Goal: Task Accomplishment & Management: Complete application form

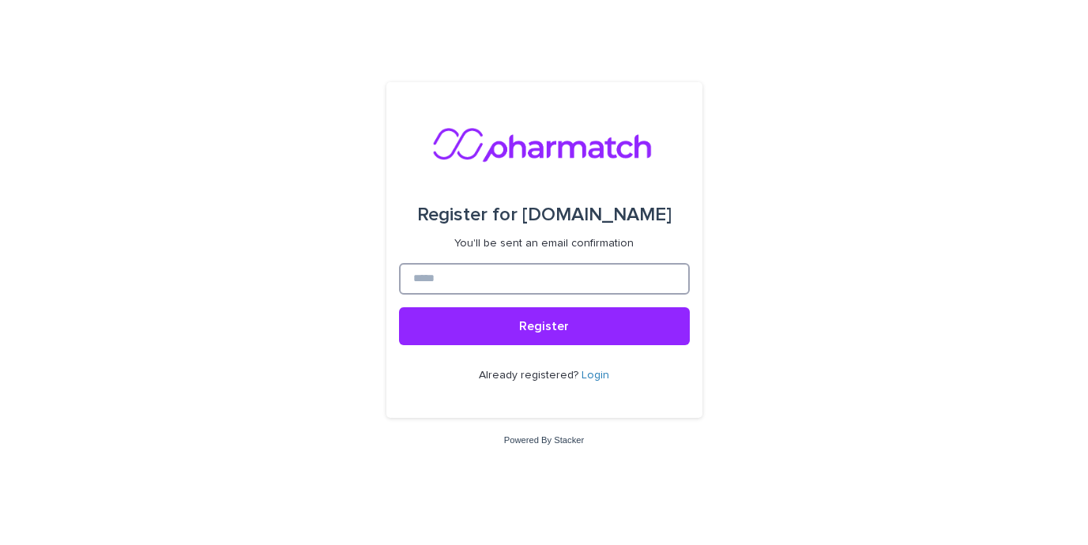
click at [560, 287] on input at bounding box center [544, 279] width 291 height 32
type input "*"
type input "**********"
click at [399, 307] on button "Register" at bounding box center [544, 326] width 291 height 38
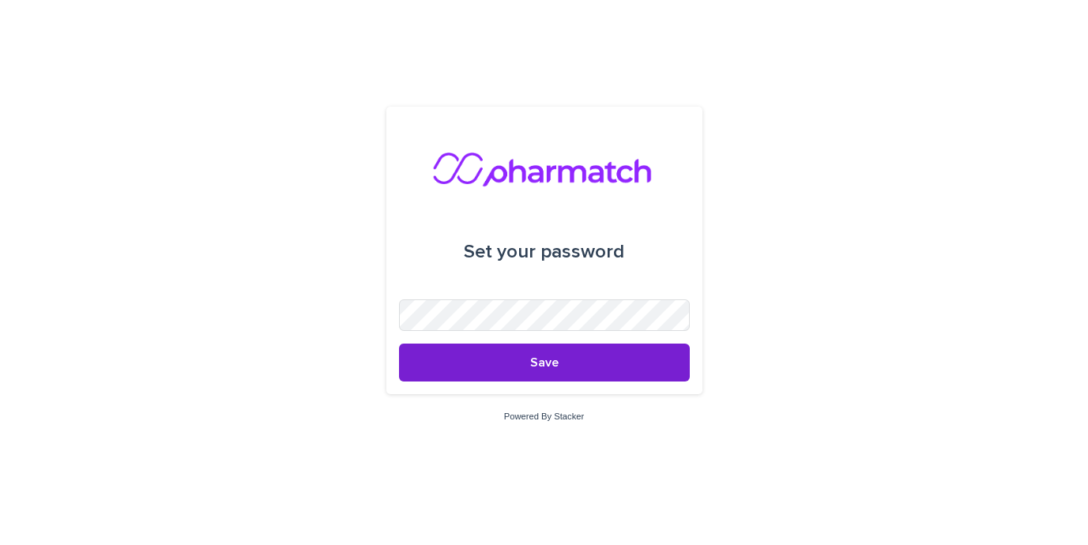
click at [486, 353] on button "Save" at bounding box center [544, 363] width 291 height 38
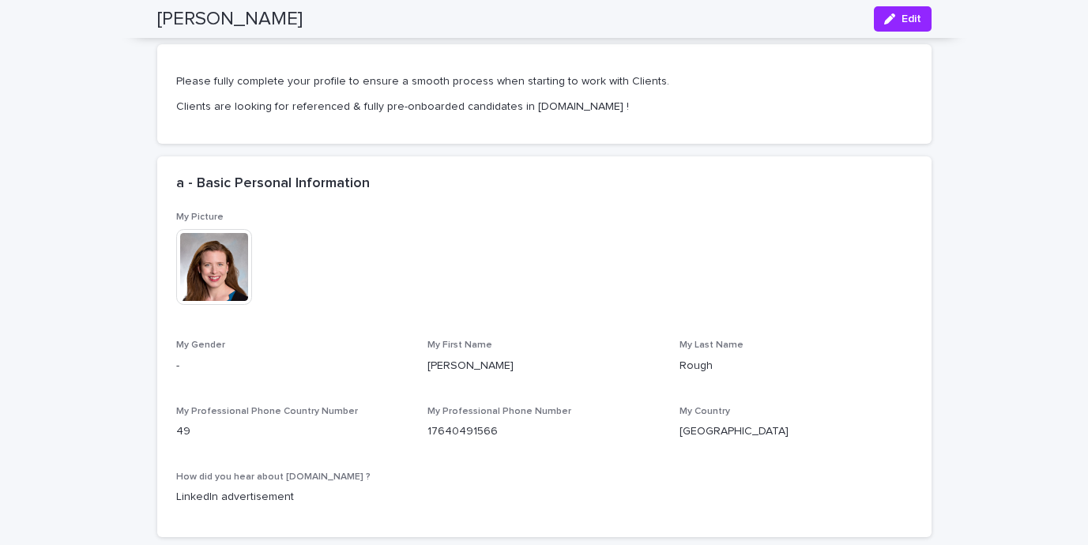
scroll to position [466, 0]
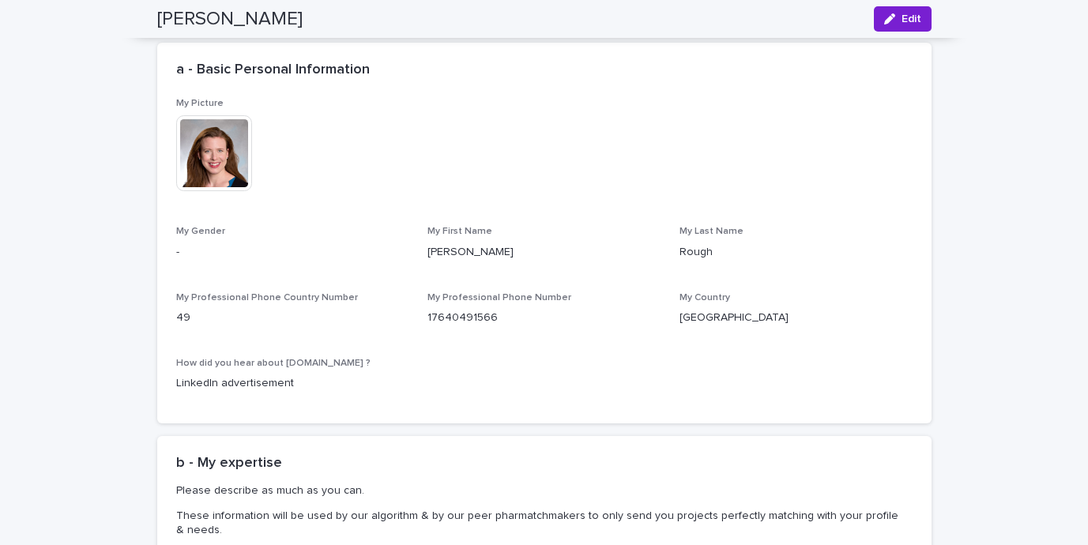
click at [894, 18] on div "button" at bounding box center [892, 18] width 17 height 11
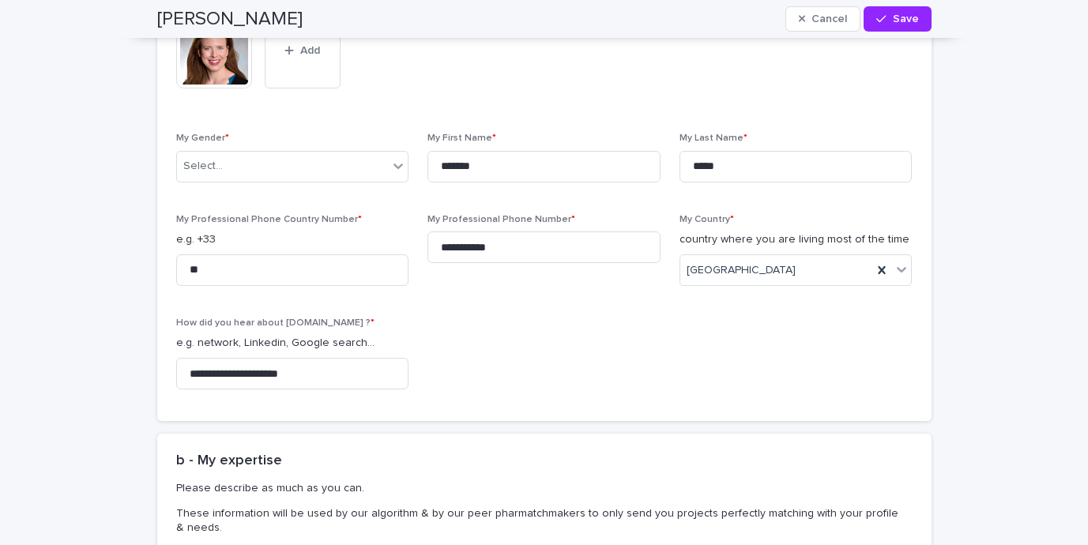
scroll to position [571, 0]
click at [364, 220] on p "My Professional Phone Country Number *" at bounding box center [292, 217] width 233 height 11
click at [323, 149] on div "Select..." at bounding box center [292, 165] width 233 height 32
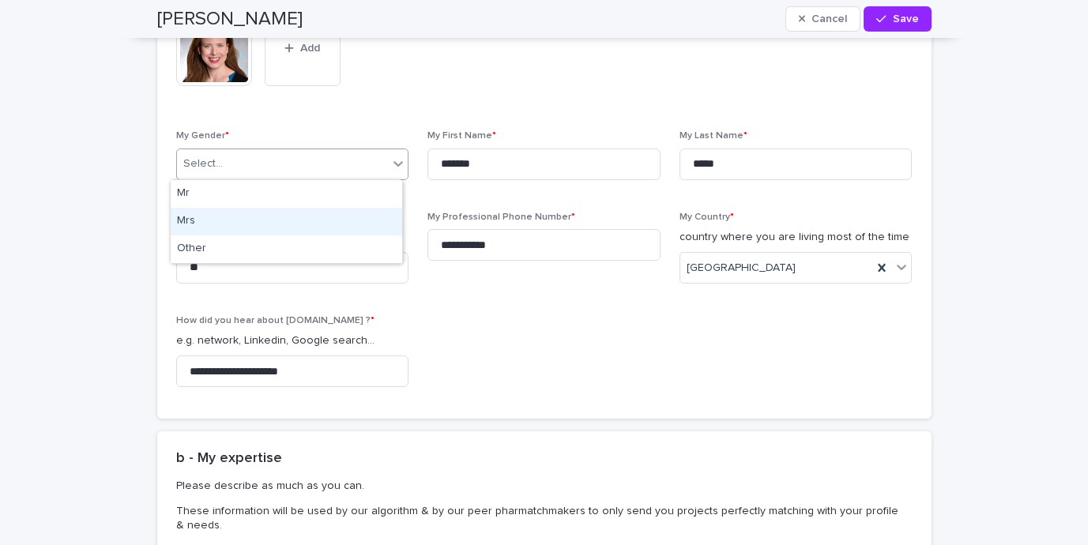
click at [320, 222] on div "Mrs" at bounding box center [287, 222] width 232 height 28
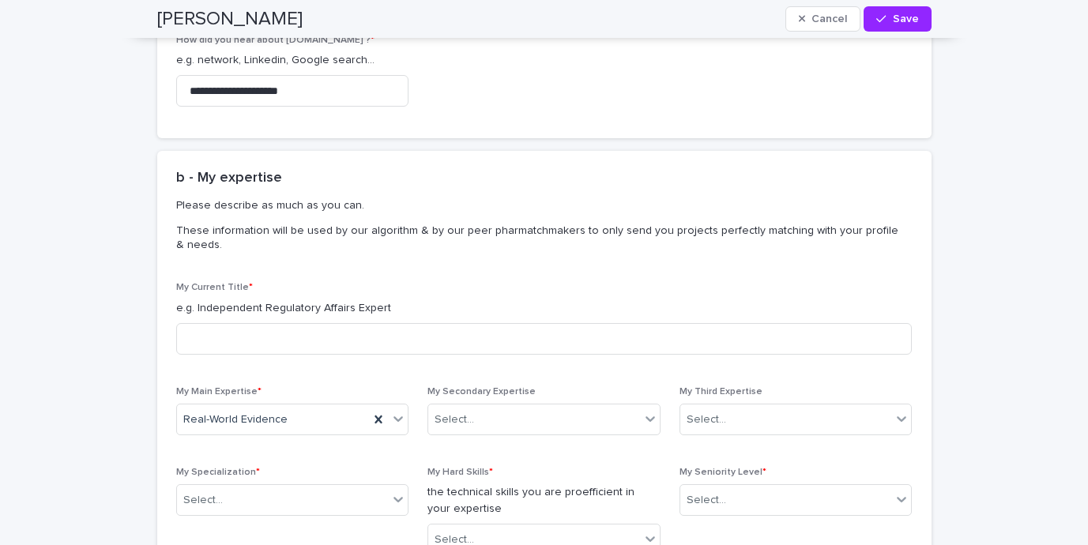
scroll to position [853, 0]
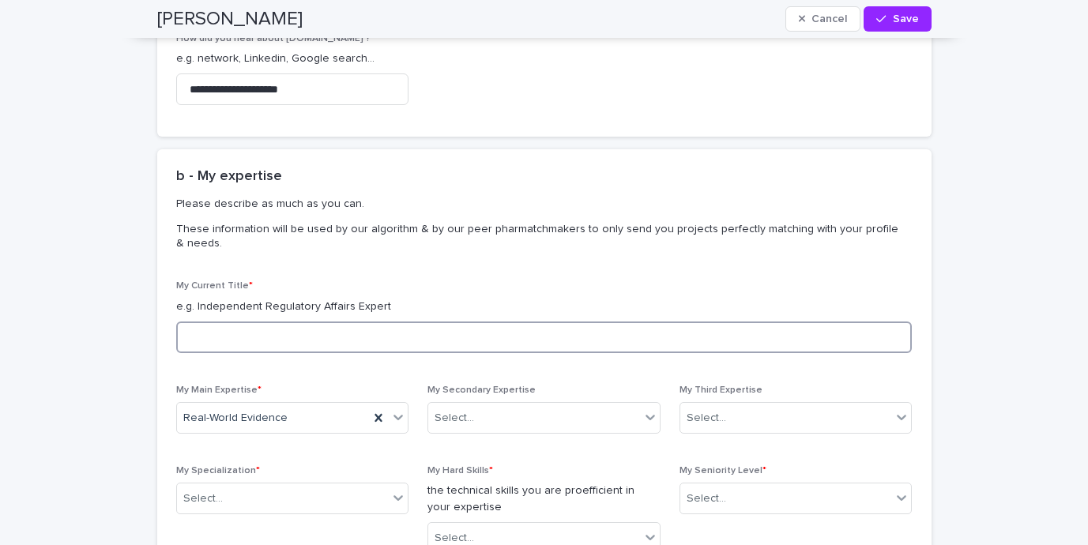
click at [511, 335] on input at bounding box center [544, 338] width 736 height 32
click at [394, 325] on input at bounding box center [544, 338] width 736 height 32
type input "*"
type input "**********"
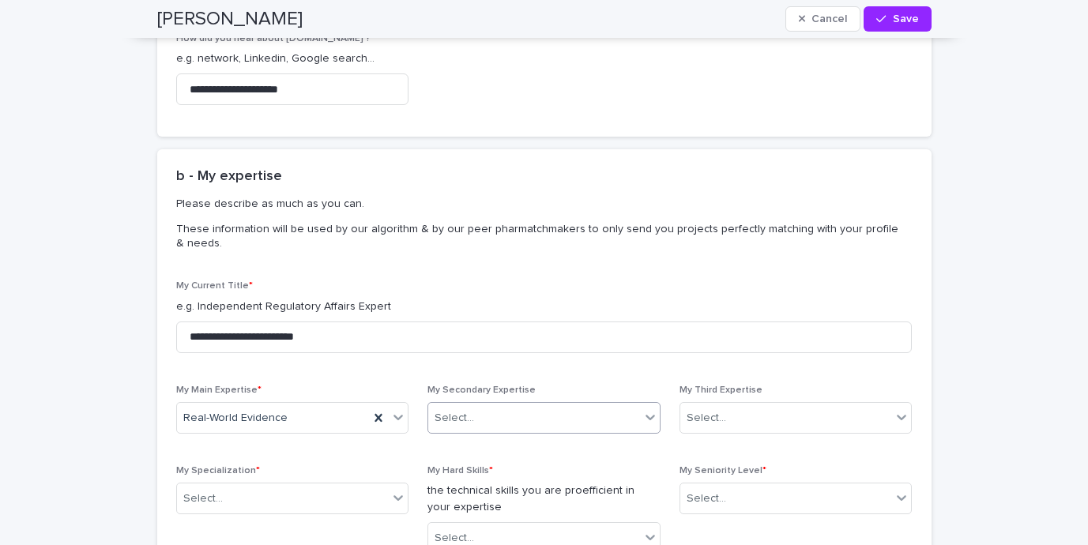
click at [530, 415] on div "Select..." at bounding box center [534, 418] width 212 height 26
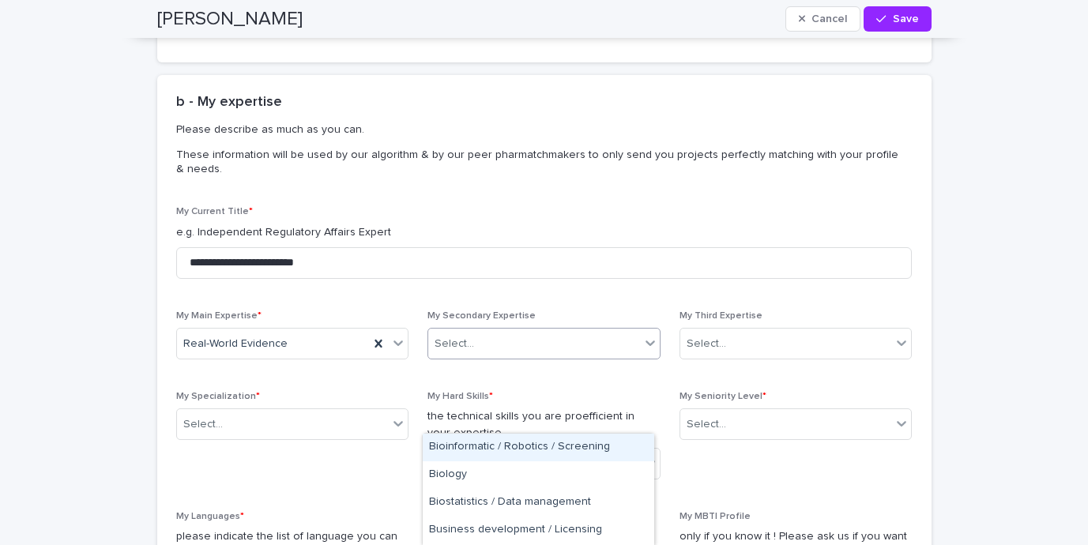
scroll to position [940, 0]
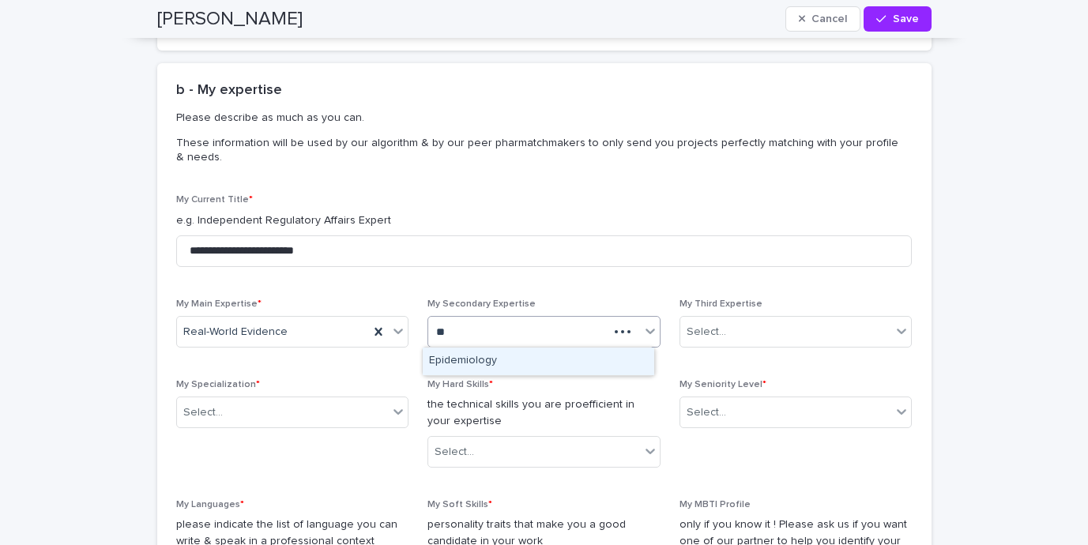
type input "***"
click at [512, 369] on div "Epidemiology" at bounding box center [539, 362] width 232 height 28
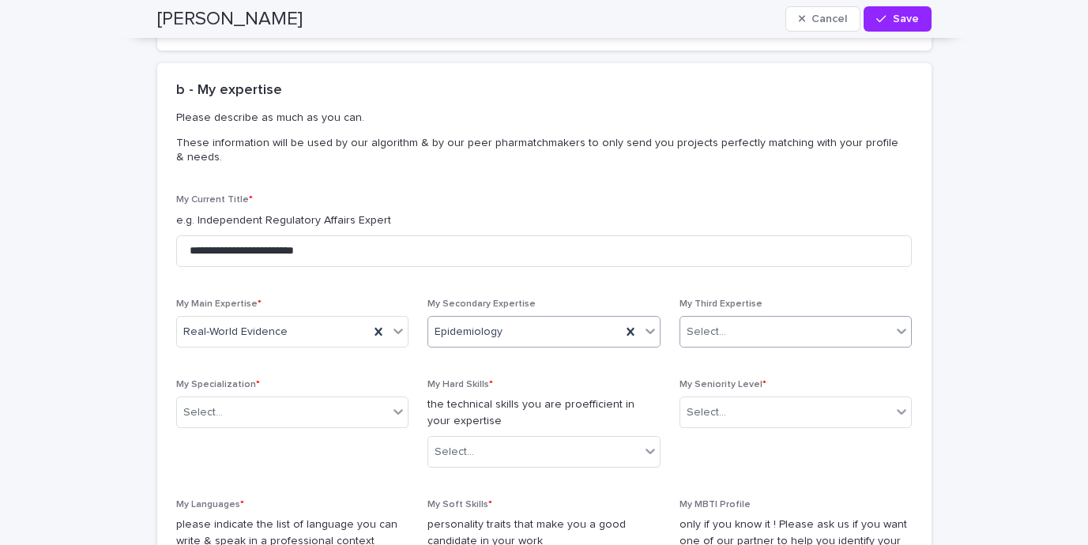
click at [730, 323] on div "Select..." at bounding box center [786, 332] width 212 height 26
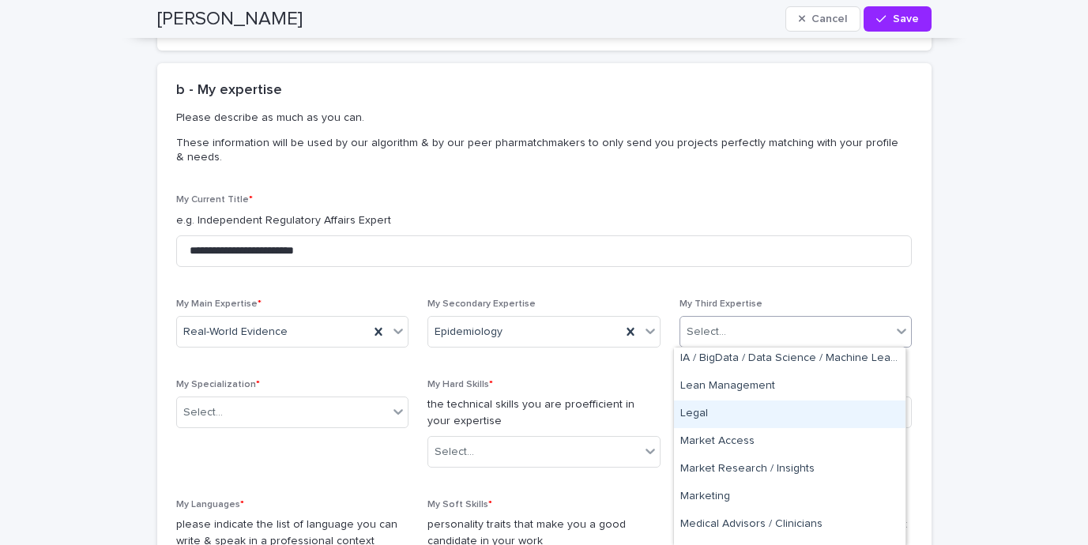
scroll to position [333, 0]
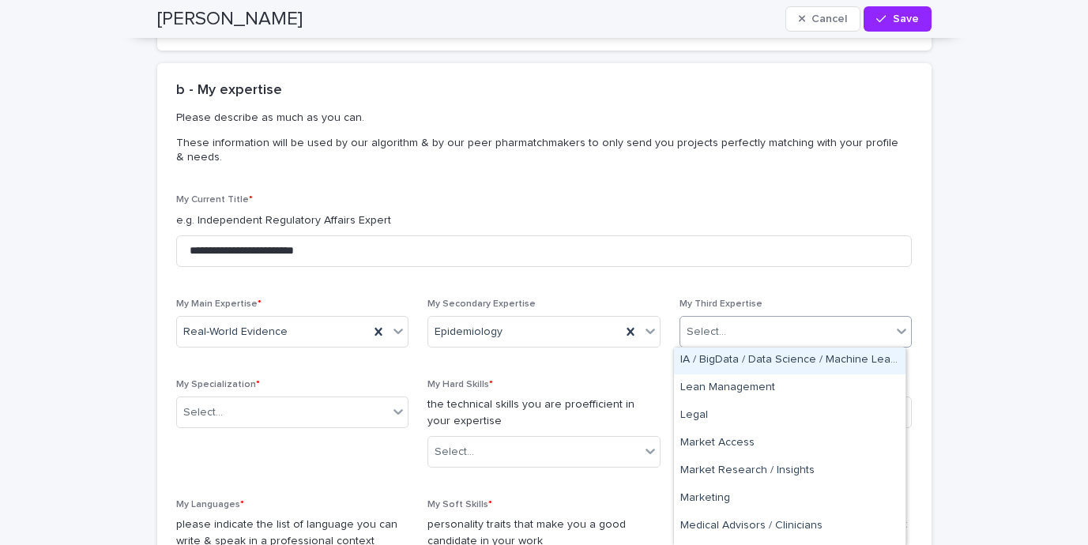
click at [751, 365] on div "IA / BigData / Data Science / Machine Learning / Blockchain" at bounding box center [790, 361] width 232 height 28
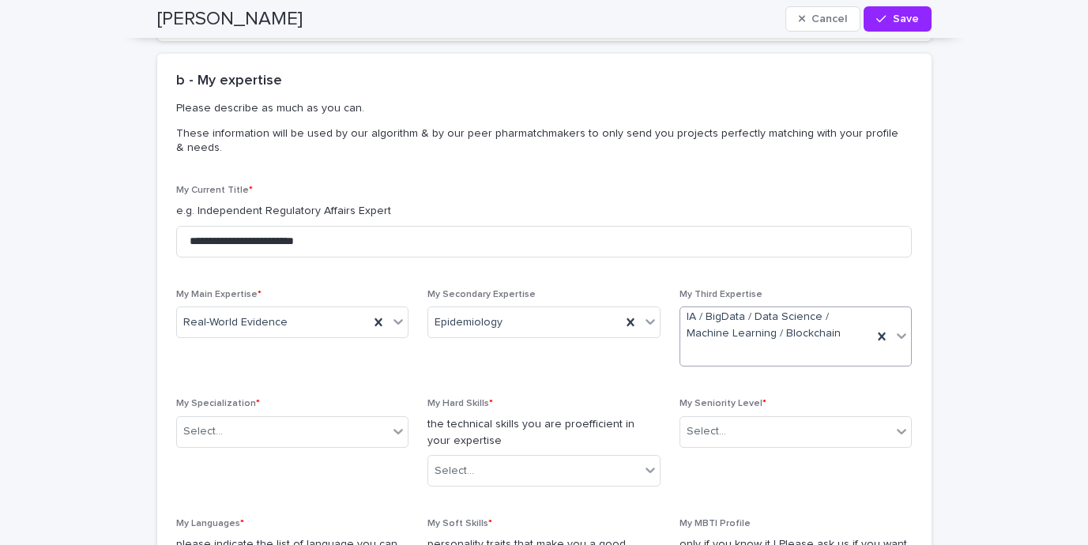
scroll to position [962, 0]
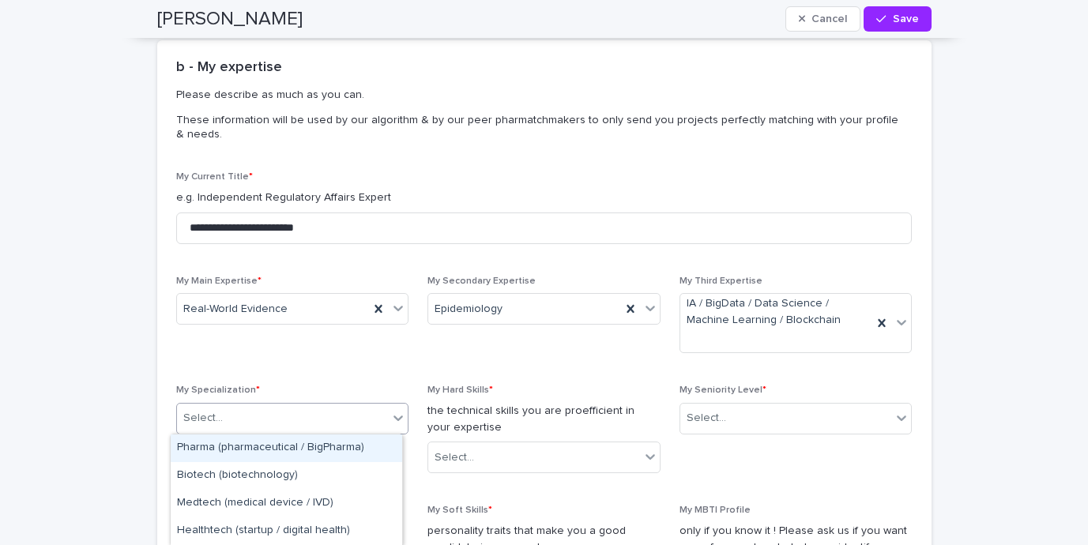
click at [321, 410] on div "Select..." at bounding box center [283, 418] width 212 height 26
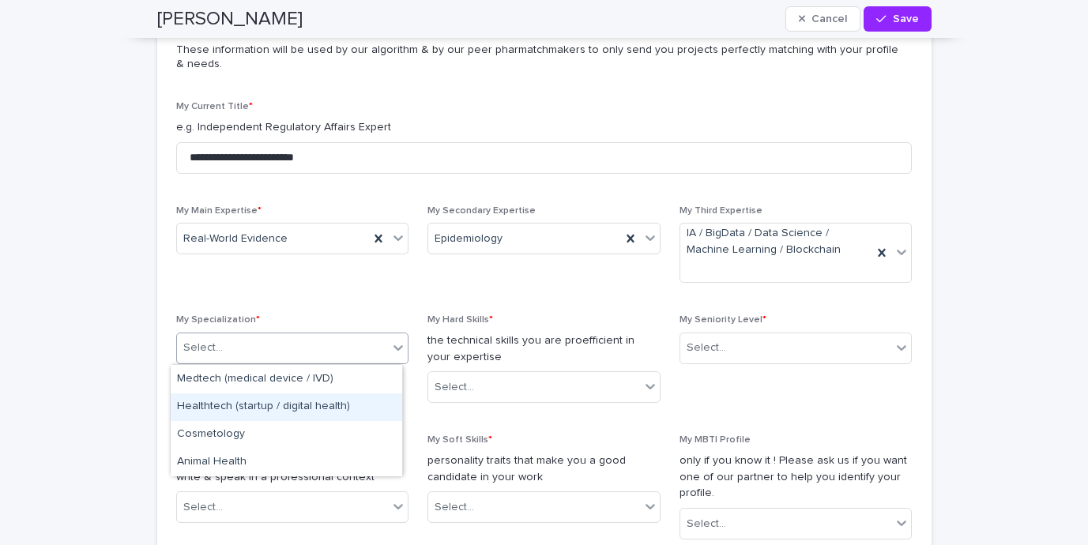
scroll to position [0, 0]
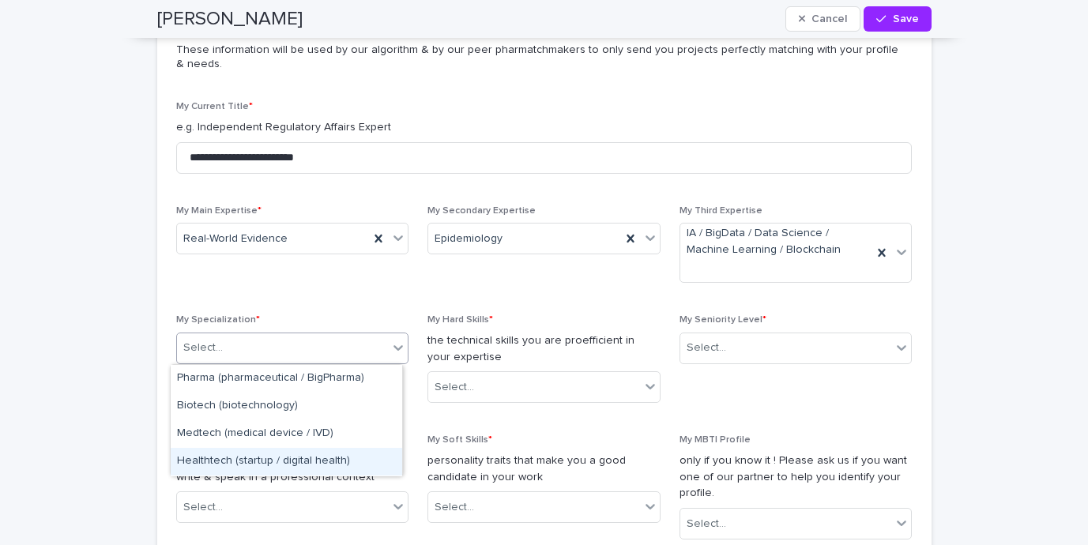
click at [254, 458] on div "Healthtech (startup / digital health)" at bounding box center [287, 462] width 232 height 28
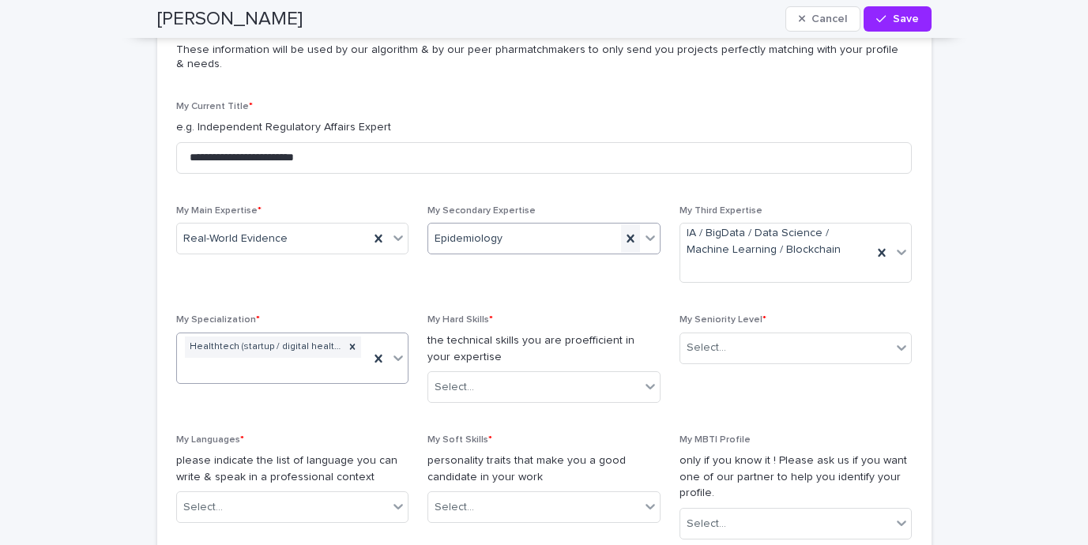
click at [627, 239] on icon at bounding box center [630, 239] width 7 height 8
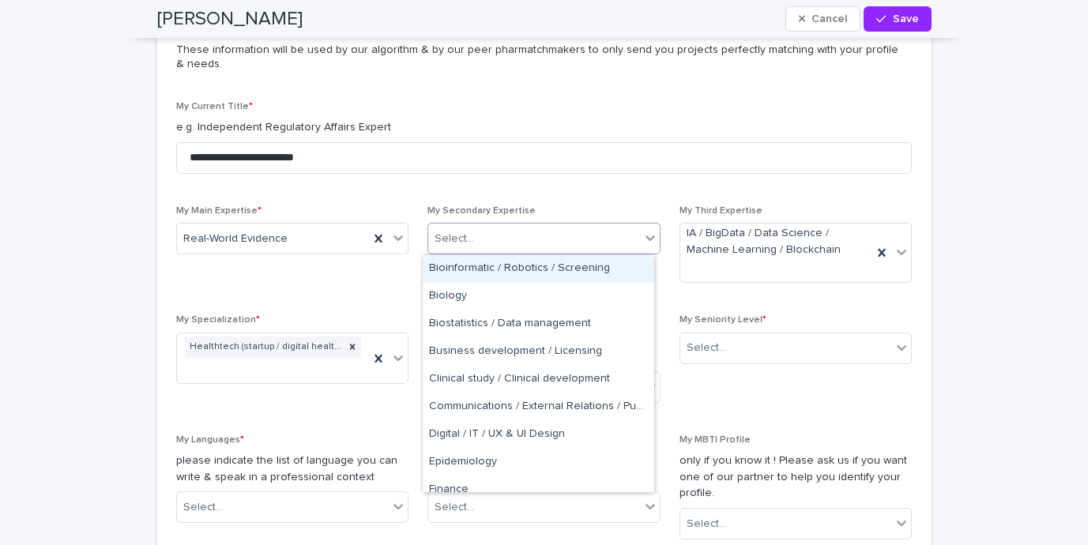
click at [645, 236] on icon at bounding box center [650, 238] width 16 height 16
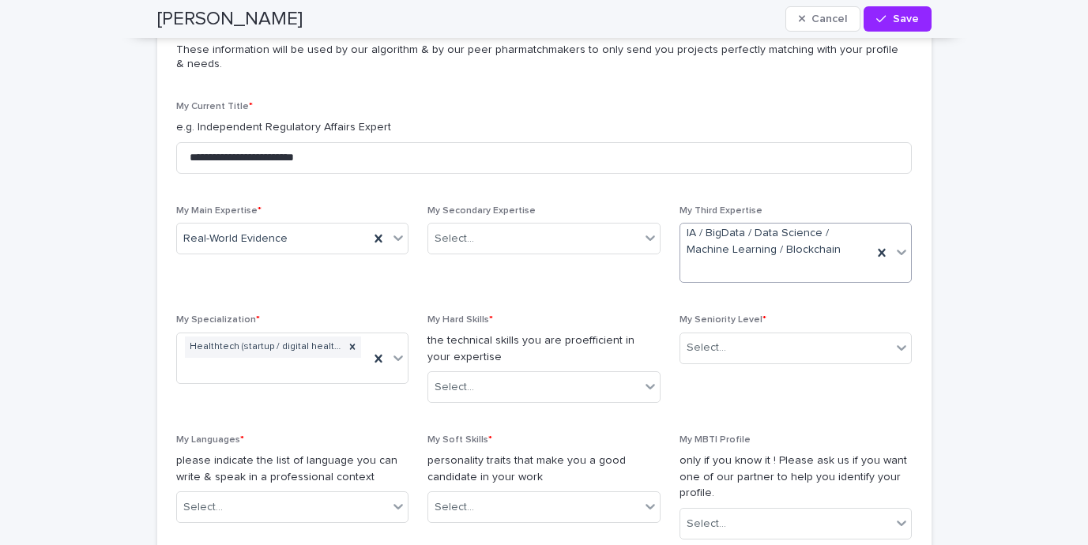
drag, startPoint x: 878, startPoint y: 249, endPoint x: 507, endPoint y: 264, distance: 370.9
click at [878, 249] on icon at bounding box center [882, 253] width 16 height 16
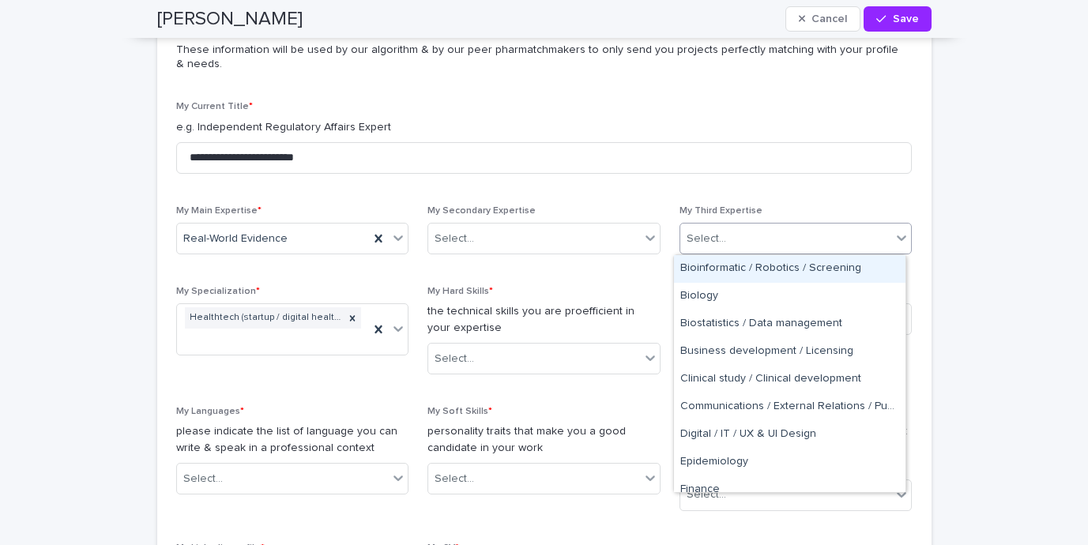
click at [894, 235] on icon at bounding box center [902, 238] width 16 height 16
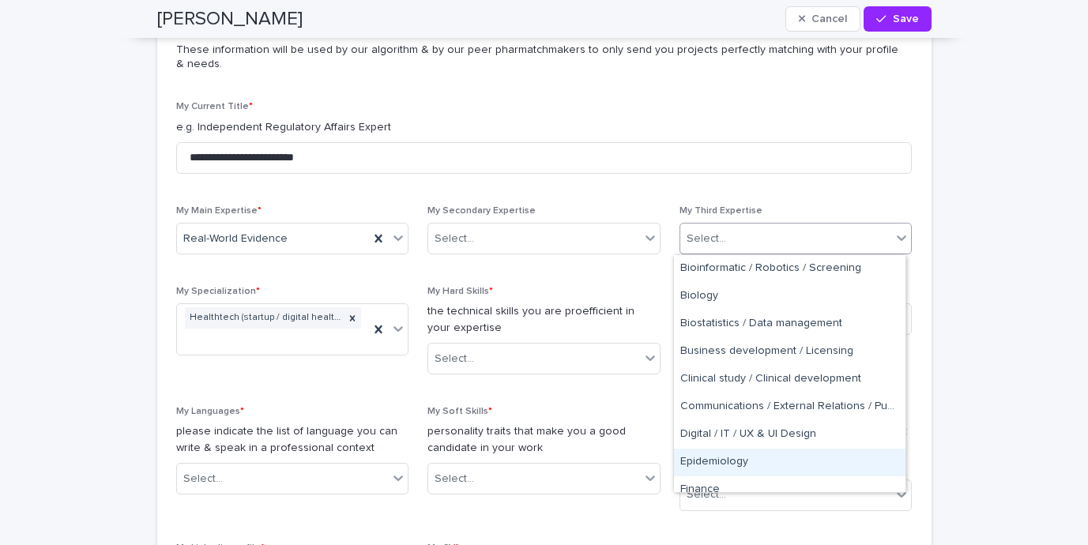
click at [754, 462] on div "Epidemiology" at bounding box center [790, 463] width 232 height 28
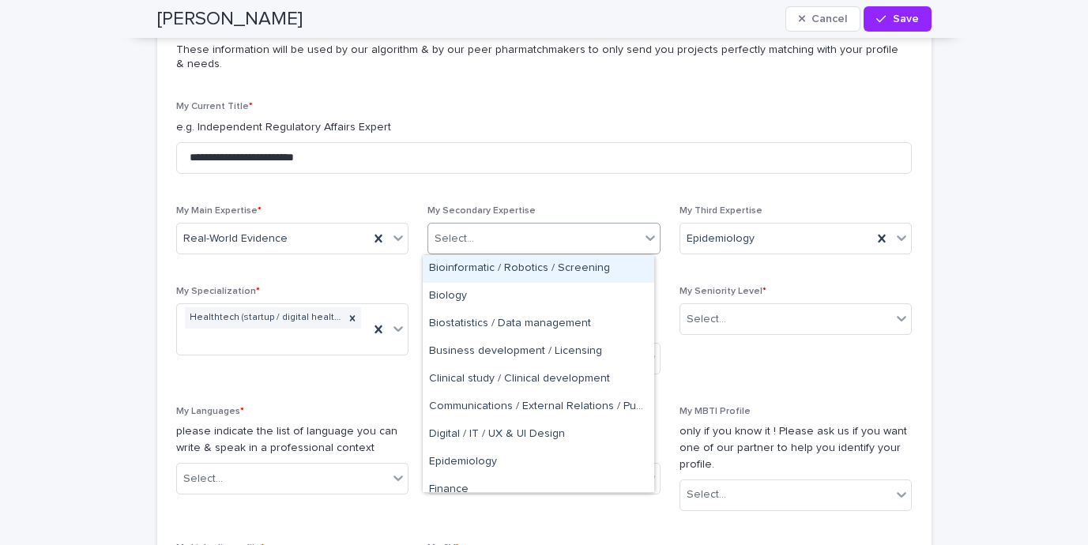
click at [650, 238] on icon at bounding box center [650, 238] width 16 height 16
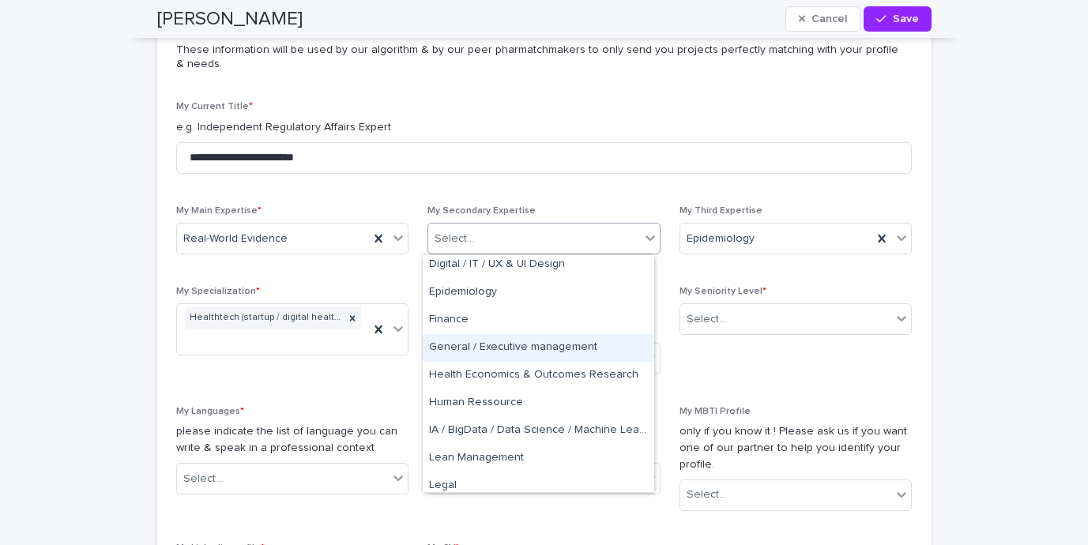
scroll to position [171, 0]
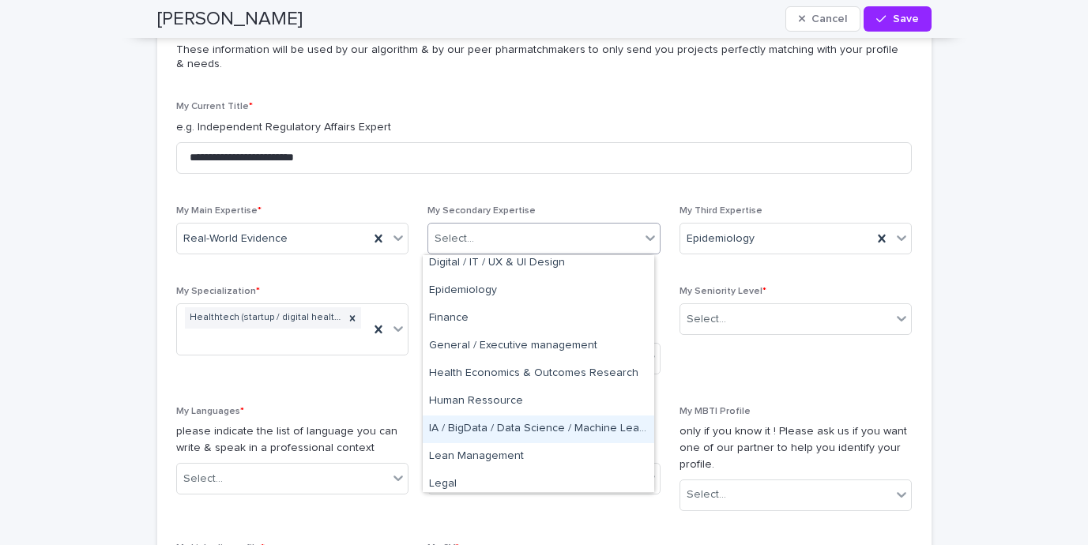
click at [543, 425] on div "IA / BigData / Data Science / Machine Learning / Blockchain" at bounding box center [539, 430] width 232 height 28
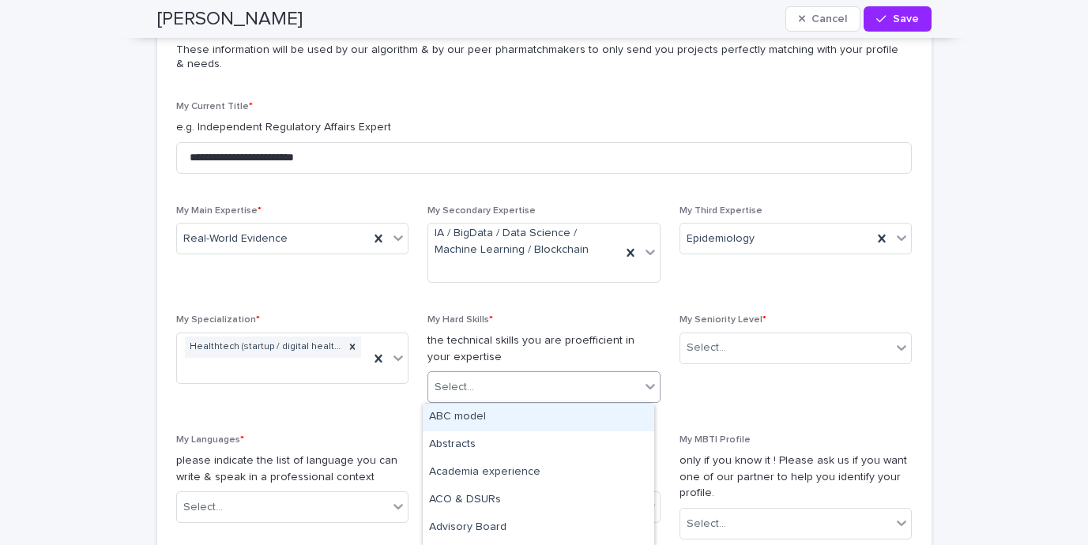
click at [593, 387] on div "Select..." at bounding box center [534, 388] width 212 height 26
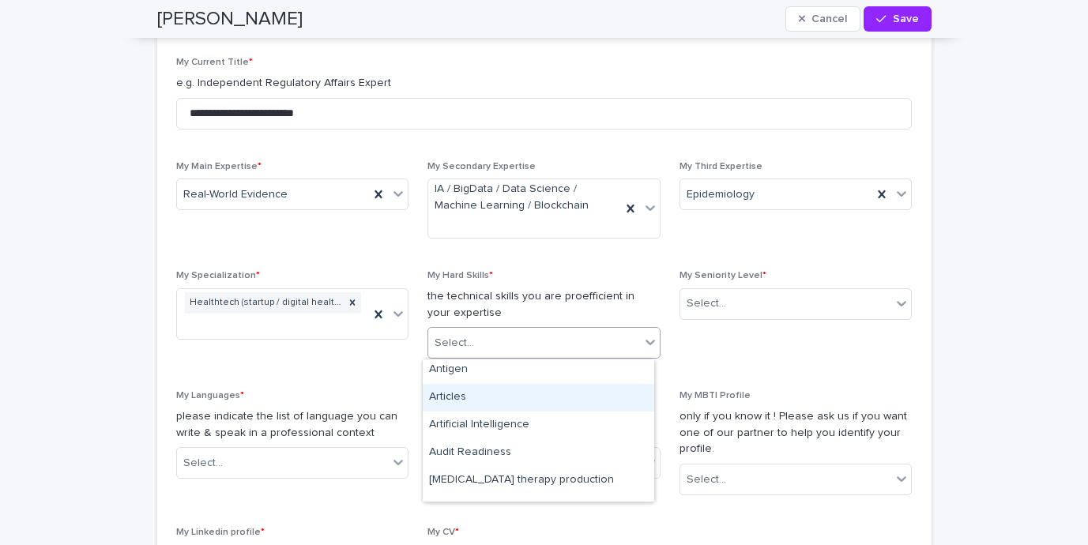
scroll to position [254, 0]
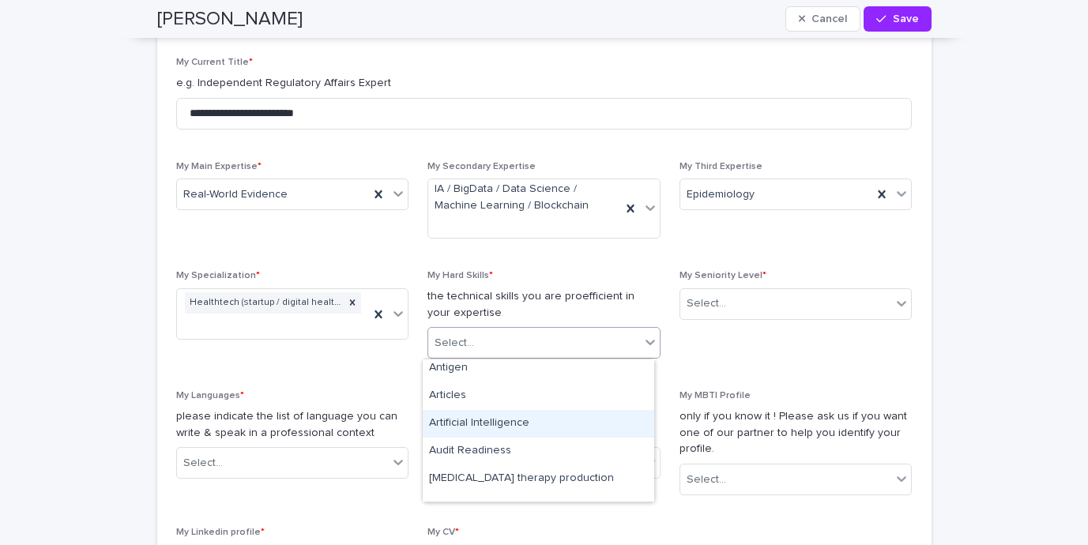
click at [503, 428] on div "Artificial Intelligence" at bounding box center [539, 424] width 232 height 28
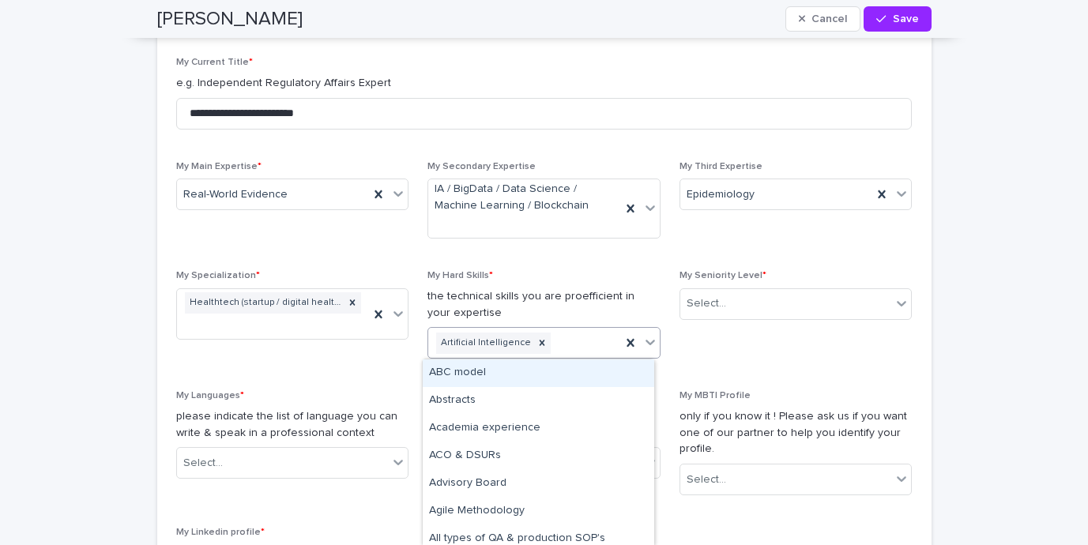
click at [574, 351] on div "Artificial Intelligence" at bounding box center [524, 344] width 193 height 28
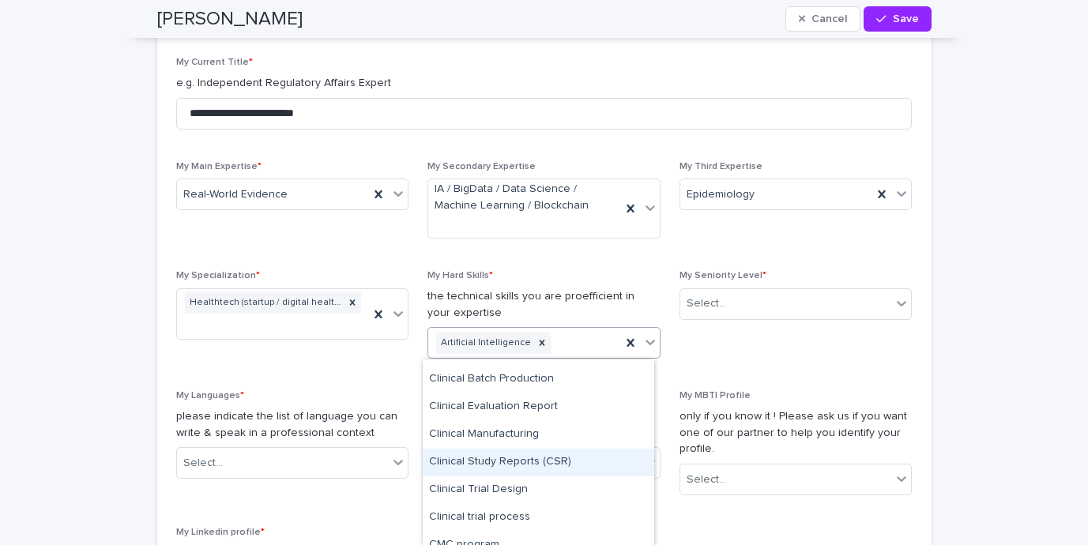
scroll to position [1073, 0]
click at [592, 458] on div "Clinical Study Reports (CSR)" at bounding box center [539, 462] width 232 height 28
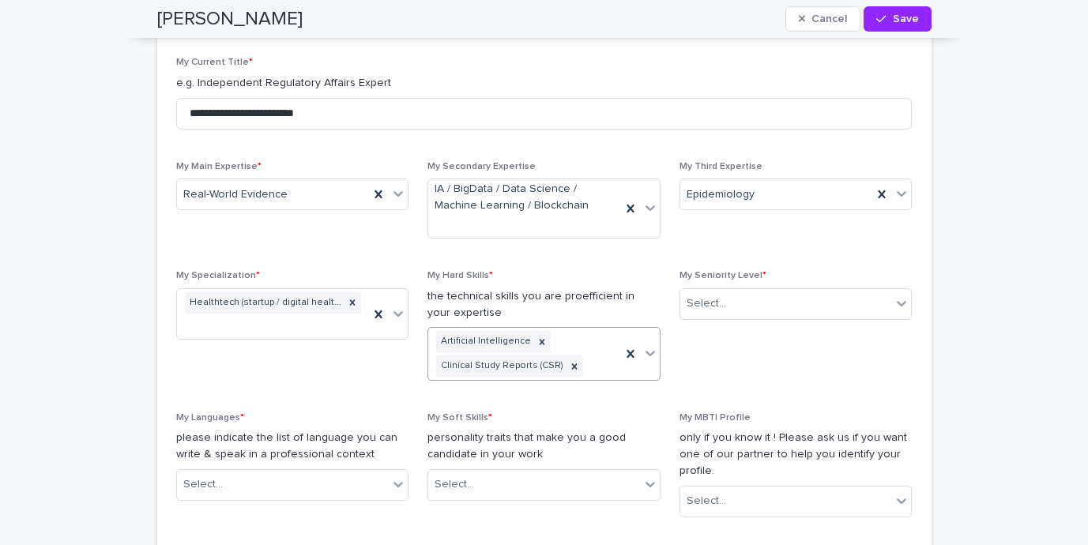
click at [601, 367] on div "Artificial Intelligence Clinical Study Reports (CSR)" at bounding box center [524, 354] width 193 height 52
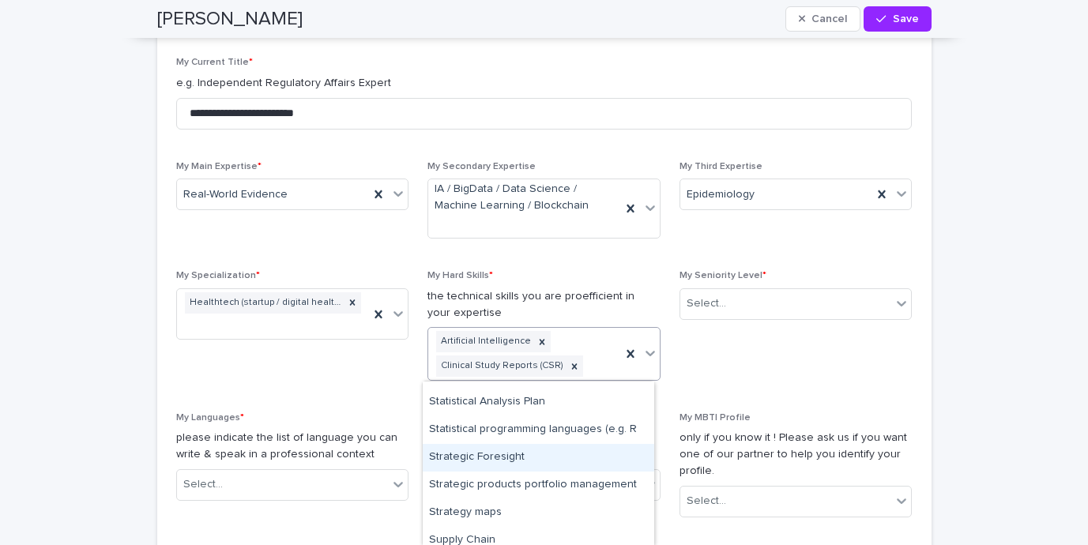
scroll to position [7445, 0]
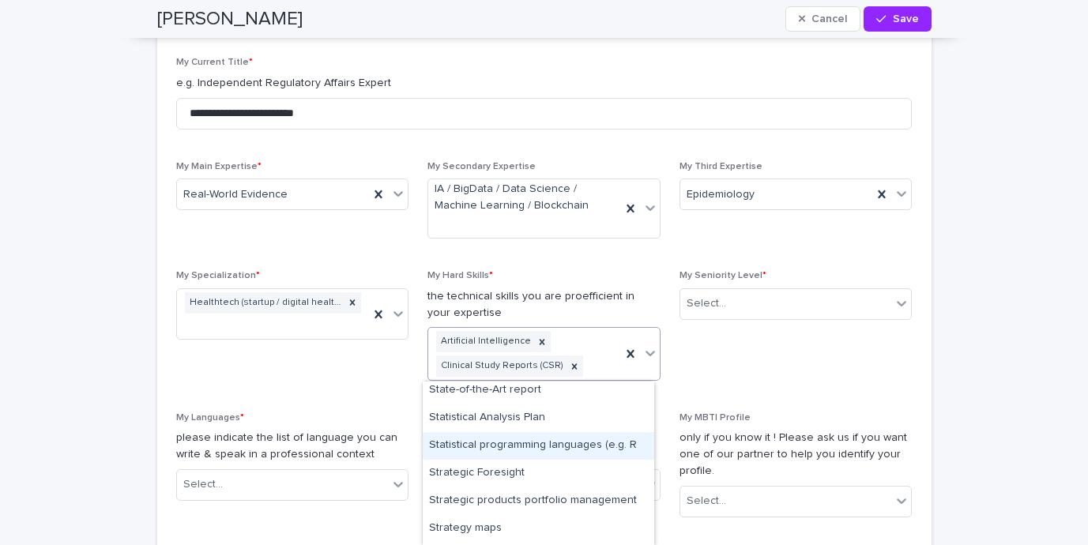
click at [546, 456] on div "Statistical programming languages (e.g. R" at bounding box center [539, 446] width 232 height 28
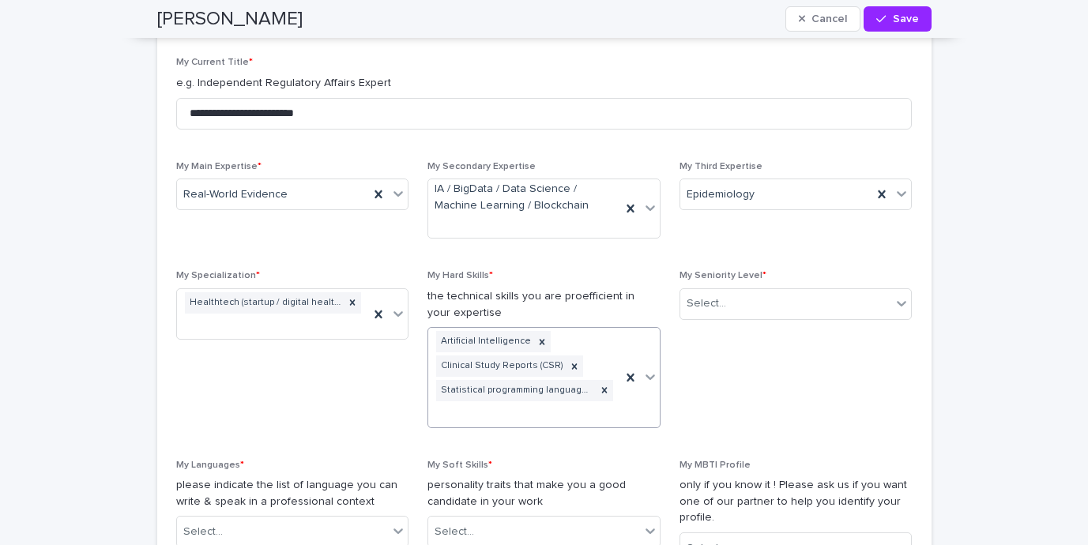
click at [606, 411] on div "Artificial Intelligence Clinical Study Reports (CSR) Statistical programming la…" at bounding box center [524, 377] width 193 height 99
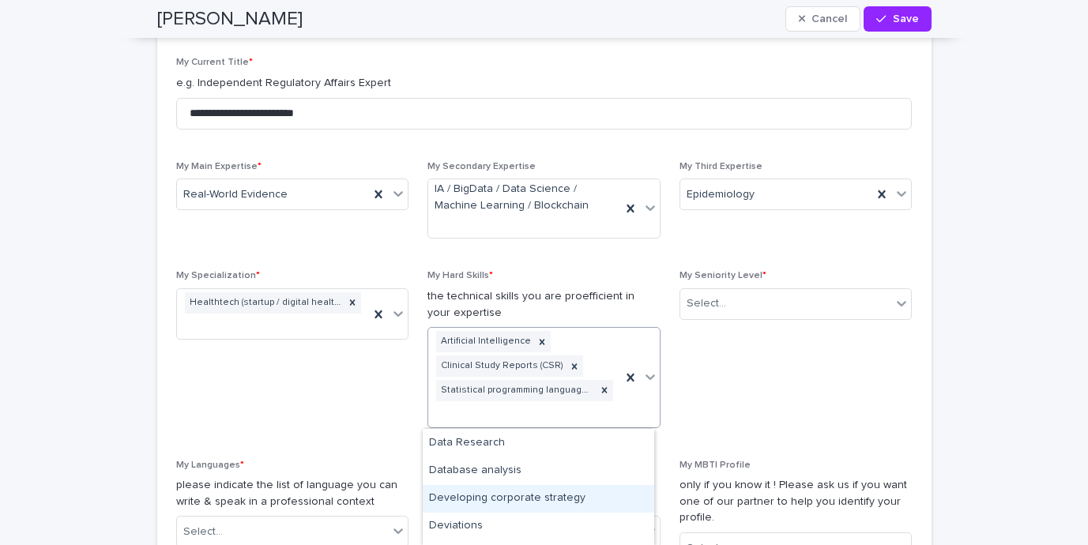
scroll to position [1770, 0]
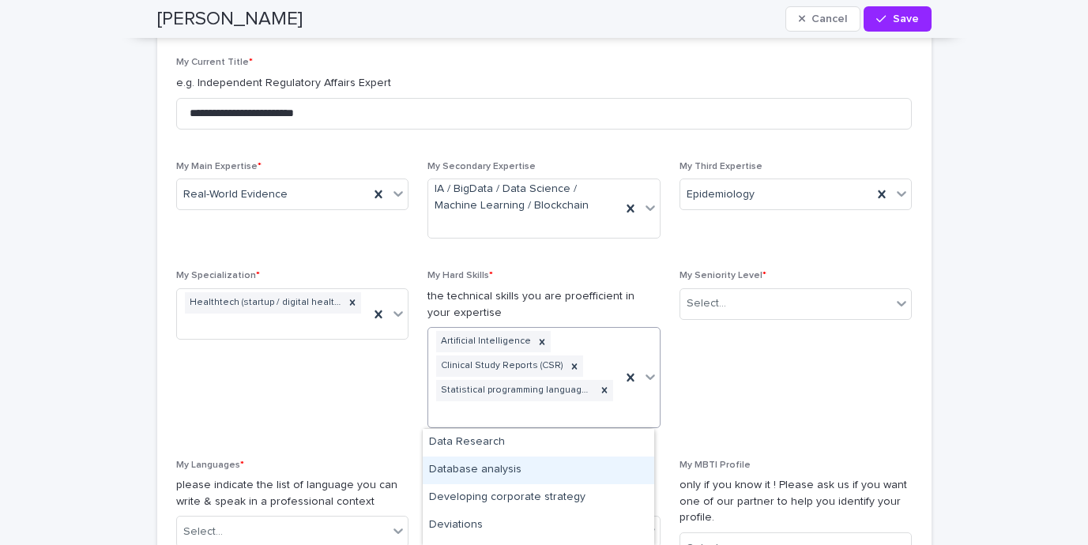
click at [535, 473] on div "Database analysis" at bounding box center [539, 471] width 232 height 28
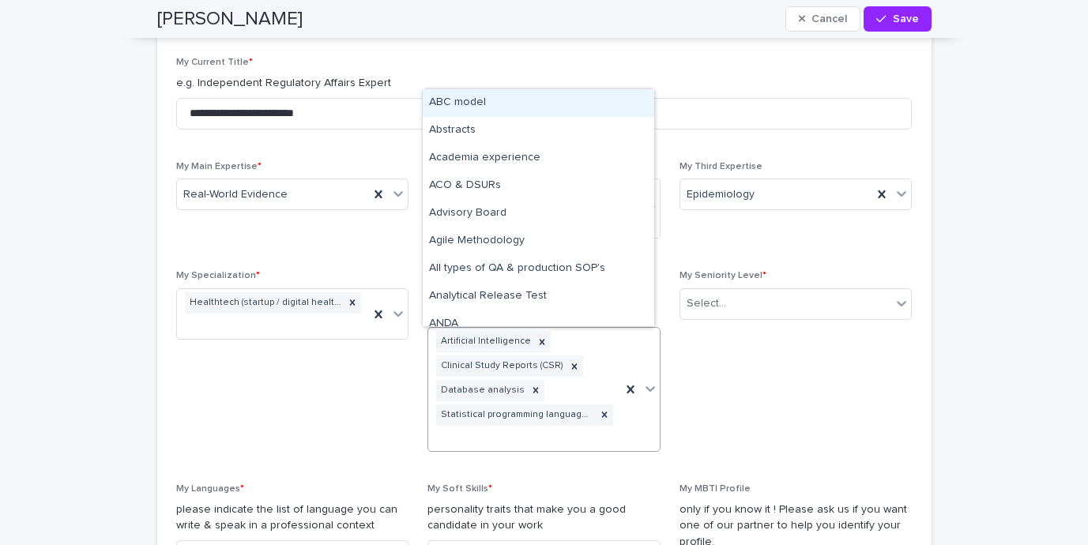
click at [593, 444] on div "Artificial Intelligence Clinical Study Reports (CSR) Database analysis Statisti…" at bounding box center [524, 389] width 193 height 123
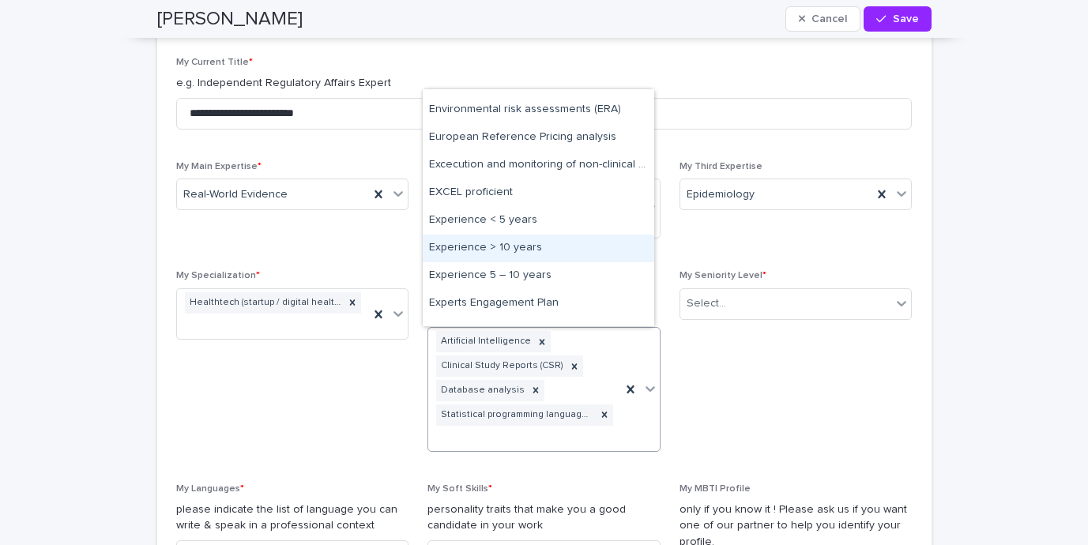
scroll to position [2123, 0]
click at [546, 251] on div "Experience > 10 years" at bounding box center [539, 249] width 232 height 28
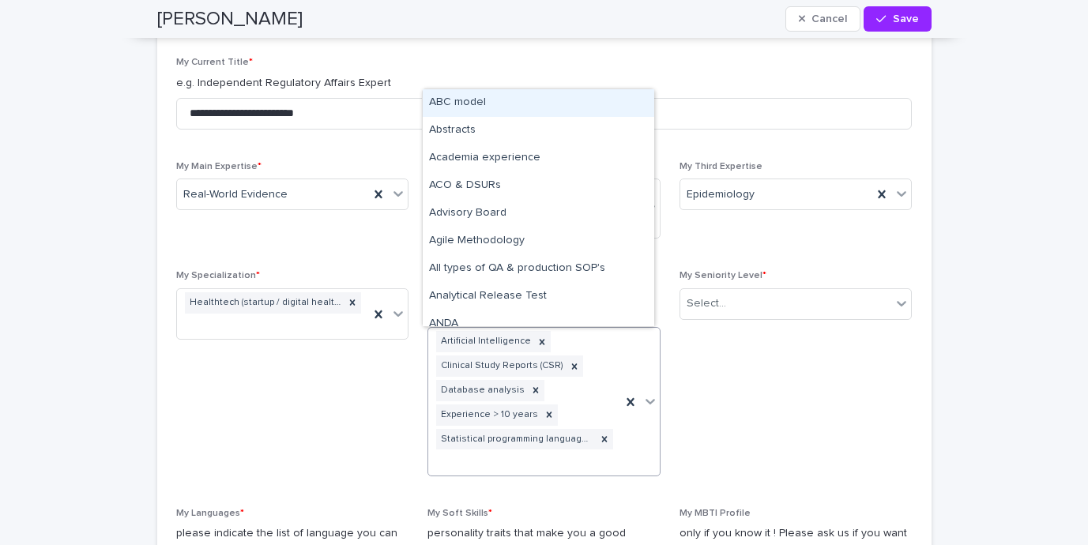
click at [572, 459] on div "Artificial Intelligence Clinical Study Reports (CSR) Database analysis Experien…" at bounding box center [524, 402] width 193 height 148
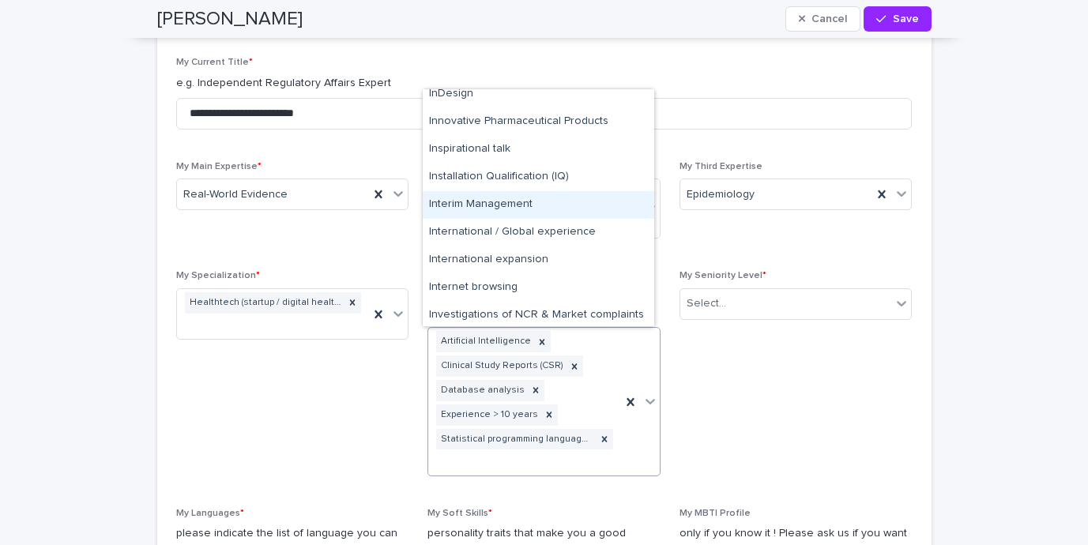
scroll to position [3134, 0]
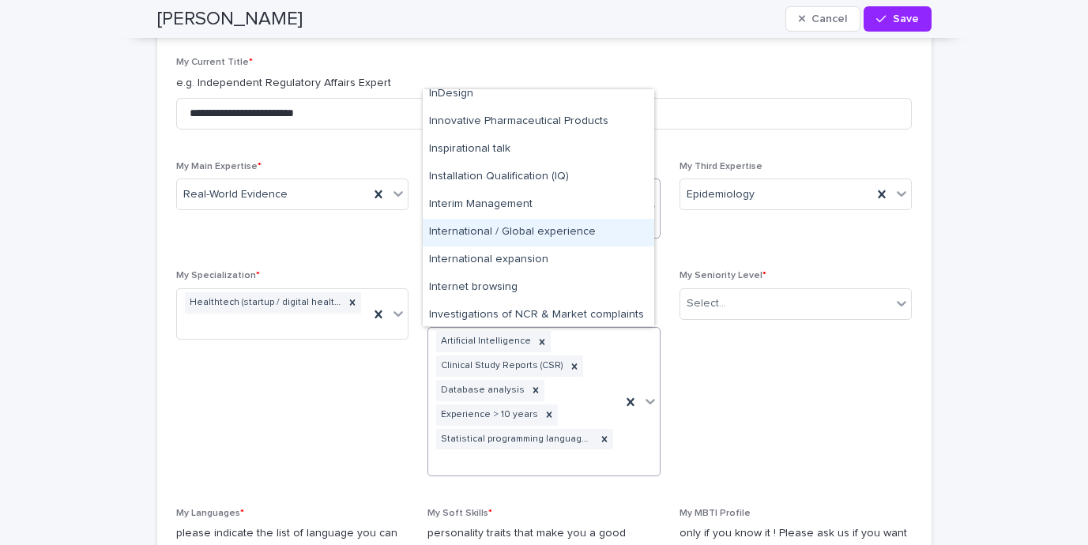
click at [516, 232] on div "International / Global experience" at bounding box center [539, 233] width 232 height 28
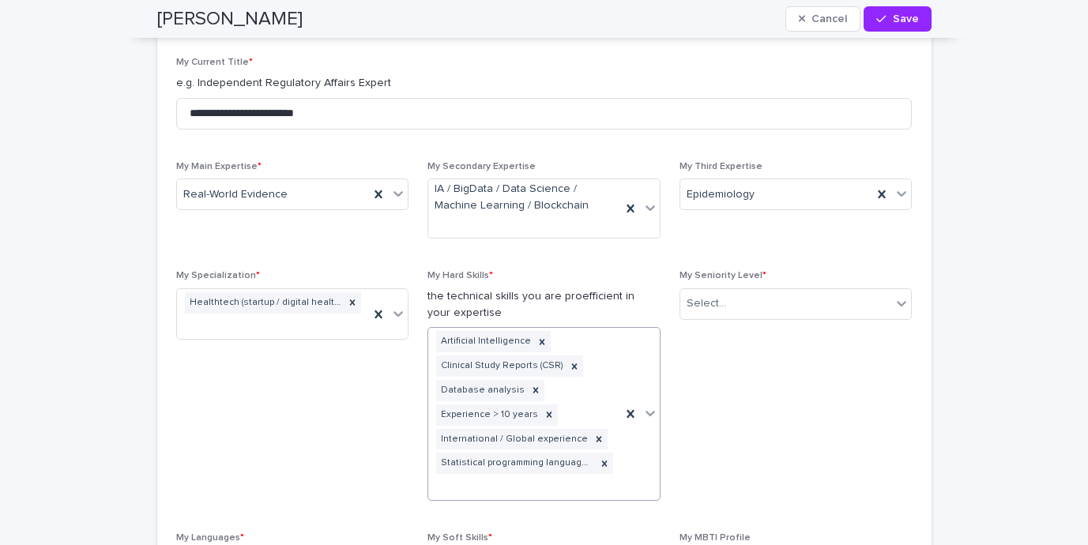
click at [561, 487] on div "Artificial Intelligence Clinical Study Reports (CSR) Database analysis Experien…" at bounding box center [524, 414] width 193 height 172
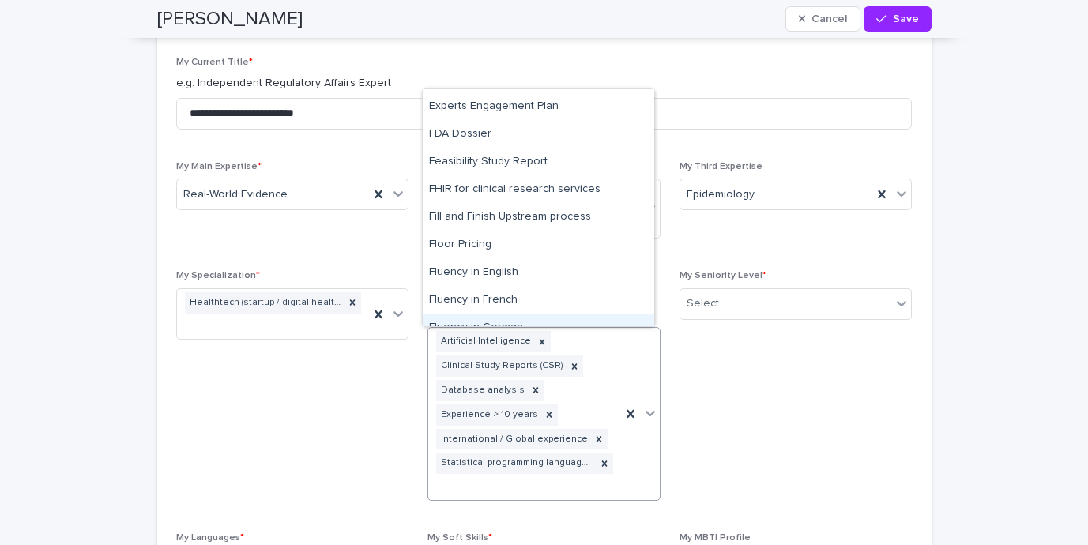
scroll to position [2267, 0]
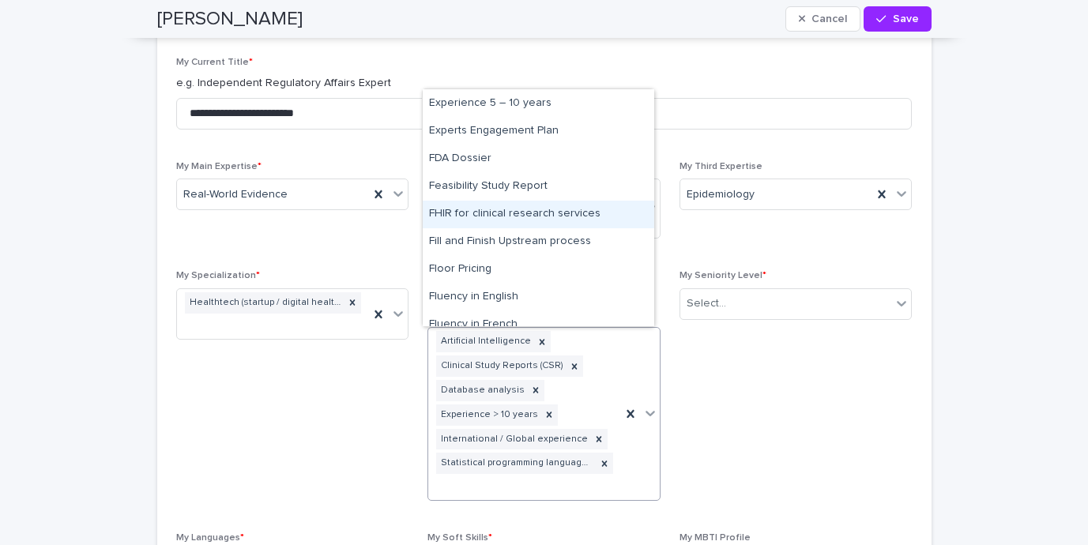
click at [531, 227] on div "FHIR for clinical research services" at bounding box center [539, 215] width 232 height 28
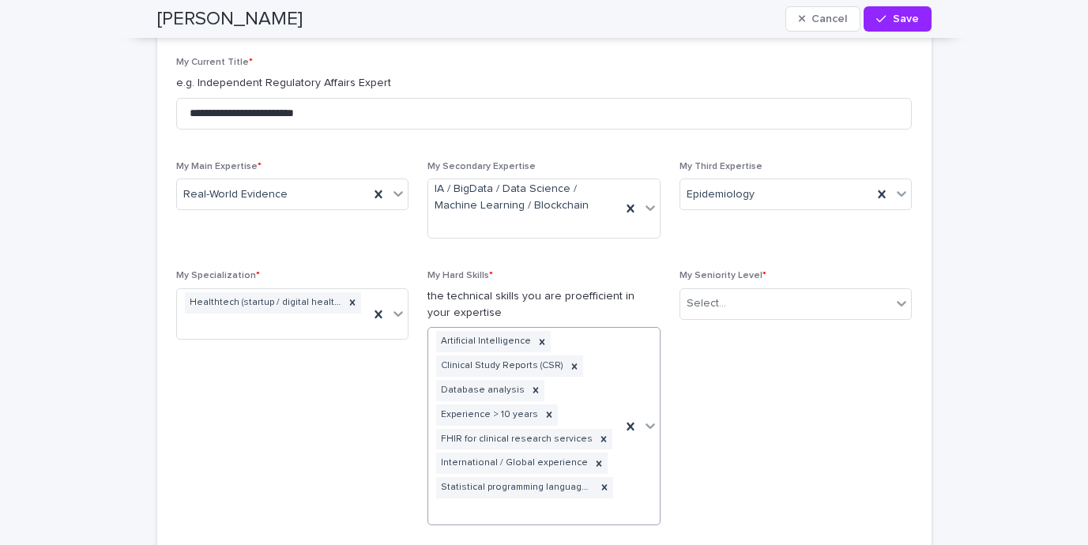
click at [566, 517] on div "Artificial Intelligence Clinical Study Reports (CSR) Database analysis Experien…" at bounding box center [524, 426] width 193 height 196
type input "*"
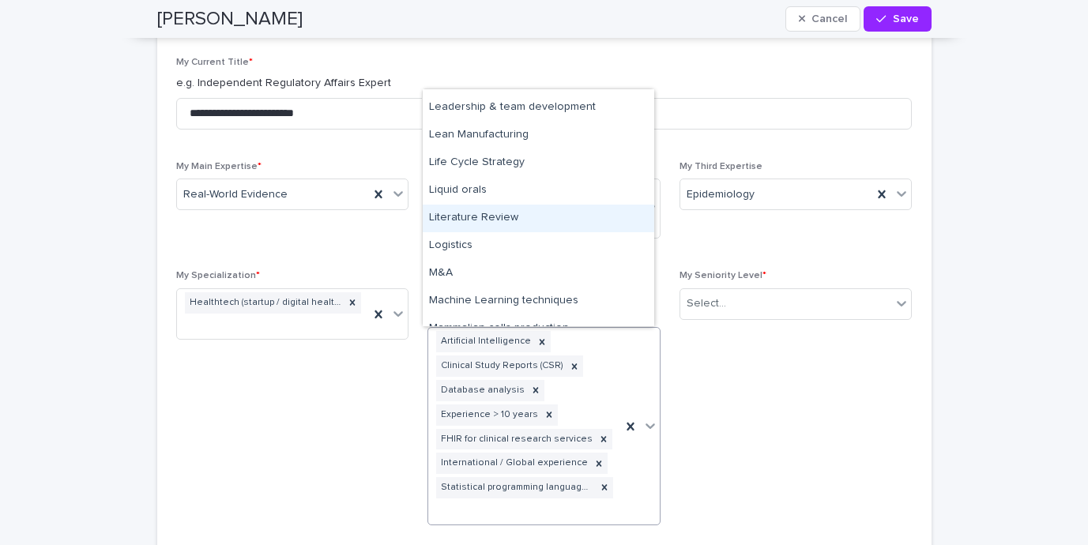
scroll to position [3675, 0]
click at [527, 210] on div "Literature Review" at bounding box center [539, 218] width 232 height 28
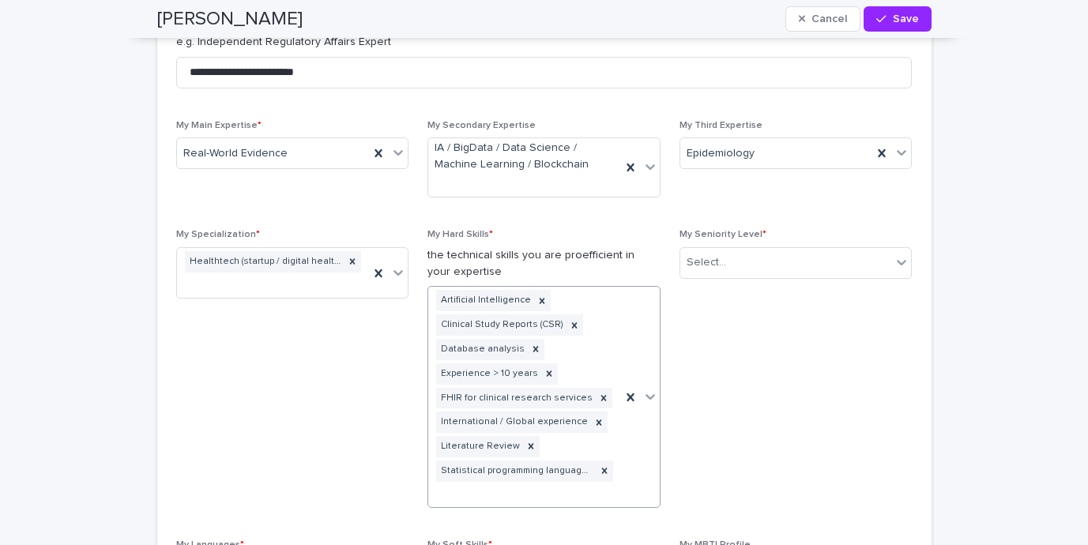
scroll to position [1188, 0]
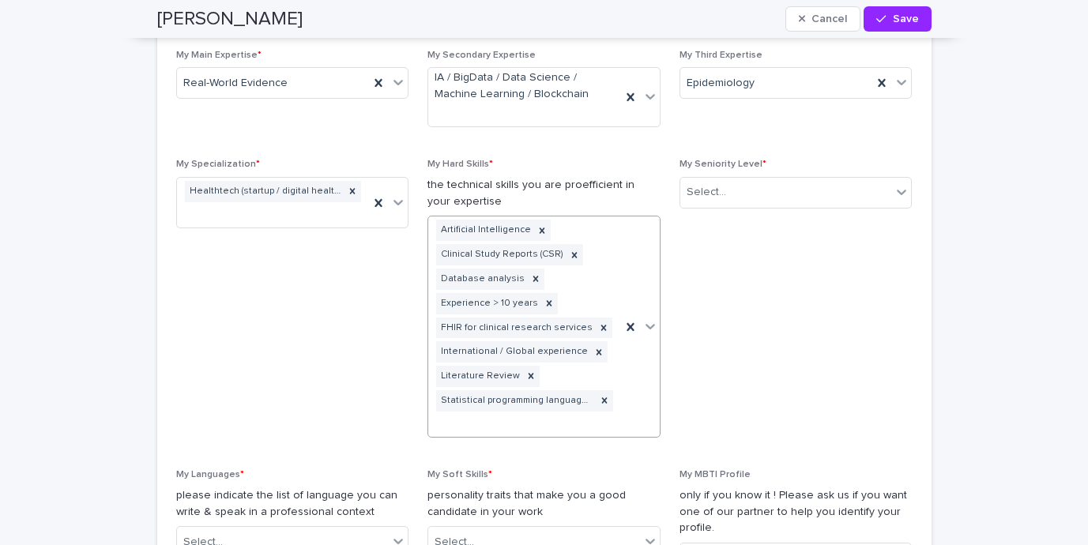
click at [525, 428] on div "Artificial Intelligence Clinical Study Reports (CSR) Database analysis Experien…" at bounding box center [524, 327] width 193 height 220
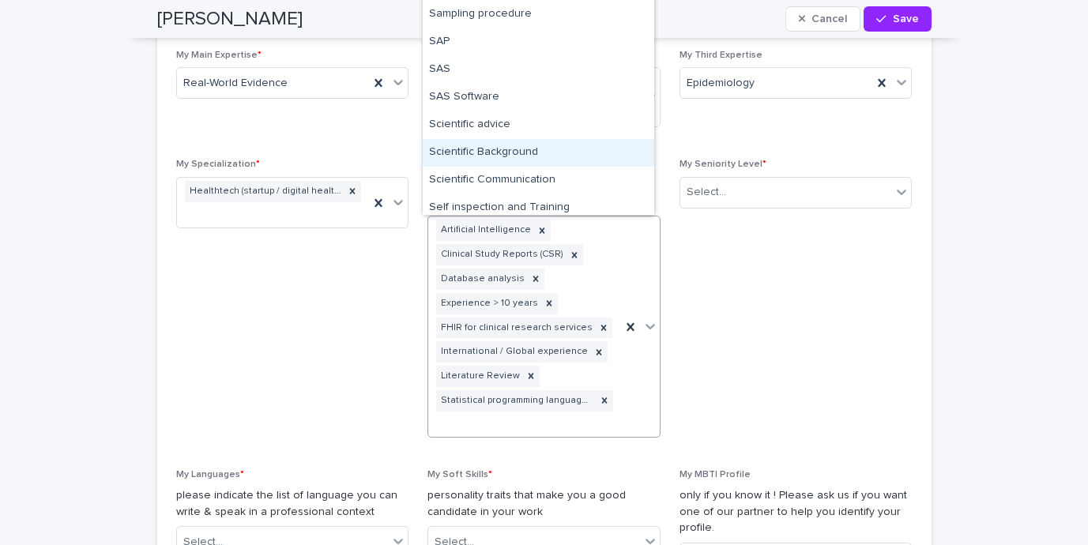
scroll to position [6739, 0]
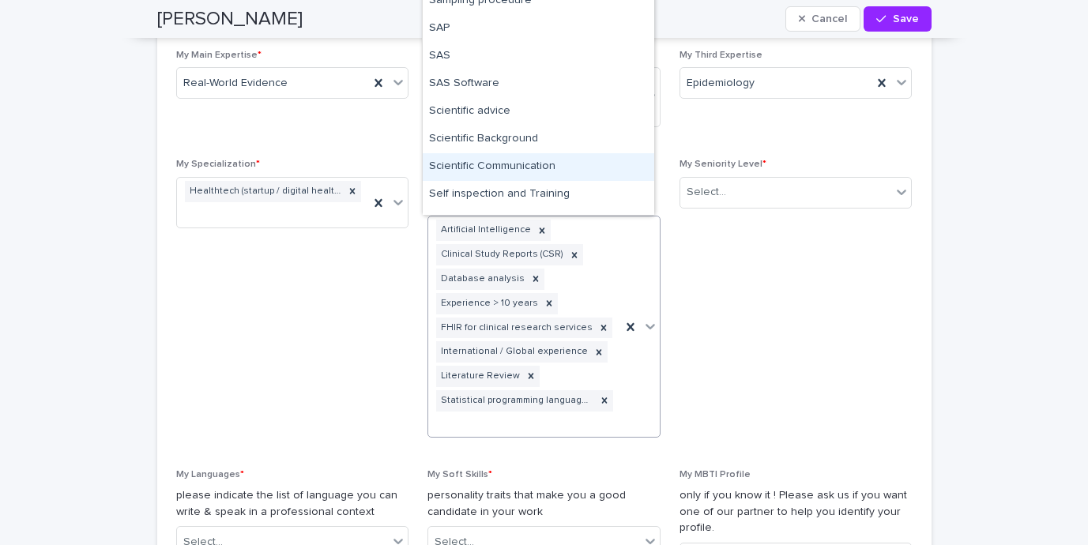
click at [503, 168] on div "Scientific Communication" at bounding box center [539, 167] width 232 height 28
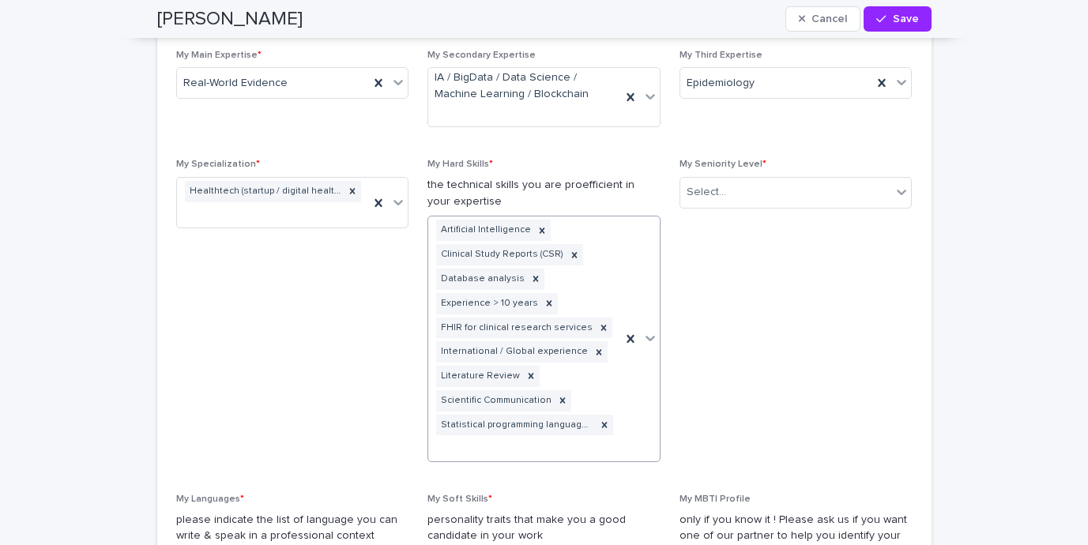
click at [514, 453] on div "Artificial Intelligence Clinical Study Reports (CSR) Database analysis Experien…" at bounding box center [524, 339] width 193 height 245
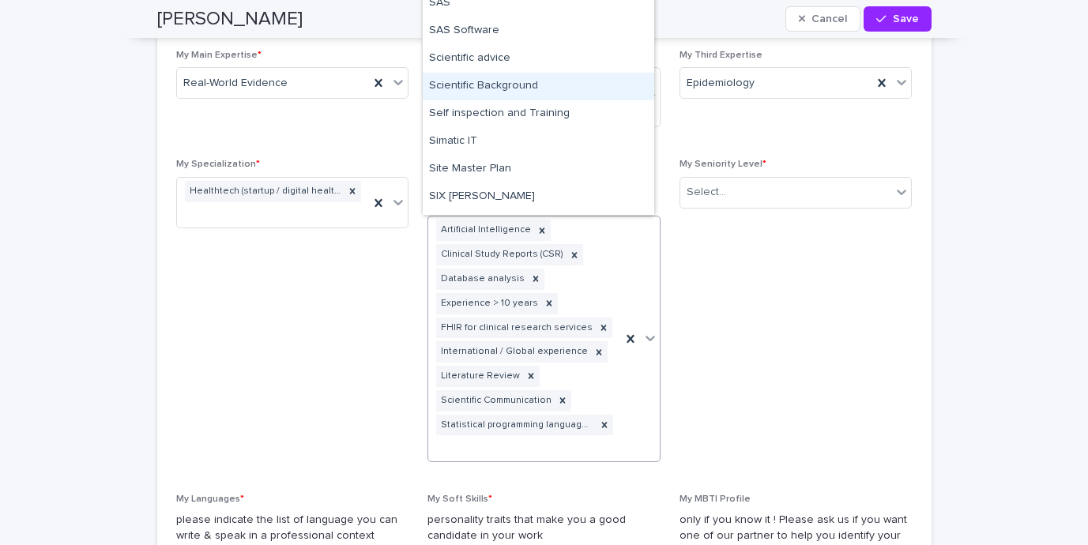
scroll to position [6791, 0]
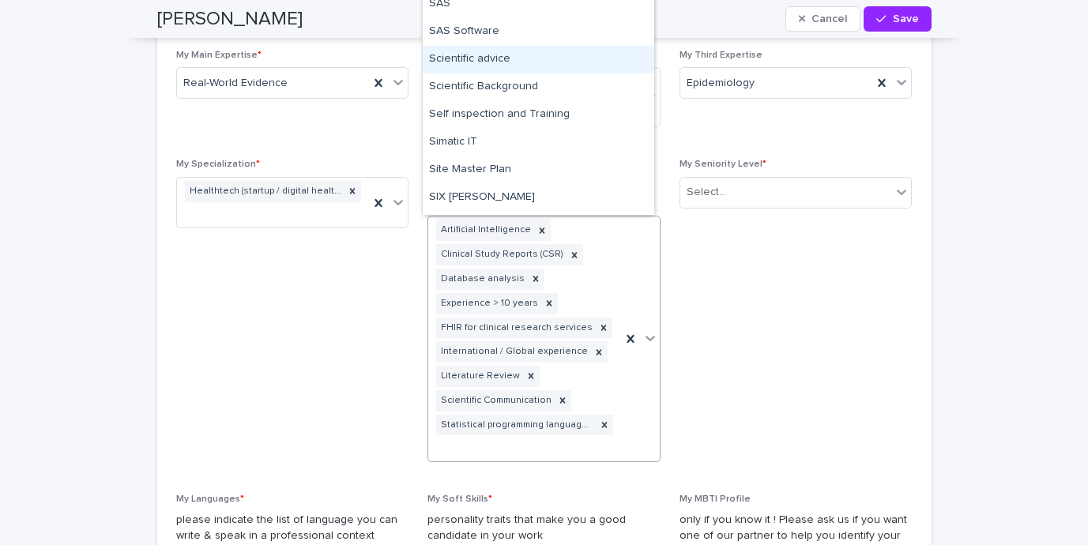
click at [498, 64] on div "Scientific advice" at bounding box center [539, 60] width 232 height 28
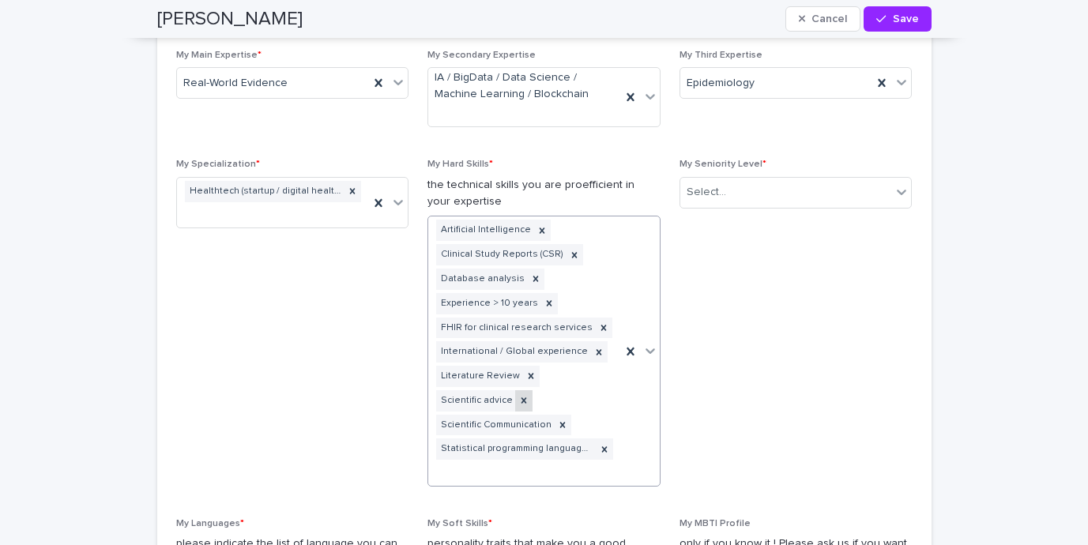
click at [519, 399] on div at bounding box center [523, 400] width 17 height 21
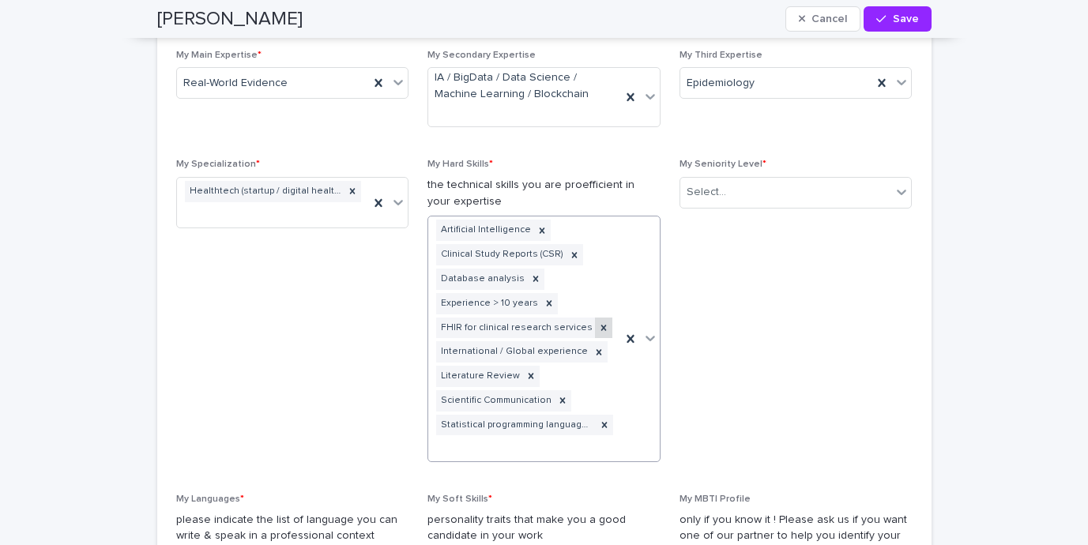
click at [598, 322] on icon at bounding box center [603, 327] width 11 height 11
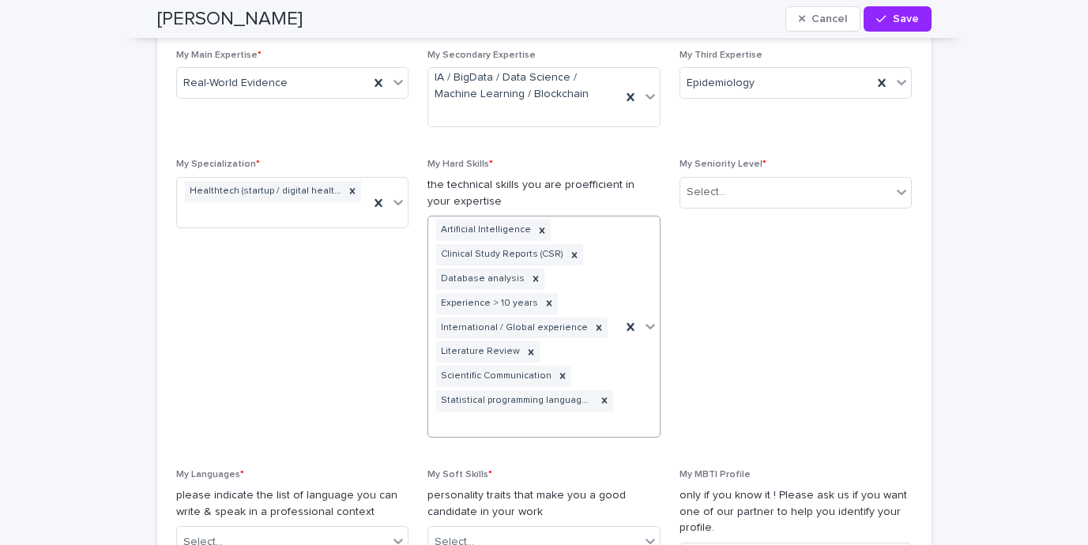
click at [542, 424] on div "Artificial Intelligence Clinical Study Reports (CSR) Database analysis Experien…" at bounding box center [524, 327] width 193 height 220
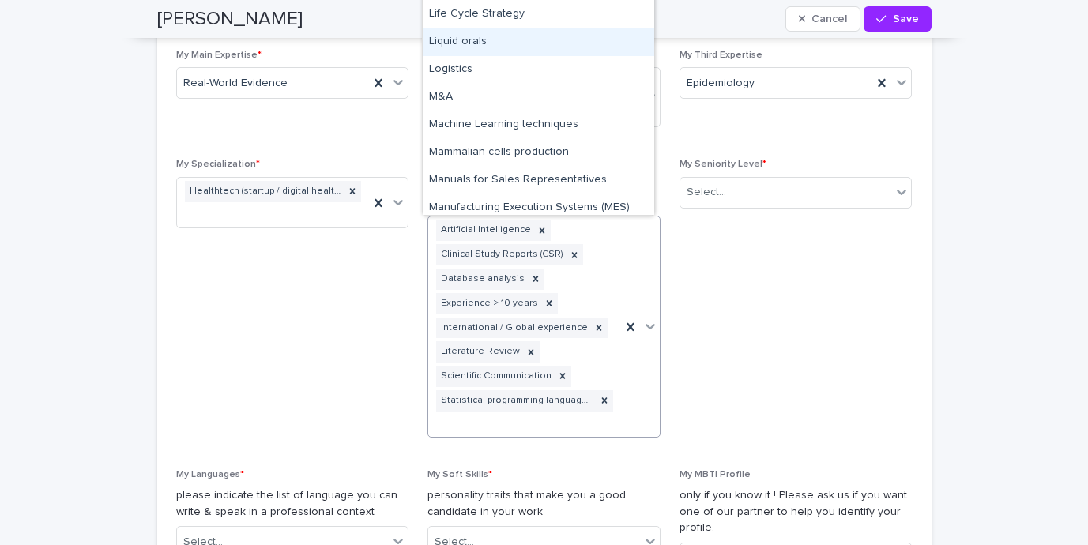
scroll to position [3769, 0]
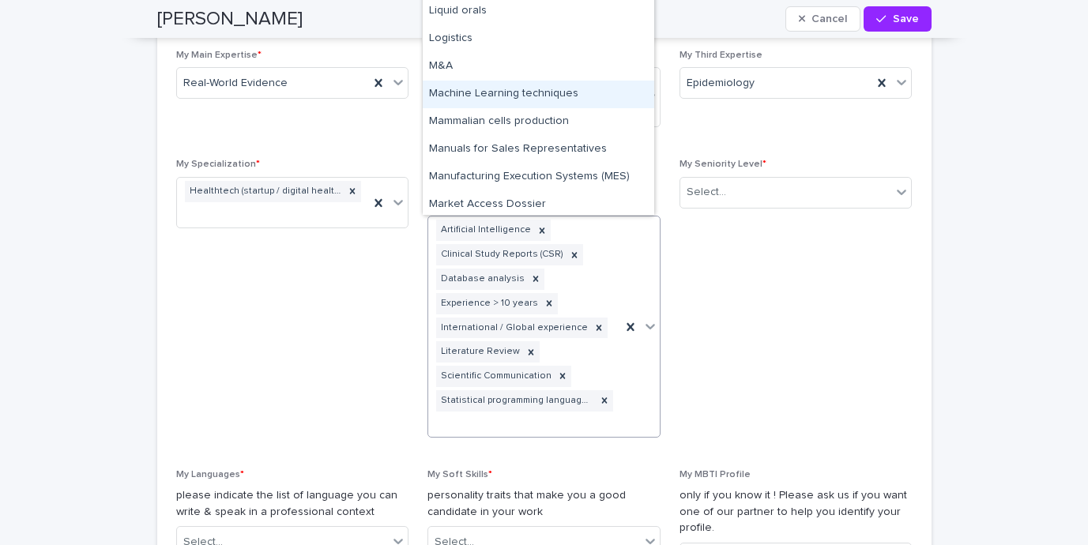
click at [562, 93] on div "Machine Learning techniques" at bounding box center [539, 95] width 232 height 28
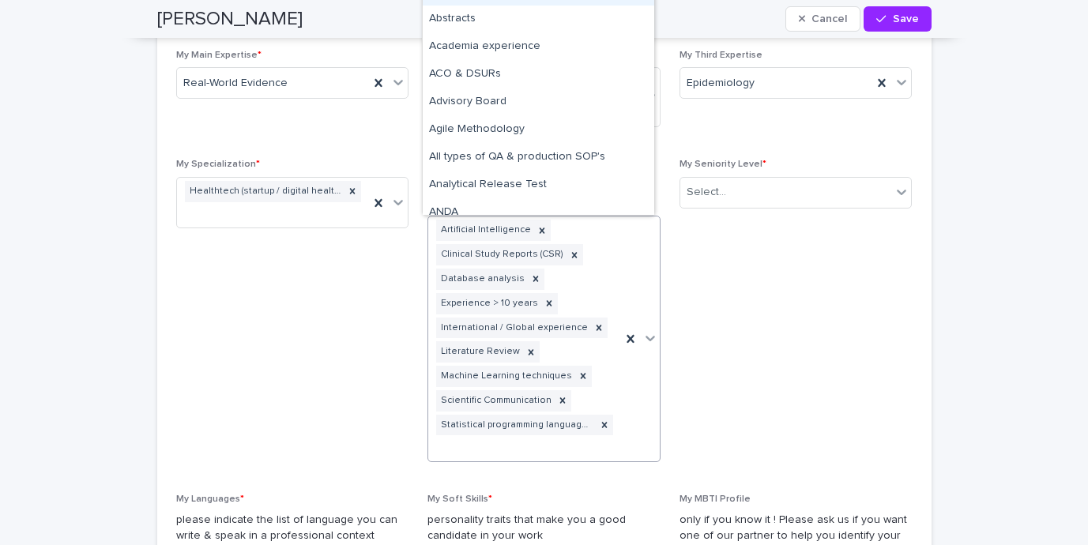
click at [517, 448] on div "Artificial Intelligence Clinical Study Reports (CSR) Database analysis Experien…" at bounding box center [524, 339] width 193 height 245
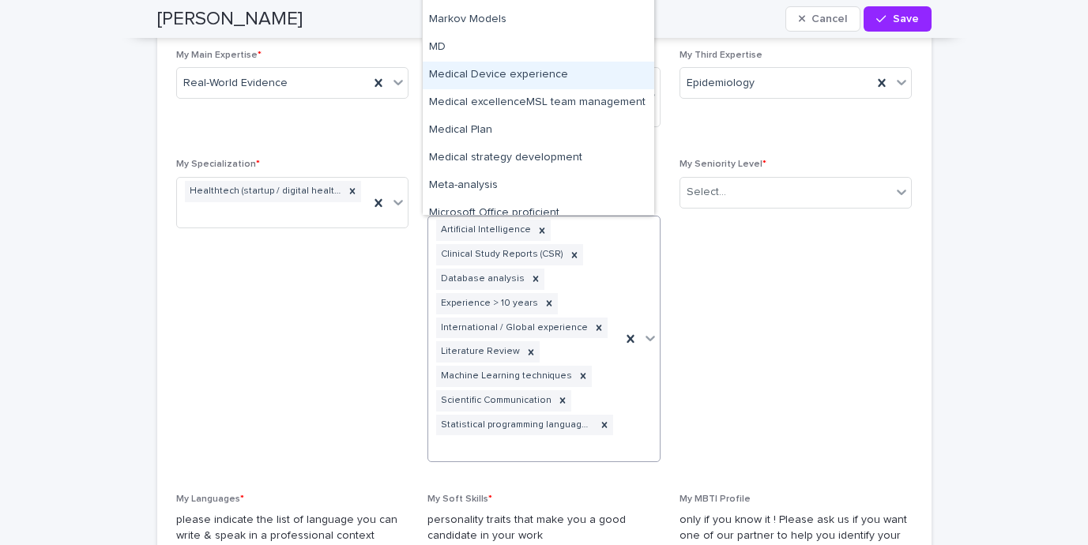
scroll to position [3955, 0]
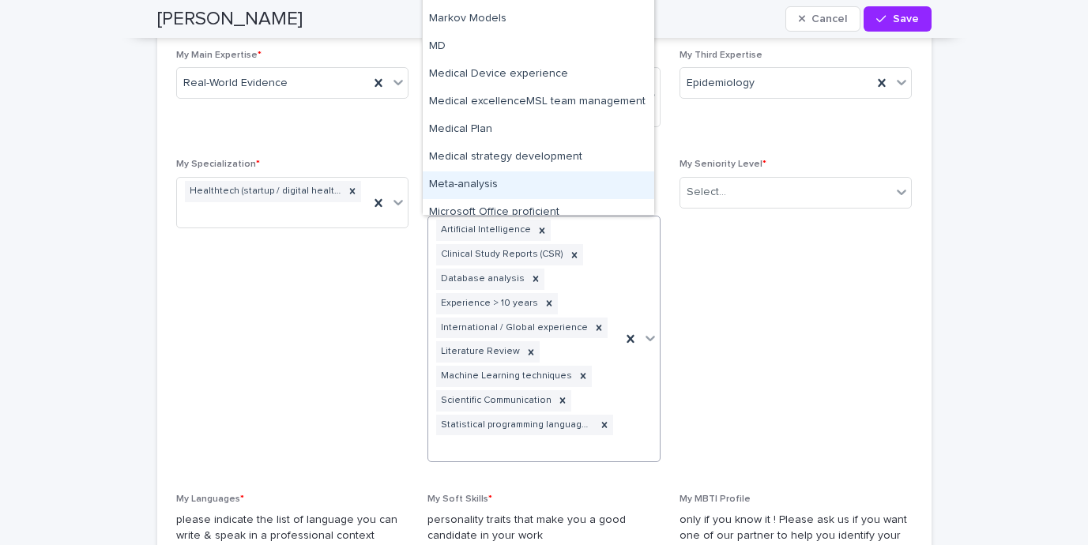
click at [515, 187] on div "Meta-analysis" at bounding box center [539, 185] width 232 height 28
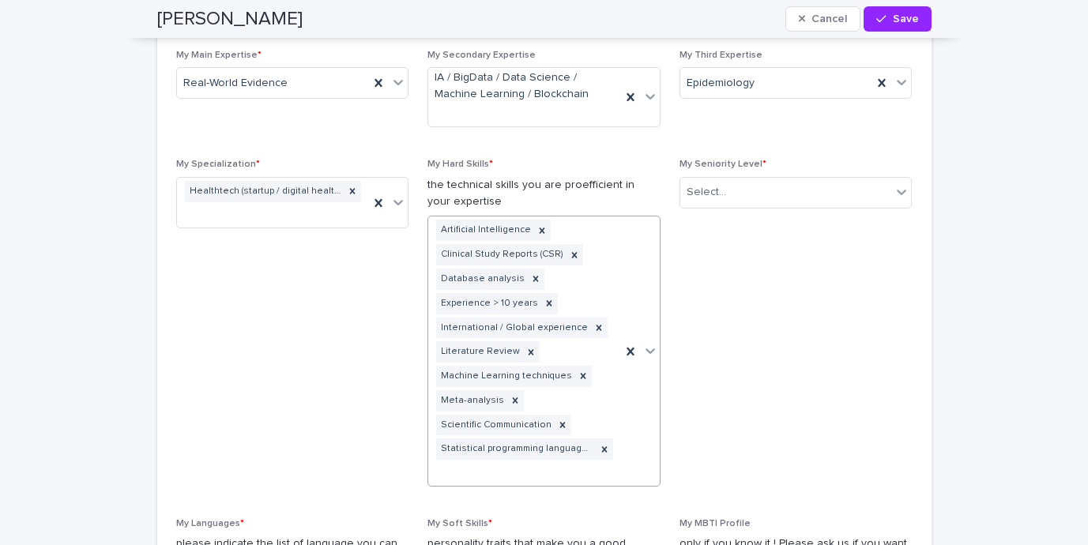
click at [558, 472] on div "Artificial Intelligence Clinical Study Reports (CSR) Database analysis Experien…" at bounding box center [524, 351] width 193 height 269
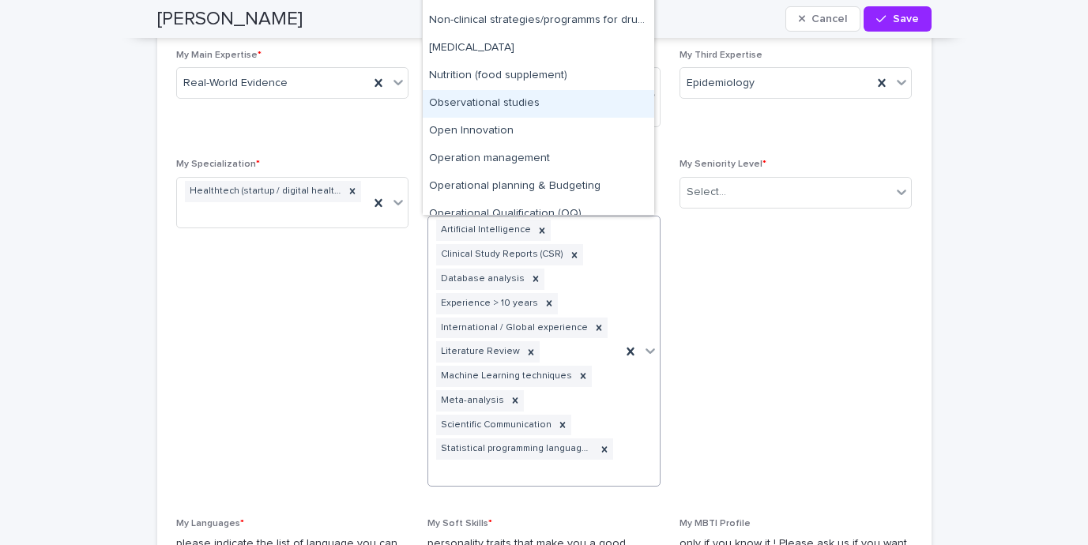
scroll to position [4495, 0]
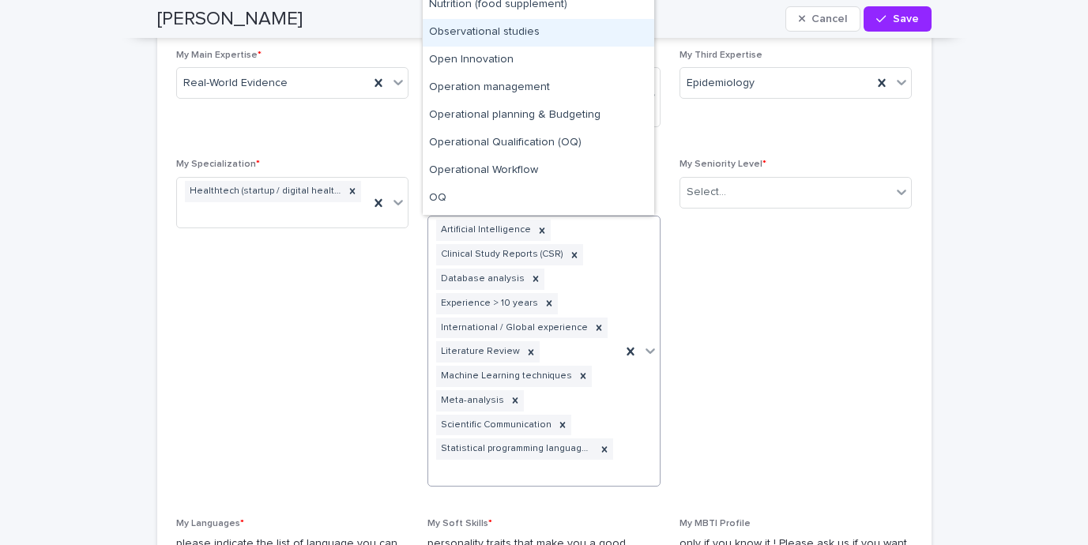
click at [538, 36] on div "Observational studies" at bounding box center [539, 33] width 232 height 28
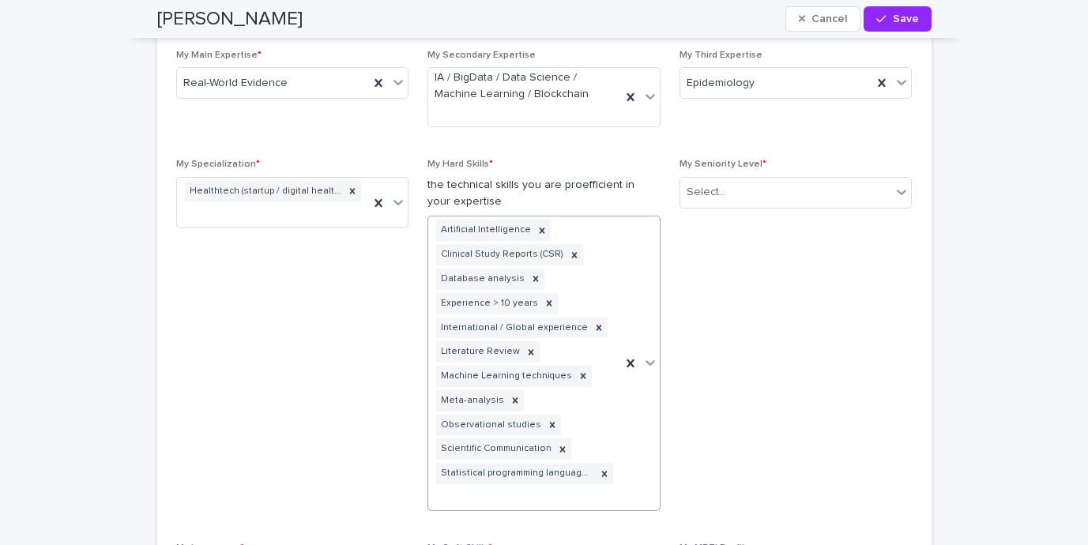
click at [519, 507] on div "Artificial Intelligence Clinical Study Reports (CSR) Database analysis Experien…" at bounding box center [524, 364] width 193 height 294
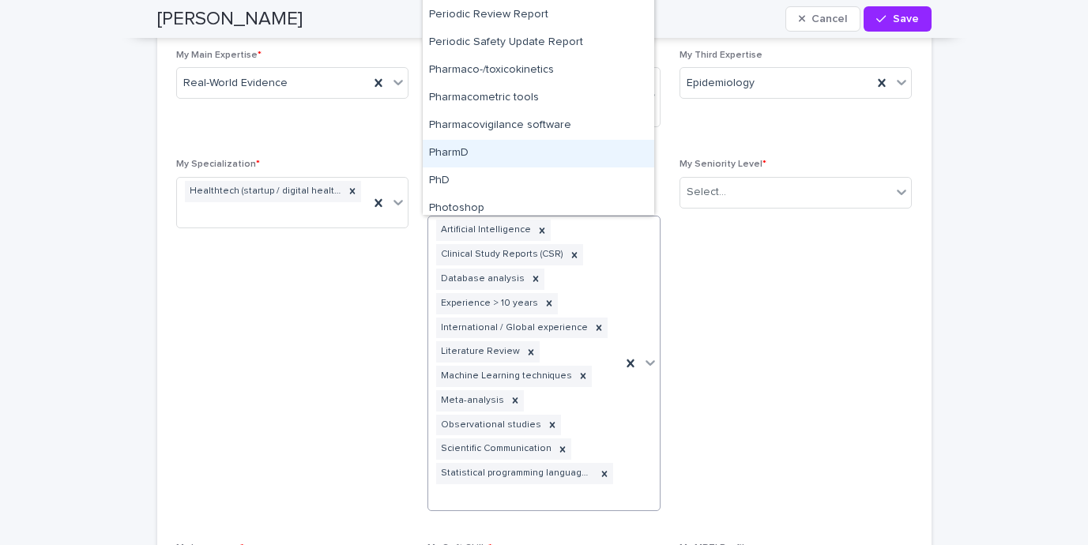
scroll to position [4905, 0]
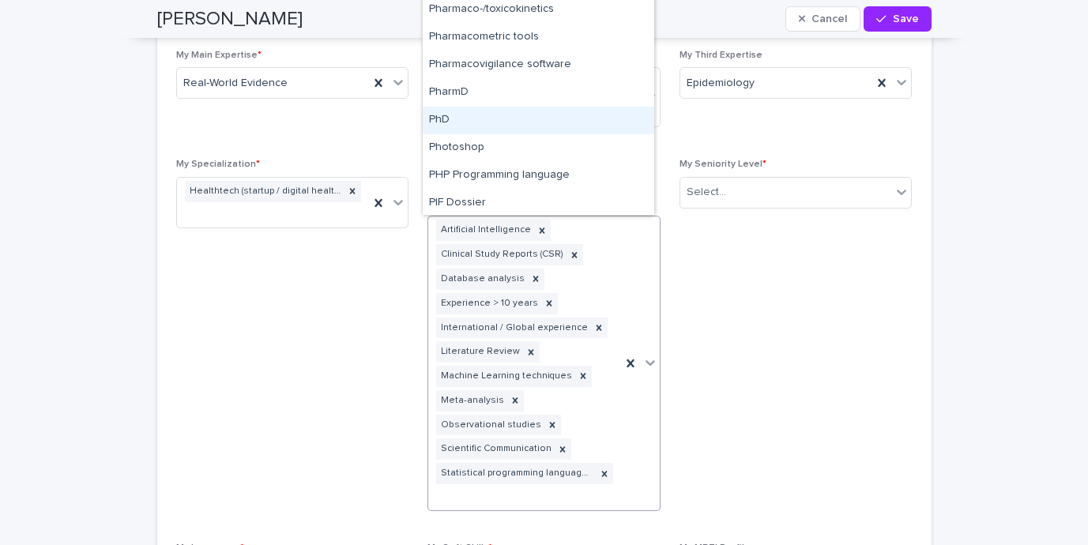
click at [556, 119] on div "PhD" at bounding box center [539, 121] width 232 height 28
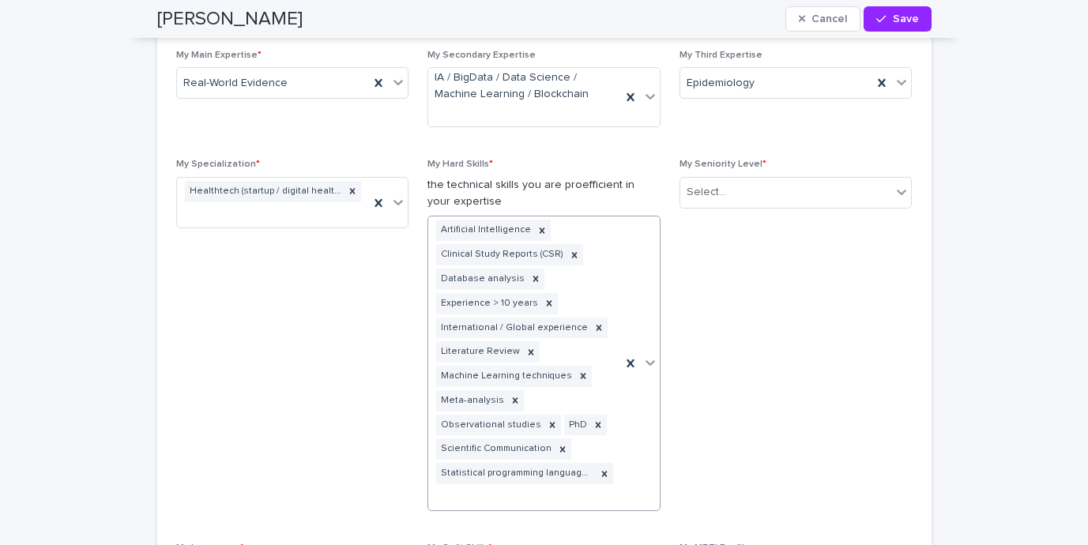
click at [544, 499] on div "Artificial Intelligence Clinical Study Reports (CSR) Database analysis Experien…" at bounding box center [524, 364] width 193 height 294
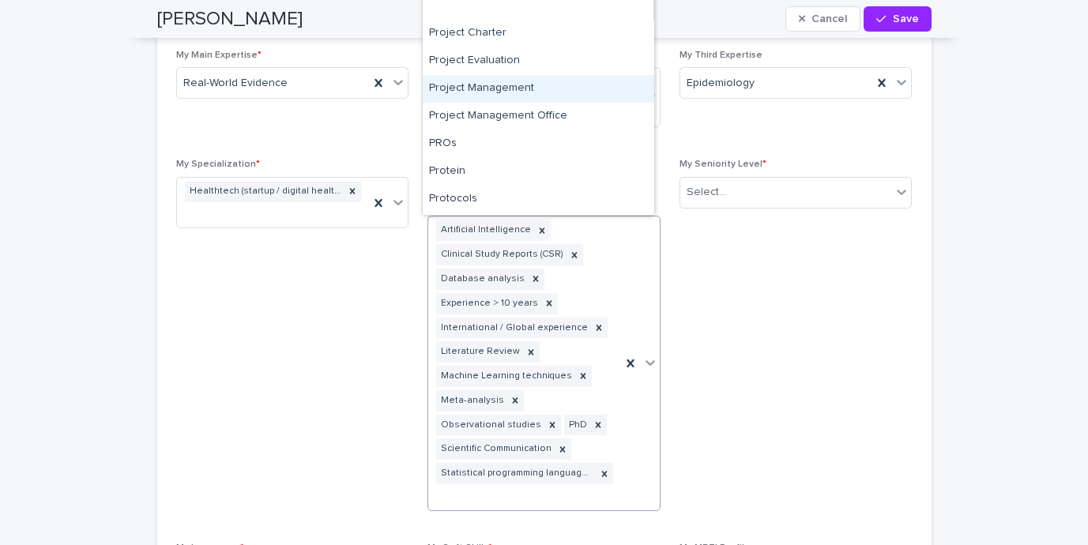
scroll to position [5570, 0]
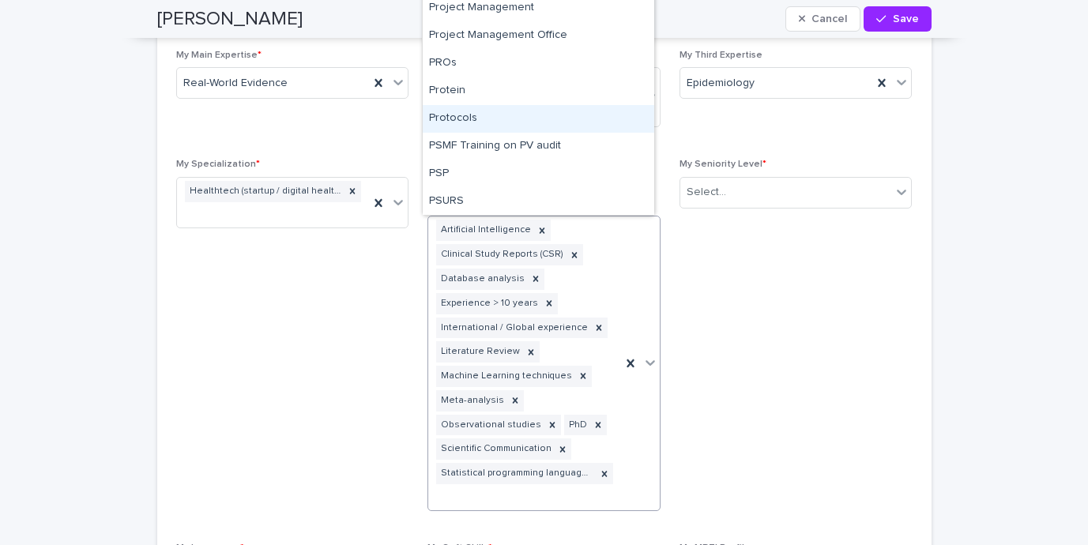
click at [520, 116] on div "Protocols" at bounding box center [539, 119] width 232 height 28
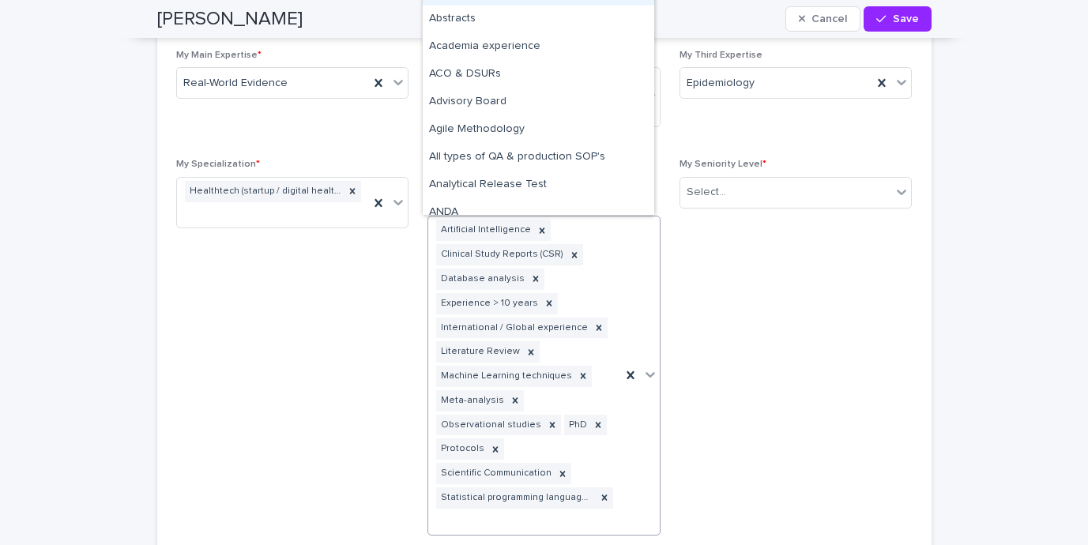
click at [523, 520] on div "Artificial Intelligence Clinical Study Reports (CSR) Database analysis Experien…" at bounding box center [524, 376] width 193 height 318
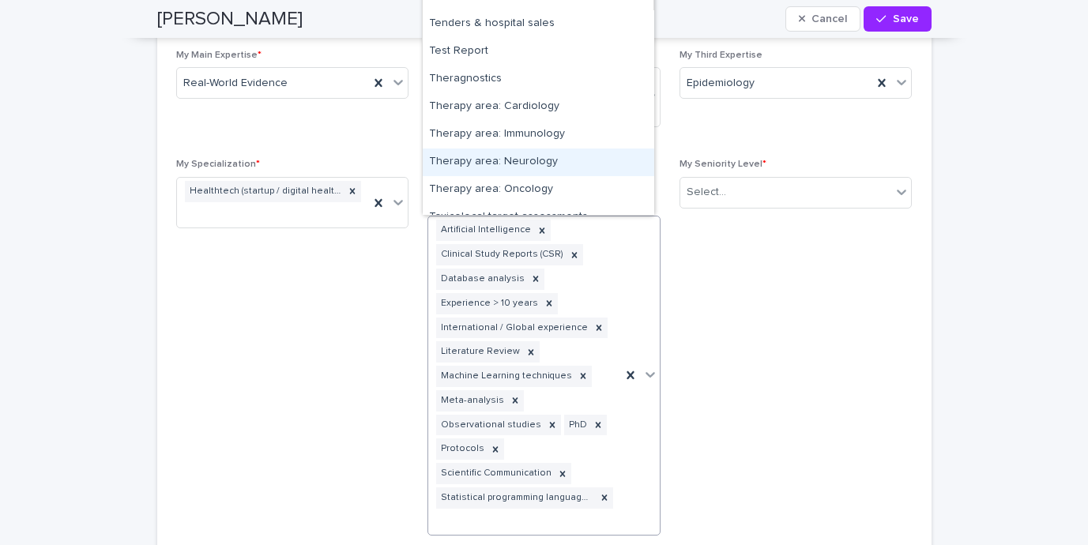
scroll to position [7415, 0]
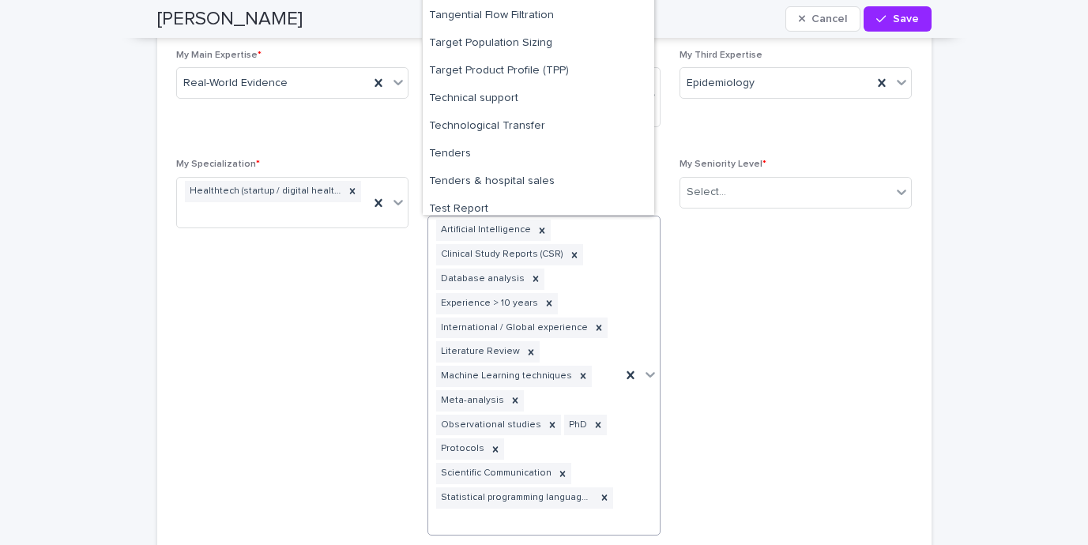
click at [831, 292] on span "My Seniority Level * Select..." at bounding box center [796, 353] width 233 height 389
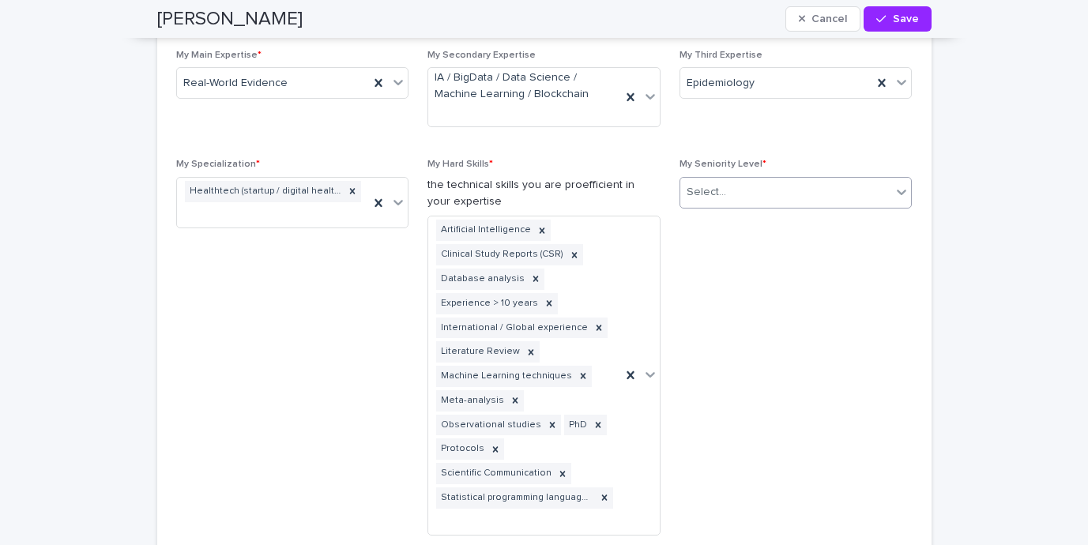
click at [797, 184] on div "Select..." at bounding box center [786, 192] width 212 height 26
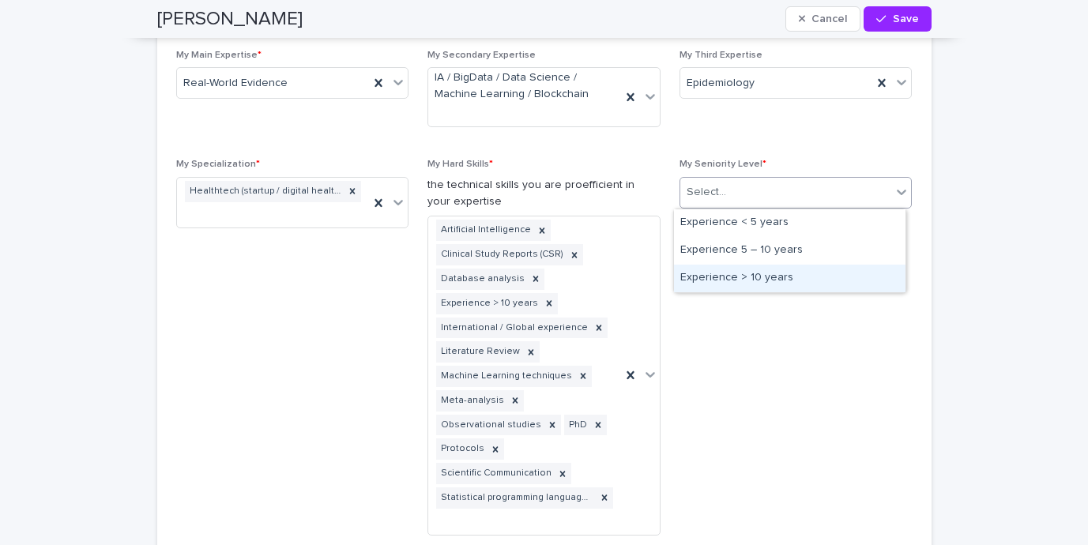
click at [787, 283] on div "Experience > 10 years" at bounding box center [790, 279] width 232 height 28
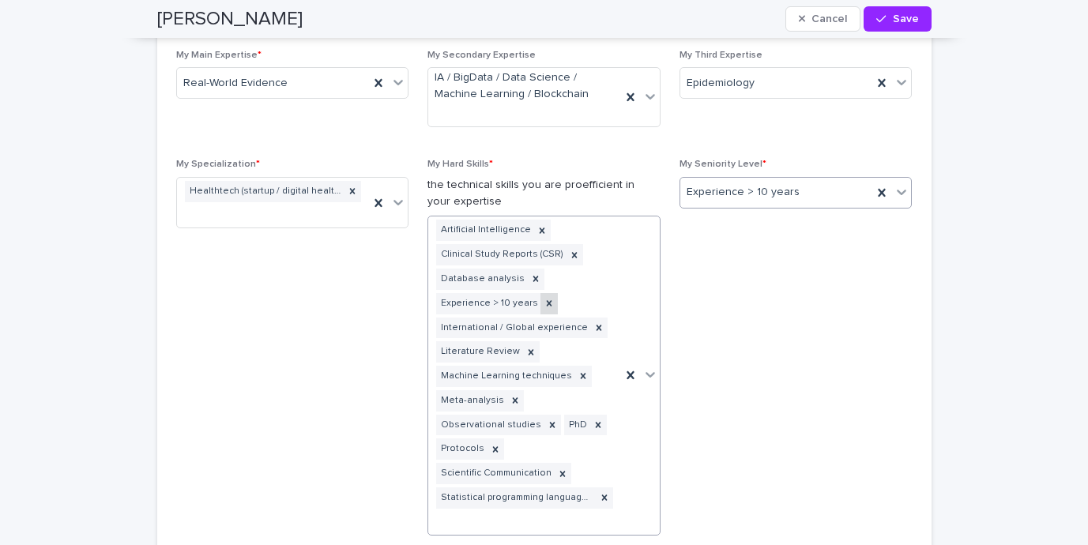
click at [544, 308] on icon at bounding box center [549, 303] width 11 height 11
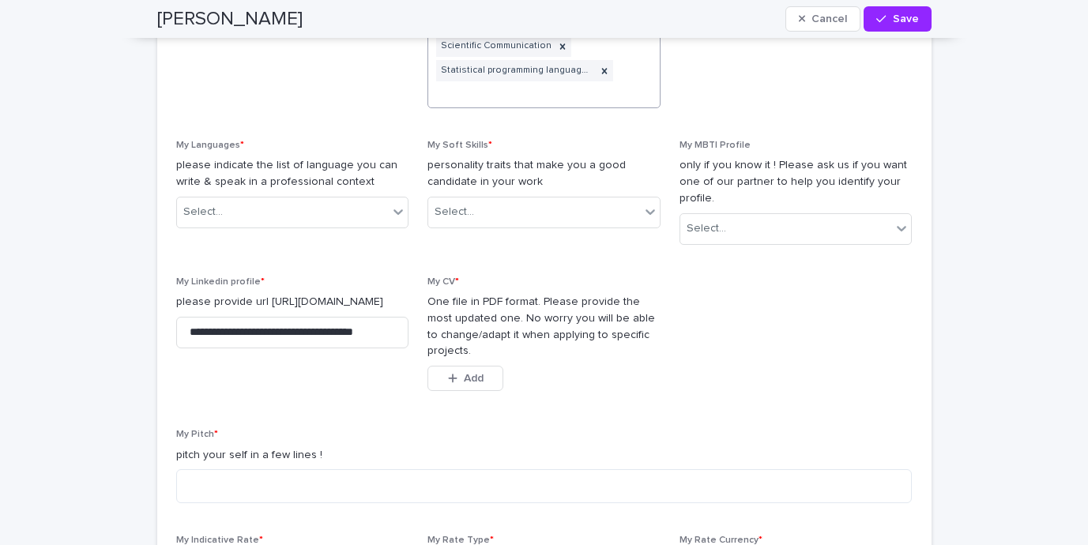
scroll to position [1502, 0]
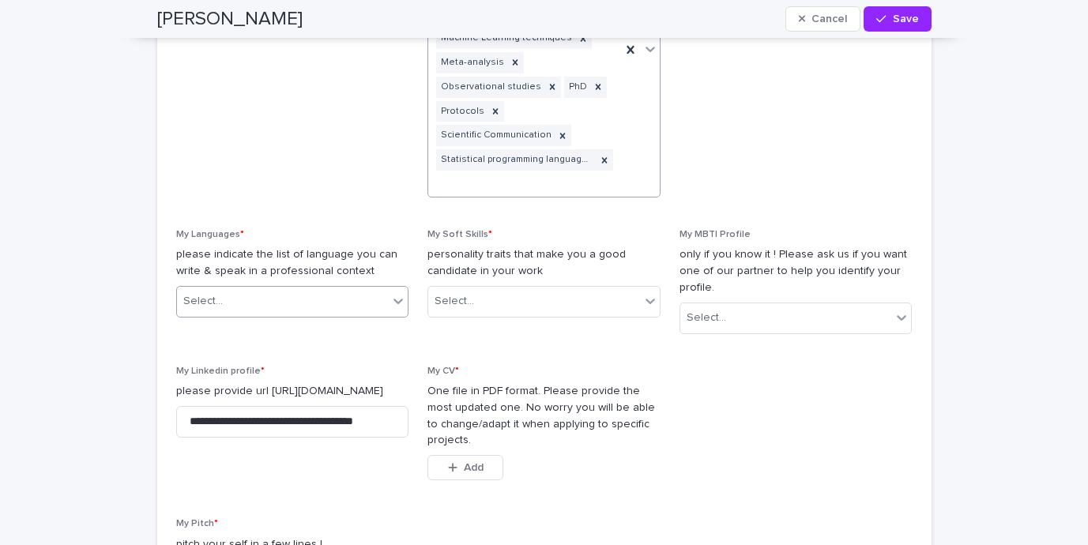
click at [318, 304] on div "Select..." at bounding box center [283, 301] width 212 height 26
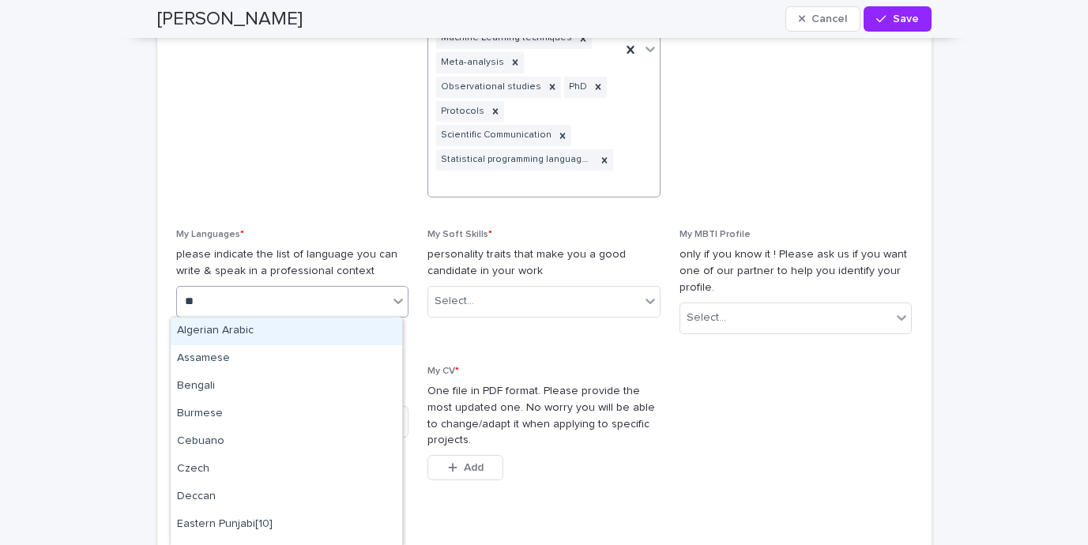
type input "***"
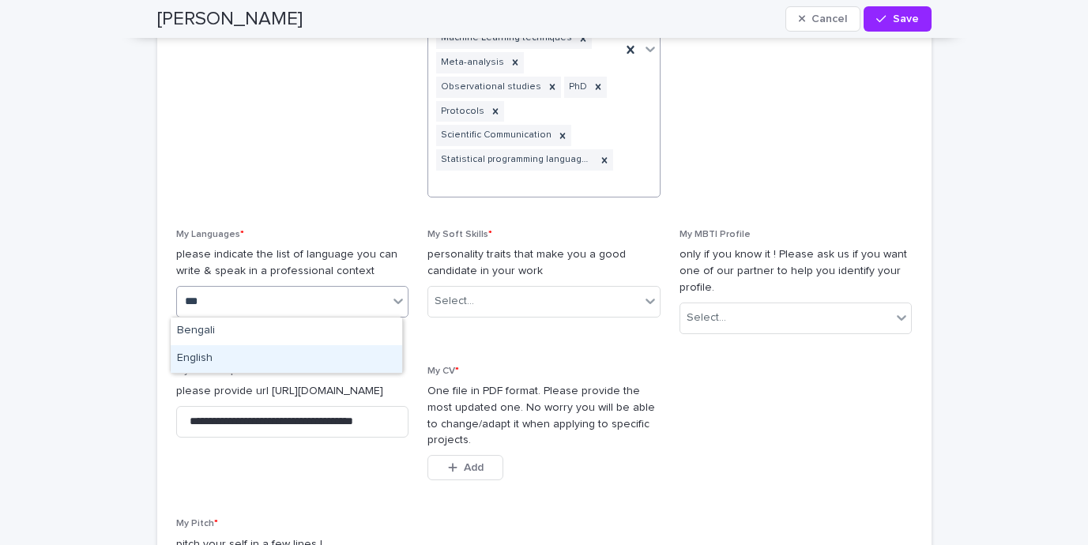
click at [256, 364] on div "English" at bounding box center [287, 359] width 232 height 28
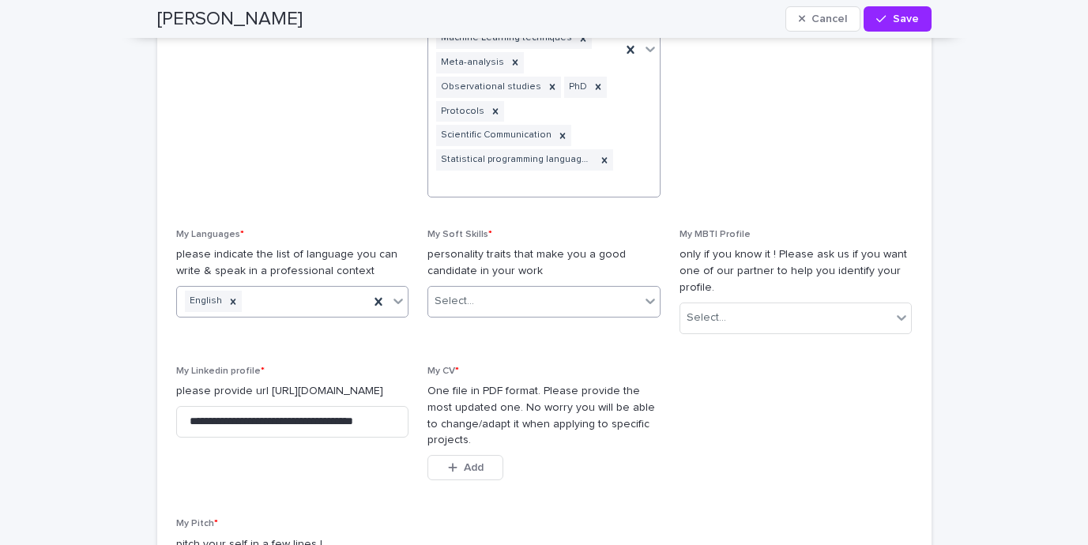
click at [532, 295] on div "Select..." at bounding box center [534, 301] width 212 height 26
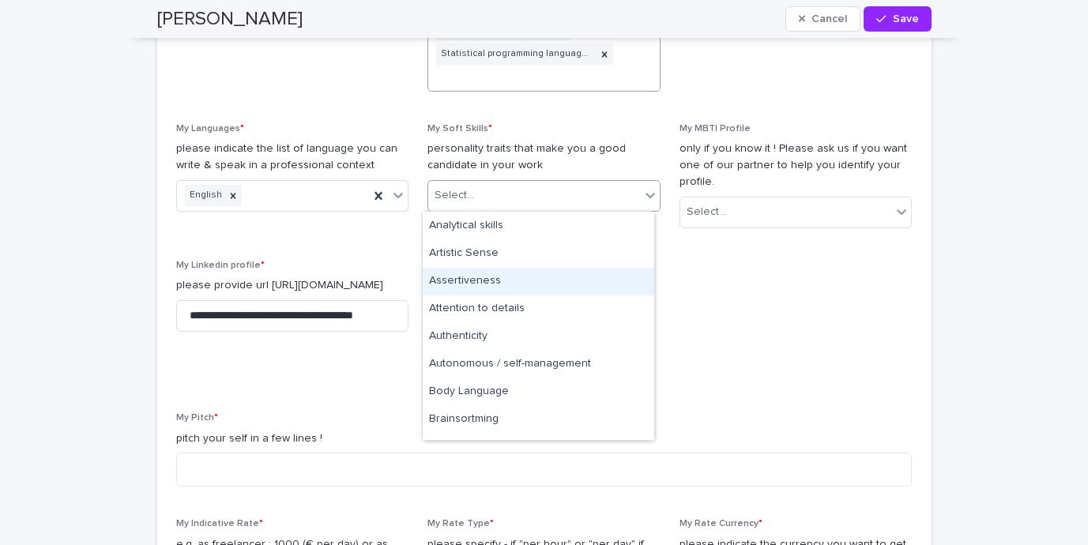
scroll to position [151, 0]
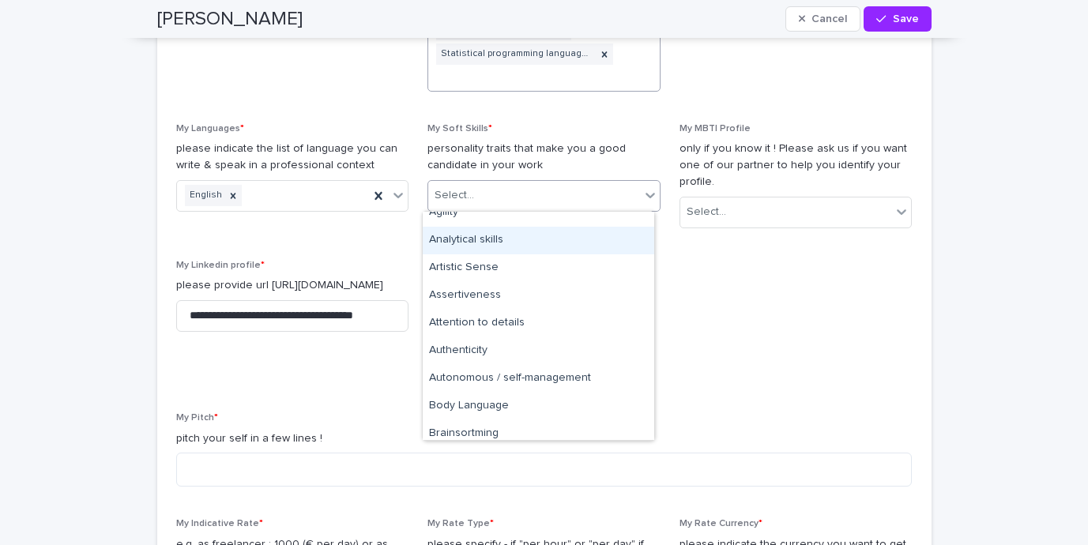
click at [491, 248] on div "Analytical skills" at bounding box center [539, 241] width 232 height 28
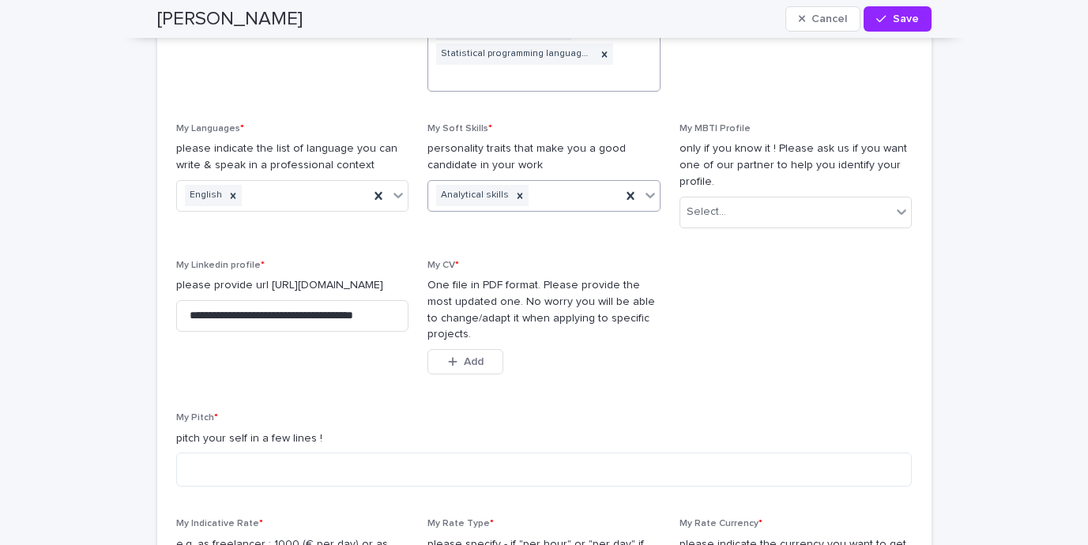
click at [568, 196] on div "Analytical skills" at bounding box center [524, 196] width 193 height 28
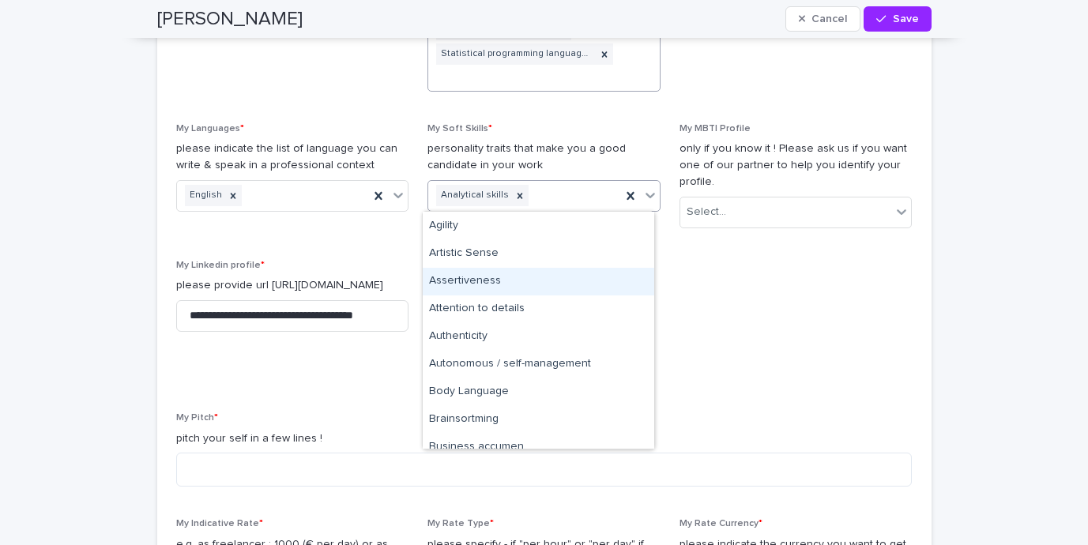
scroll to position [138, 0]
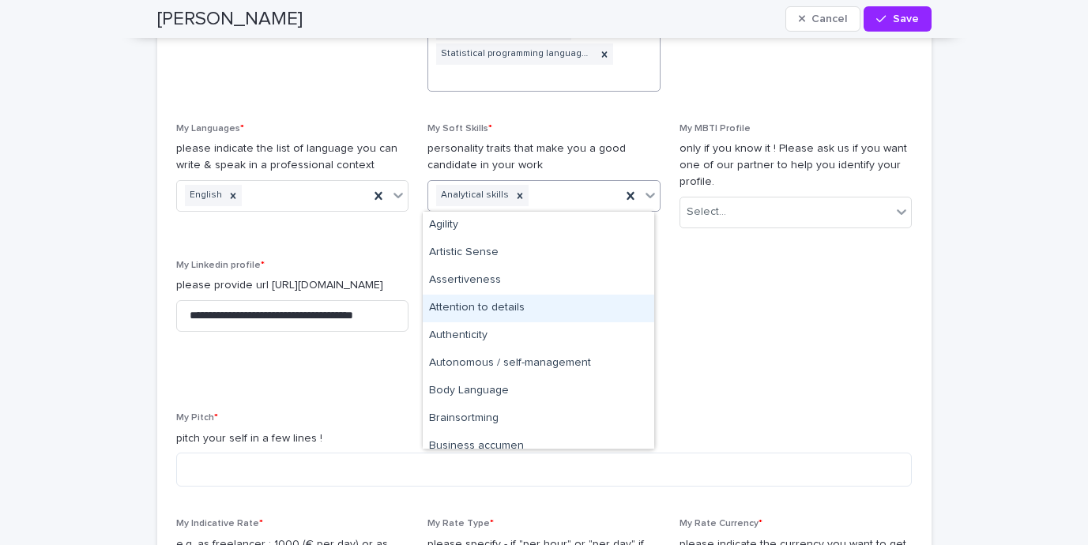
click at [506, 315] on div "Attention to details" at bounding box center [539, 309] width 232 height 28
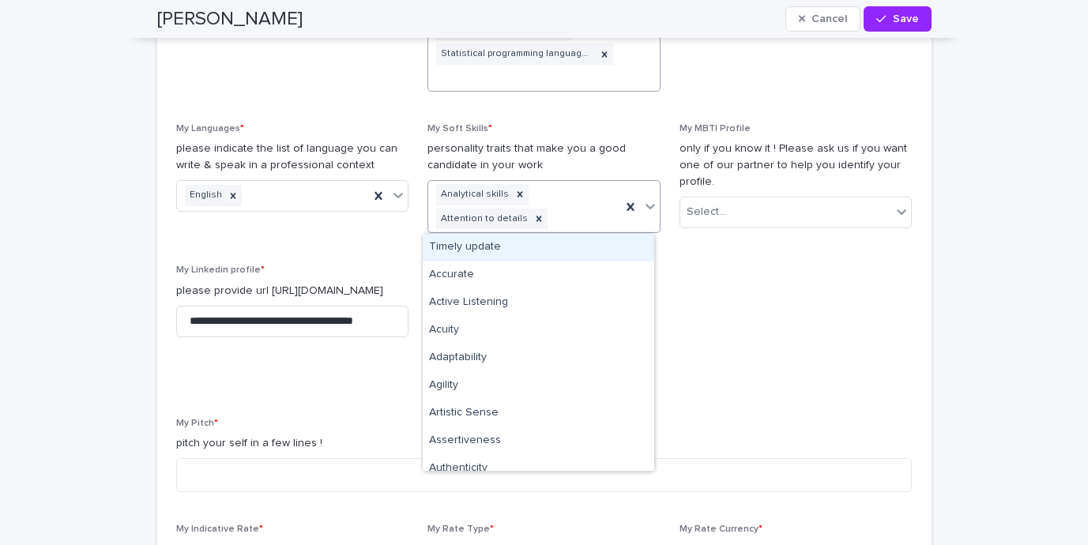
click at [586, 215] on div "Analytical skills Attention to details" at bounding box center [524, 207] width 193 height 52
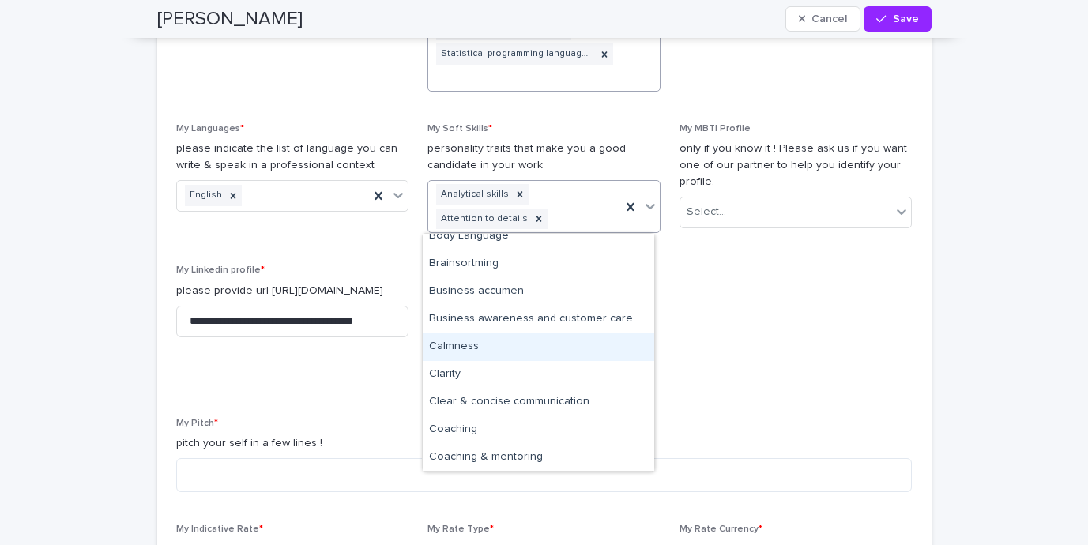
scroll to position [300, 0]
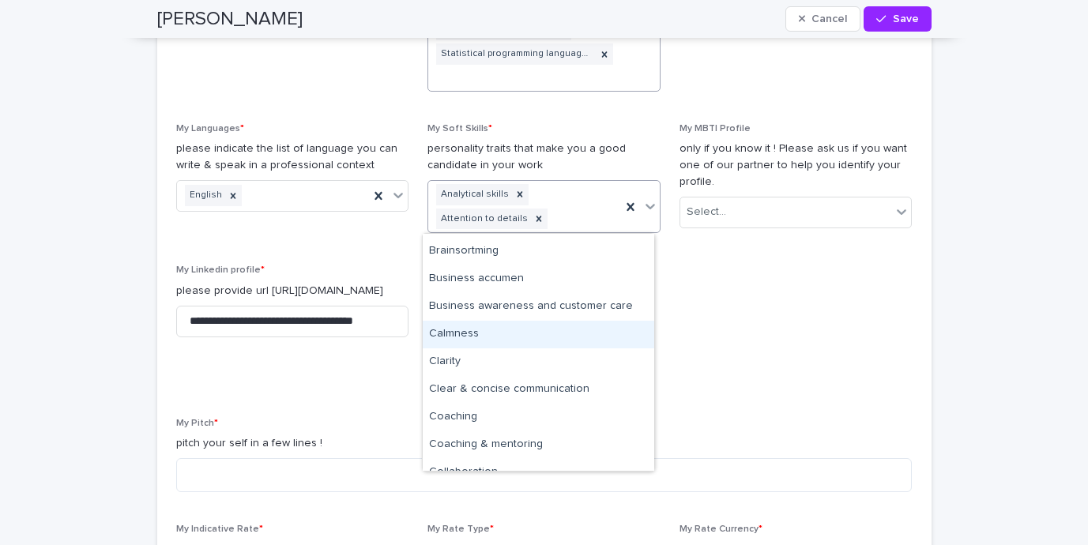
click at [544, 338] on div "Calmness" at bounding box center [539, 335] width 232 height 28
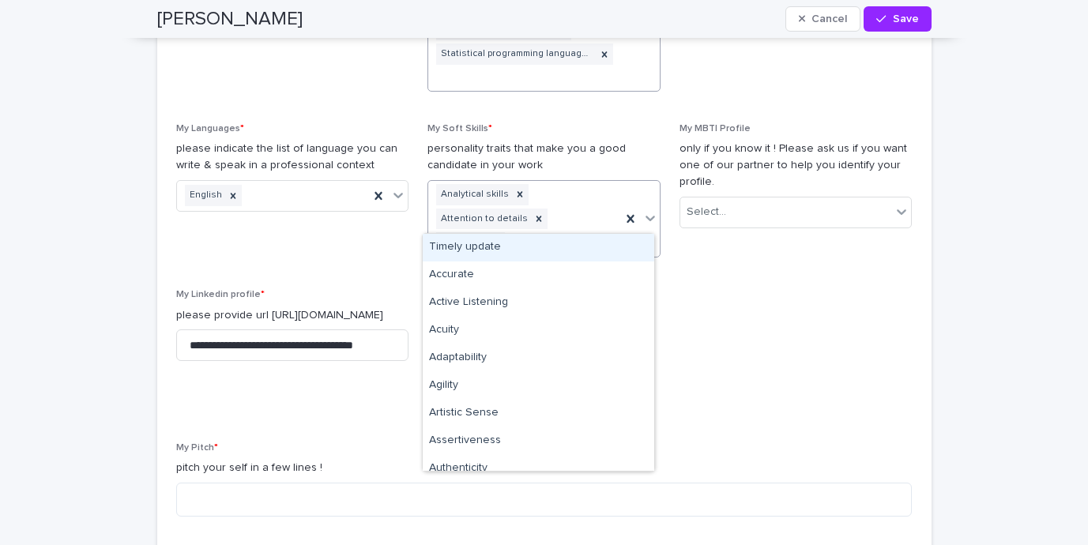
click at [621, 223] on div at bounding box center [640, 219] width 39 height 76
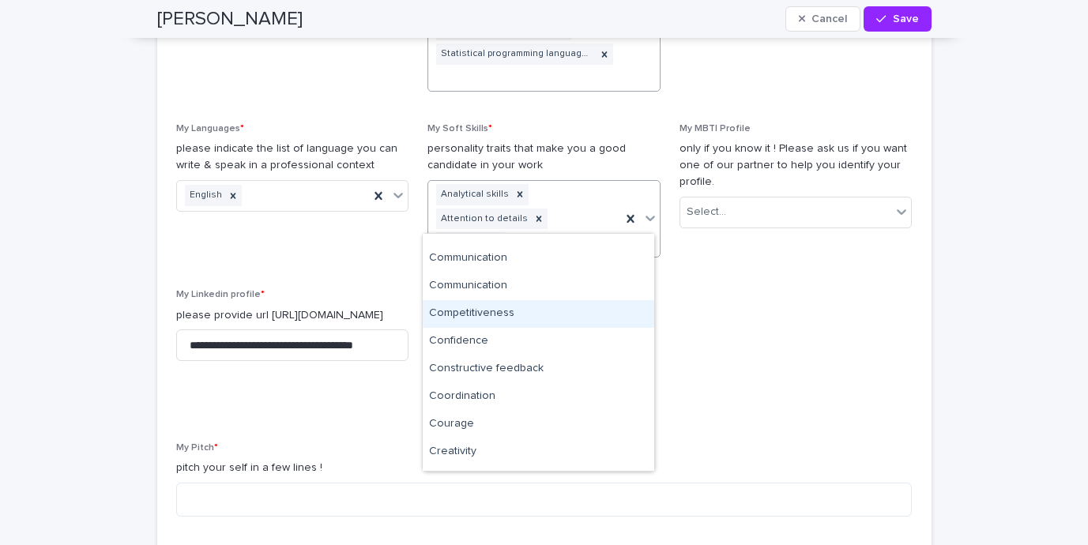
scroll to position [534, 0]
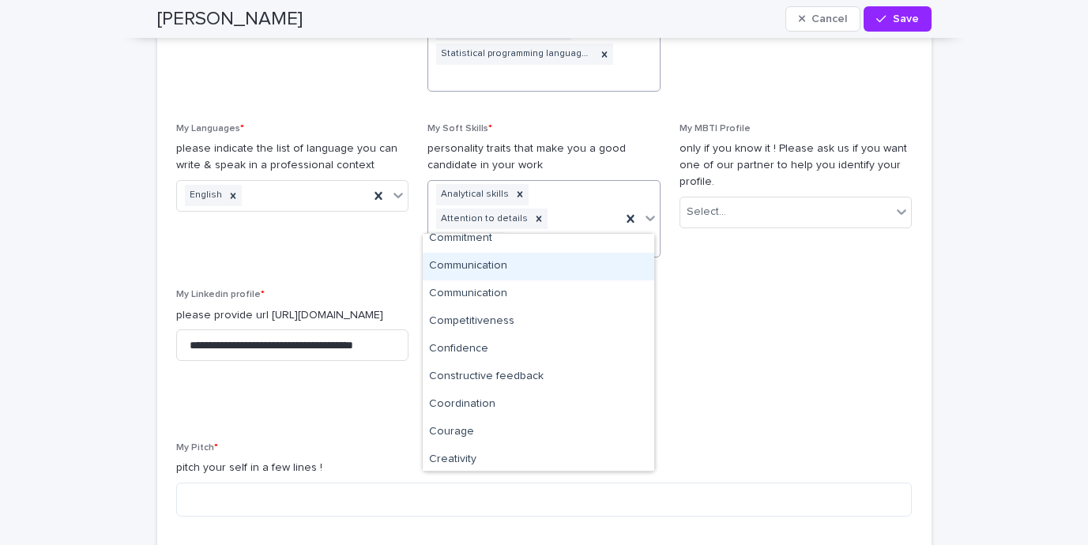
click at [503, 273] on div "Communication" at bounding box center [539, 267] width 232 height 28
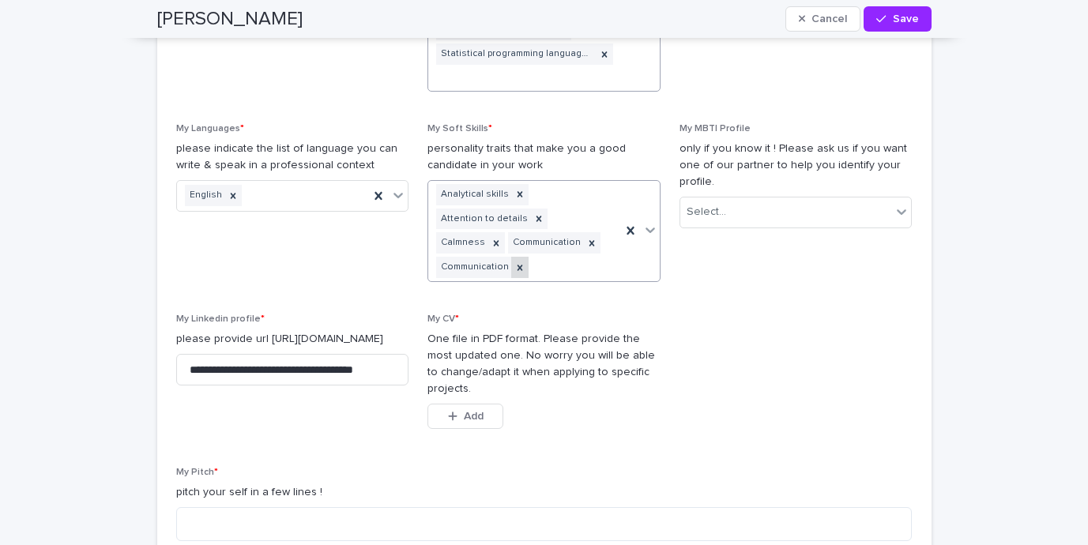
click at [516, 266] on div at bounding box center [519, 267] width 17 height 21
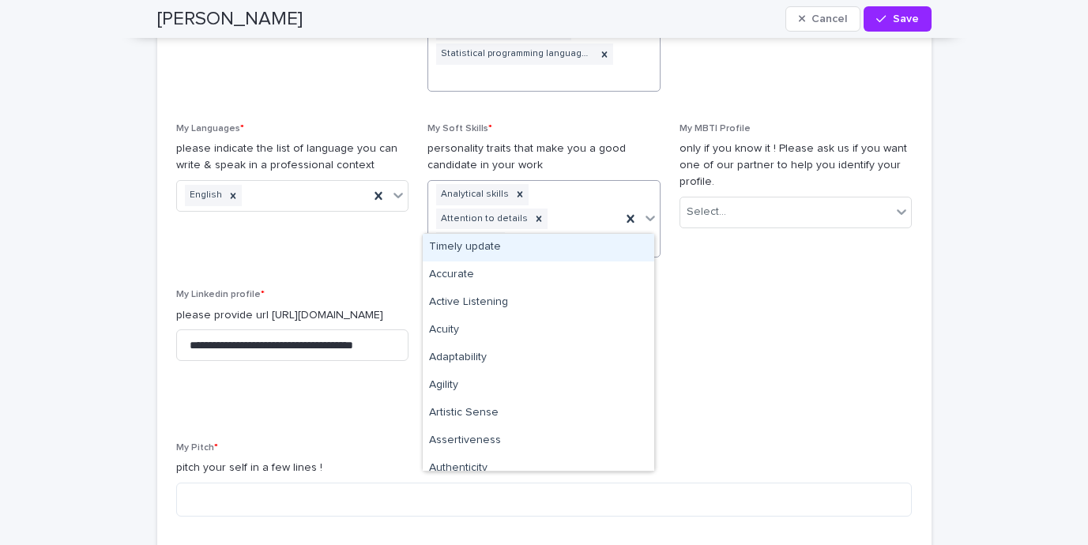
click at [609, 222] on div "Analytical skills Attention to details Calmness" at bounding box center [524, 219] width 193 height 76
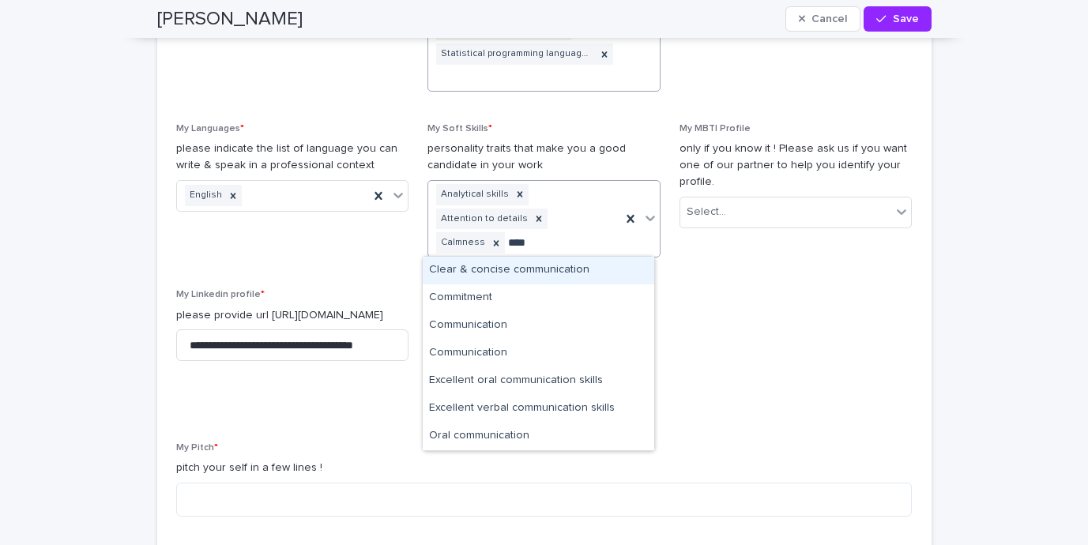
type input "*****"
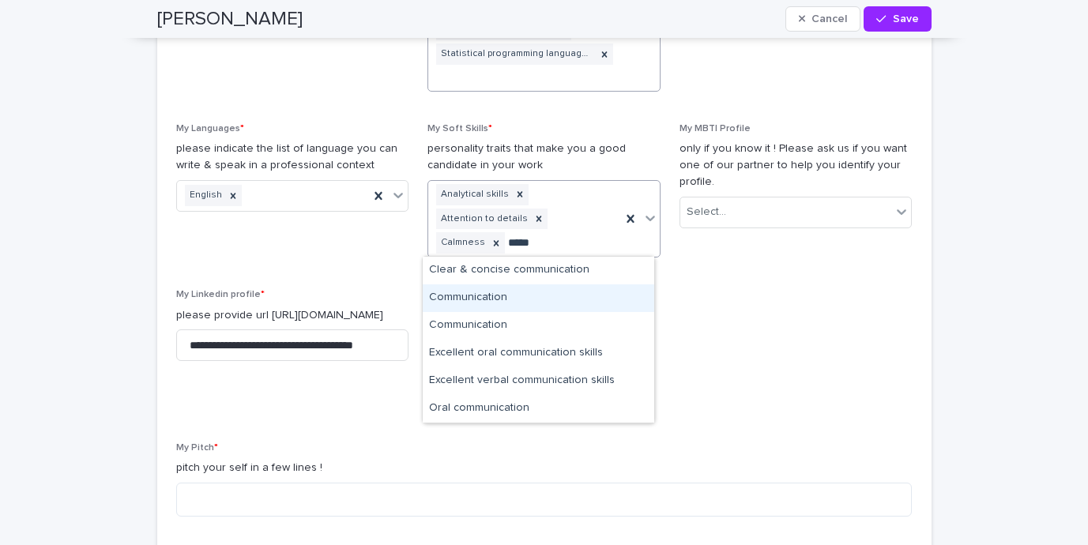
click at [532, 300] on div "Communication" at bounding box center [539, 298] width 232 height 28
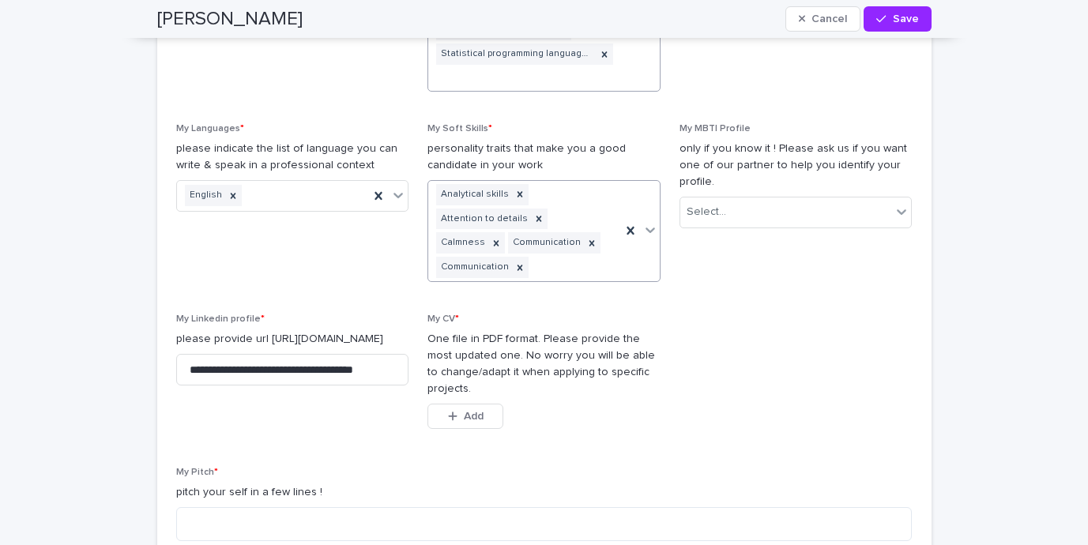
click at [600, 269] on div "Analytical skills Attention to details Calmness Communication Communication" at bounding box center [524, 231] width 193 height 100
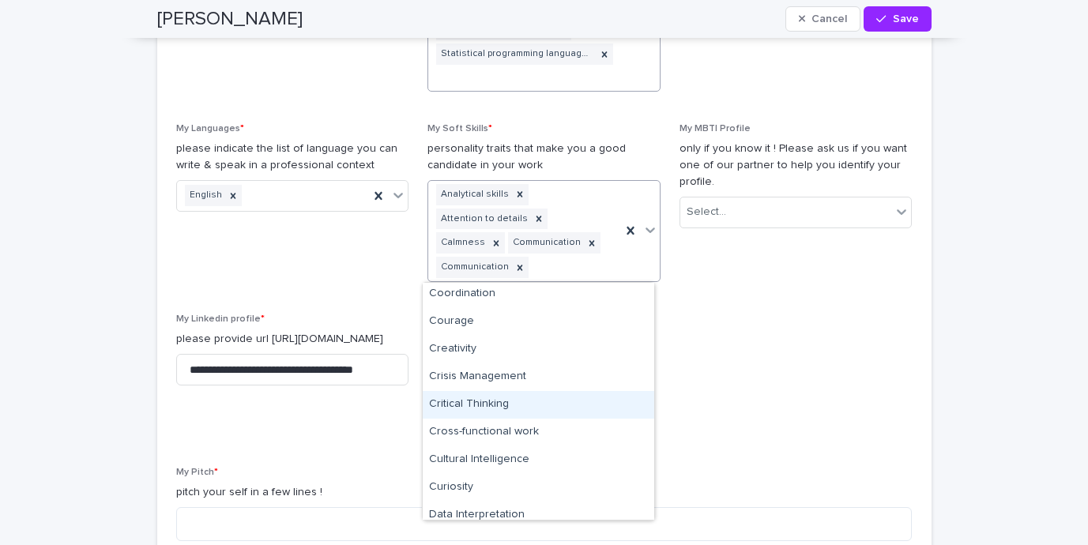
scroll to position [664, 0]
click at [511, 402] on div "Cross-functional work" at bounding box center [539, 408] width 232 height 28
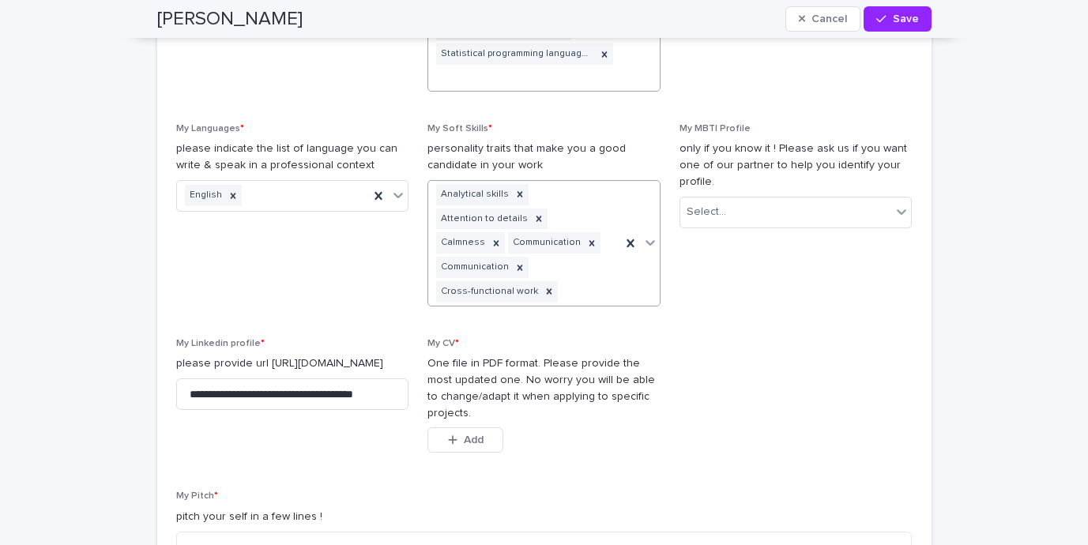
click at [594, 297] on div "Analytical skills Attention to details Calmness Communication Communication Cro…" at bounding box center [524, 243] width 193 height 125
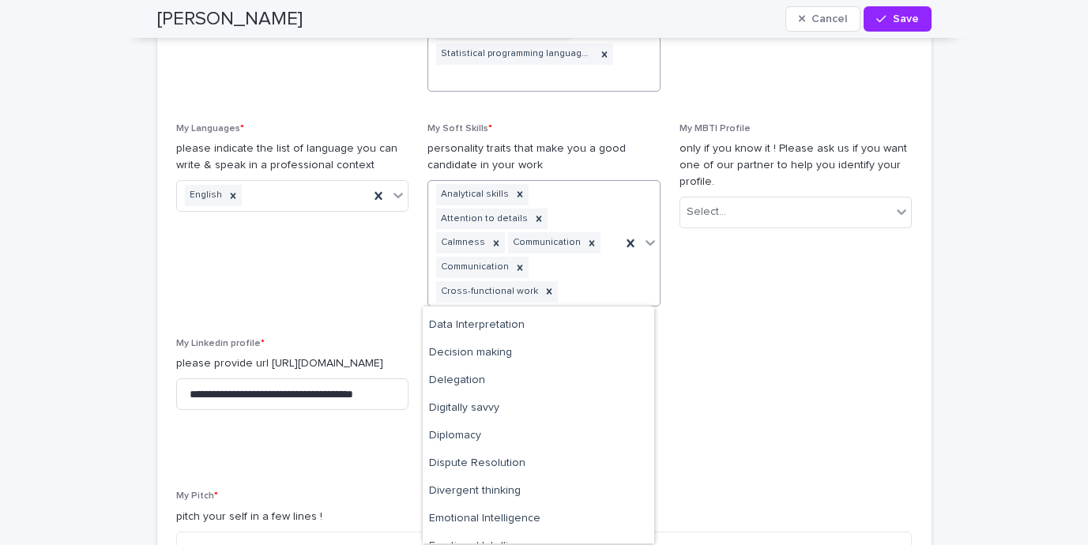
scroll to position [771, 0]
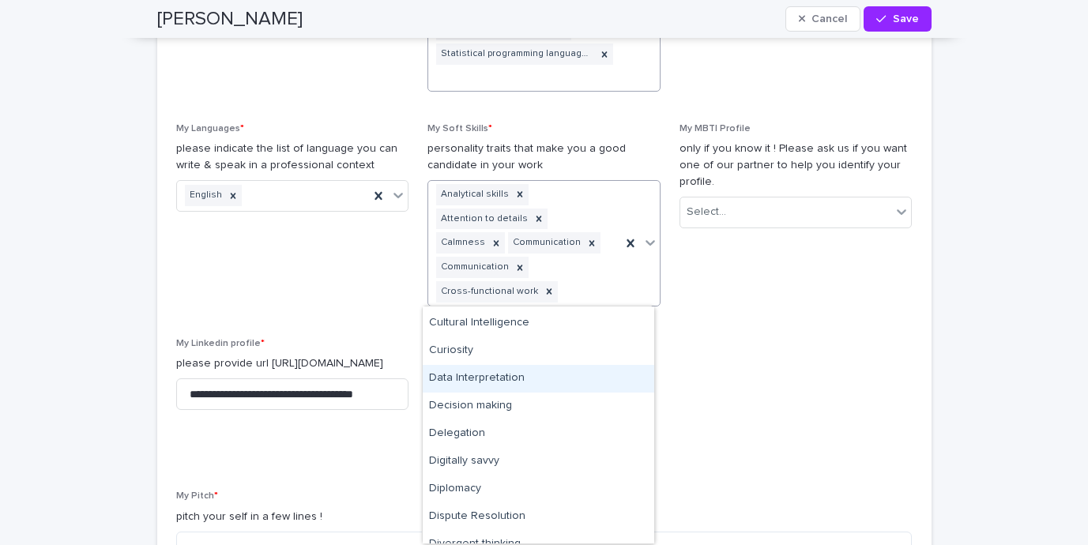
click at [550, 382] on div "Data Interpretation" at bounding box center [539, 379] width 232 height 28
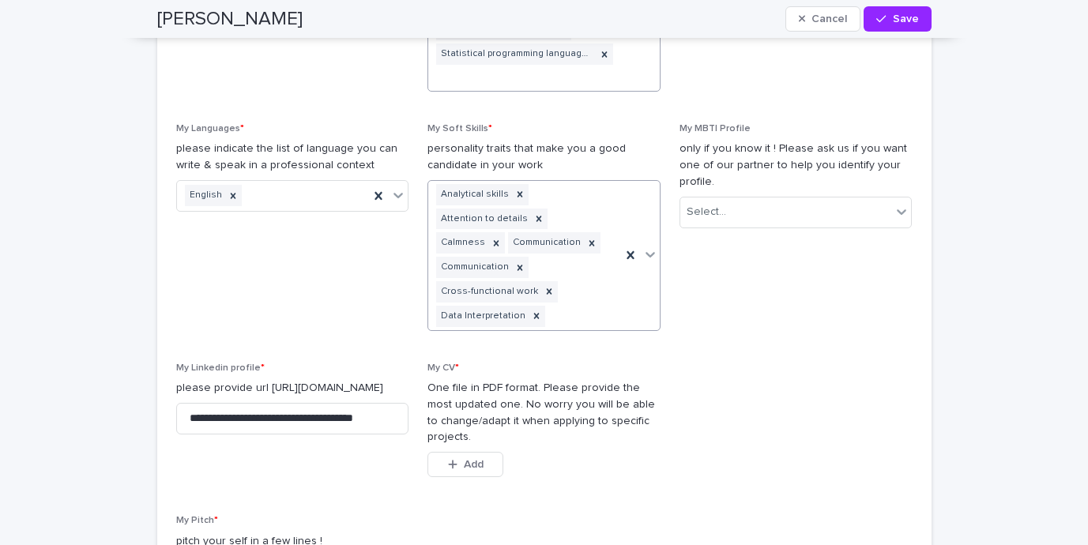
click at [587, 311] on div "Analytical skills Attention to details Calmness Communication Communication Cro…" at bounding box center [524, 255] width 193 height 149
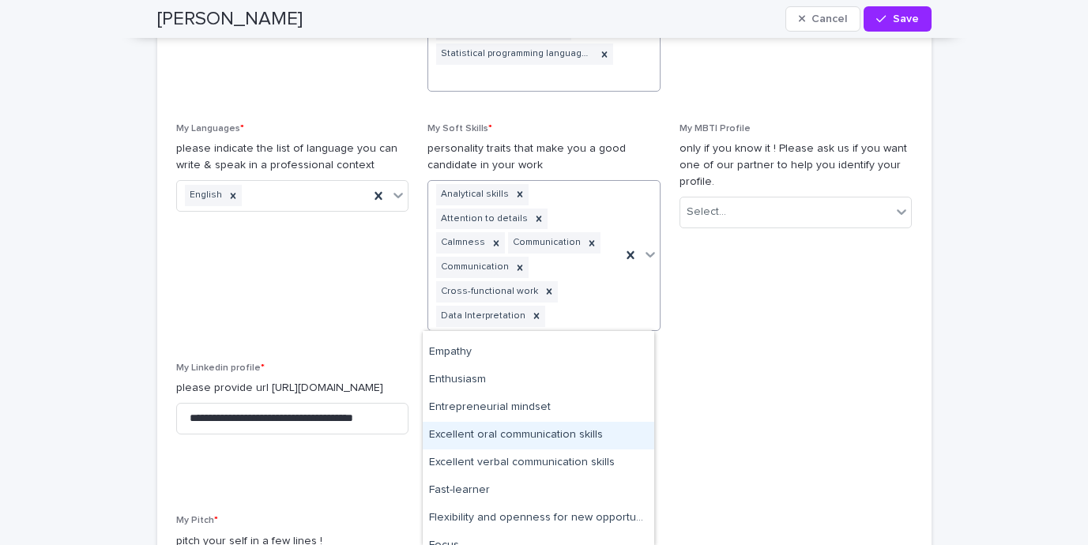
scroll to position [1066, 0]
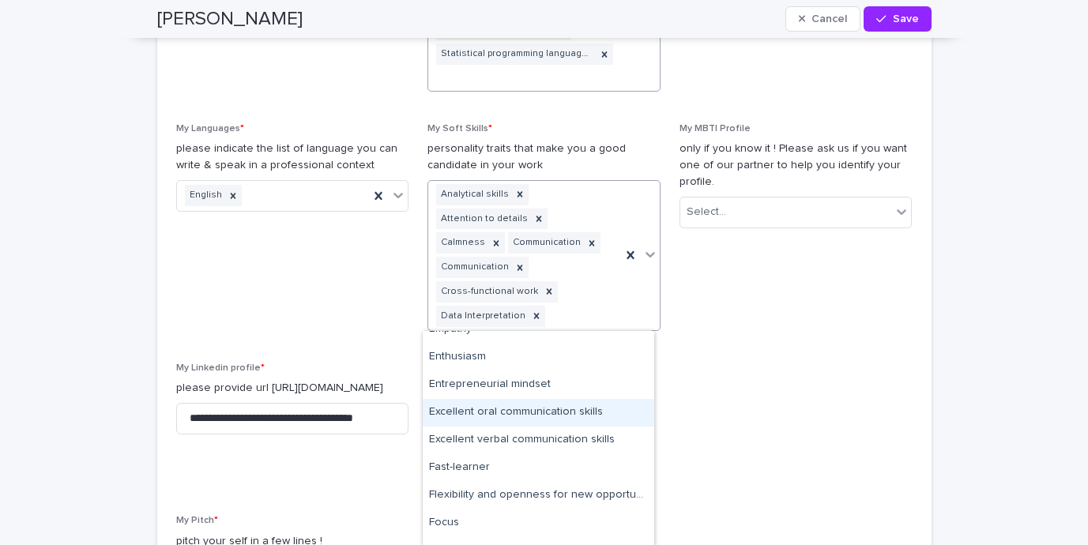
click at [543, 416] on div "Excellent oral communication skills" at bounding box center [539, 413] width 232 height 28
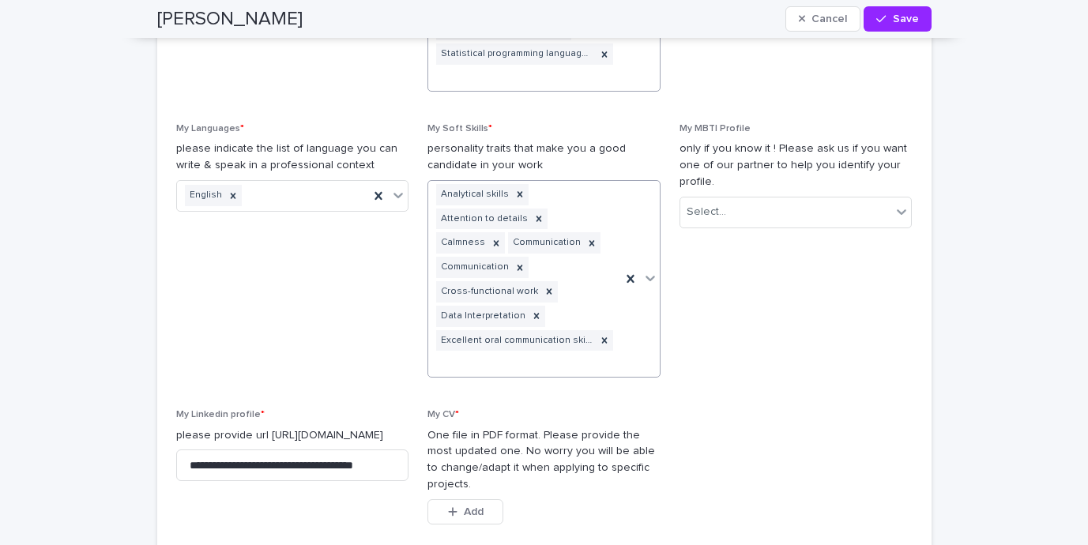
click at [623, 343] on div at bounding box center [640, 279] width 39 height 196
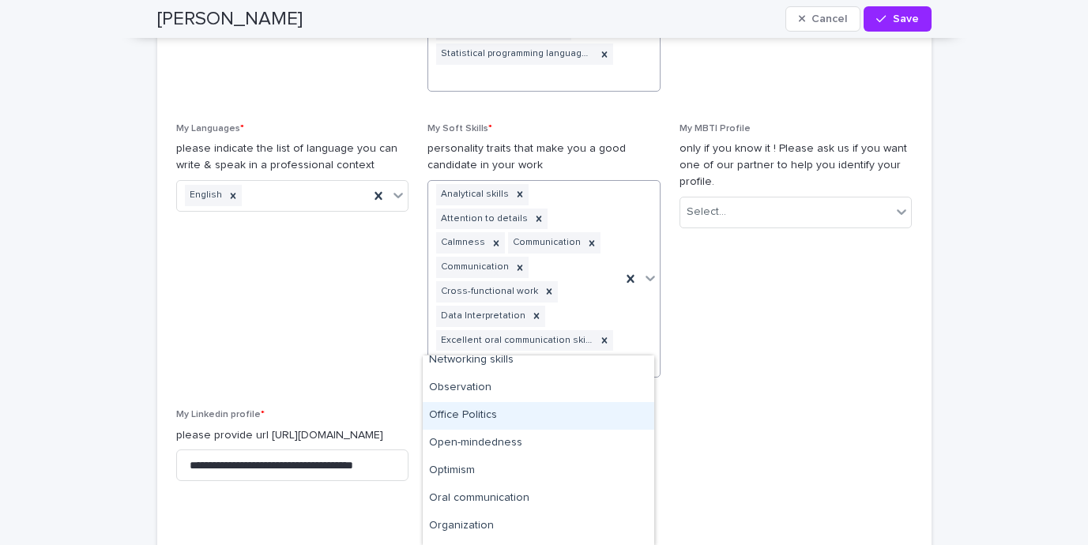
scroll to position [1863, 0]
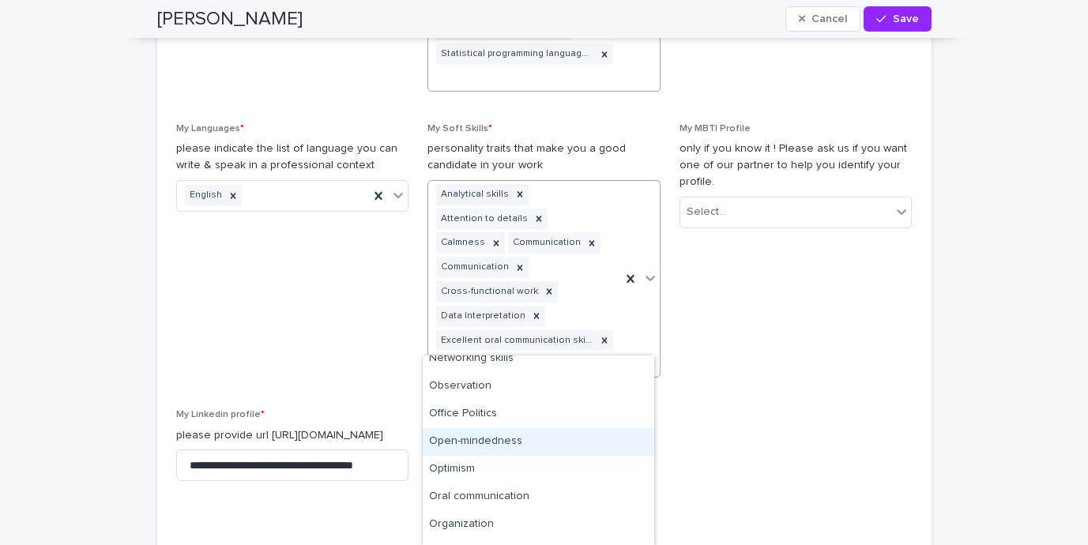
click at [587, 439] on div "Open-mindedness" at bounding box center [539, 442] width 232 height 28
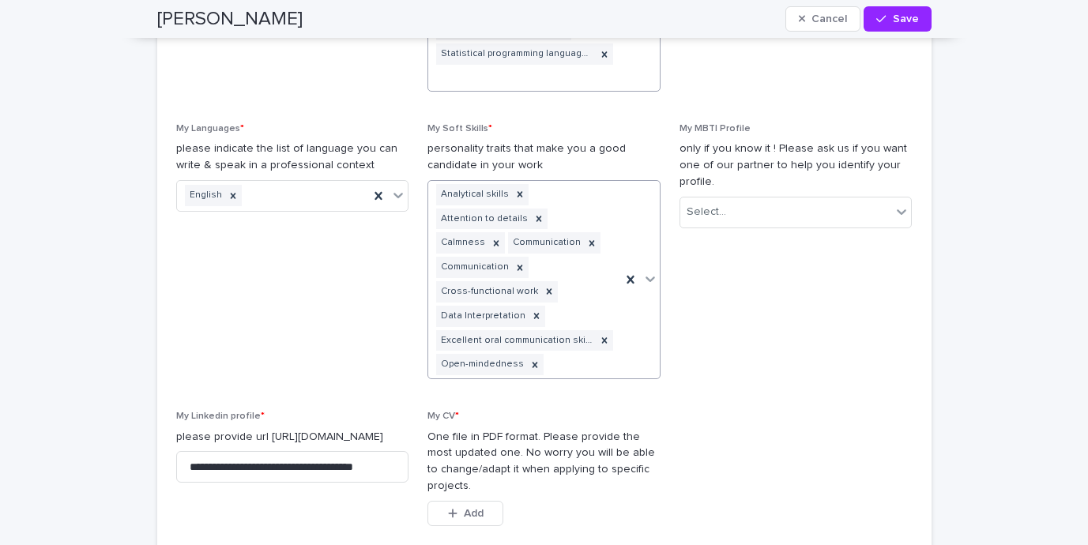
click at [607, 365] on div "Analytical skills Attention to details Calmness Communication Communication Cro…" at bounding box center [524, 280] width 193 height 198
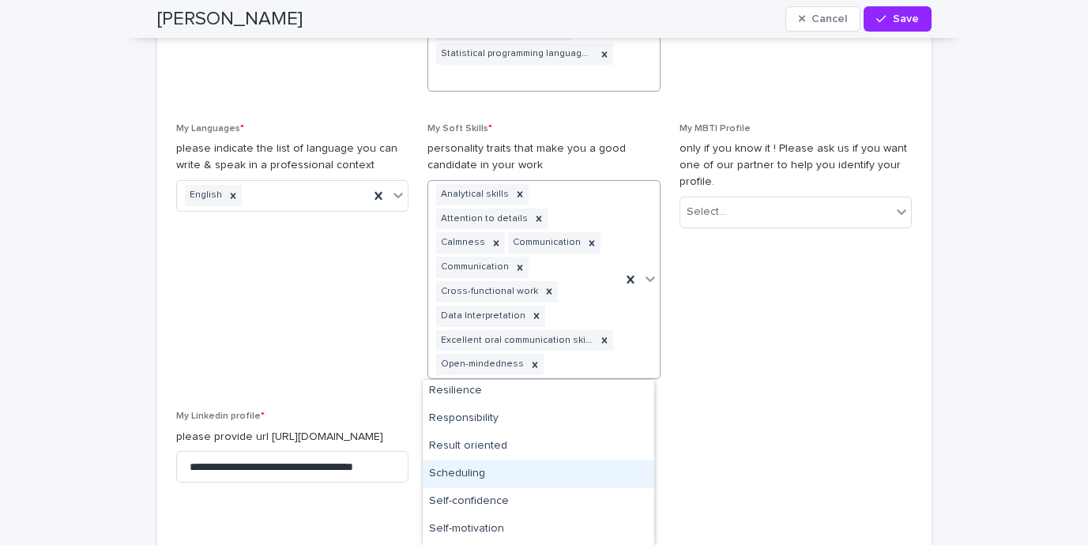
scroll to position [2248, 0]
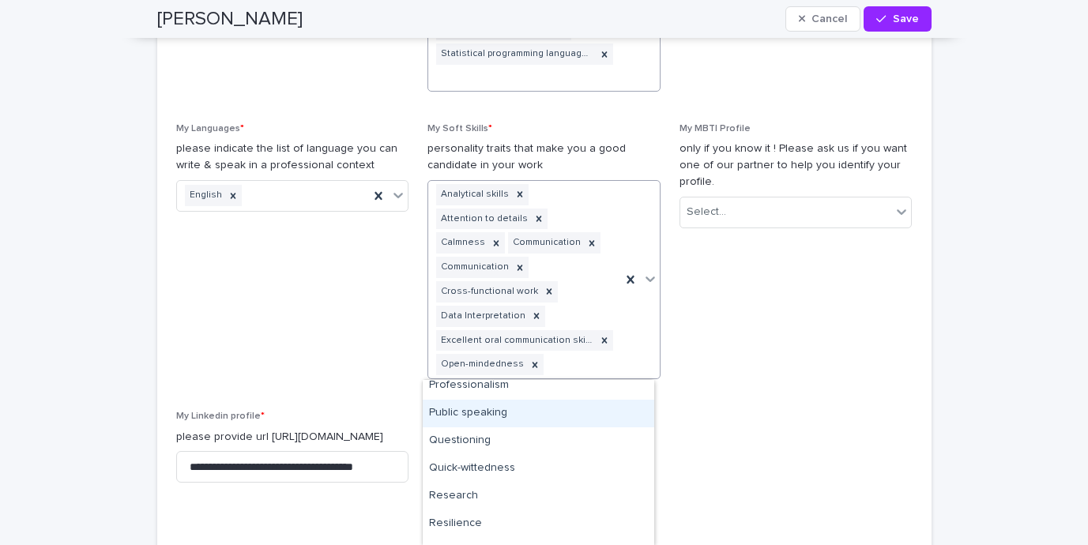
click at [575, 421] on div "Public speaking" at bounding box center [539, 414] width 232 height 28
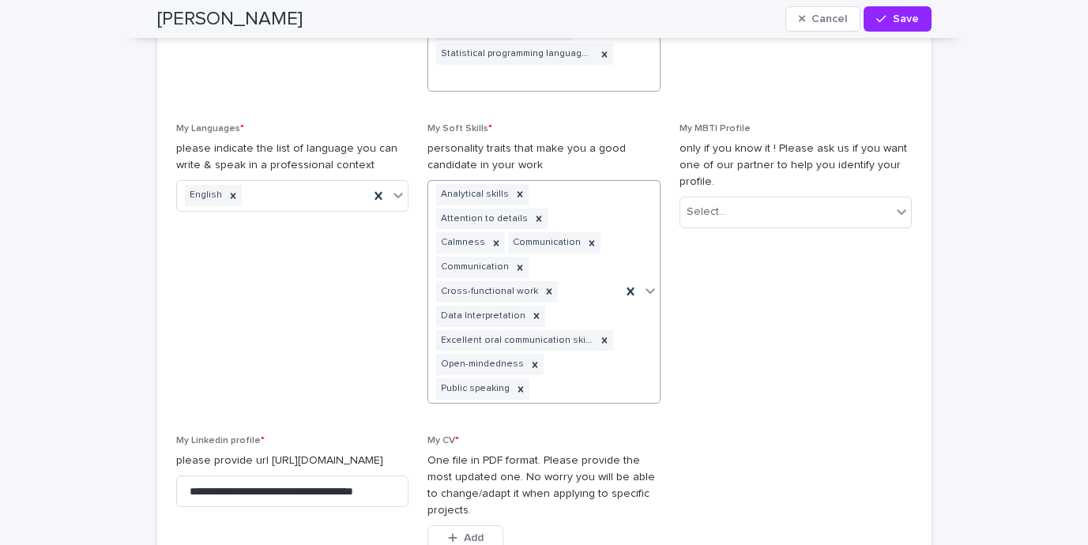
click at [605, 390] on div "Analytical skills Attention to details Calmness Communication Communication Cro…" at bounding box center [524, 292] width 193 height 222
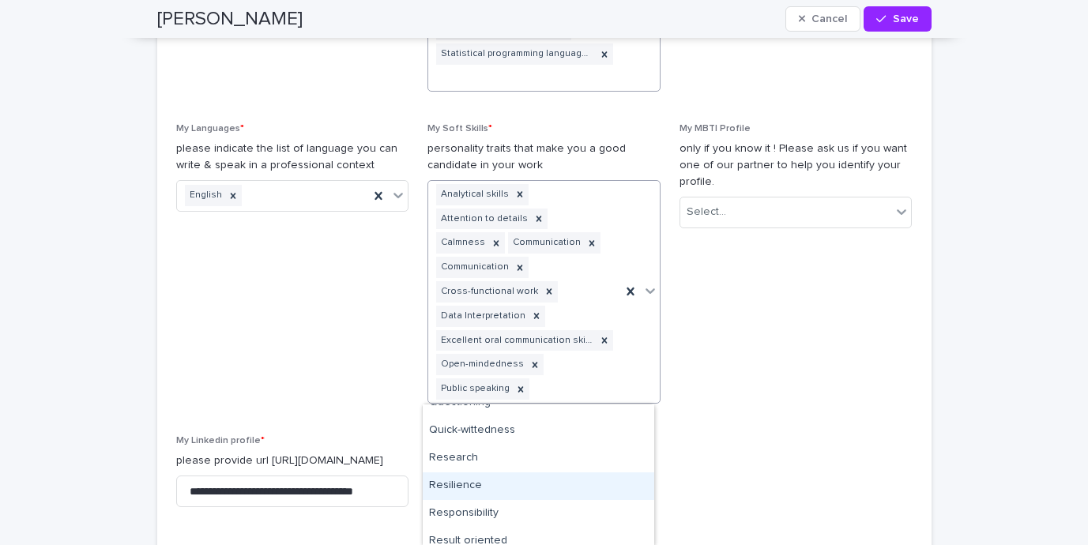
scroll to position [2280, 0]
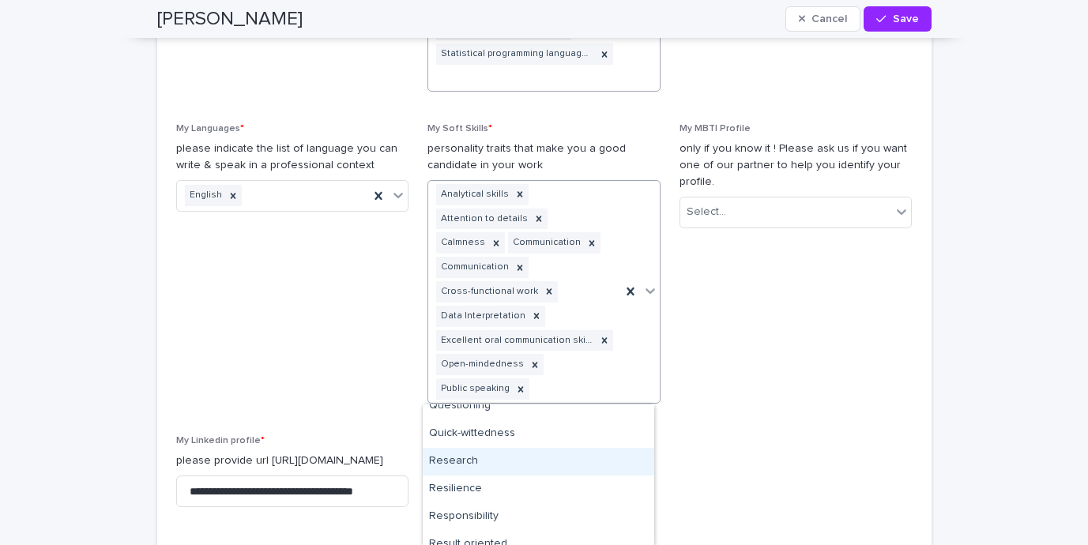
click at [574, 457] on div "Research" at bounding box center [539, 462] width 232 height 28
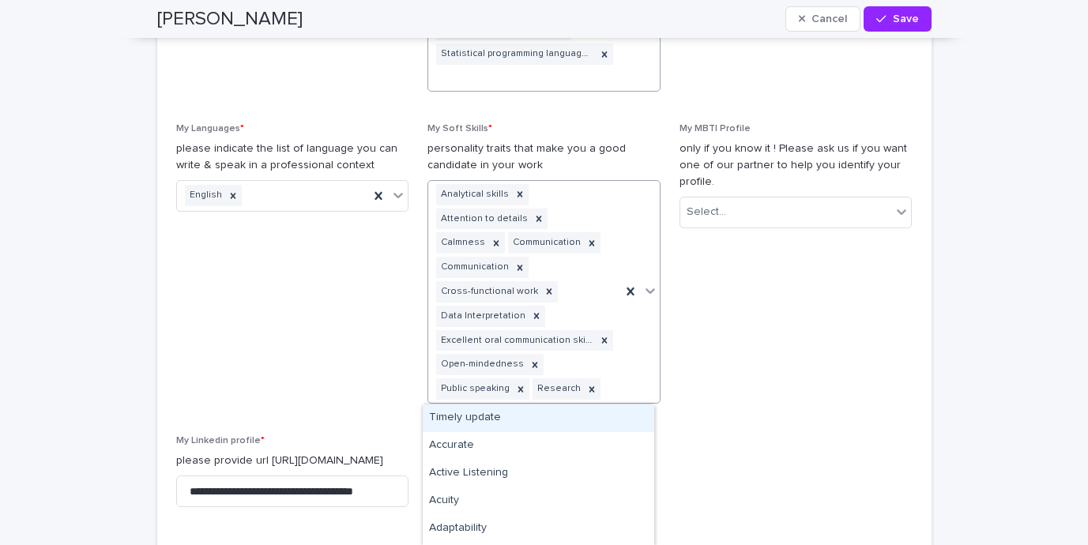
click at [621, 386] on div at bounding box center [640, 292] width 39 height 222
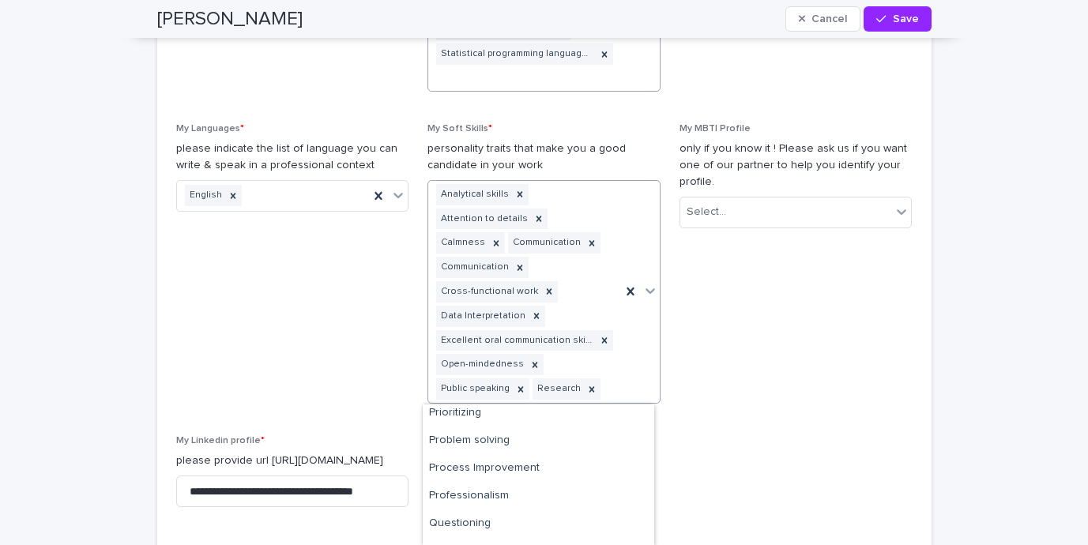
scroll to position [2127, 0]
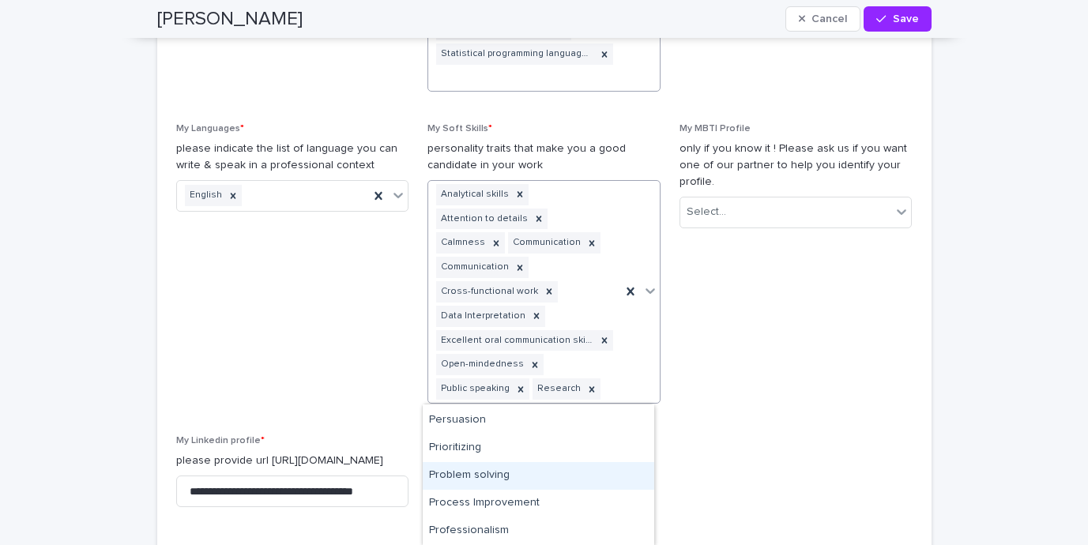
click at [528, 477] on div "Problem solving" at bounding box center [539, 476] width 232 height 28
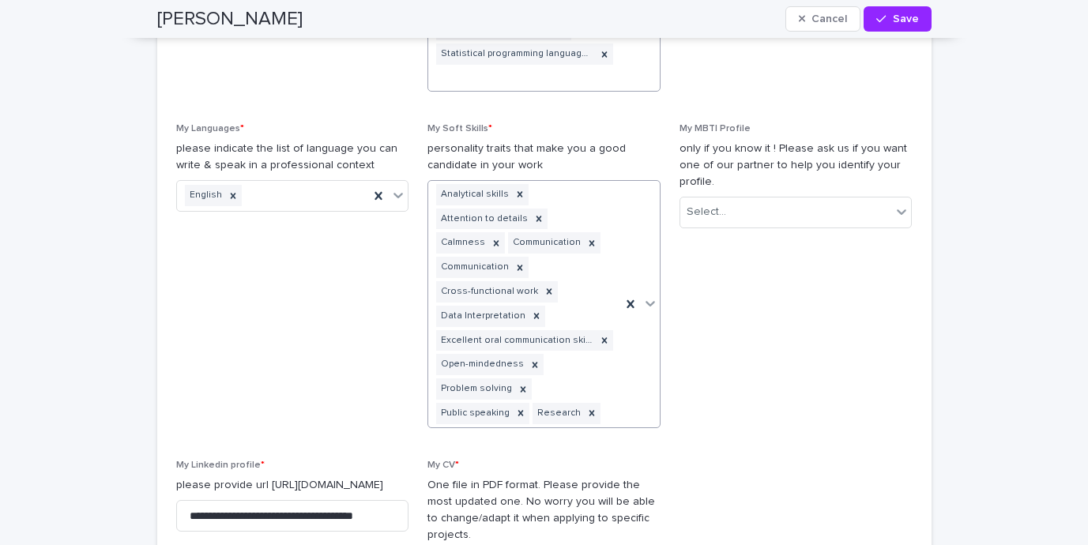
click at [629, 411] on div at bounding box center [640, 304] width 39 height 247
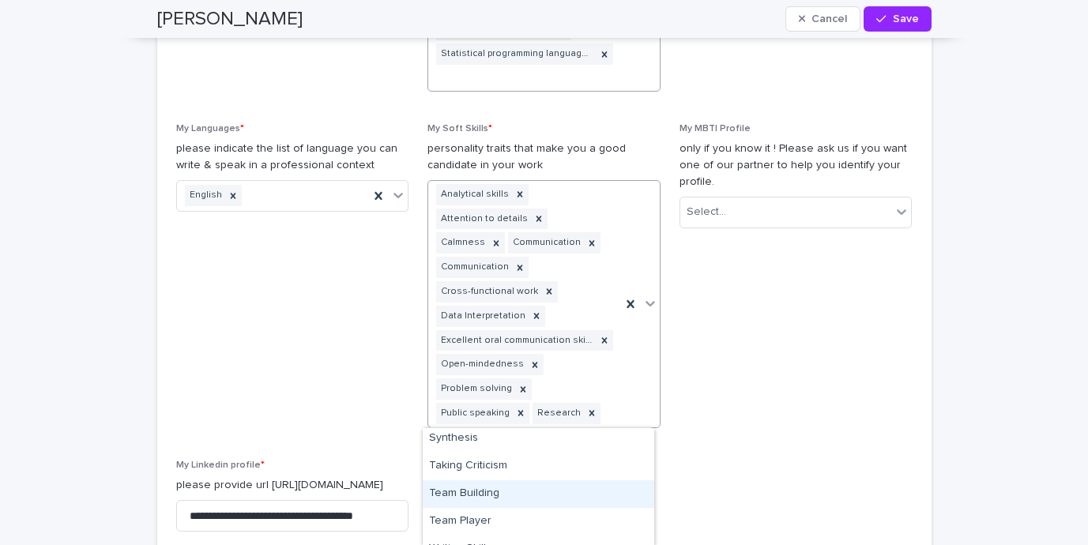
scroll to position [2925, 0]
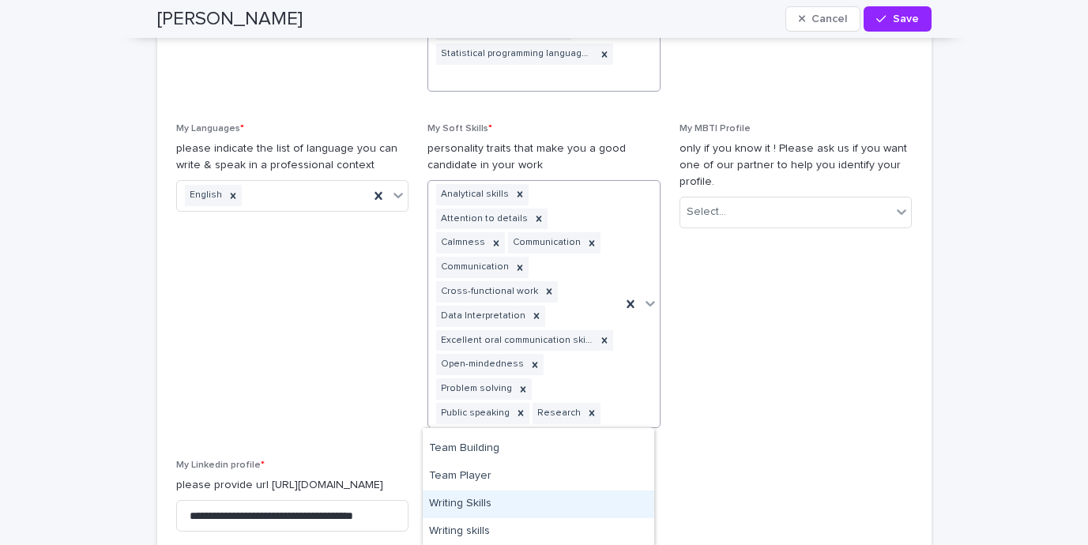
click at [563, 502] on div "Writing Skills" at bounding box center [539, 505] width 232 height 28
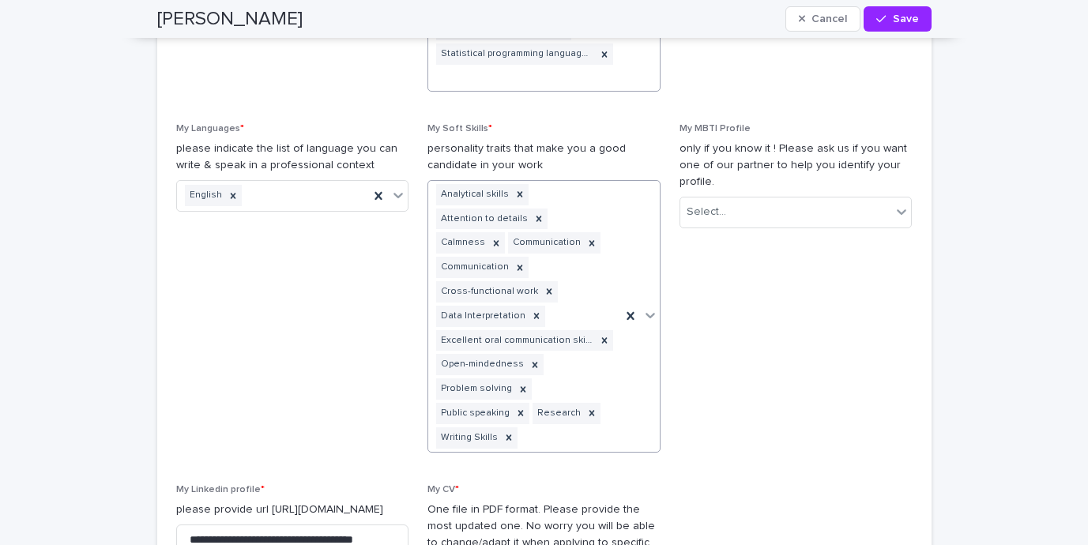
click at [729, 421] on span "My MBTI Profile only if you know it ! Please ask us if you want one of our part…" at bounding box center [796, 294] width 233 height 342
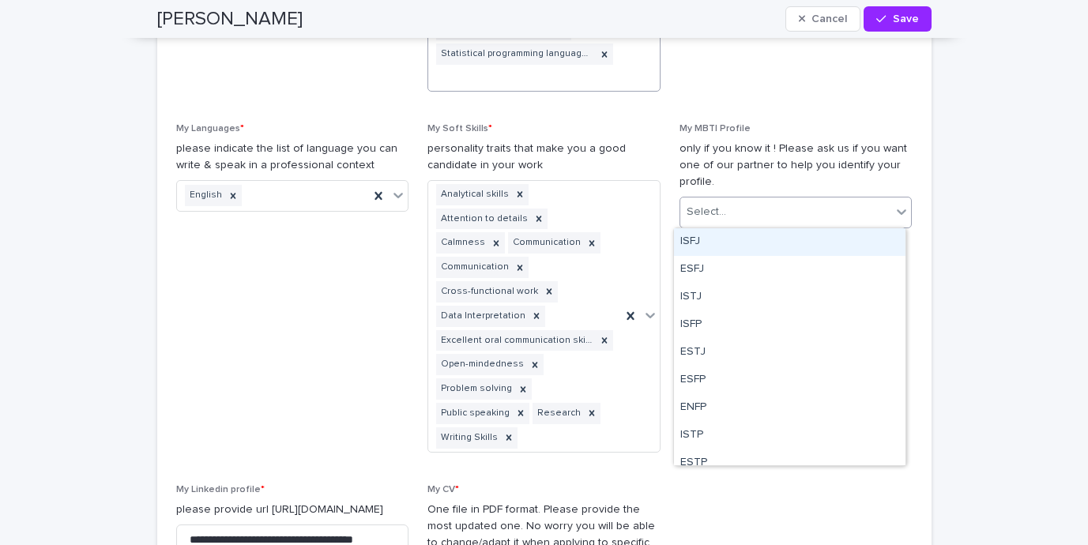
click at [751, 222] on div "Select..." at bounding box center [786, 212] width 212 height 26
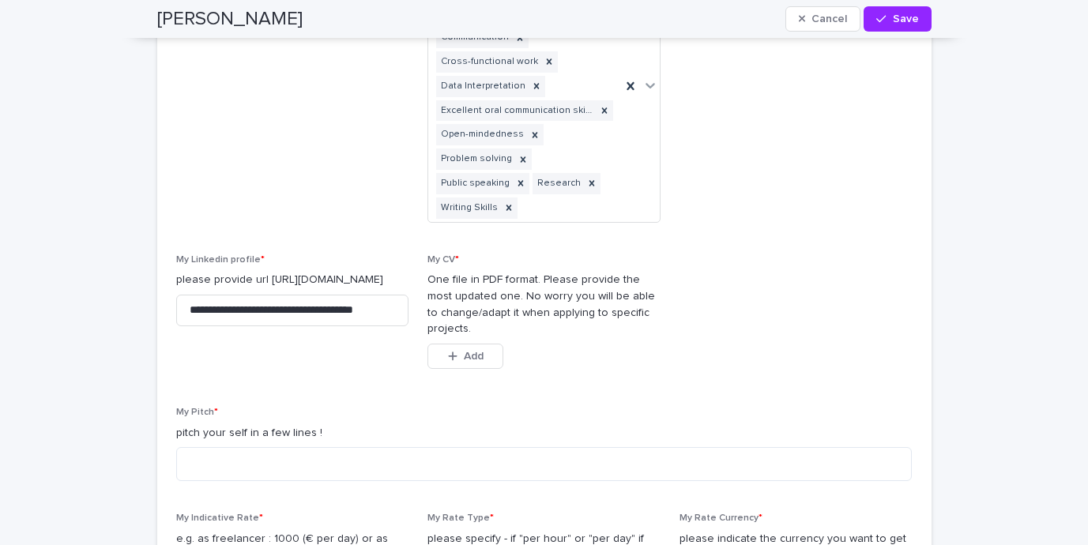
scroll to position [1844, 0]
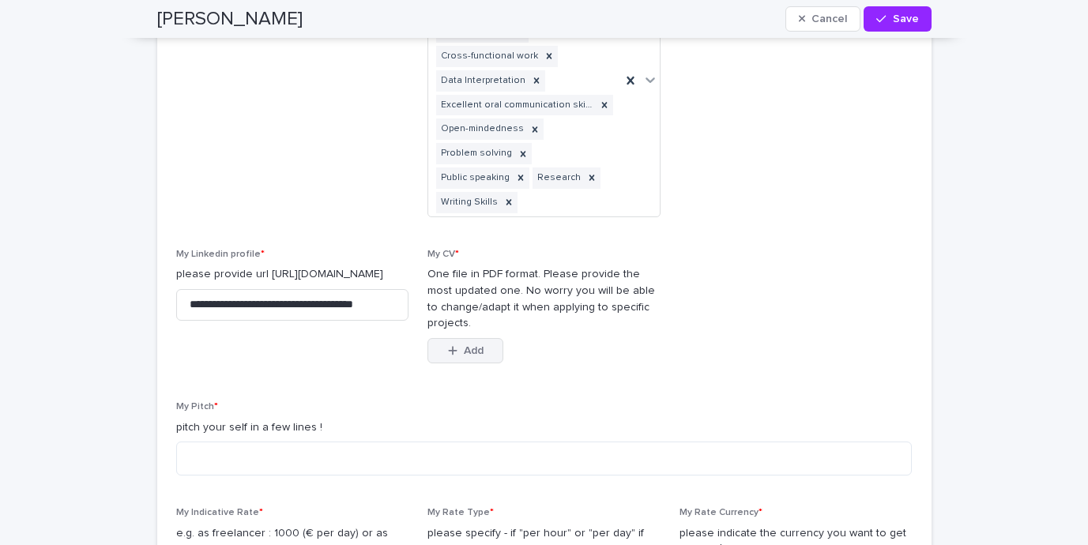
click at [471, 351] on span "Add" at bounding box center [474, 350] width 20 height 11
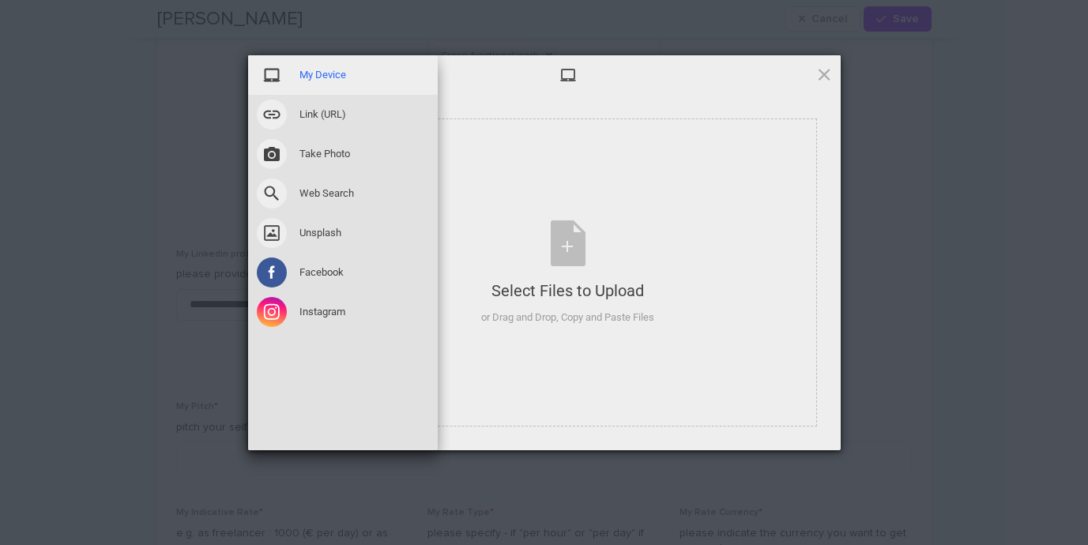
click at [317, 77] on span "My Device" at bounding box center [322, 75] width 47 height 14
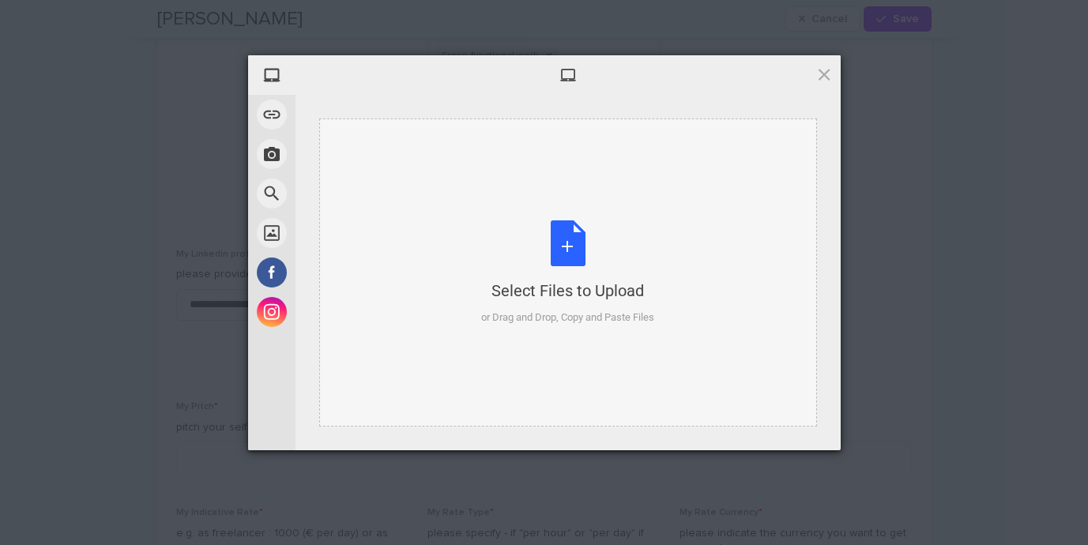
click at [581, 272] on div "Select Files to Upload or Drag and Drop, Copy and Paste Files" at bounding box center [567, 272] width 173 height 105
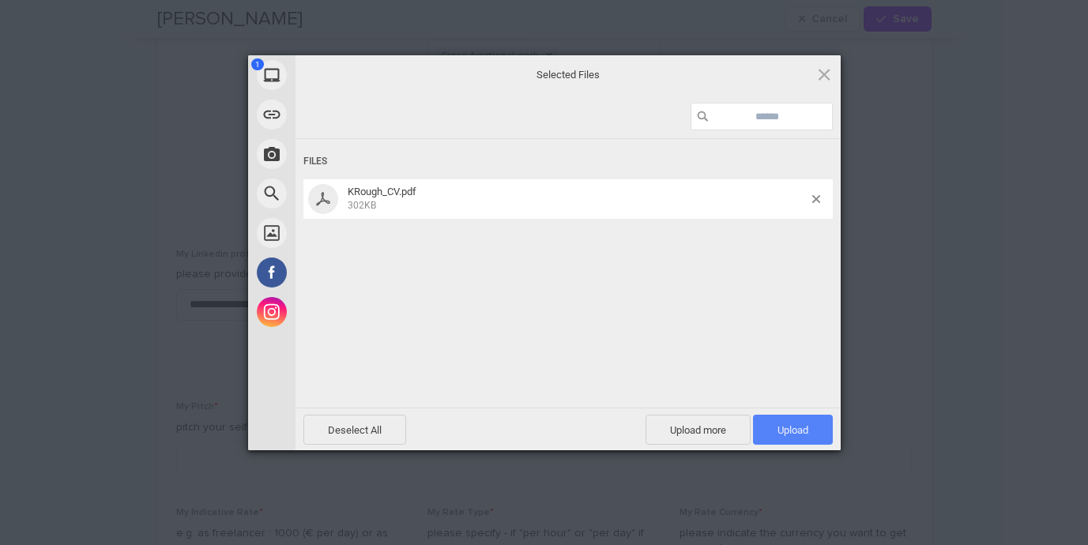
click at [808, 425] on span "Upload 1" at bounding box center [793, 430] width 31 height 12
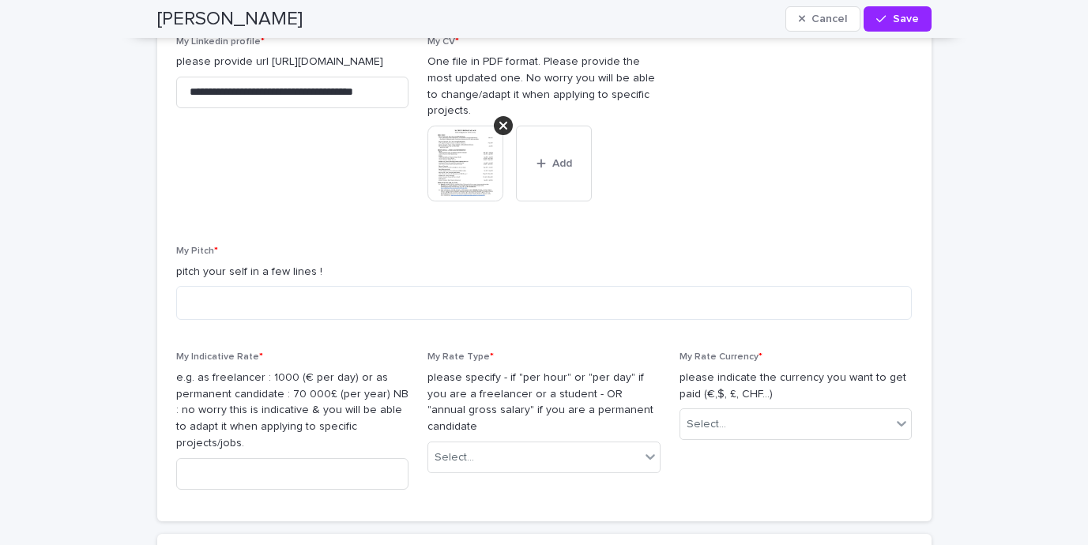
scroll to position [2058, 0]
click at [503, 301] on textarea at bounding box center [544, 301] width 736 height 34
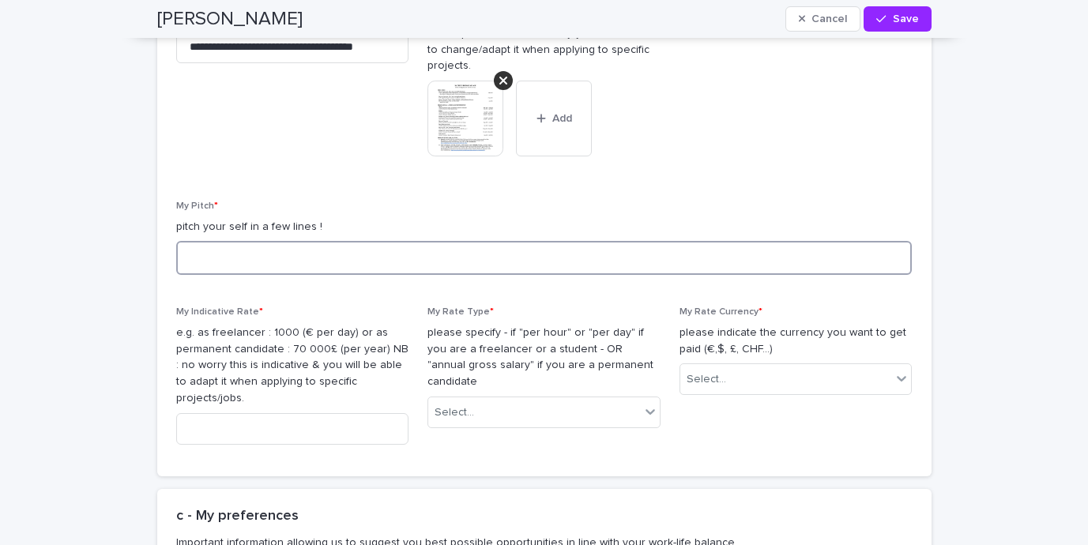
scroll to position [2166, 0]
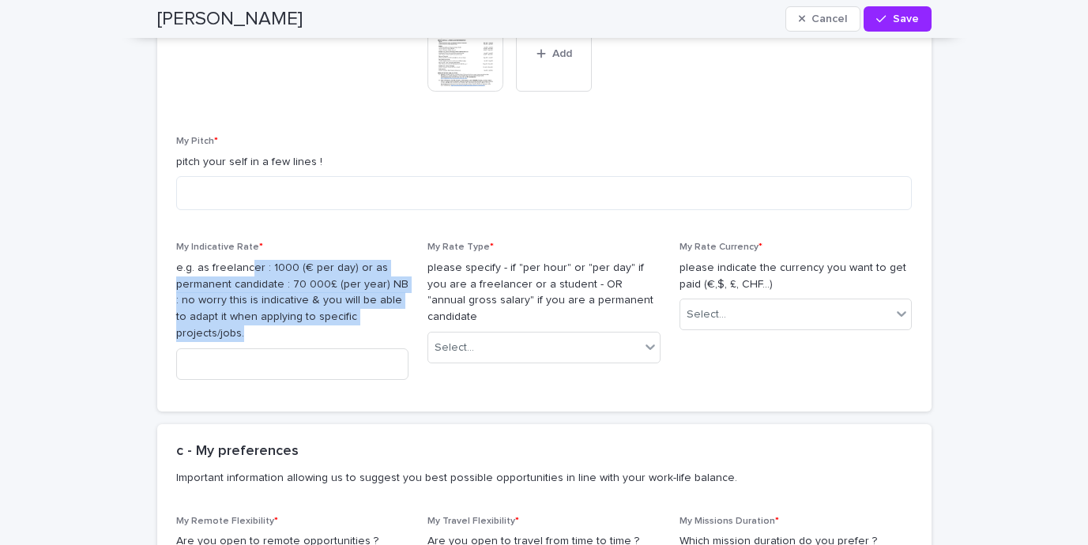
drag, startPoint x: 245, startPoint y: 273, endPoint x: 326, endPoint y: 342, distance: 106.5
click at [330, 329] on div "My Indicative Rate * e.g. as freelancer : 1000 (€ per day) or as permanent cand…" at bounding box center [292, 317] width 233 height 150
click at [323, 348] on input at bounding box center [292, 364] width 233 height 32
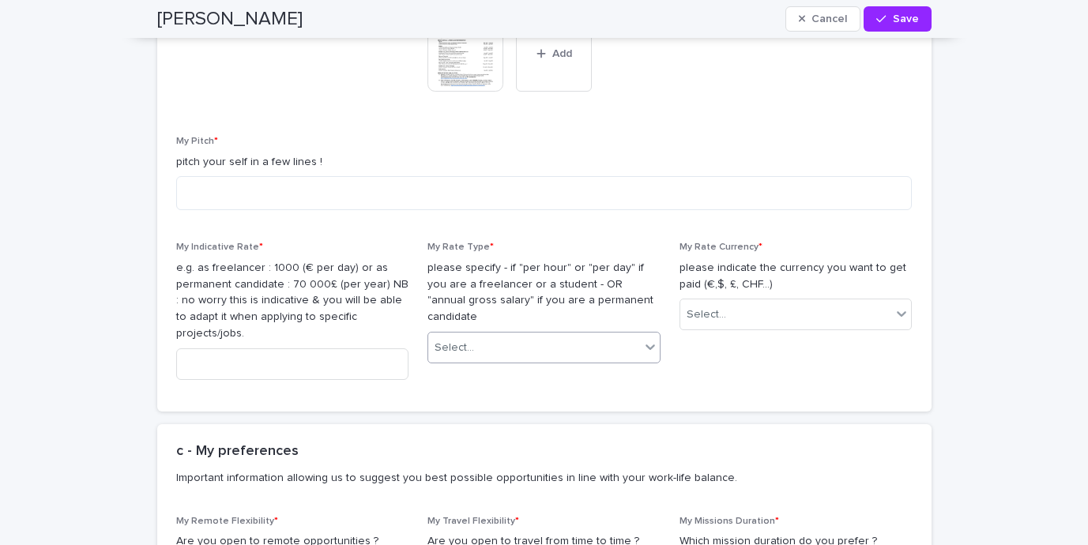
click at [467, 341] on div "Select..." at bounding box center [534, 348] width 212 height 26
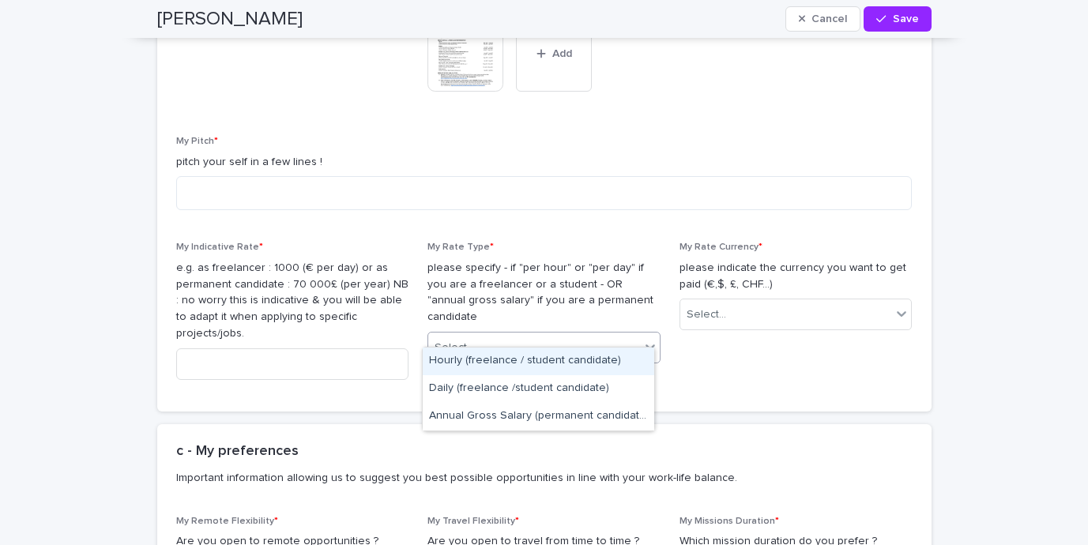
click at [484, 371] on div "Hourly (freelance / student candidate)" at bounding box center [539, 362] width 232 height 28
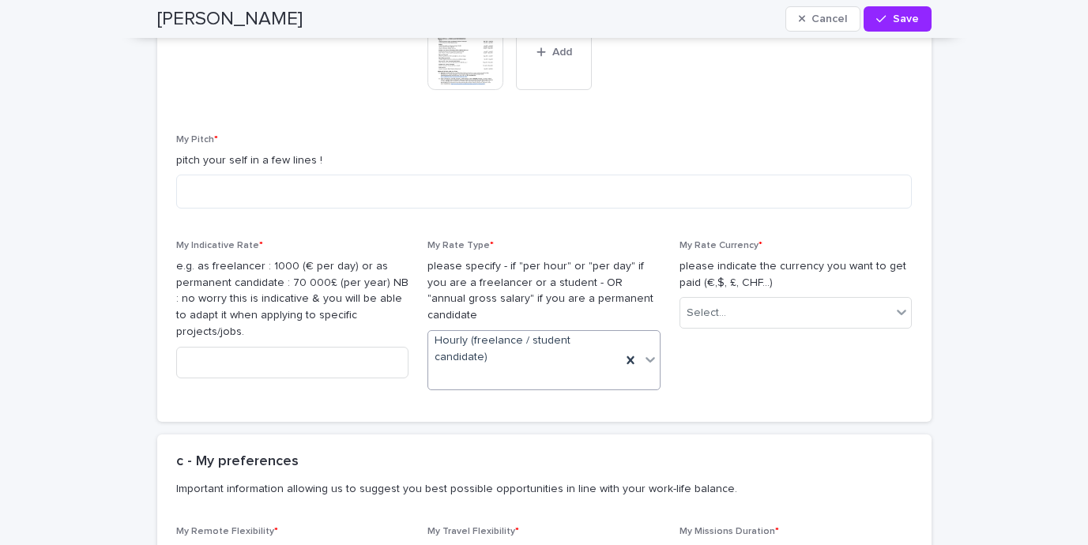
scroll to position [2169, 0]
click at [808, 315] on div "Select..." at bounding box center [786, 312] width 212 height 26
type input "*"
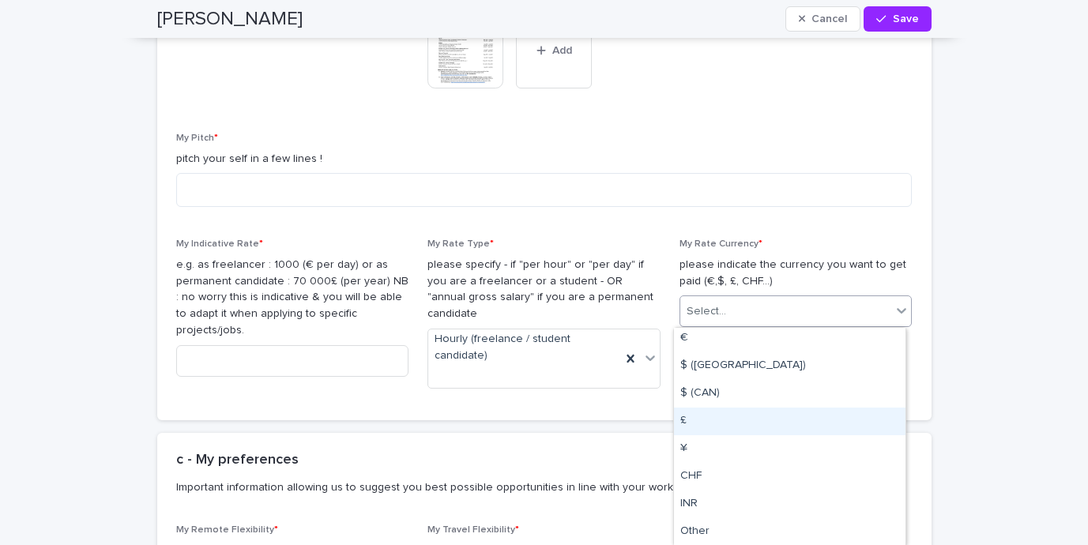
scroll to position [3, 0]
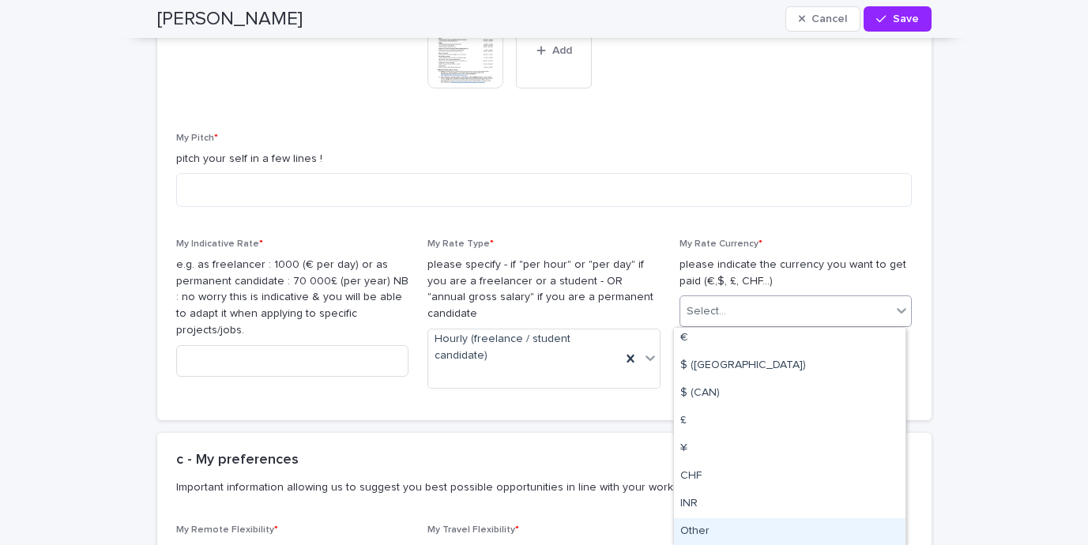
click at [744, 531] on div "Other" at bounding box center [790, 532] width 232 height 28
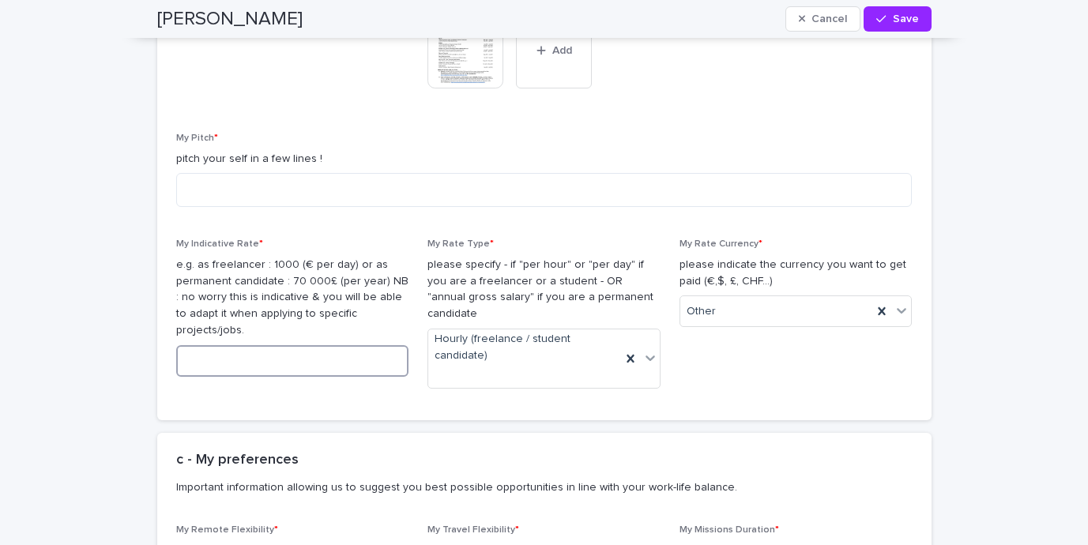
click at [275, 355] on input at bounding box center [292, 361] width 233 height 32
click at [207, 352] on input at bounding box center [292, 361] width 233 height 32
click at [222, 345] on input at bounding box center [292, 361] width 233 height 32
click at [292, 259] on p "e.g. as freelancer : 1000 (€ per day) or as permanent candidate : 70 000£ (per …" at bounding box center [292, 298] width 233 height 82
copy p "€"
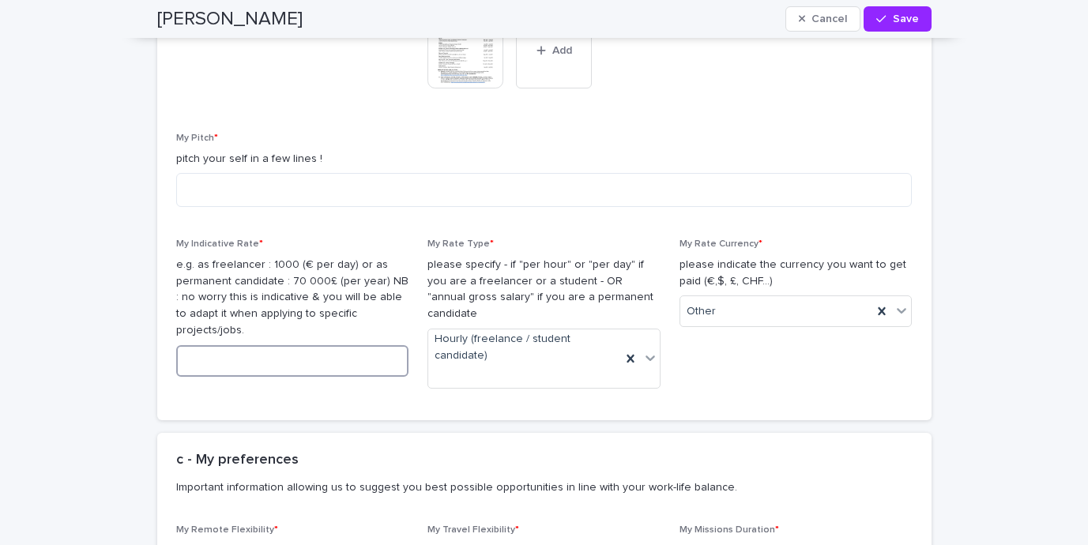
click at [288, 345] on input at bounding box center [292, 361] width 233 height 32
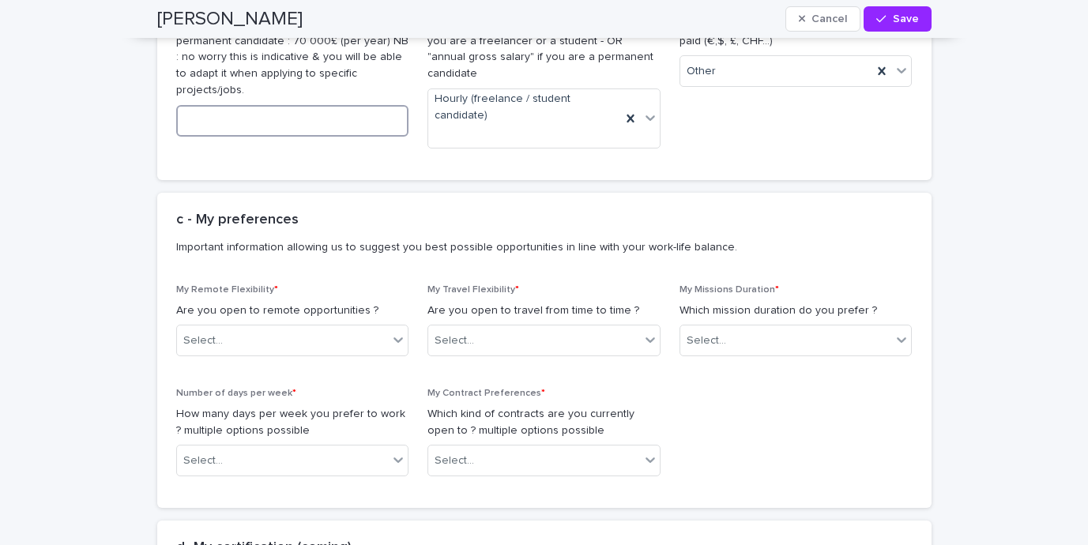
scroll to position [2123, 0]
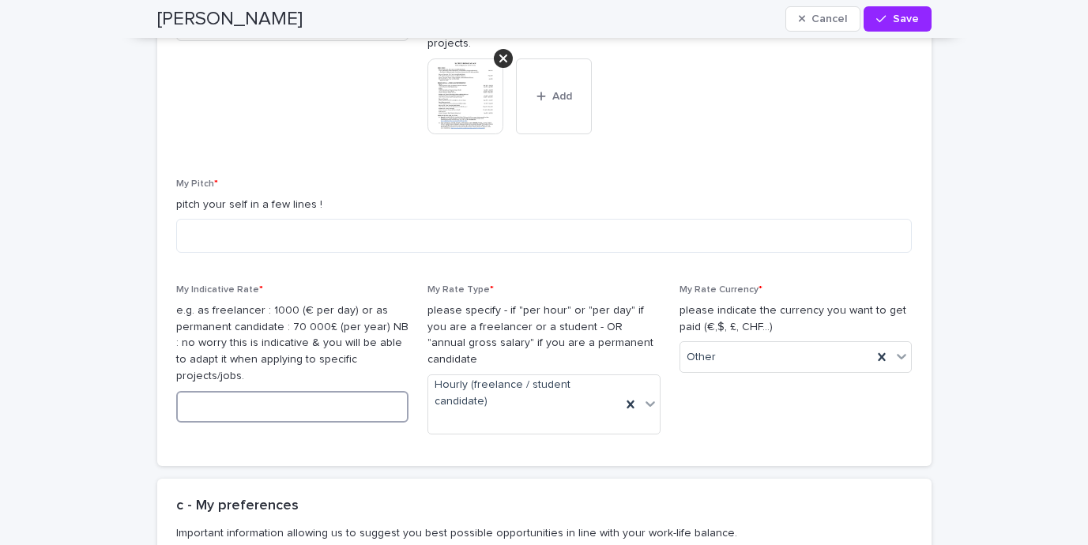
click at [262, 393] on input at bounding box center [292, 407] width 233 height 32
paste input
click at [758, 407] on span "My Rate Currency * please indicate the currency you want to get paid (€,$, £, C…" at bounding box center [796, 365] width 233 height 163
click at [269, 393] on input "***" at bounding box center [292, 407] width 233 height 32
click at [216, 393] on input "***" at bounding box center [292, 407] width 233 height 32
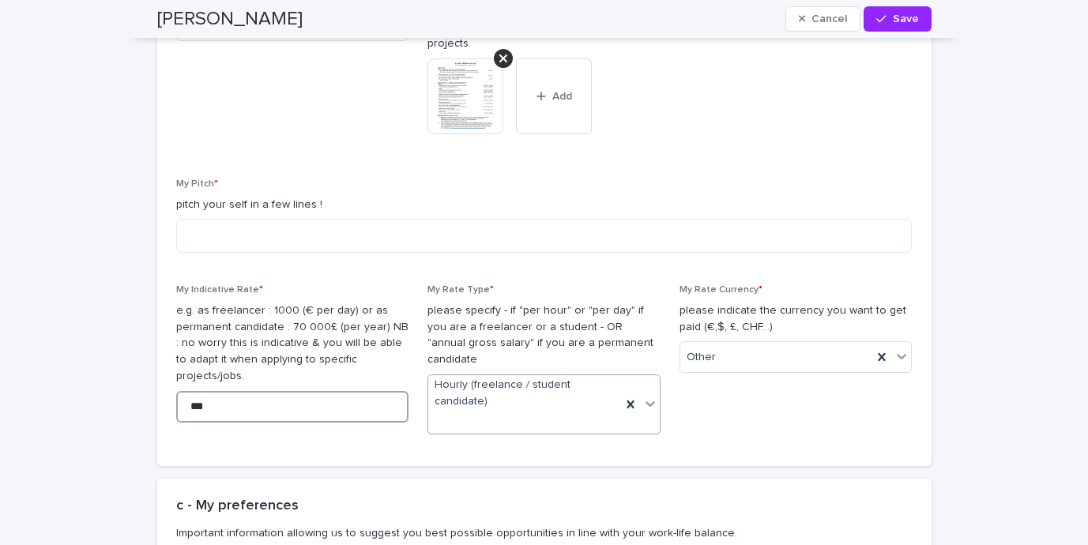
click at [312, 391] on input "***" at bounding box center [292, 407] width 233 height 32
drag, startPoint x: 238, startPoint y: 396, endPoint x: 171, endPoint y: 397, distance: 66.4
click at [176, 397] on input "***" at bounding box center [292, 407] width 233 height 32
drag, startPoint x: 209, startPoint y: 394, endPoint x: 186, endPoint y: 382, distance: 24.7
click at [177, 391] on input "***" at bounding box center [292, 407] width 233 height 32
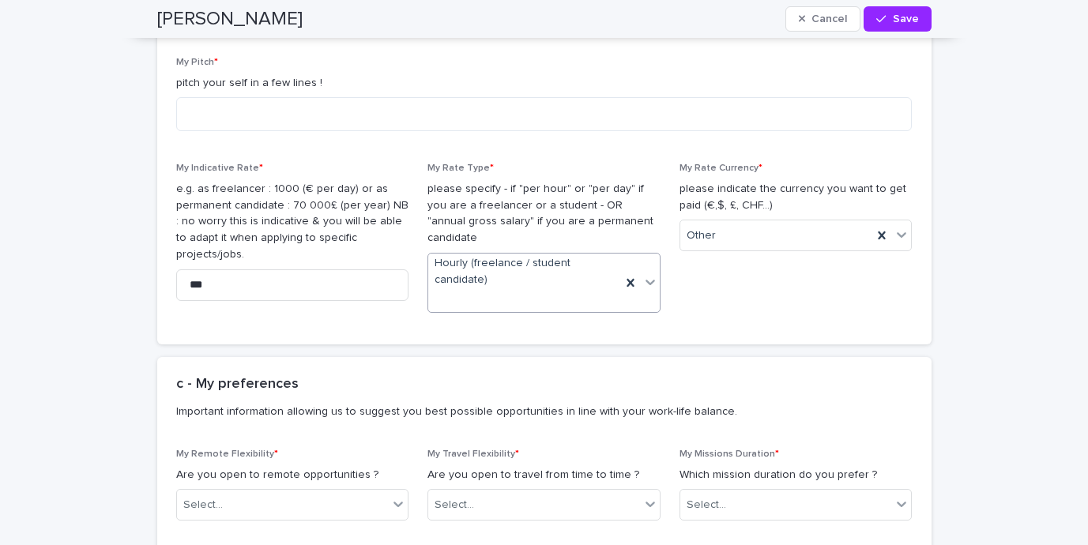
scroll to position [2258, 0]
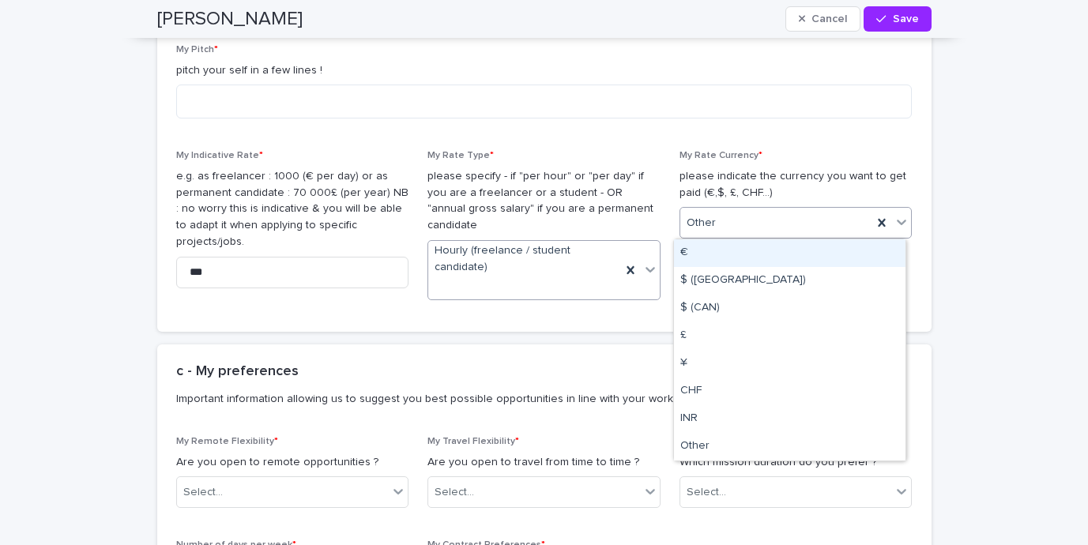
click at [770, 214] on div "Other" at bounding box center [776, 223] width 193 height 26
click at [736, 253] on div "€" at bounding box center [790, 253] width 232 height 28
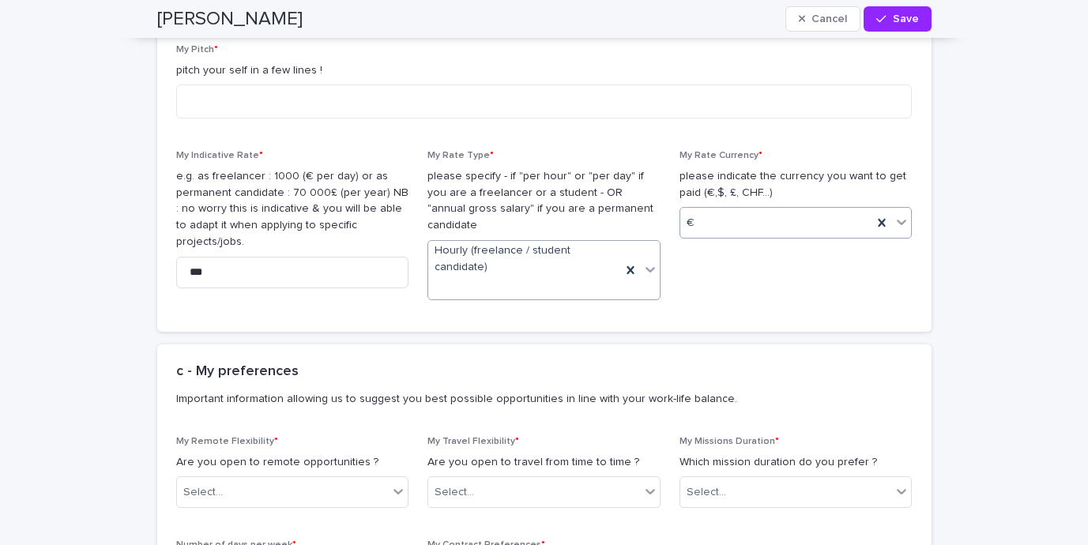
click at [714, 220] on div "€" at bounding box center [776, 223] width 193 height 26
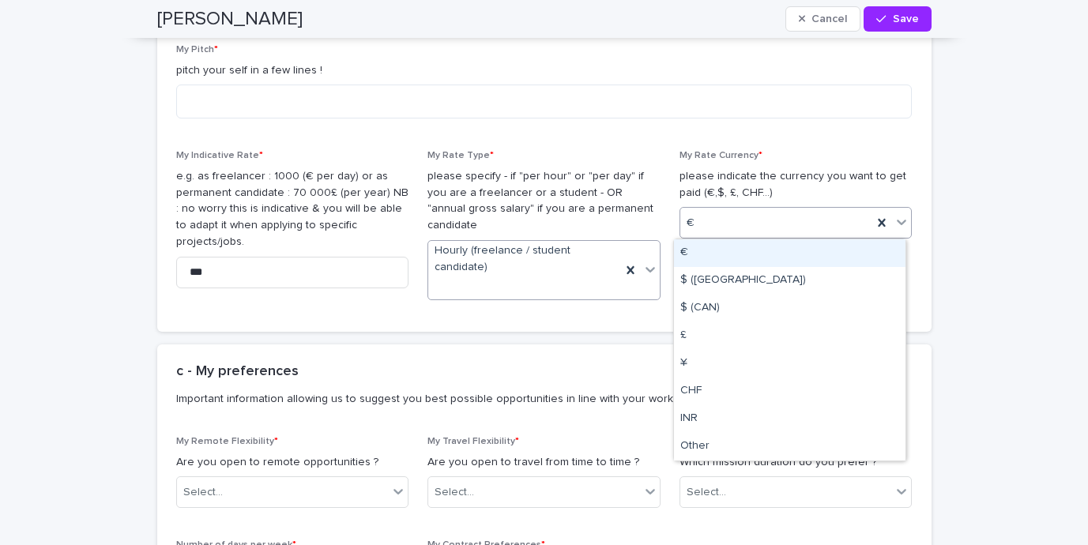
click at [721, 260] on div "€" at bounding box center [790, 253] width 232 height 28
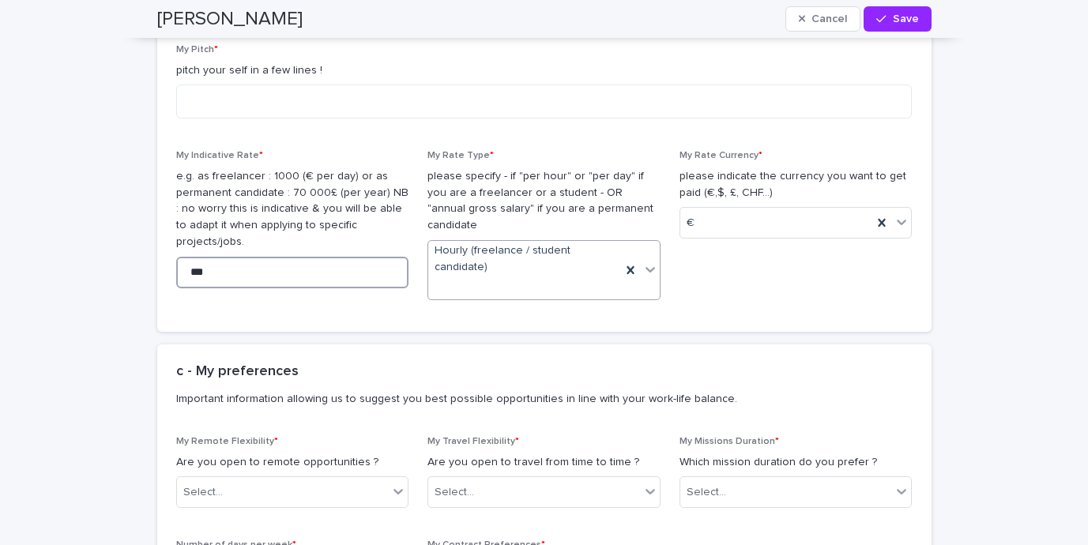
click at [255, 257] on input "***" at bounding box center [292, 273] width 233 height 32
drag, startPoint x: 251, startPoint y: 252, endPoint x: 179, endPoint y: 252, distance: 71.9
click at [179, 257] on input "***" at bounding box center [292, 273] width 233 height 32
type input "***"
click at [275, 285] on span "My Indicative Rate * e.g. as freelancer : 1000 (€ per day) or as permanent cand…" at bounding box center [292, 231] width 233 height 163
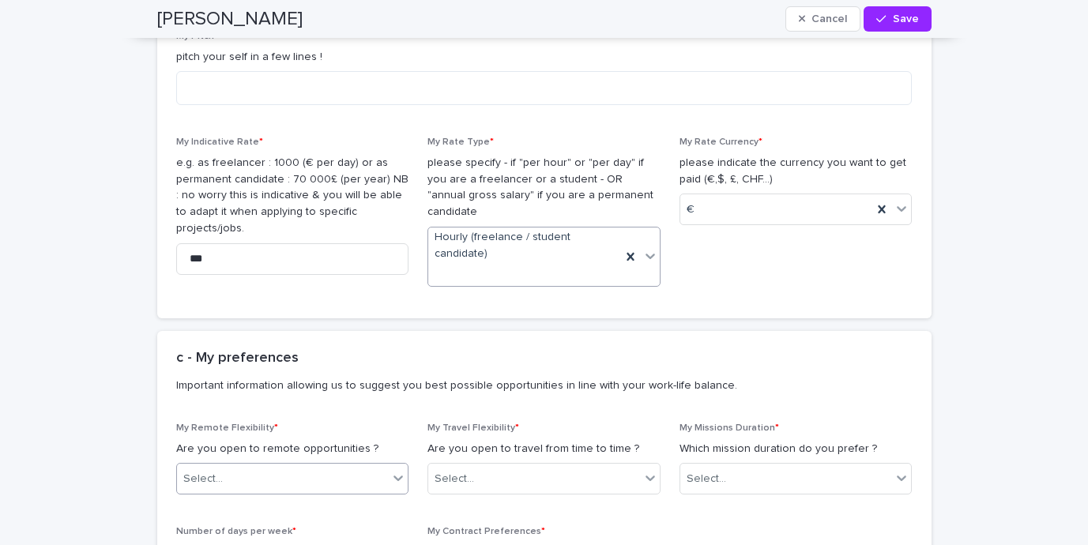
scroll to position [2342, 0]
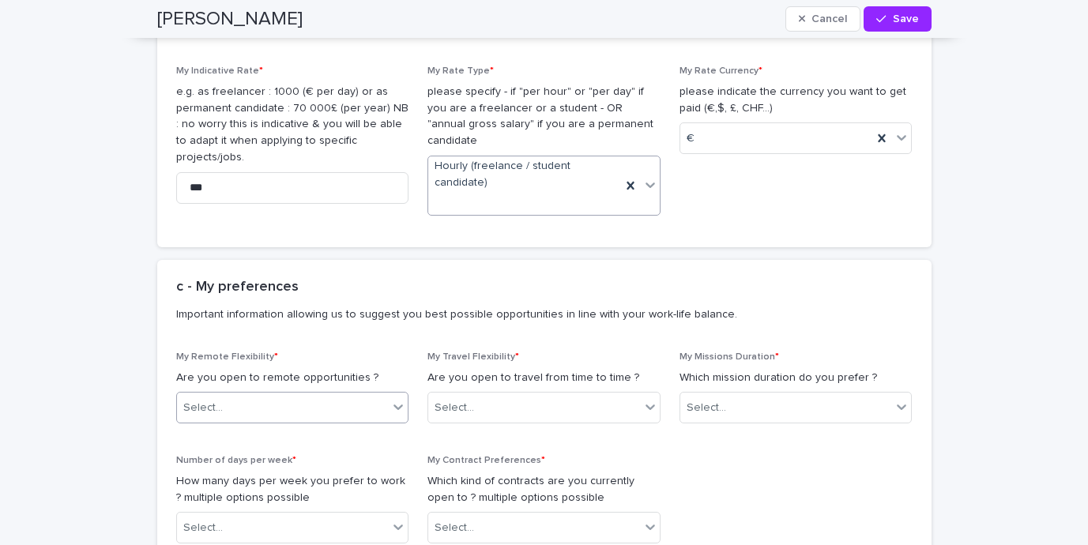
click at [352, 395] on div "Select..." at bounding box center [283, 408] width 212 height 26
click at [337, 421] on div "Yes" at bounding box center [287, 423] width 232 height 28
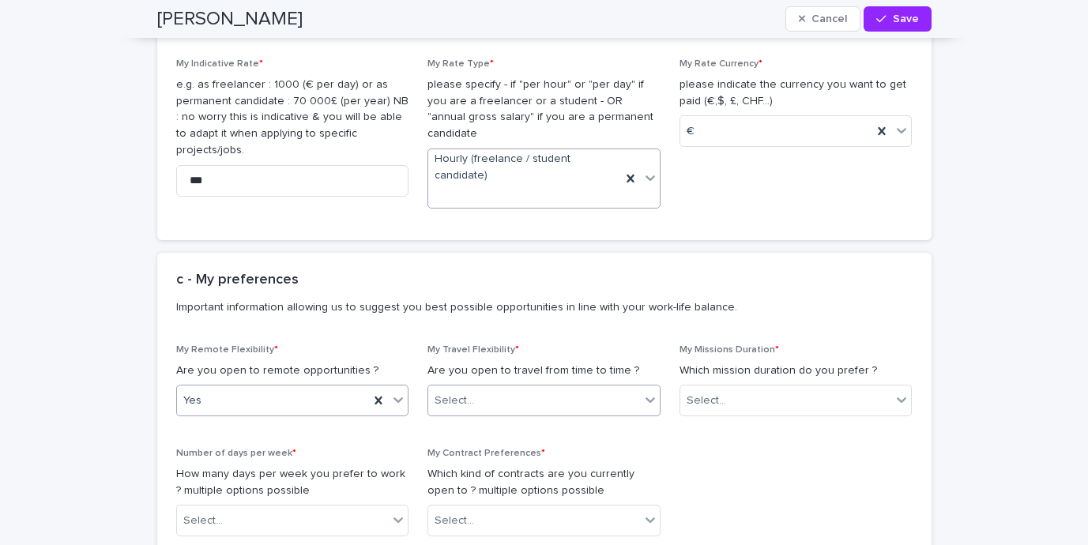
scroll to position [2361, 0]
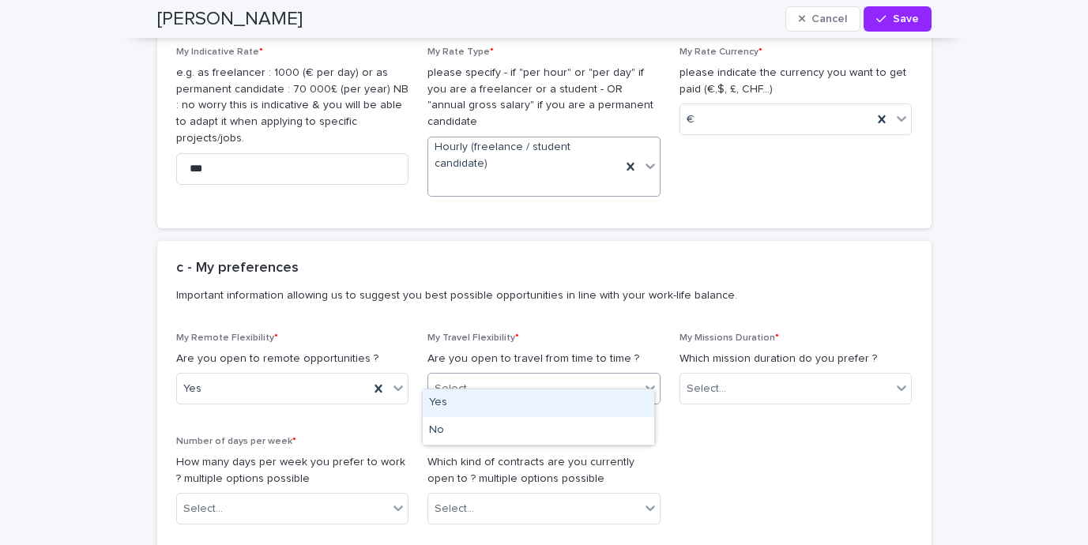
click at [441, 376] on div "Select..." at bounding box center [534, 389] width 212 height 26
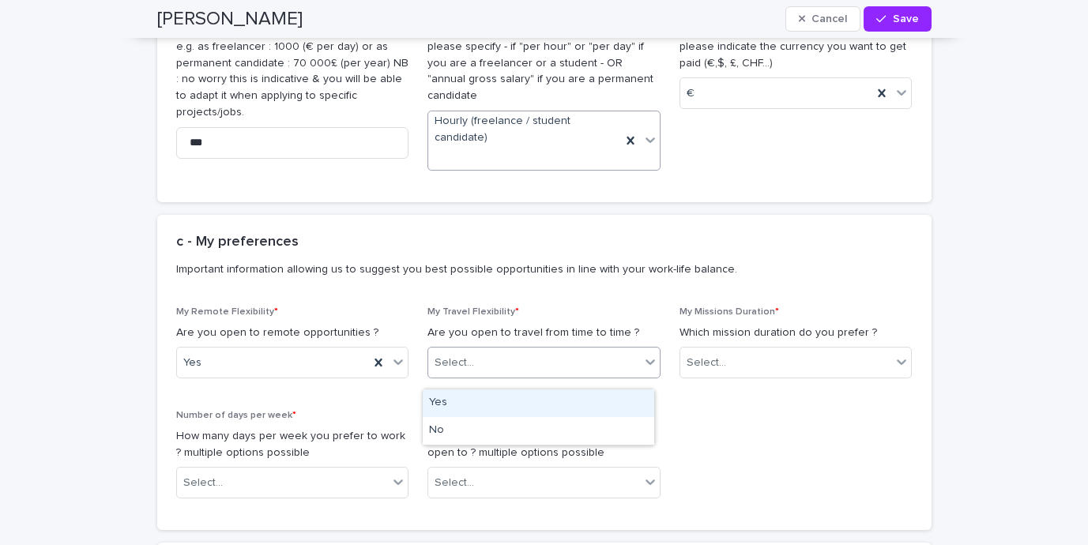
scroll to position [2401, 0]
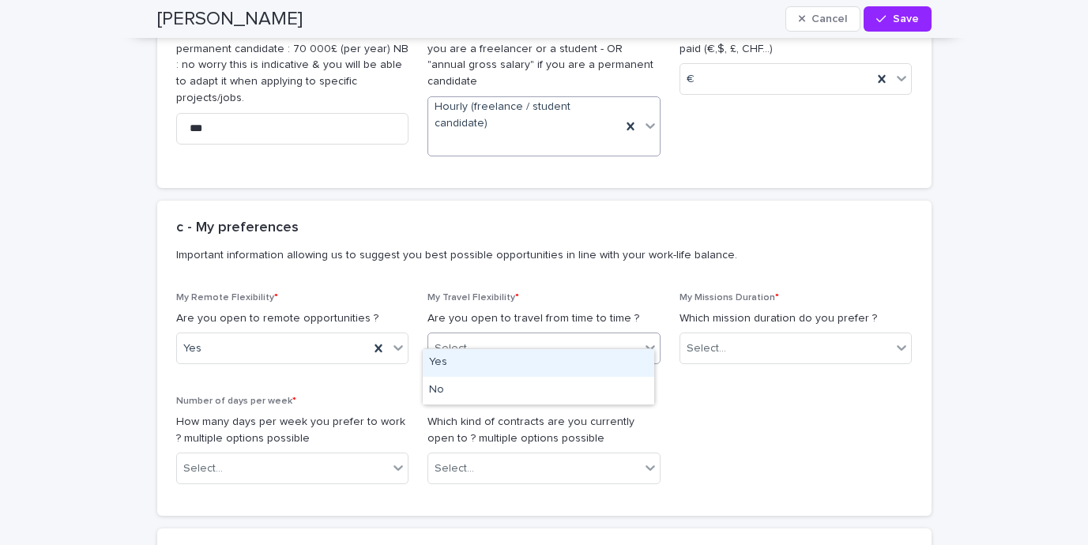
click at [485, 358] on div "Yes" at bounding box center [539, 363] width 232 height 28
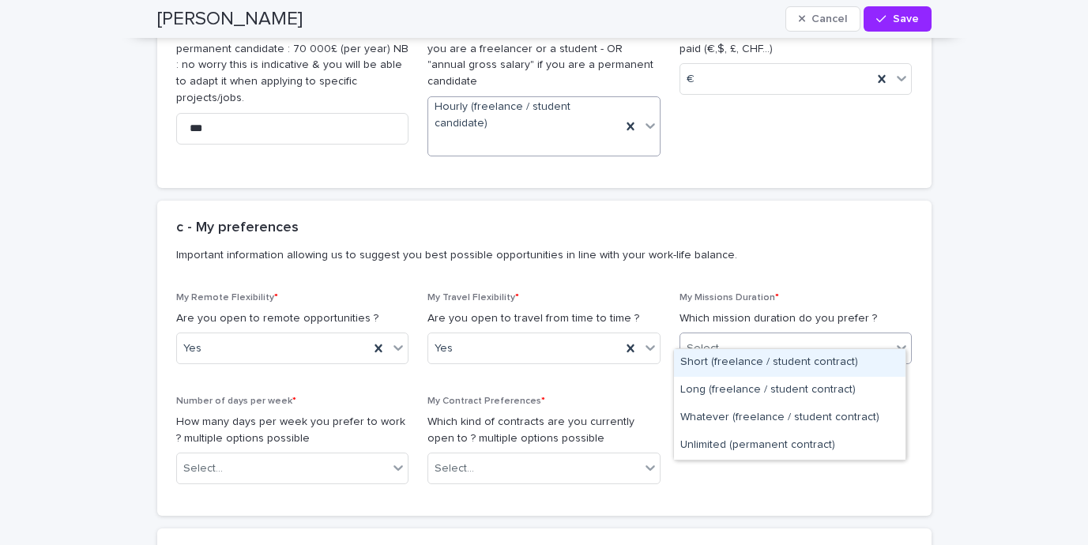
click at [696, 341] on div "Select..." at bounding box center [707, 349] width 40 height 17
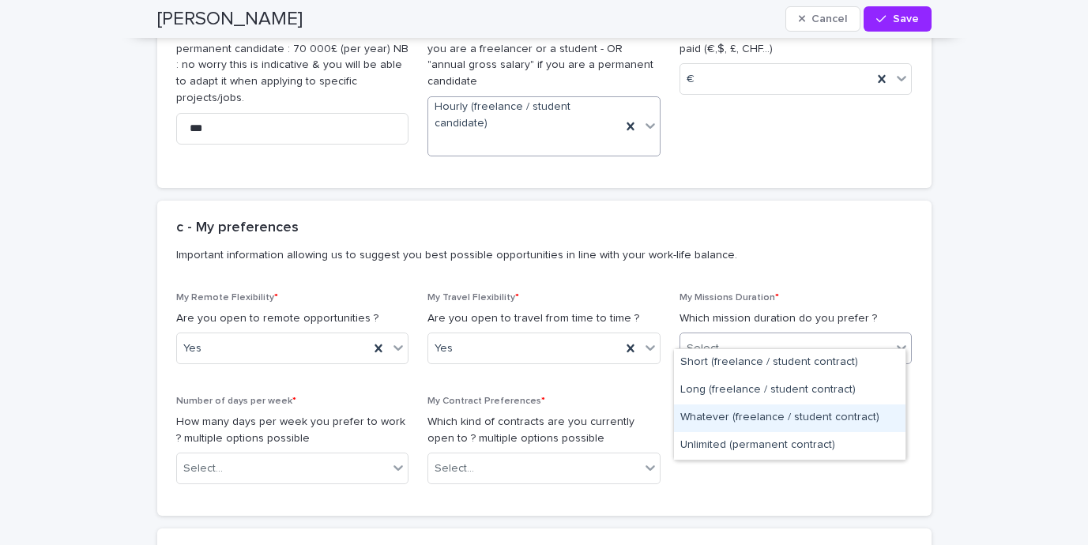
click at [734, 416] on div "Whatever (freelance / student contract)" at bounding box center [790, 419] width 232 height 28
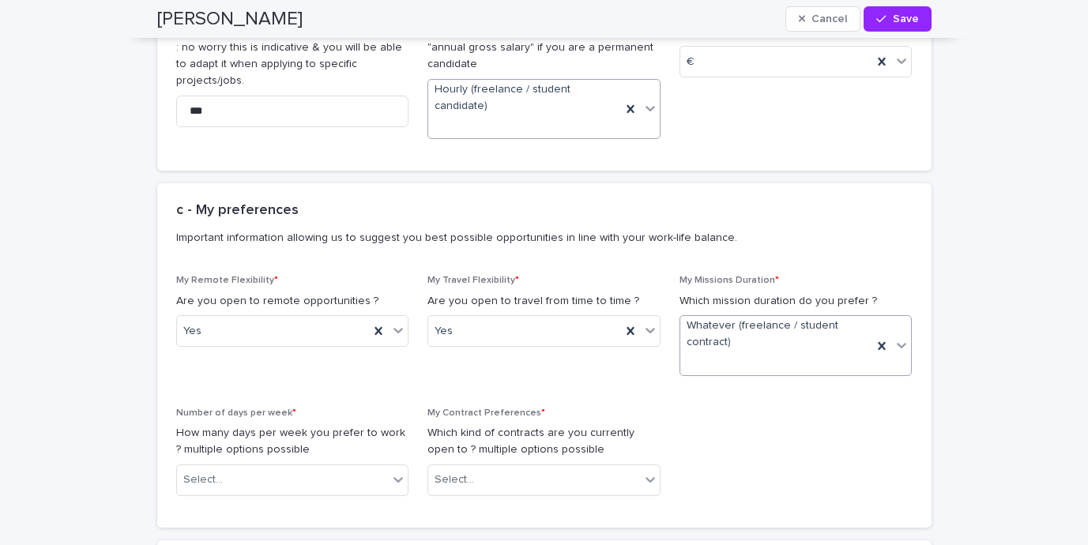
scroll to position [2531, 0]
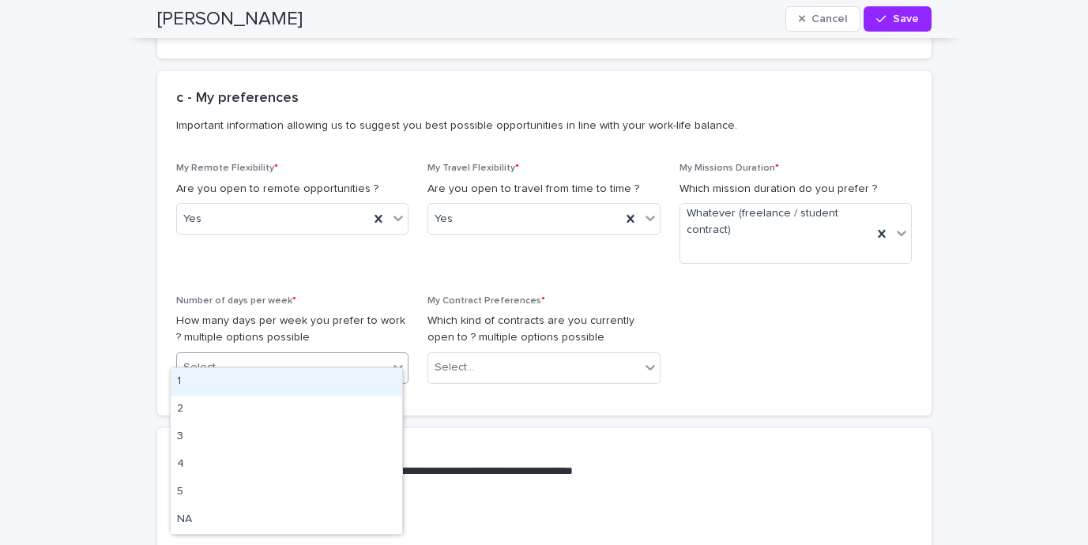
click at [371, 355] on div "Select..." at bounding box center [283, 368] width 212 height 26
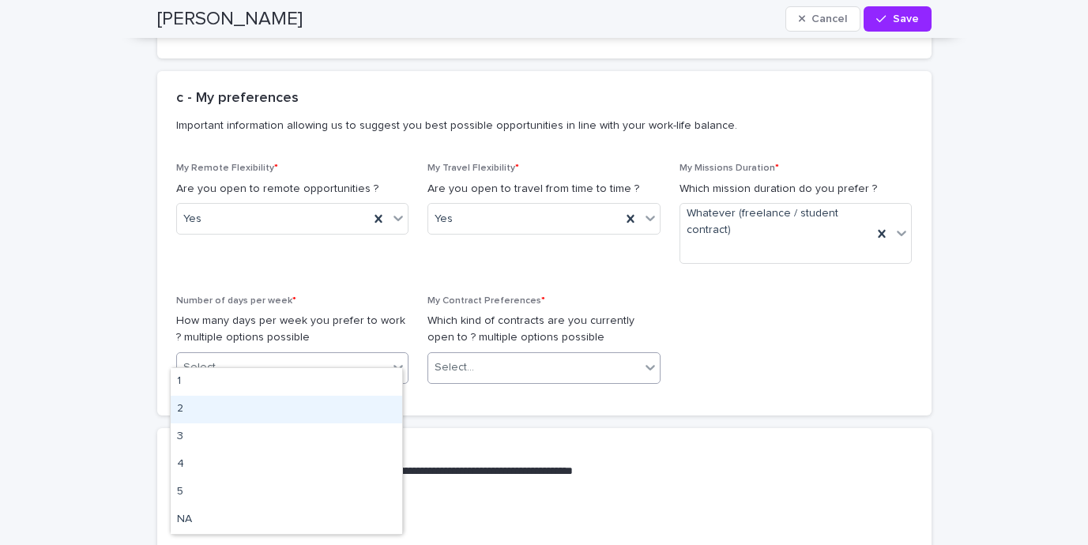
click at [492, 355] on div "Select..." at bounding box center [534, 368] width 212 height 26
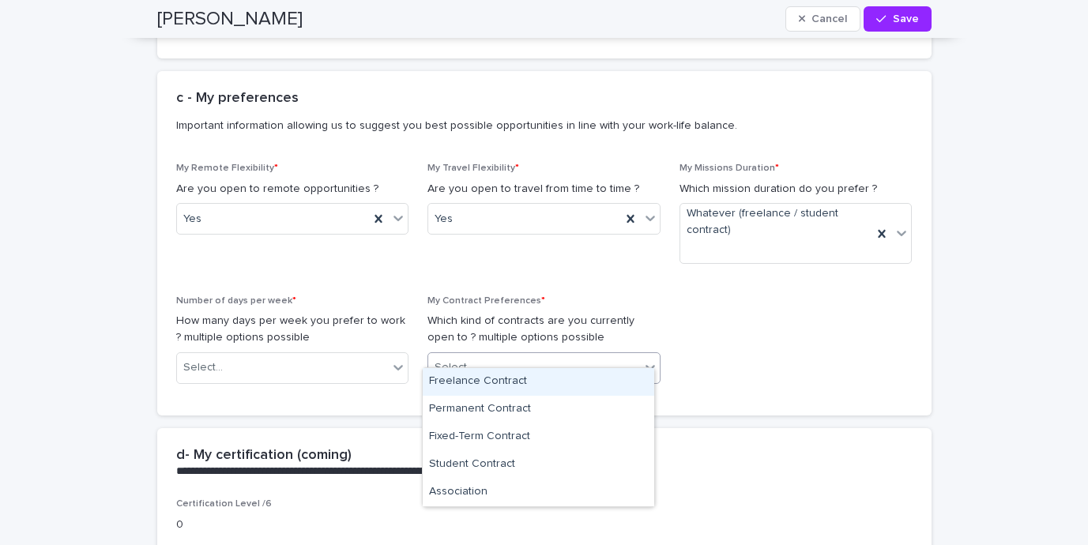
click at [498, 382] on div "Freelance Contract" at bounding box center [539, 382] width 232 height 28
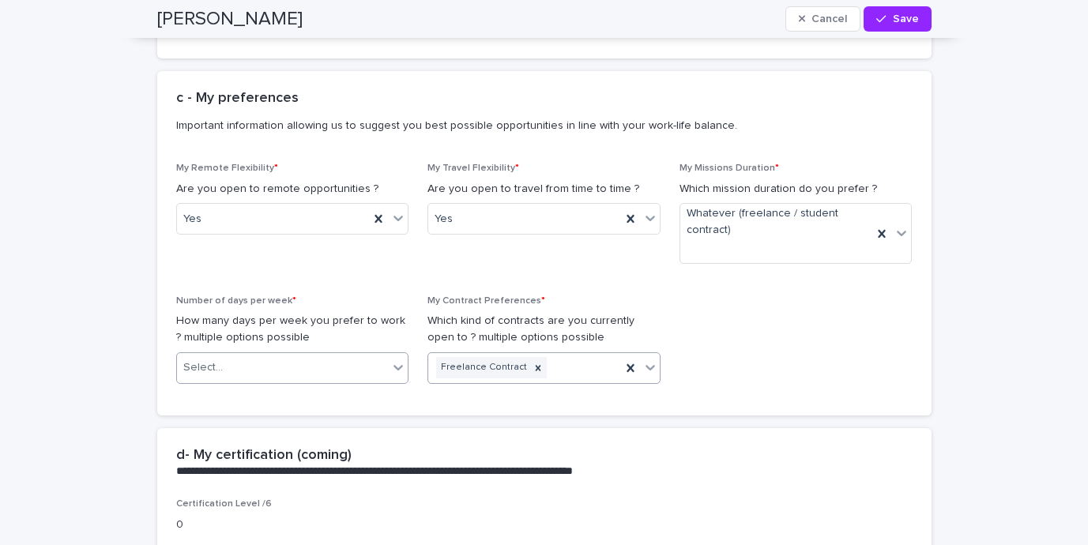
click at [348, 355] on div "Select..." at bounding box center [283, 368] width 212 height 26
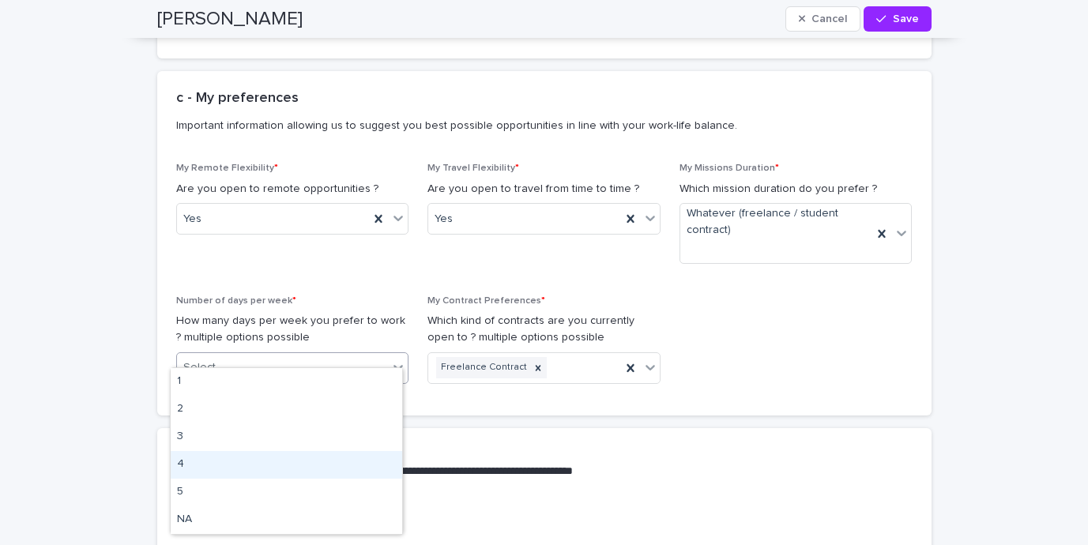
click at [287, 454] on div "4" at bounding box center [287, 465] width 232 height 28
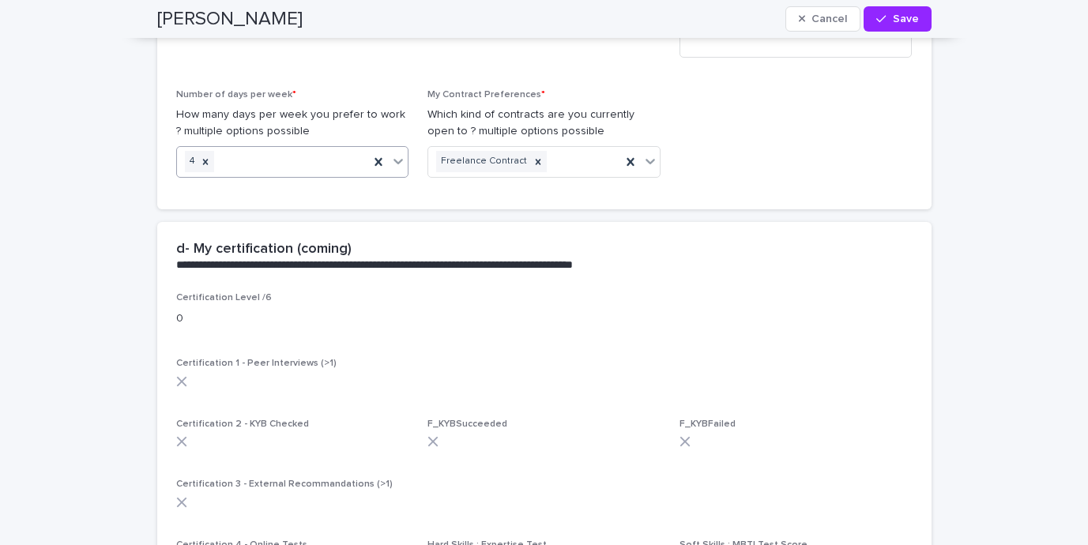
scroll to position [2821, 0]
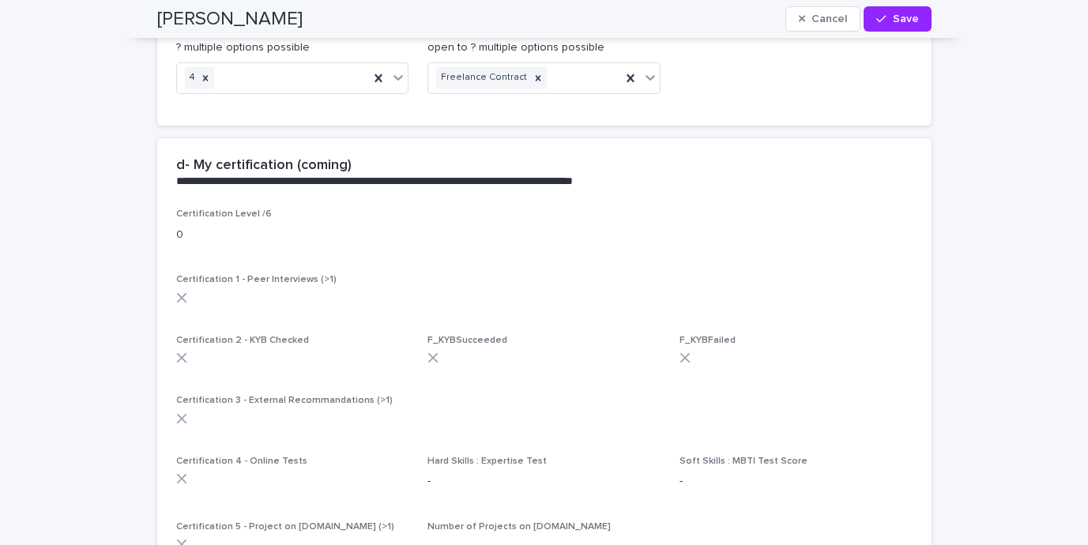
click at [227, 227] on p "0" at bounding box center [544, 235] width 736 height 17
click at [232, 209] on span "Certification Level /6" at bounding box center [224, 213] width 96 height 9
click at [177, 292] on icon at bounding box center [181, 297] width 11 height 11
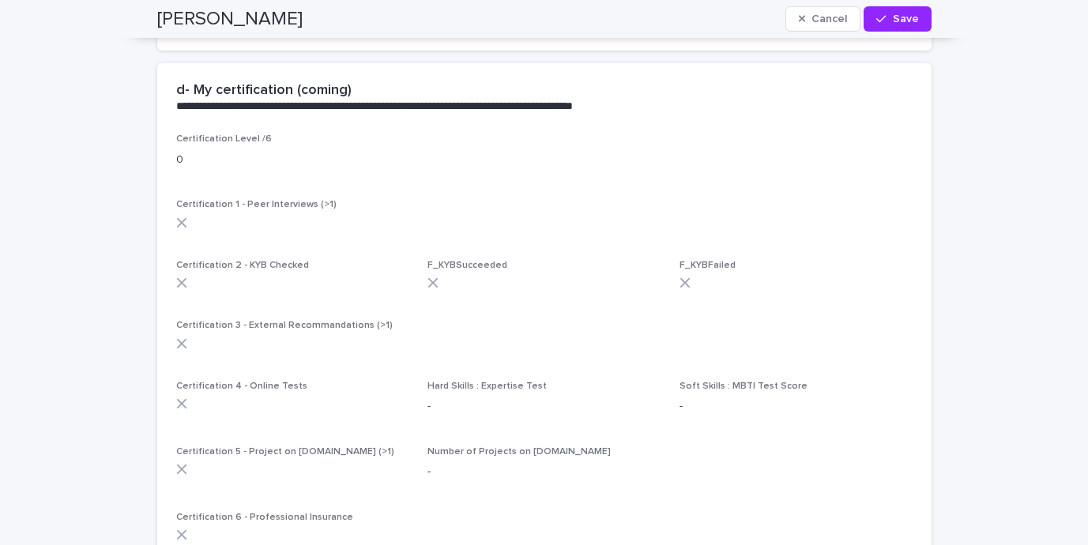
scroll to position [2931, 0]
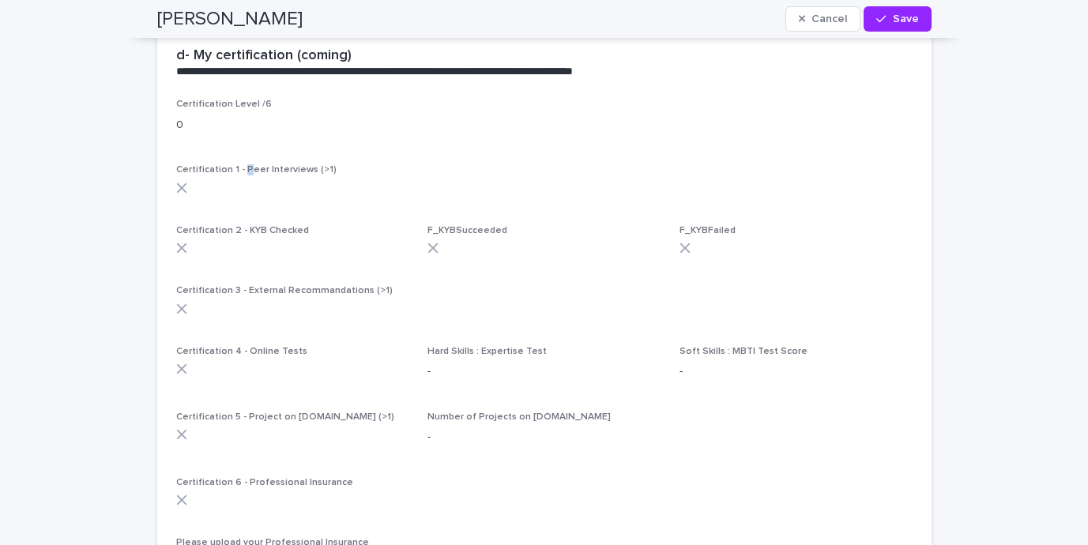
click at [239, 165] on span "Certification 1 - Peer Interviews (>1)" at bounding box center [256, 169] width 160 height 9
click at [240, 226] on span "Certification 2 - KYB Checked" at bounding box center [242, 230] width 133 height 9
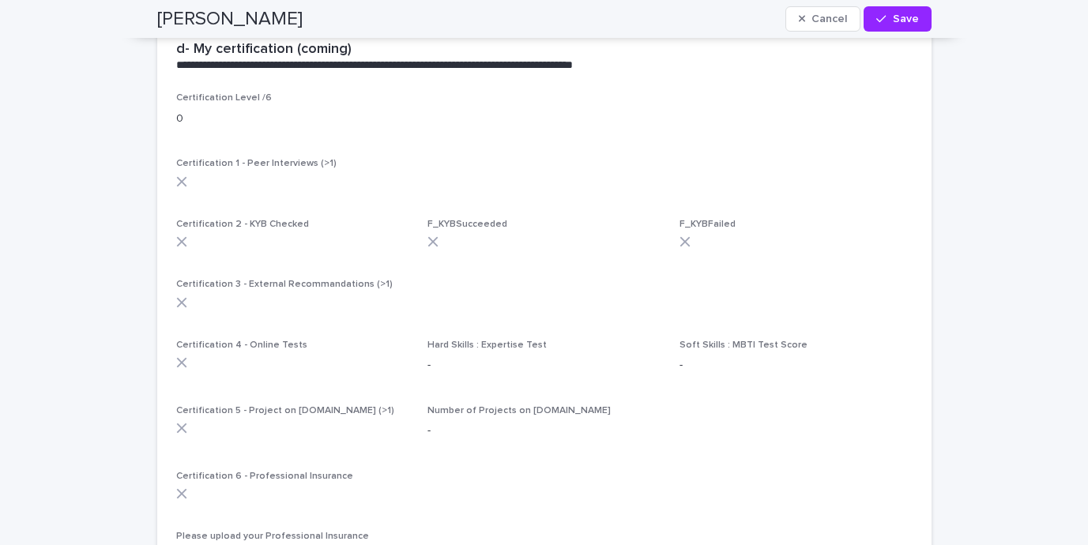
scroll to position [2937, 0]
drag, startPoint x: 247, startPoint y: 270, endPoint x: 319, endPoint y: 281, distance: 72.6
click at [319, 281] on div "Certification 3 - External Recommandations (>1)" at bounding box center [544, 299] width 736 height 41
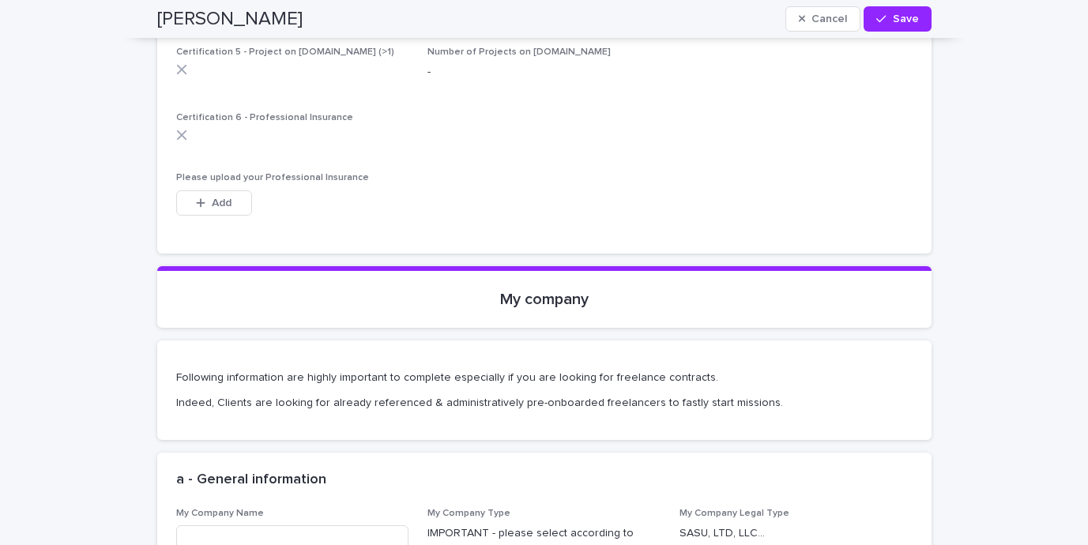
scroll to position [3508, 0]
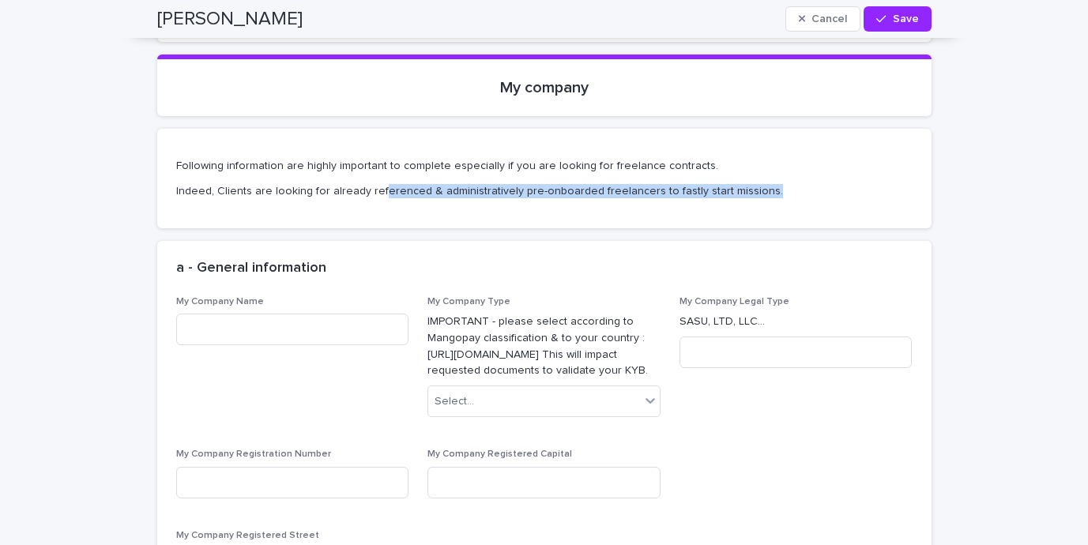
drag, startPoint x: 371, startPoint y: 175, endPoint x: 337, endPoint y: 190, distance: 36.4
click at [337, 190] on section "Following information are highly important to complete especially if you are lo…" at bounding box center [544, 179] width 774 height 100
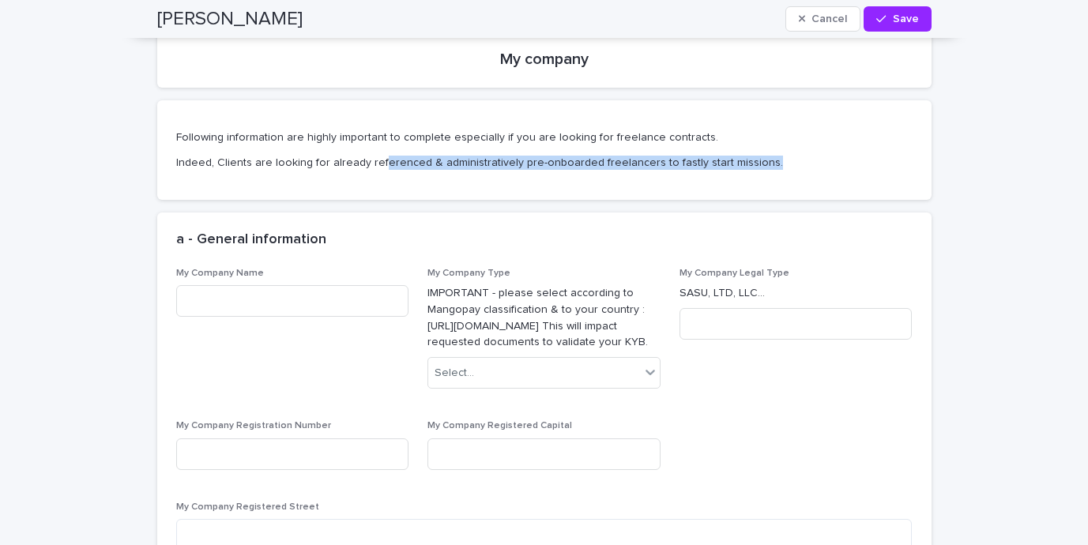
scroll to position [3611, 0]
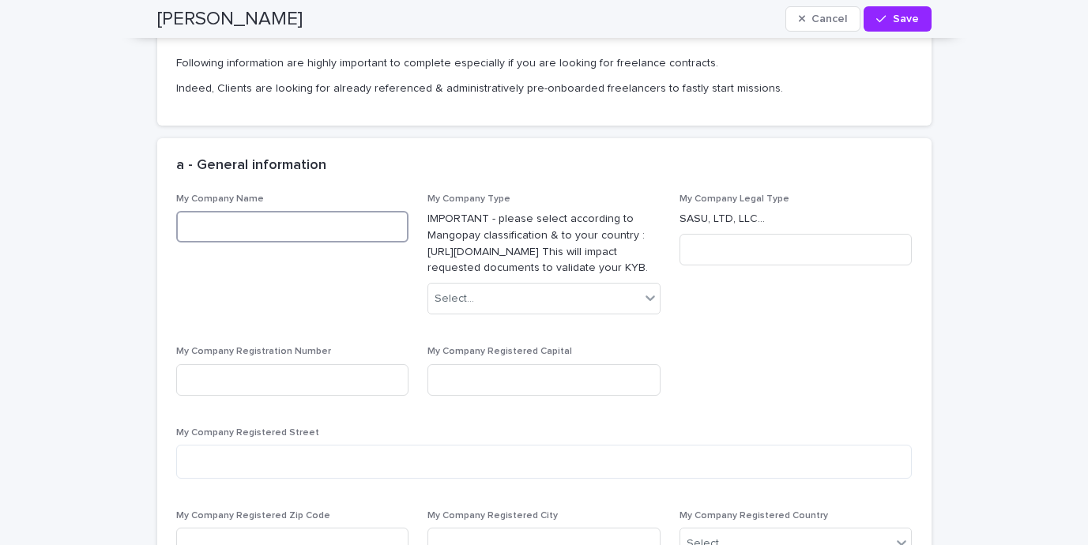
click at [346, 211] on input at bounding box center [292, 227] width 233 height 32
click at [345, 211] on input at bounding box center [292, 227] width 233 height 32
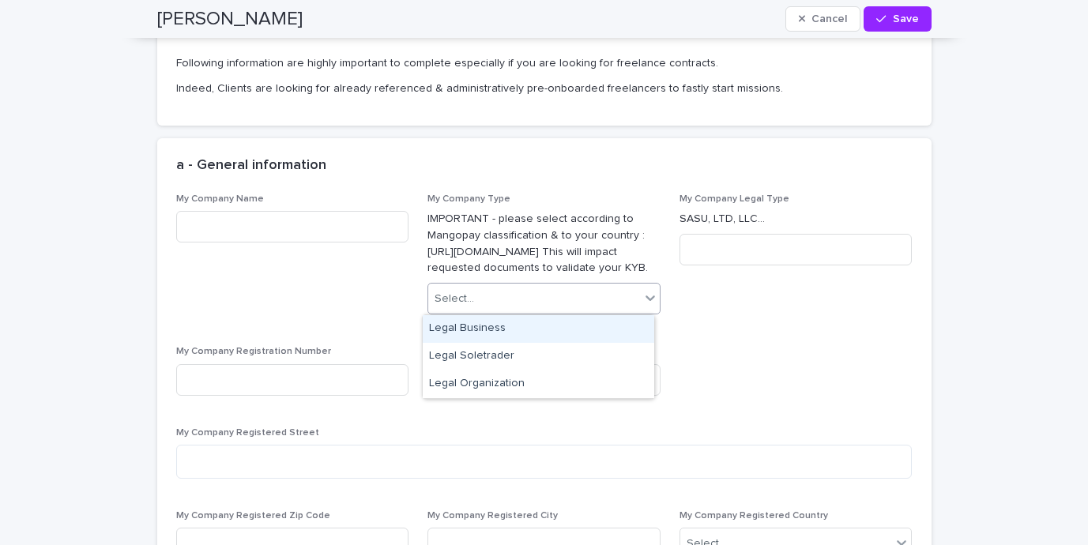
click at [517, 288] on div "Select..." at bounding box center [534, 299] width 212 height 26
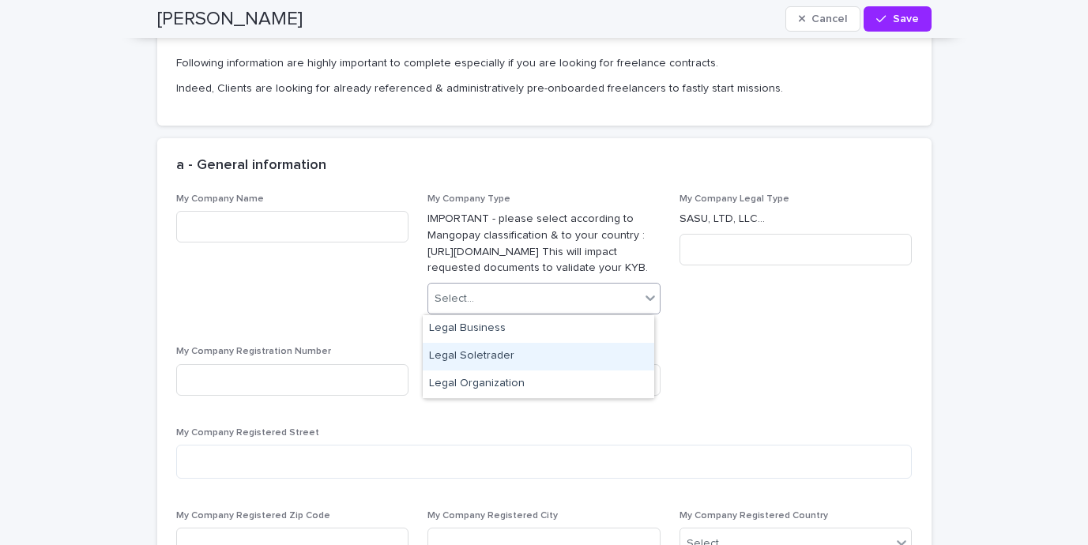
click at [517, 357] on div "Legal Soletrader" at bounding box center [539, 357] width 232 height 28
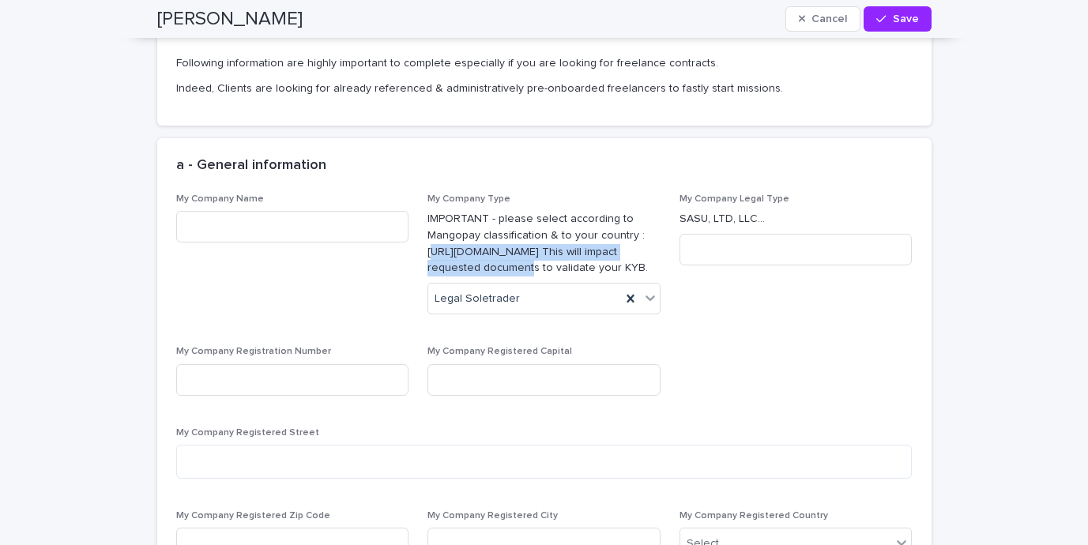
drag, startPoint x: 426, startPoint y: 237, endPoint x: 470, endPoint y: 254, distance: 47.5
click at [470, 254] on p "IMPORTANT - please select according to Mangopay classification & to your countr…" at bounding box center [544, 244] width 233 height 66
click at [472, 254] on p "IMPORTANT - please select according to Mangopay classification & to your countr…" at bounding box center [544, 244] width 233 height 66
drag, startPoint x: 477, startPoint y: 250, endPoint x: 413, endPoint y: 236, distance: 64.8
click at [413, 236] on div "My Company Name My Company Type IMPORTANT - please select according to Mangopay…" at bounding box center [544, 435] width 736 height 483
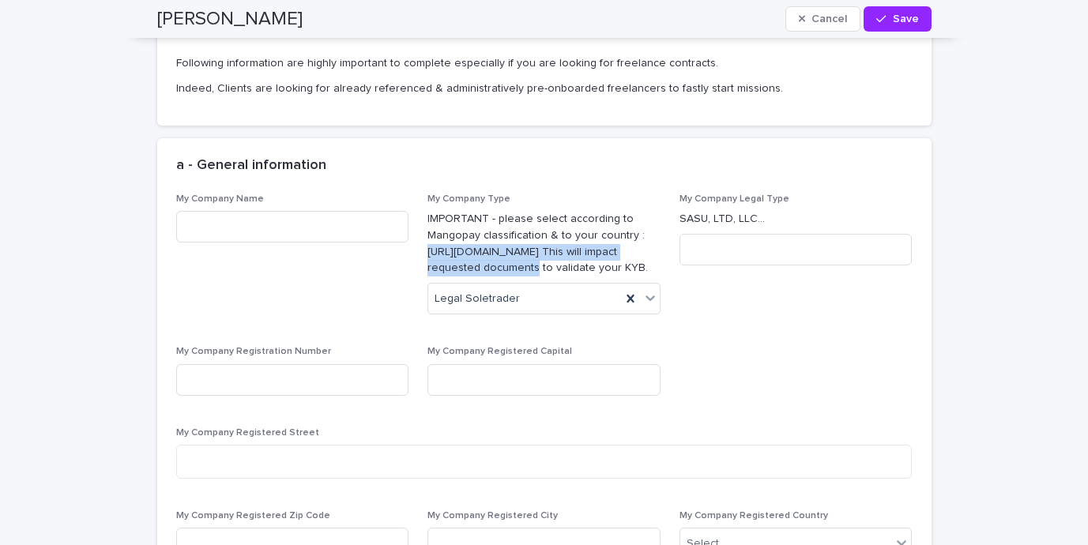
copy p "https://docs.mangopay.com/guide/kyc-further-information"
click at [327, 211] on input at bounding box center [292, 227] width 233 height 32
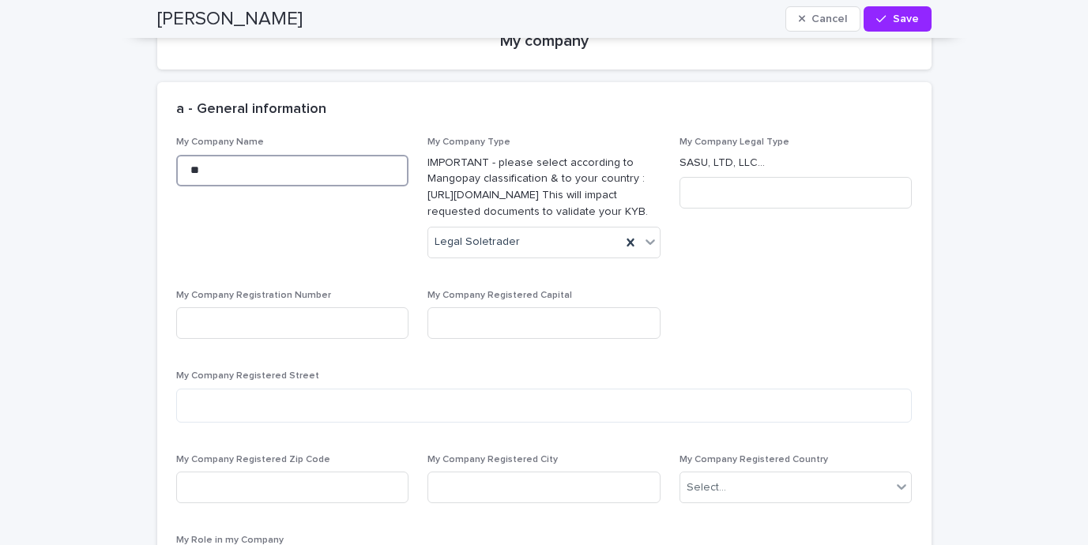
scroll to position [3554, 0]
type input "**********"
click at [818, 177] on input at bounding box center [796, 193] width 233 height 32
type input "*"
type input "**********"
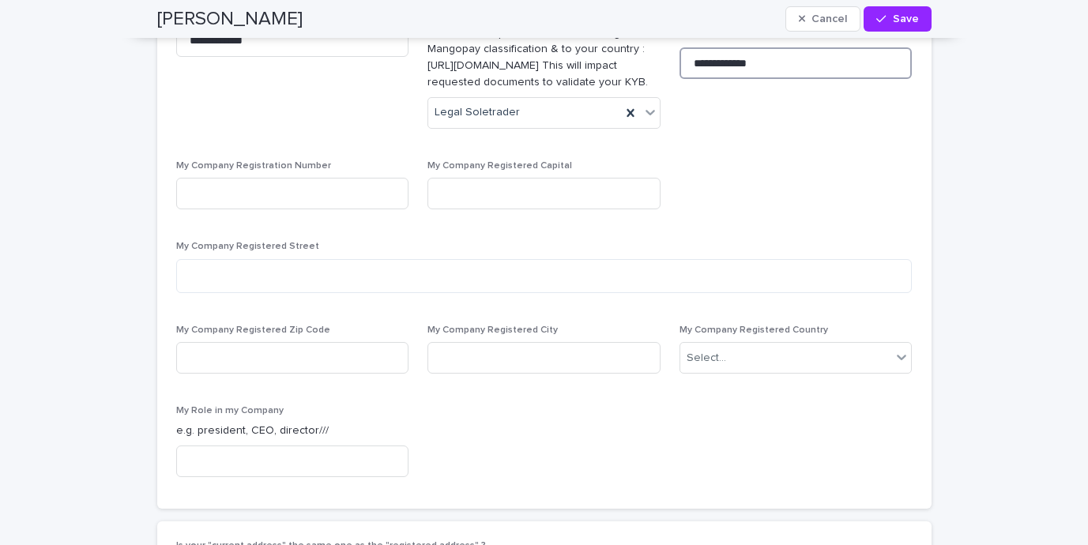
scroll to position [3687, 0]
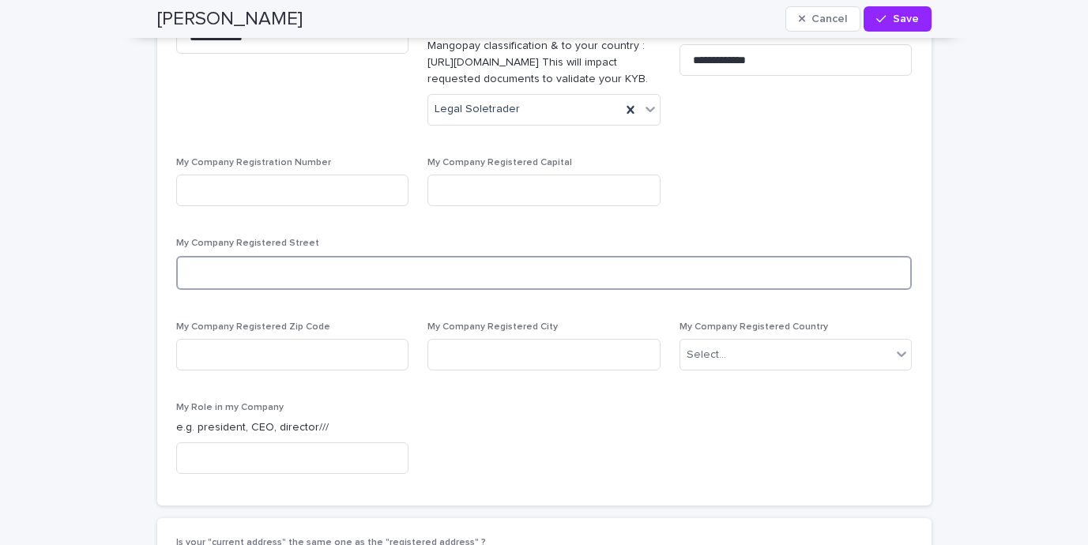
click at [294, 269] on textarea at bounding box center [544, 273] width 736 height 34
type textarea "**********"
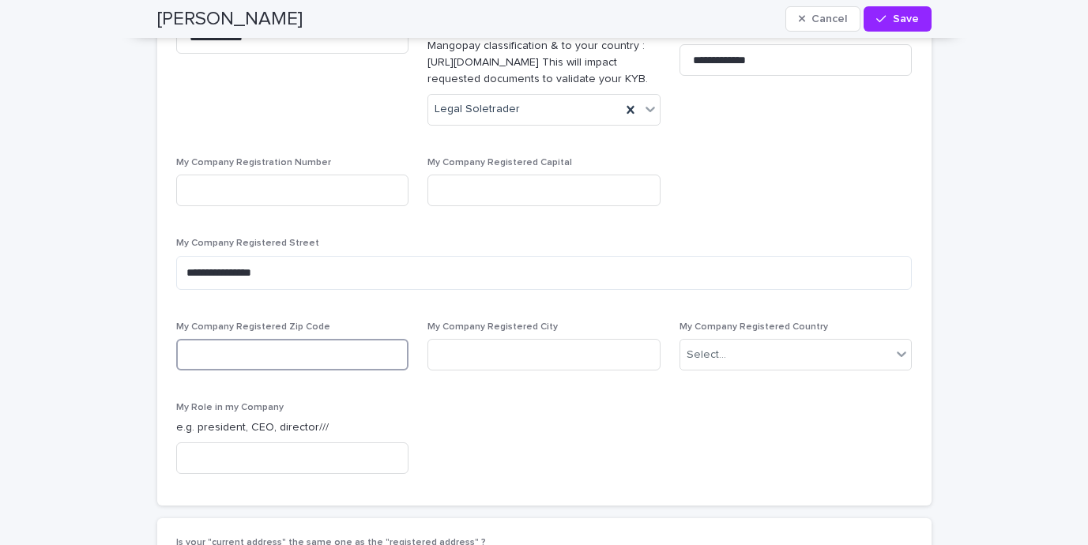
click at [202, 360] on input at bounding box center [292, 355] width 233 height 32
type input "*****"
click at [593, 362] on input at bounding box center [544, 355] width 233 height 32
type input "******"
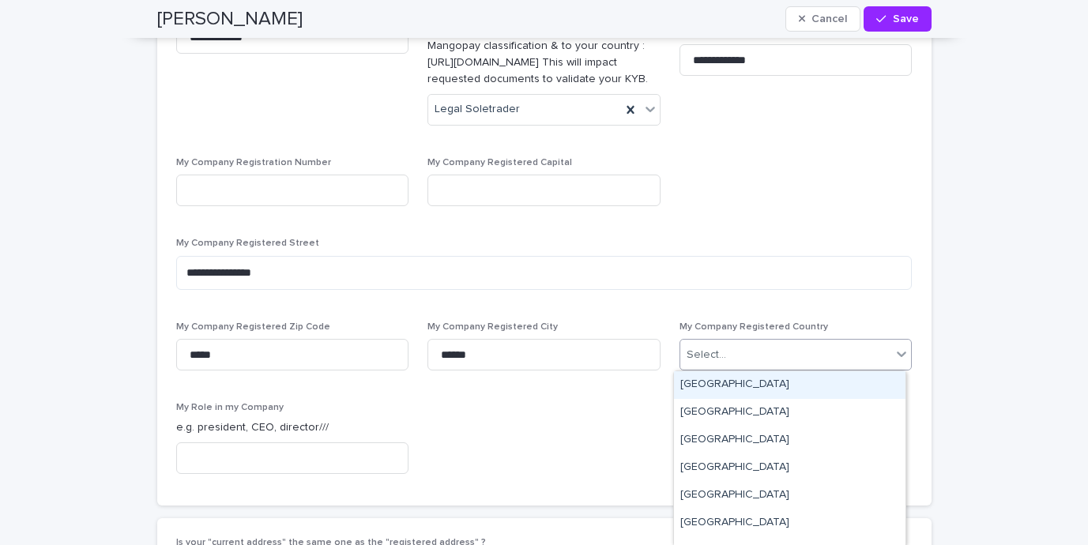
click at [815, 347] on div "Select..." at bounding box center [786, 355] width 212 height 26
type input "****"
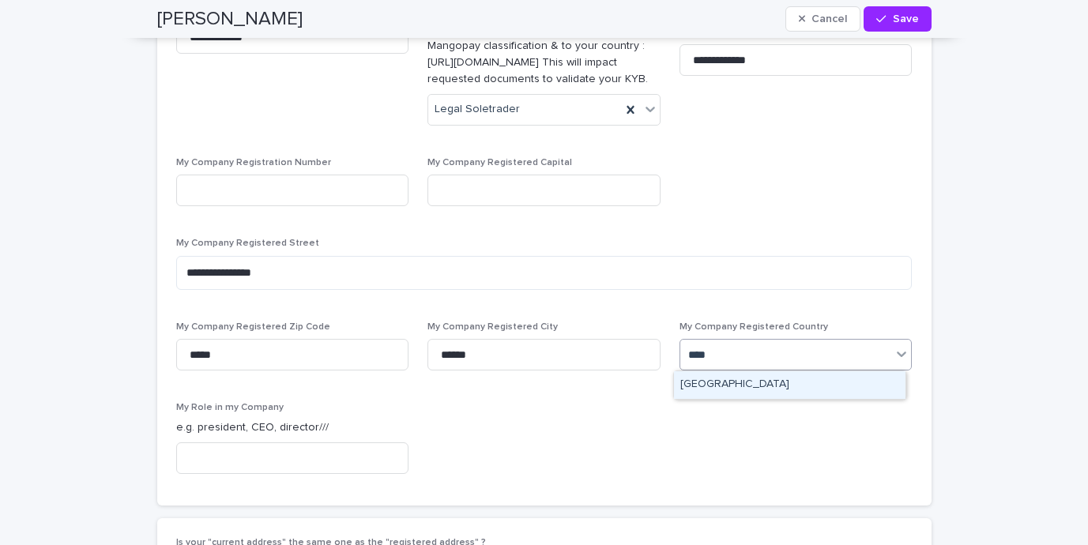
click at [735, 384] on div "Germany" at bounding box center [790, 385] width 232 height 28
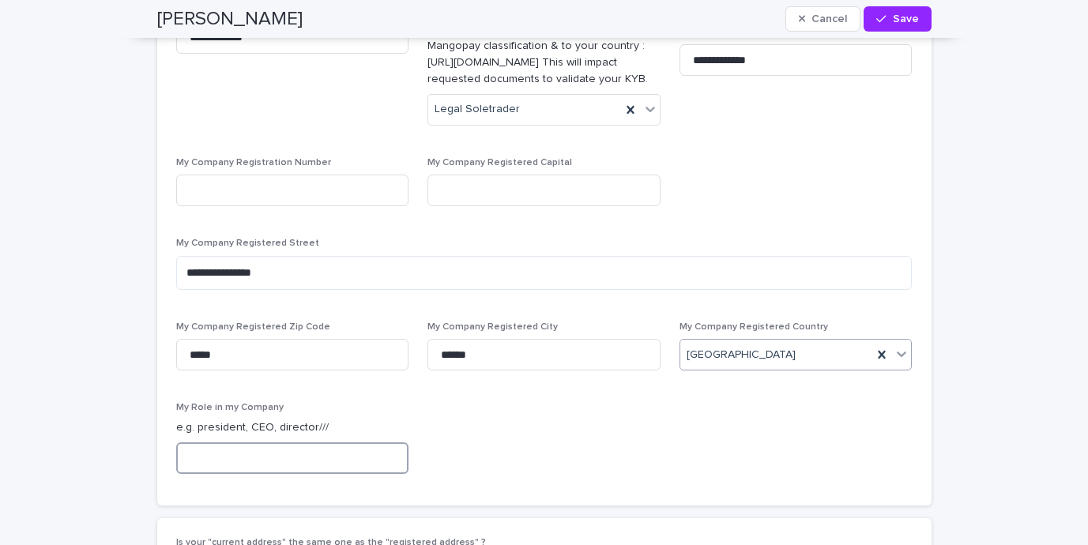
click at [261, 456] on input at bounding box center [292, 459] width 233 height 32
type input "**********"
click at [379, 424] on p "e.g. president, CEO, director///" at bounding box center [292, 428] width 233 height 17
click at [276, 190] on input at bounding box center [292, 191] width 233 height 32
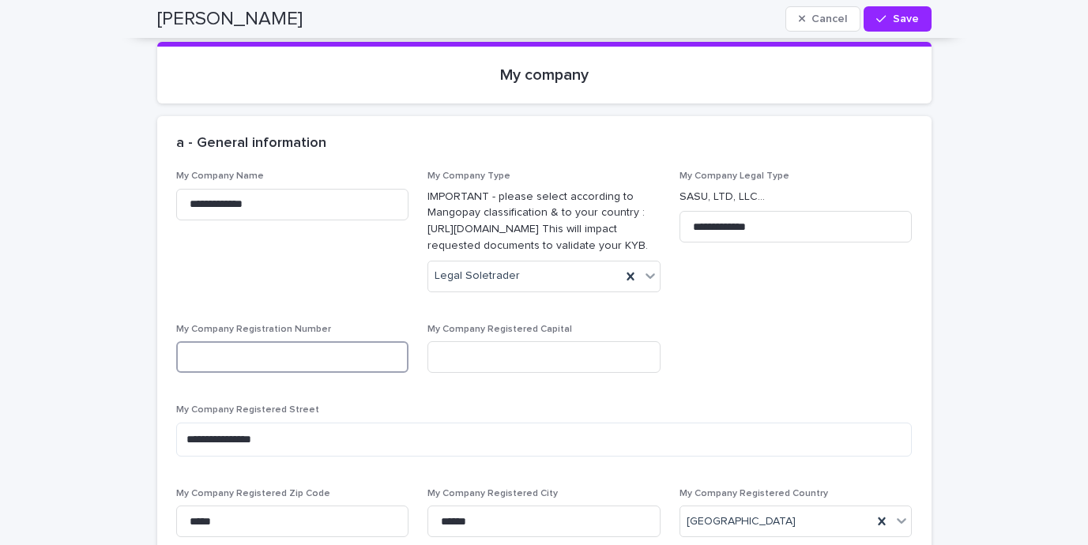
scroll to position [3618, 0]
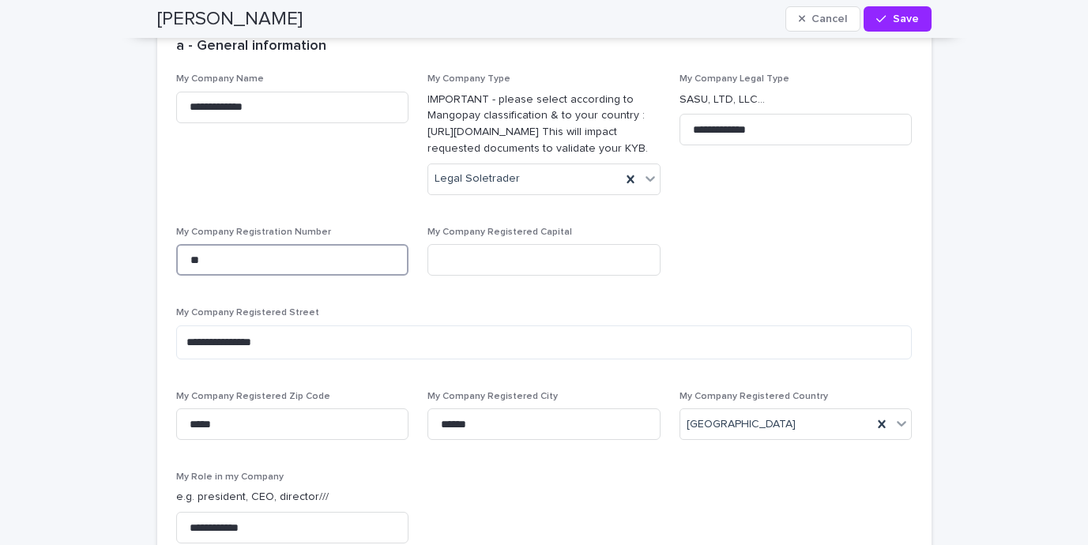
type input "*"
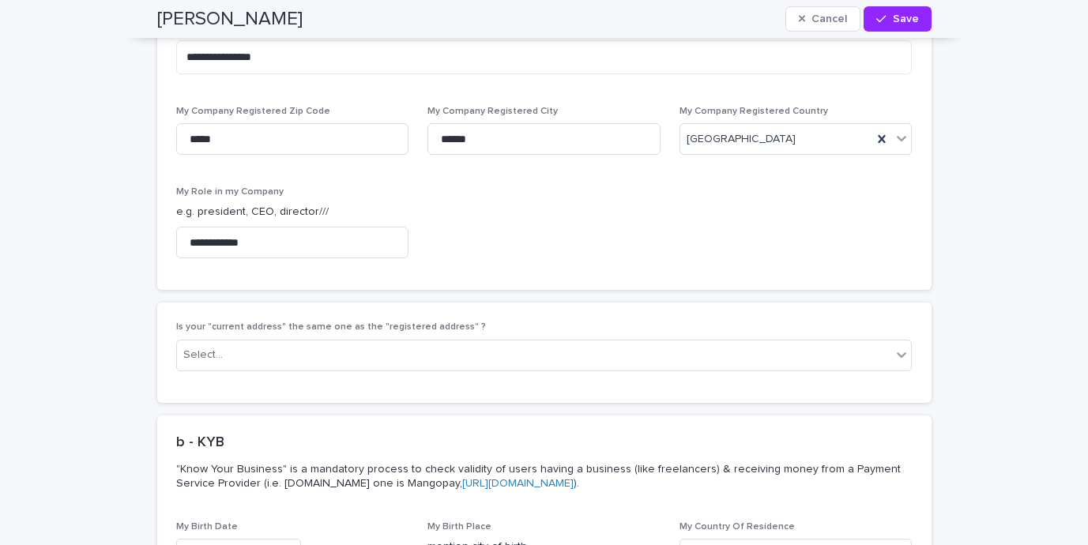
scroll to position [3954, 0]
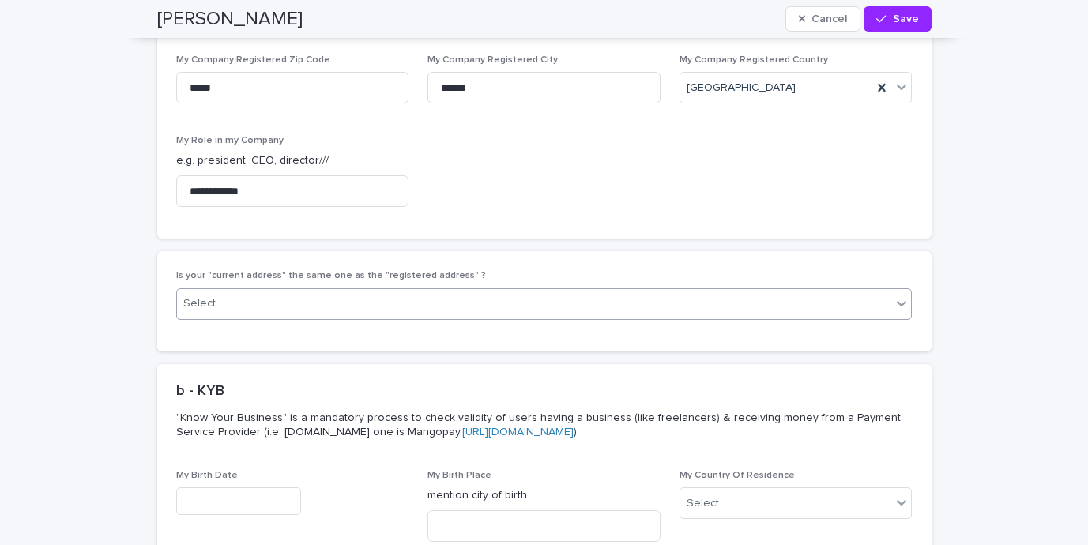
click at [444, 304] on div "Select..." at bounding box center [534, 304] width 715 height 26
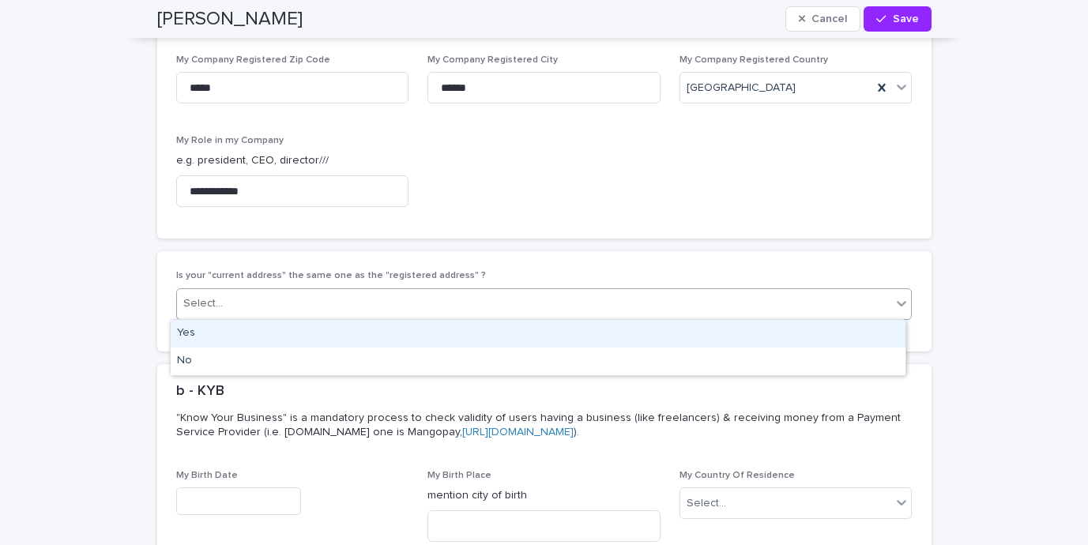
click at [427, 334] on div "Yes" at bounding box center [538, 334] width 735 height 28
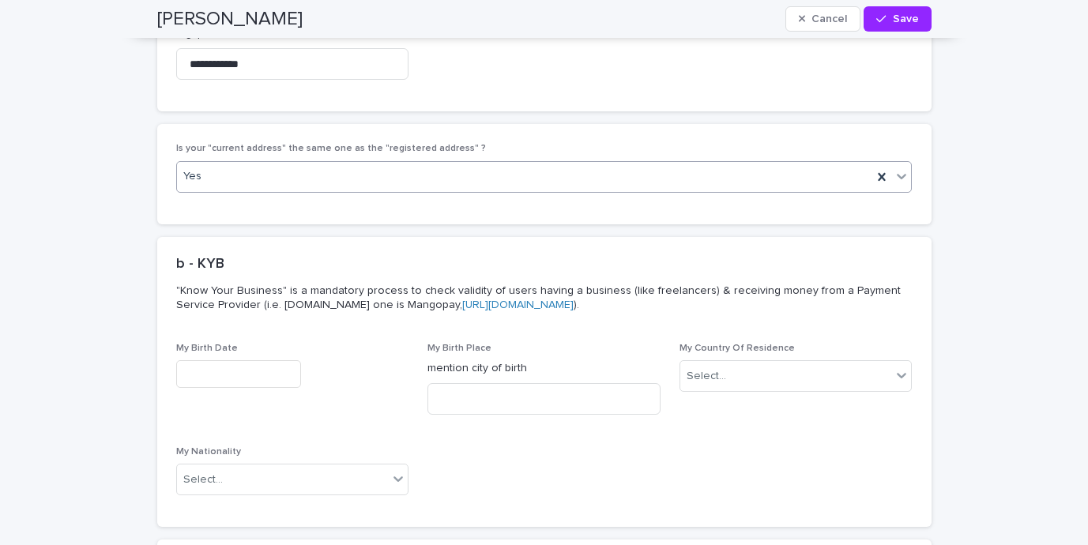
scroll to position [4084, 0]
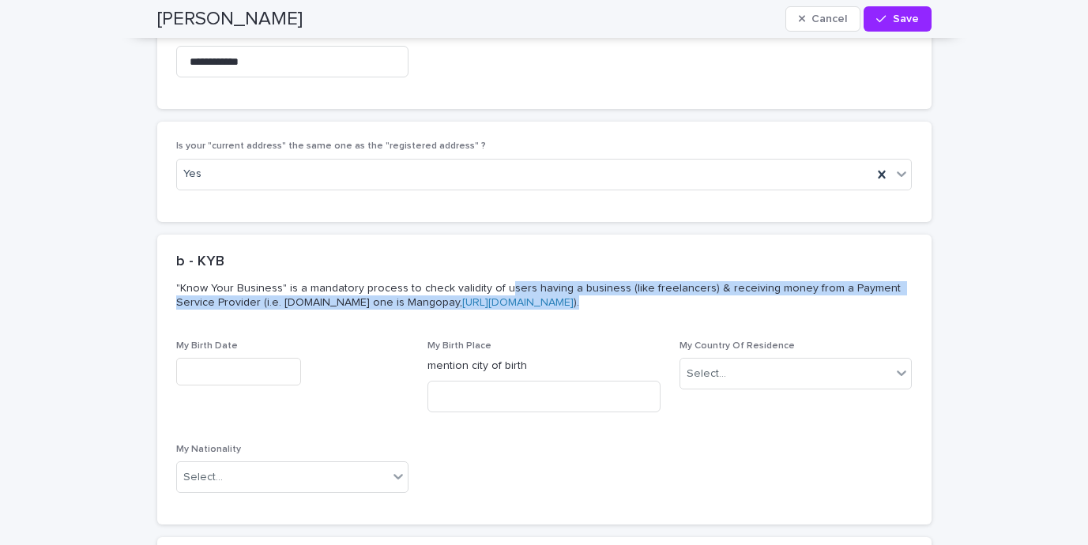
drag, startPoint x: 491, startPoint y: 292, endPoint x: 327, endPoint y: 314, distance: 165.1
click at [327, 314] on p ""Know Your Business" is a mandatory process to check validity of users having a…" at bounding box center [541, 295] width 730 height 51
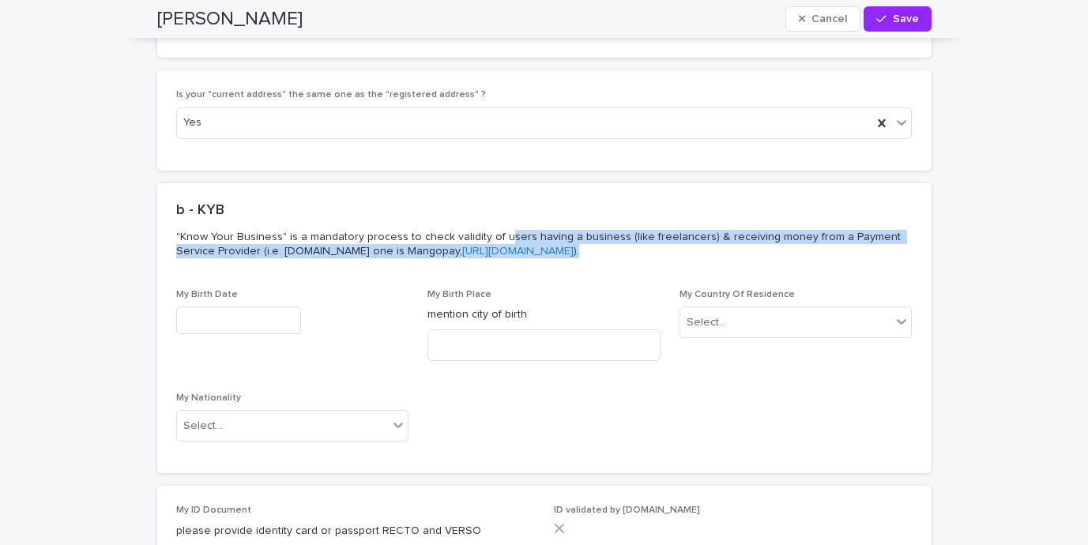
scroll to position [4136, 0]
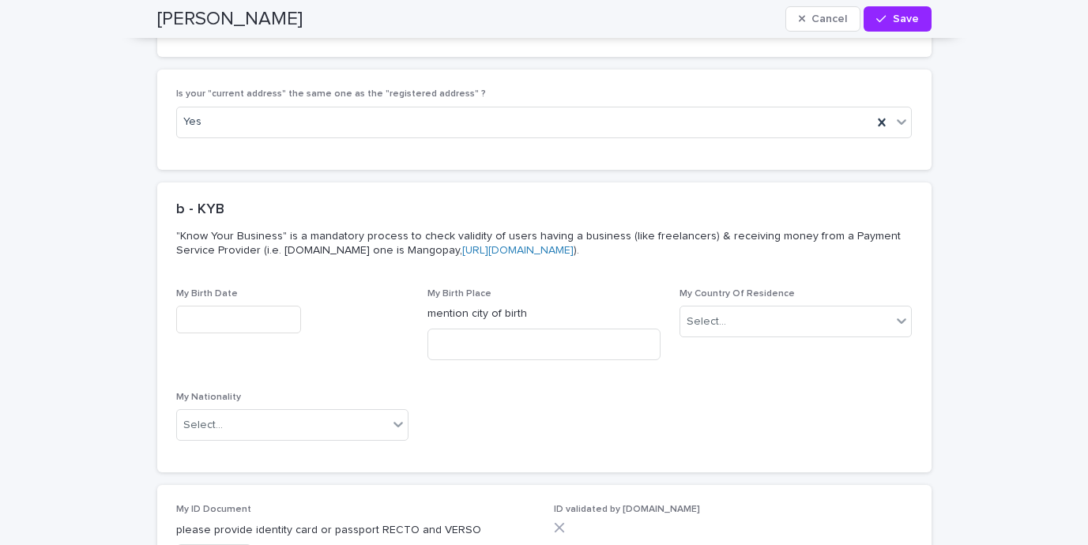
click at [249, 303] on div "My Birth Date" at bounding box center [292, 317] width 233 height 58
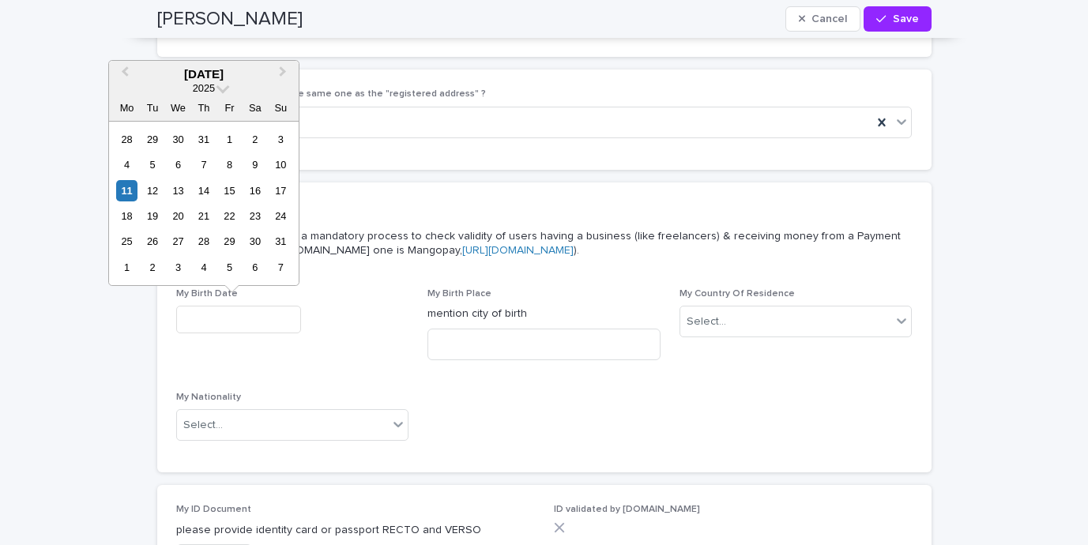
click at [239, 317] on input "text" at bounding box center [238, 320] width 125 height 28
click at [129, 69] on button "Previous Month" at bounding box center [123, 74] width 25 height 25
click at [125, 69] on span "Previous Month" at bounding box center [125, 73] width 0 height 21
click at [180, 165] on div "4" at bounding box center [178, 164] width 21 height 21
type input "**********"
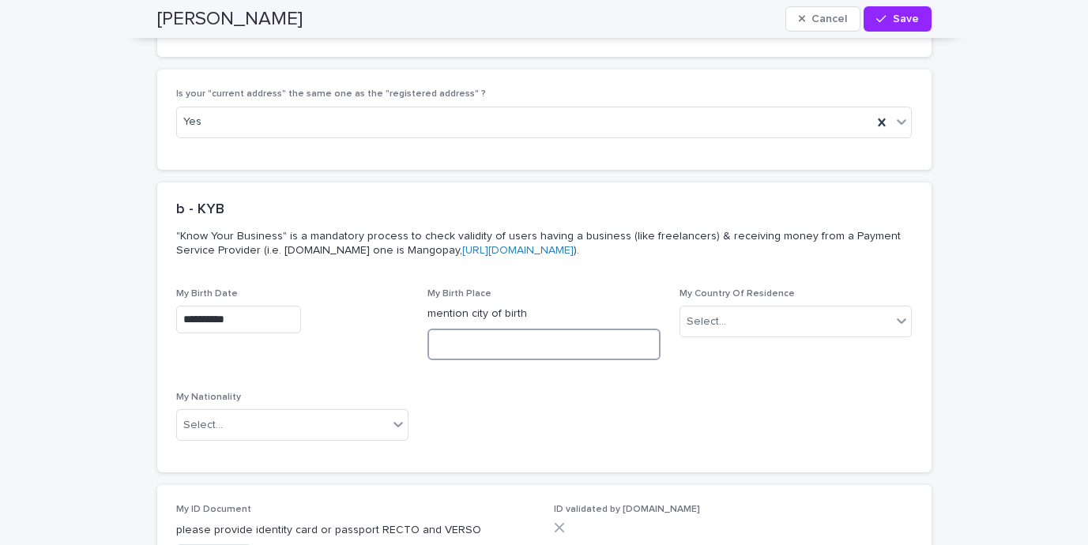
click at [513, 347] on input at bounding box center [544, 345] width 233 height 32
click at [510, 346] on input at bounding box center [544, 345] width 233 height 32
type input "*********"
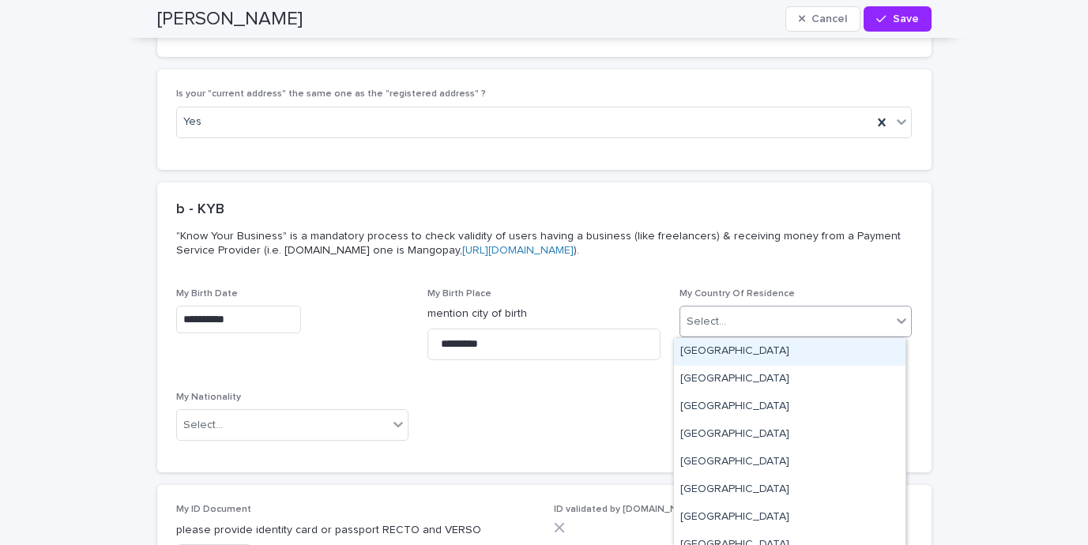
click at [695, 315] on div "Select..." at bounding box center [707, 322] width 40 height 17
type input "***"
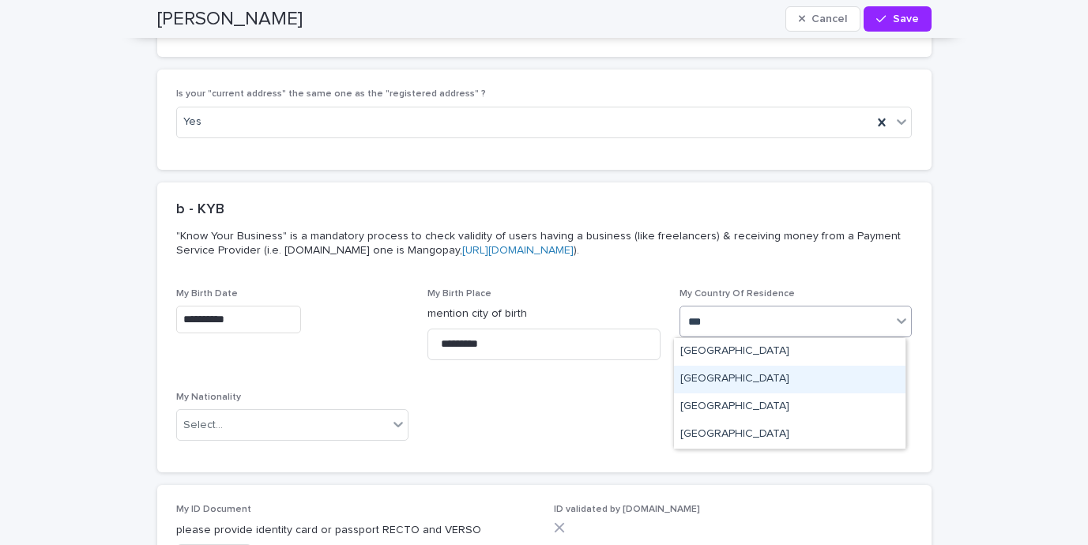
click at [720, 381] on div "Germany" at bounding box center [790, 380] width 232 height 28
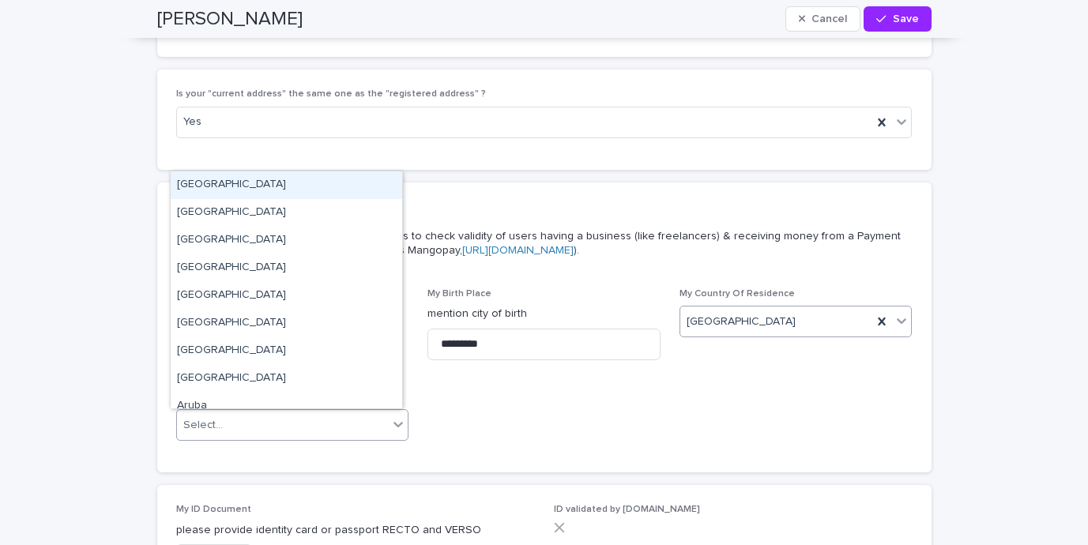
click at [224, 419] on div "Select..." at bounding box center [283, 425] width 212 height 26
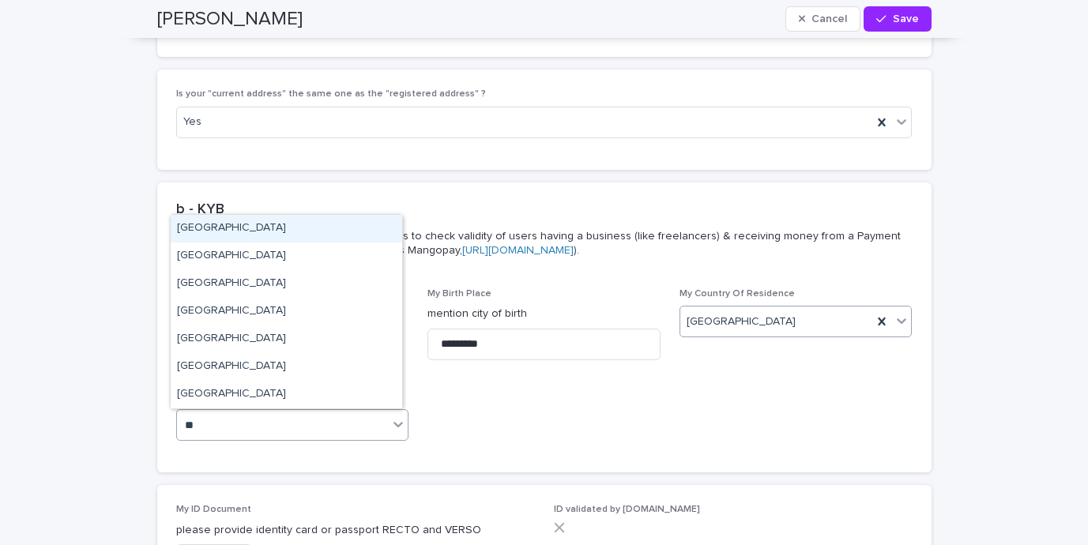
type input "***"
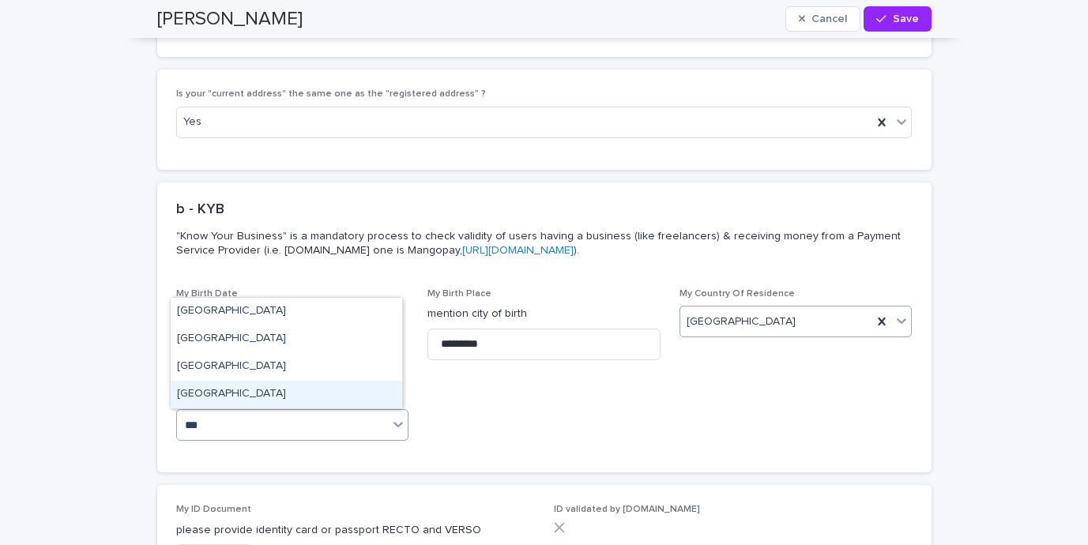
drag, startPoint x: 262, startPoint y: 384, endPoint x: 256, endPoint y: 379, distance: 8.4
click at [262, 384] on div "United States of America" at bounding box center [287, 395] width 232 height 28
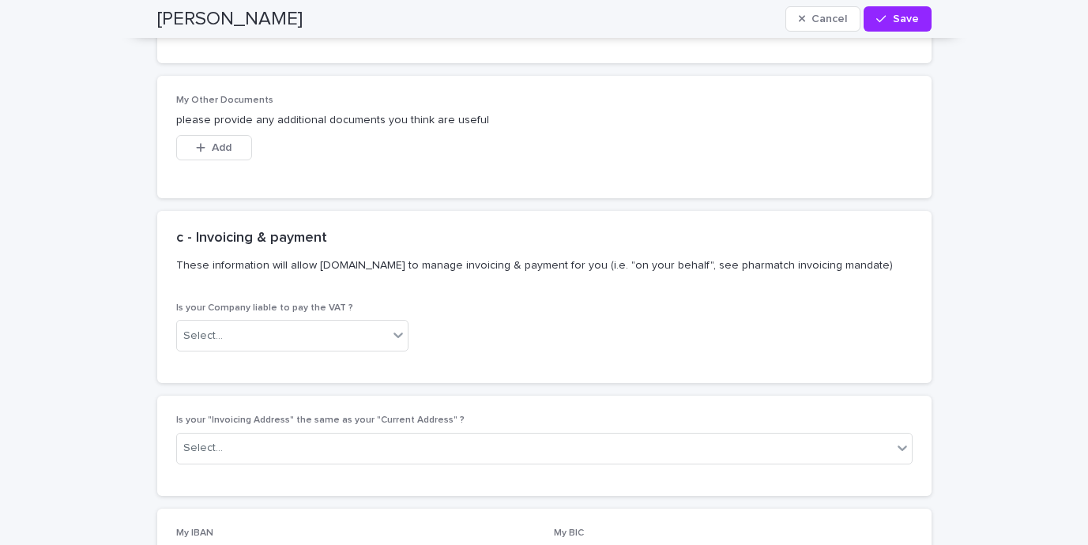
scroll to position [5269, 0]
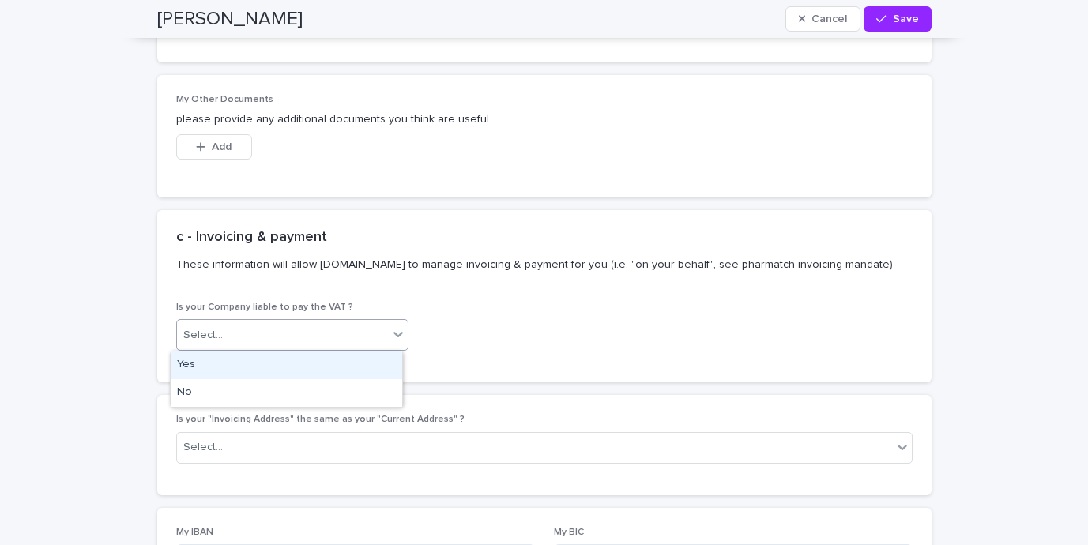
click at [340, 330] on div "Select..." at bounding box center [283, 335] width 212 height 26
click at [324, 356] on div "Yes" at bounding box center [287, 366] width 232 height 28
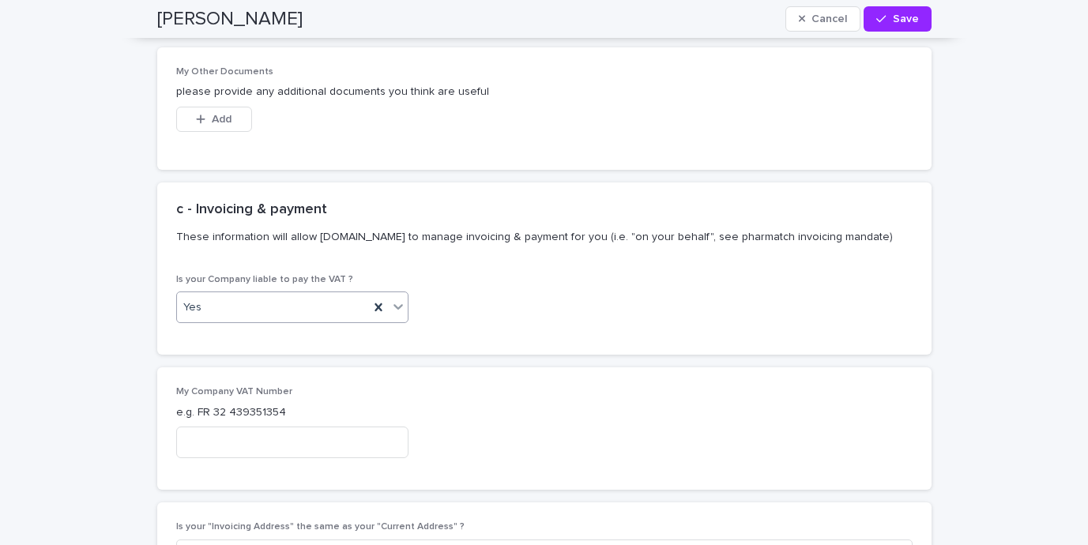
scroll to position [5312, 0]
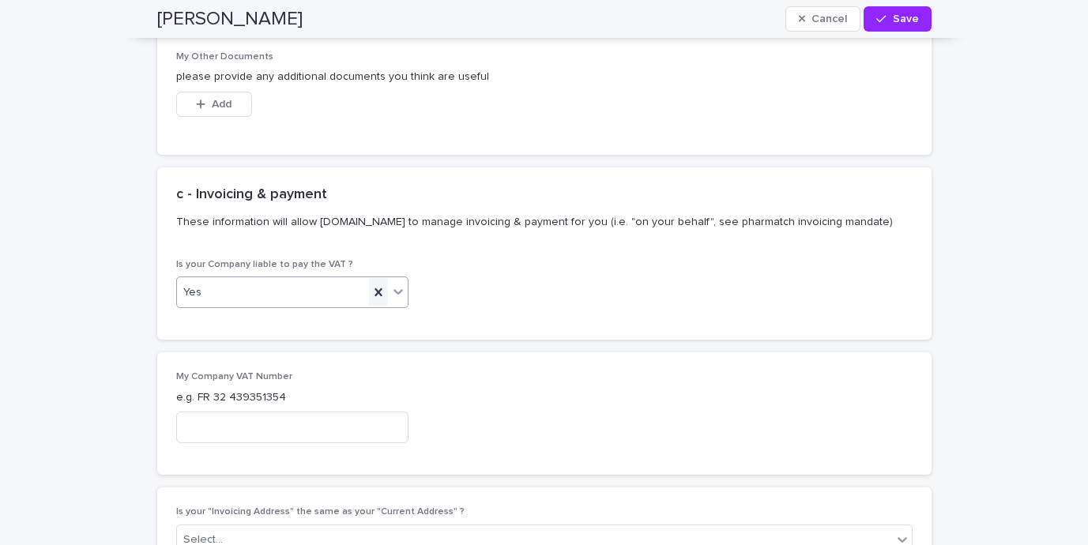
click at [375, 292] on icon at bounding box center [378, 292] width 7 height 8
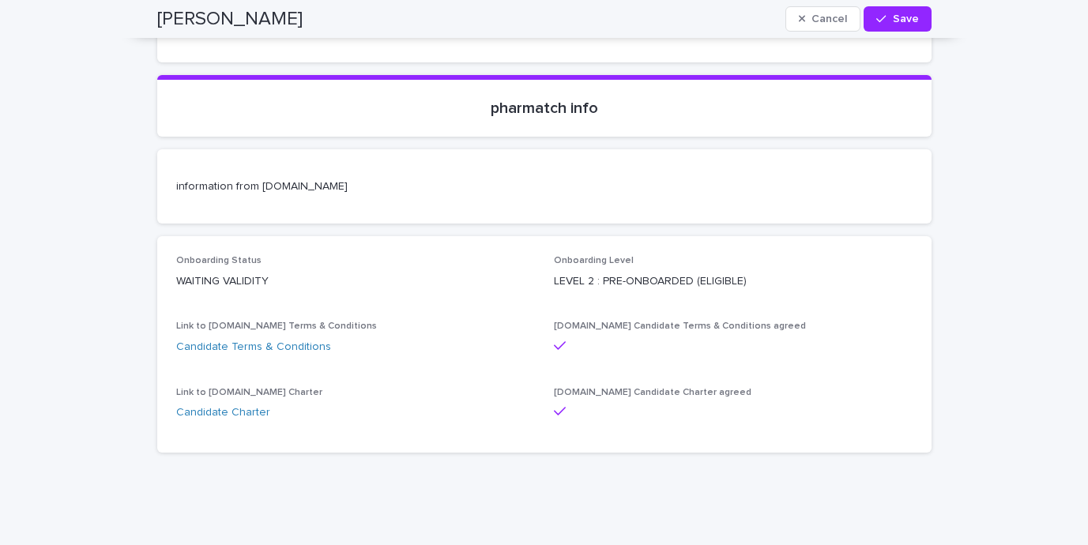
scroll to position [6567, 0]
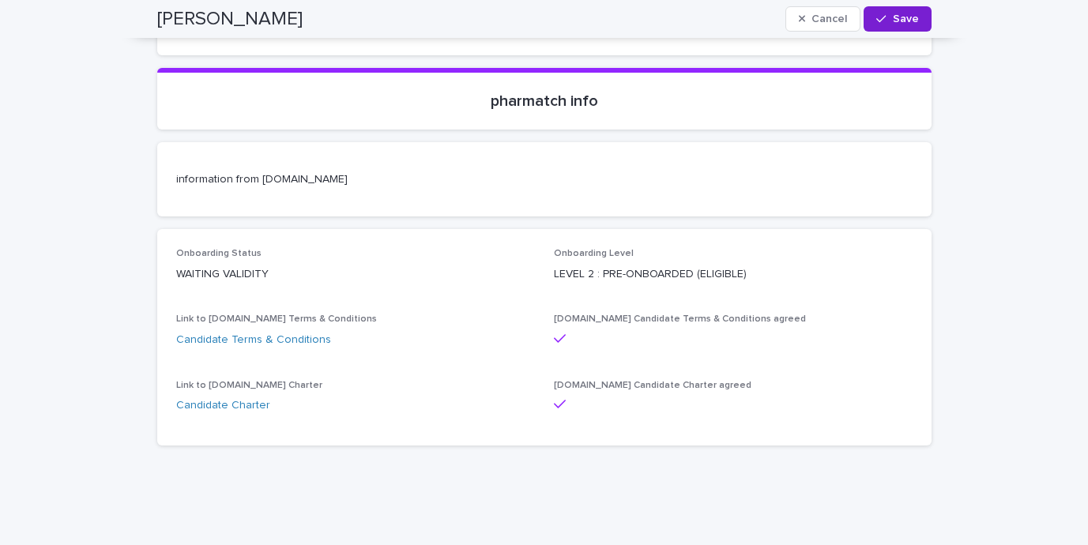
click at [894, 23] on span "Save" at bounding box center [906, 18] width 26 height 11
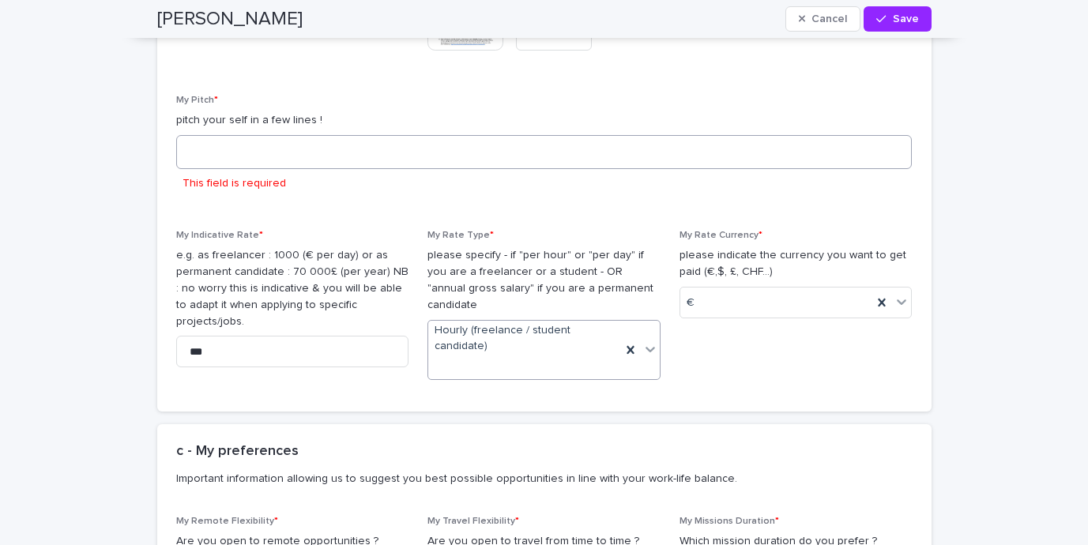
scroll to position [2206, 0]
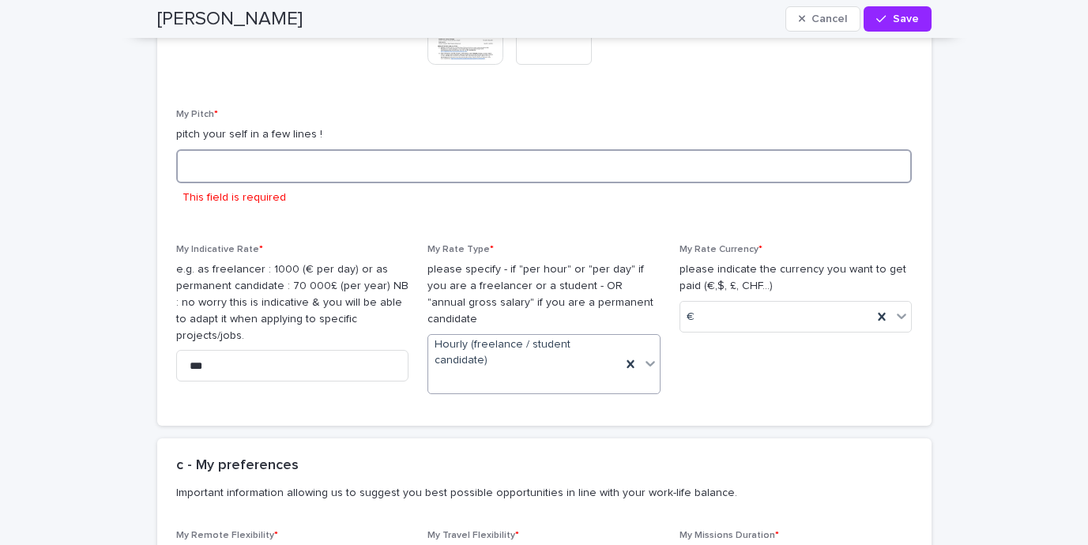
click at [367, 171] on textarea at bounding box center [544, 166] width 736 height 34
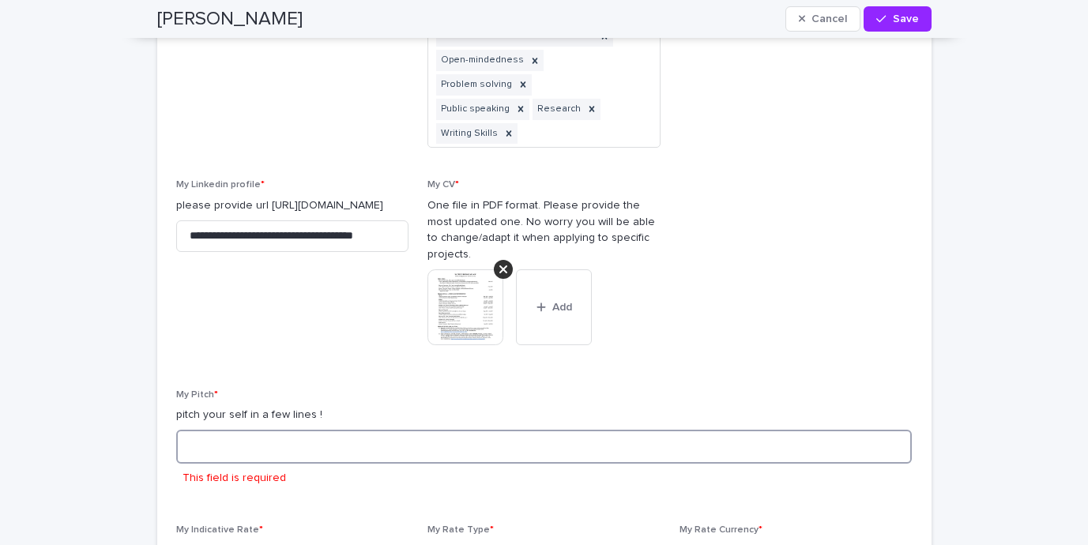
scroll to position [1948, 0]
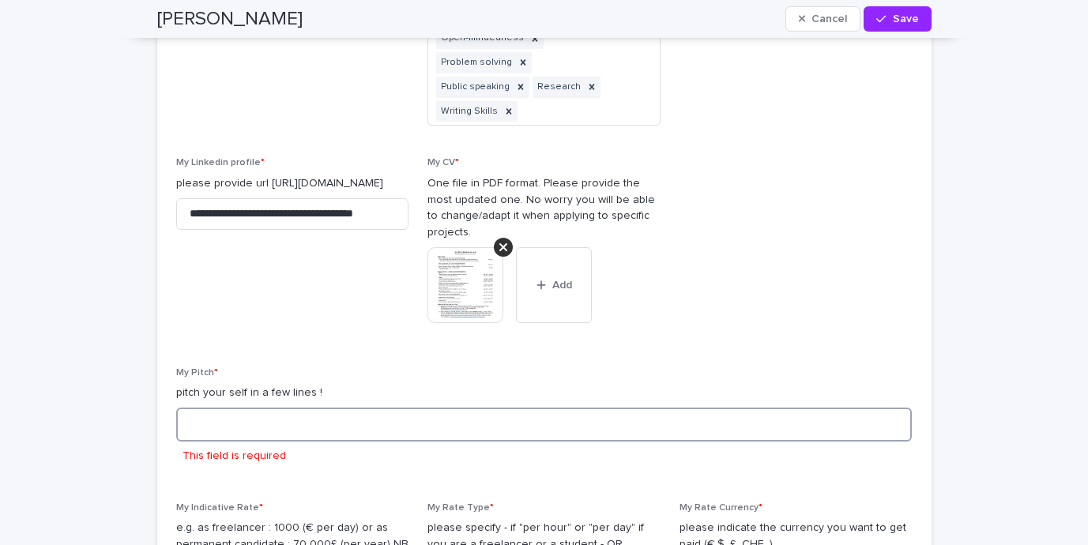
click at [364, 414] on textarea at bounding box center [544, 425] width 736 height 34
paste textarea "**********"
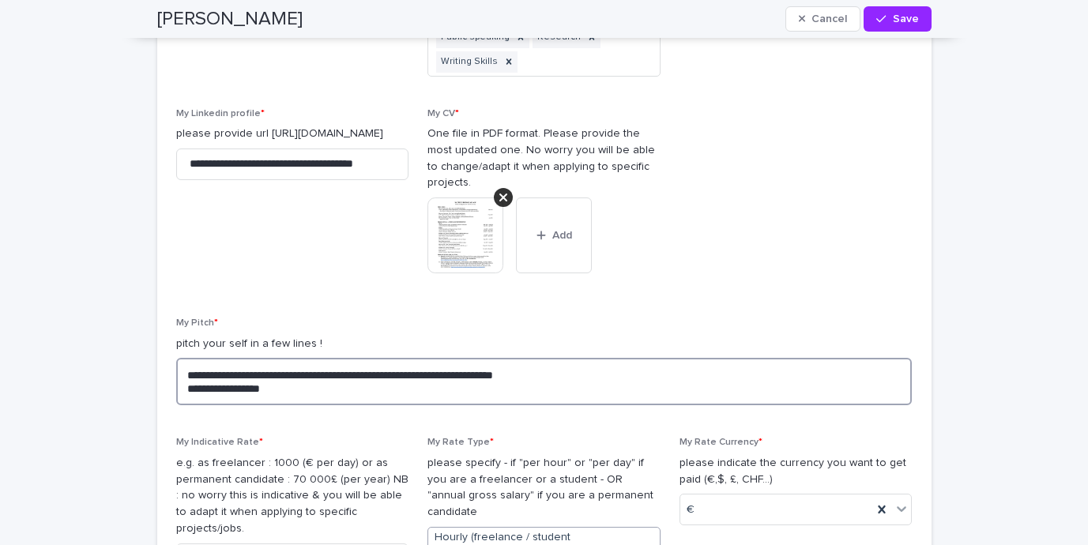
scroll to position [1985, 0]
click at [180, 390] on textarea "**********" at bounding box center [544, 380] width 736 height 47
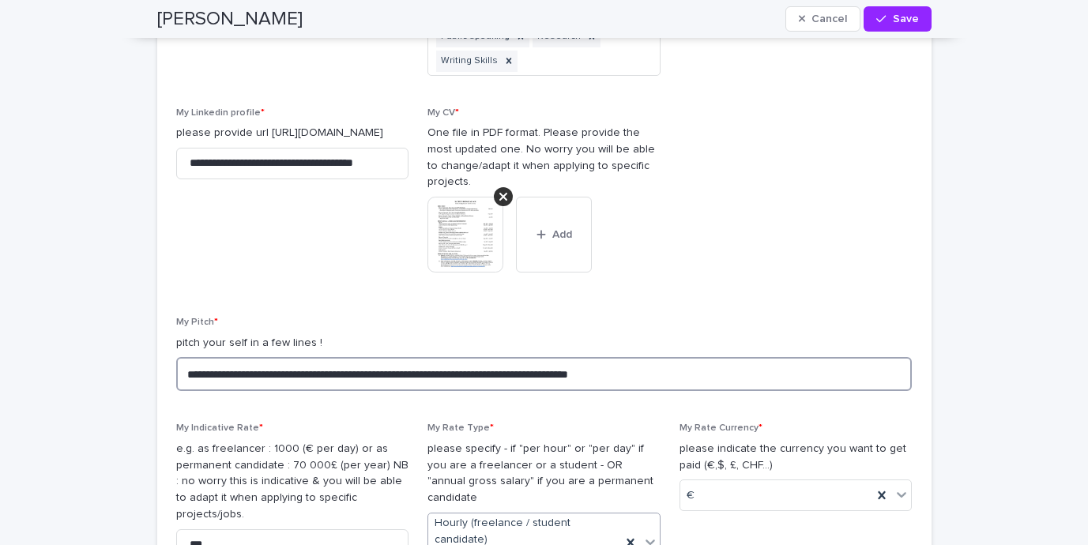
click at [672, 371] on textarea "**********" at bounding box center [544, 374] width 736 height 34
drag, startPoint x: 199, startPoint y: 375, endPoint x: 258, endPoint y: 394, distance: 62.2
click at [199, 375] on textarea "**********" at bounding box center [544, 374] width 736 height 34
click at [709, 369] on textarea "**********" at bounding box center [544, 374] width 736 height 34
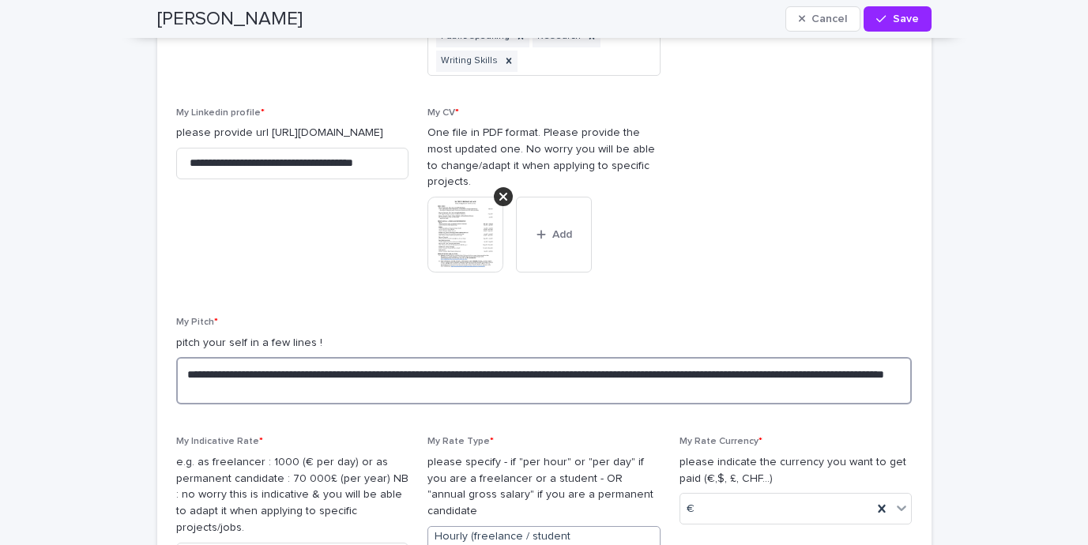
drag, startPoint x: 266, startPoint y: 392, endPoint x: 254, endPoint y: 388, distance: 12.5
click at [254, 388] on textarea "**********" at bounding box center [544, 380] width 736 height 47
click at [718, 387] on textarea "**********" at bounding box center [544, 380] width 736 height 47
paste textarea "**********"
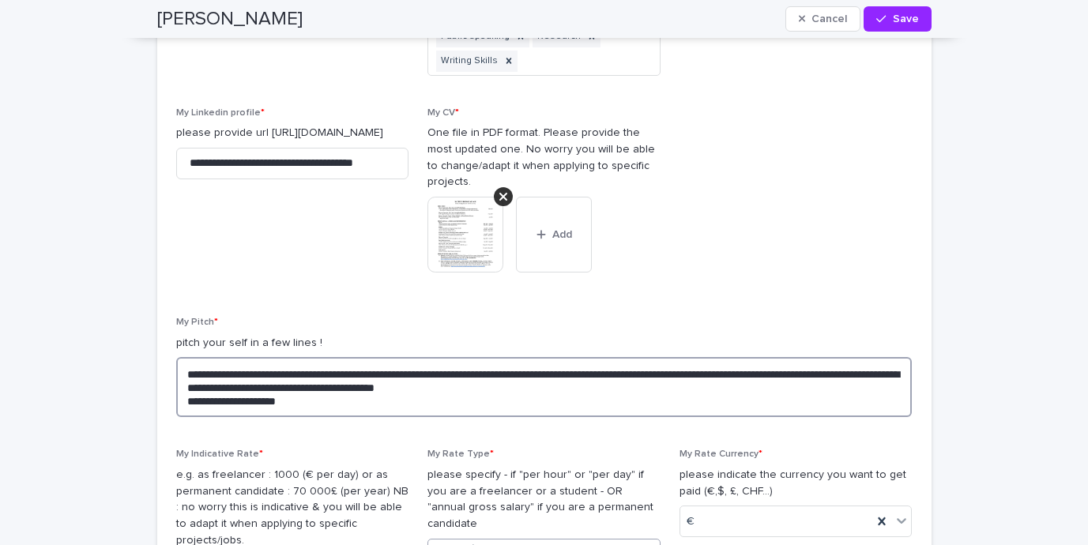
drag, startPoint x: 386, startPoint y: 386, endPoint x: 409, endPoint y: 398, distance: 26.9
click at [386, 386] on textarea "**********" at bounding box center [544, 387] width 736 height 60
drag, startPoint x: 179, startPoint y: 402, endPoint x: 352, endPoint y: 410, distance: 172.4
click at [179, 402] on textarea "**********" at bounding box center [544, 387] width 736 height 60
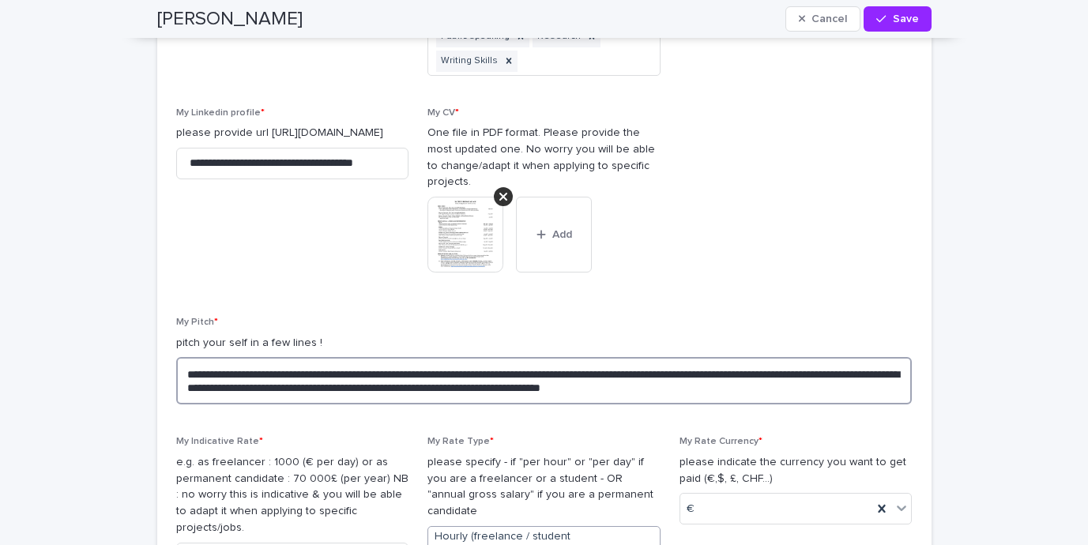
click at [853, 394] on textarea "**********" at bounding box center [544, 380] width 736 height 47
paste textarea "**********"
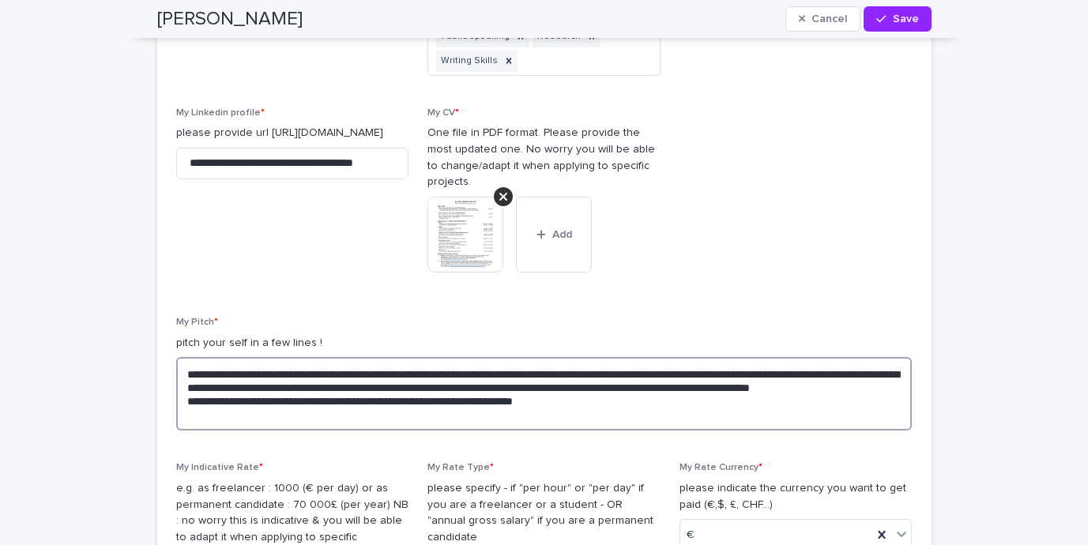
click at [827, 385] on textarea "**********" at bounding box center [544, 393] width 736 height 73
click at [406, 400] on textarea "**********" at bounding box center [544, 393] width 736 height 73
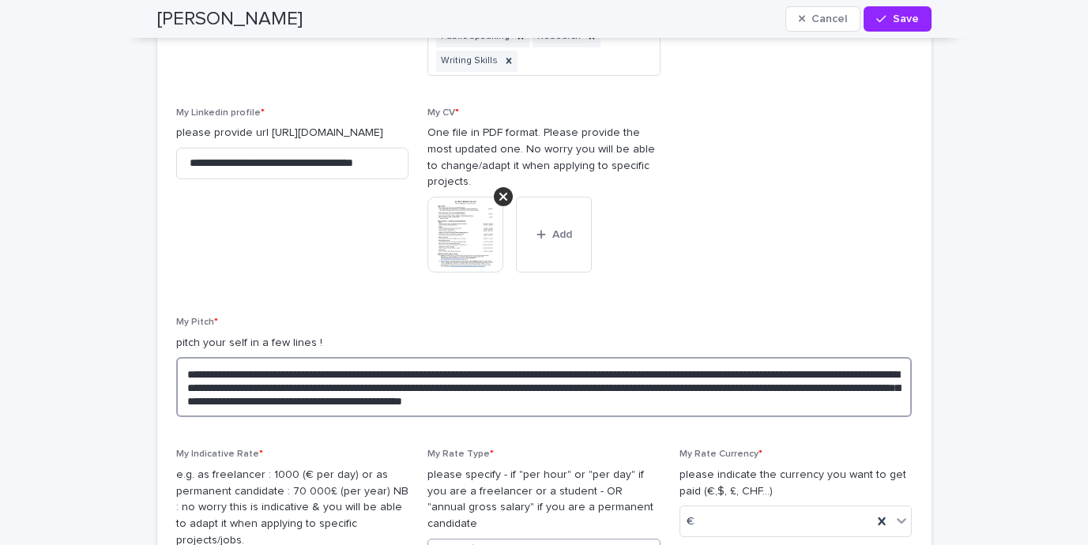
drag, startPoint x: 583, startPoint y: 400, endPoint x: 808, endPoint y: 410, distance: 225.4
click at [808, 412] on textarea "**********" at bounding box center [544, 387] width 736 height 60
click at [893, 389] on textarea "**********" at bounding box center [544, 387] width 736 height 60
drag, startPoint x: 857, startPoint y: 390, endPoint x: 906, endPoint y: 412, distance: 53.8
click at [857, 390] on textarea "**********" at bounding box center [544, 387] width 736 height 60
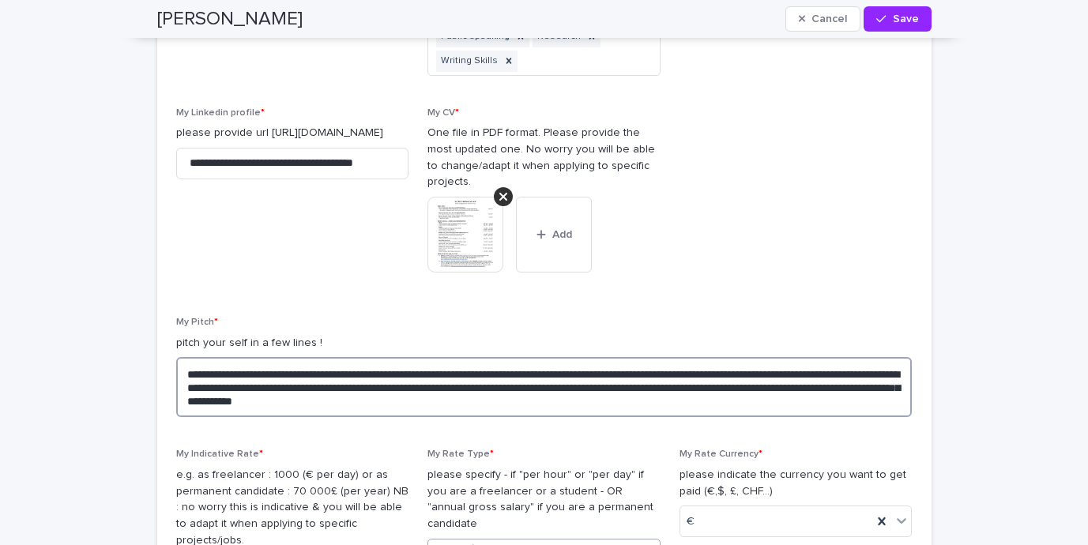
drag, startPoint x: 218, startPoint y: 403, endPoint x: 359, endPoint y: 432, distance: 143.7
click at [223, 403] on textarea "**********" at bounding box center [544, 387] width 736 height 60
click at [341, 400] on textarea "**********" at bounding box center [544, 387] width 736 height 60
drag, startPoint x: 435, startPoint y: 402, endPoint x: 368, endPoint y: 415, distance: 67.6
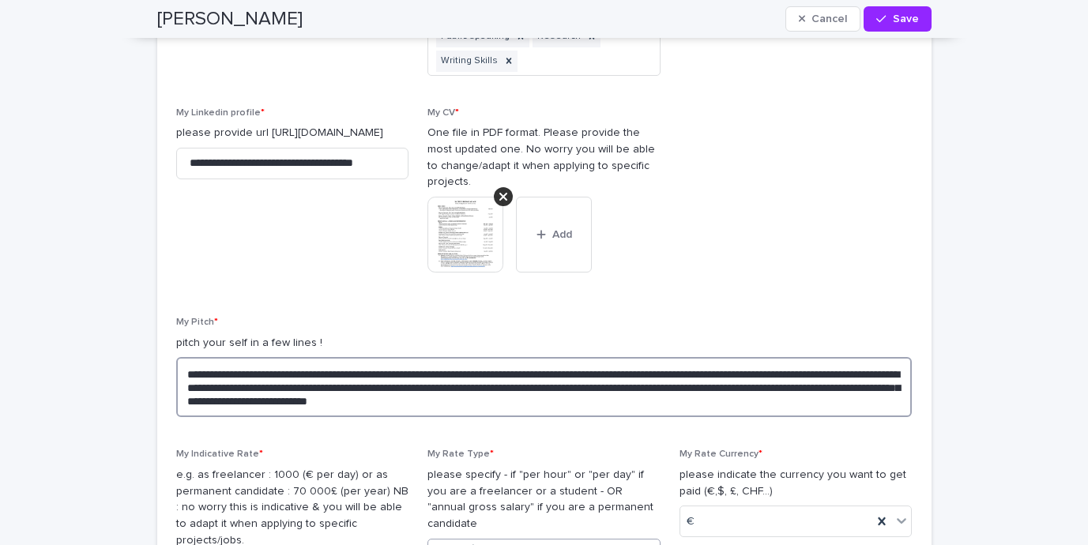
click at [368, 415] on textarea "**********" at bounding box center [544, 387] width 736 height 60
click at [375, 401] on textarea "**********" at bounding box center [544, 387] width 736 height 60
drag, startPoint x: 386, startPoint y: 405, endPoint x: 464, endPoint y: 403, distance: 77.5
click at [480, 403] on textarea "**********" at bounding box center [544, 387] width 736 height 60
click at [459, 402] on textarea "**********" at bounding box center [544, 387] width 736 height 60
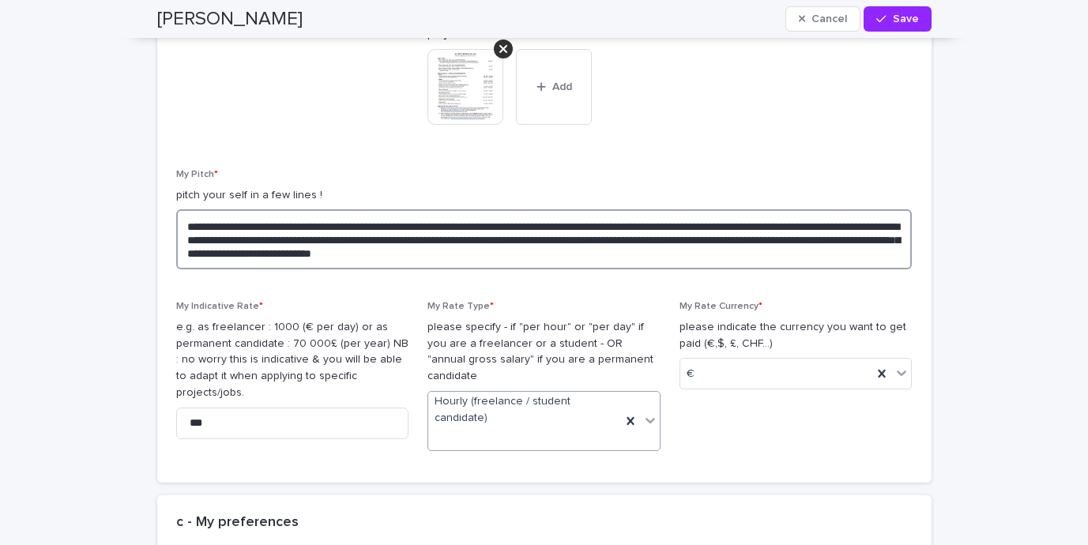
scroll to position [2157, 0]
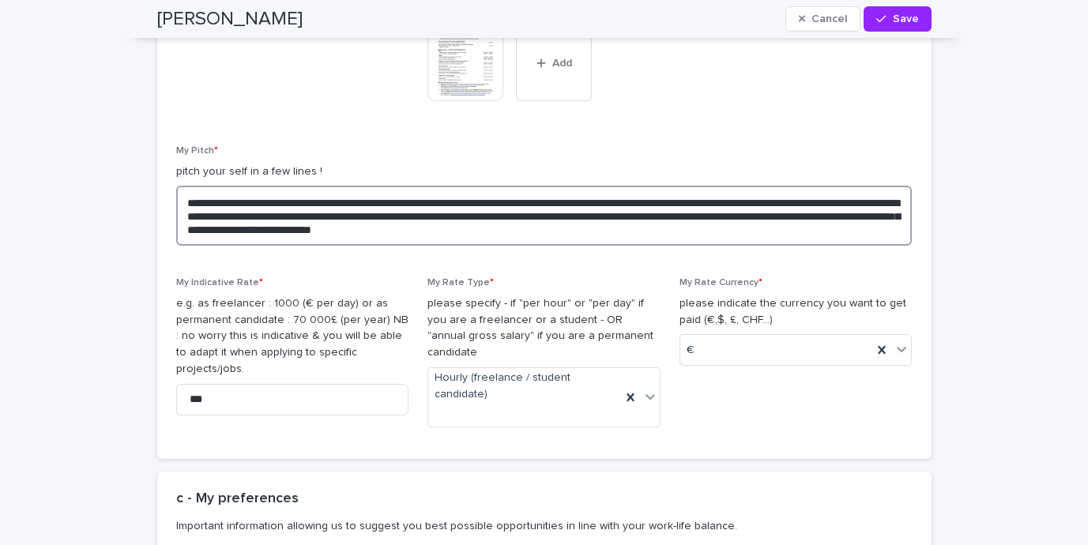
click at [320, 220] on textarea "**********" at bounding box center [544, 216] width 736 height 60
drag, startPoint x: 360, startPoint y: 203, endPoint x: 348, endPoint y: 226, distance: 25.8
click at [348, 226] on textarea "**********" at bounding box center [544, 216] width 736 height 60
click at [332, 230] on textarea "**********" at bounding box center [544, 216] width 736 height 60
drag, startPoint x: 281, startPoint y: 220, endPoint x: 406, endPoint y: 227, distance: 125.1
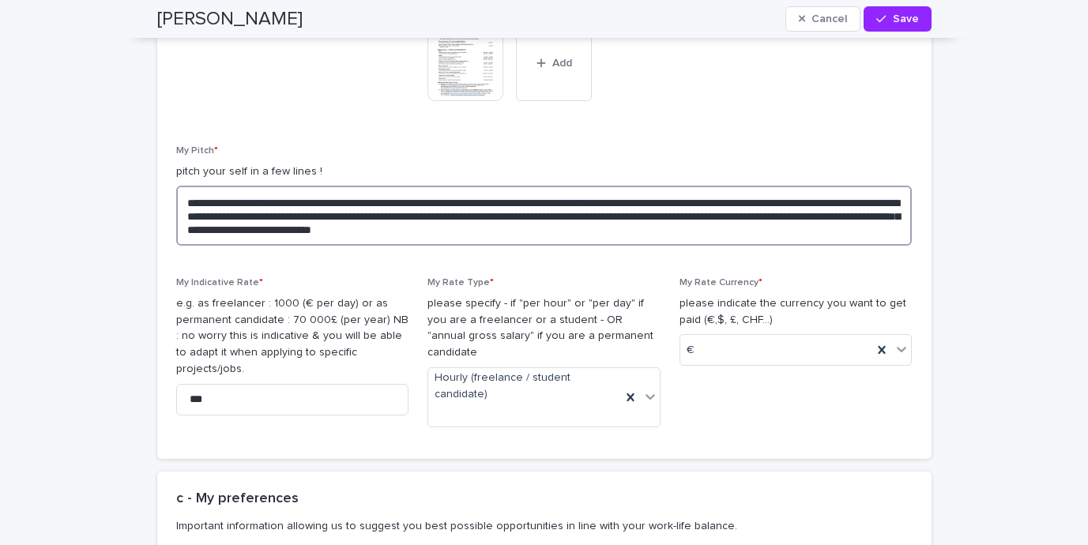
click at [406, 227] on textarea "**********" at bounding box center [544, 216] width 736 height 60
click at [482, 243] on textarea "**********" at bounding box center [544, 216] width 736 height 60
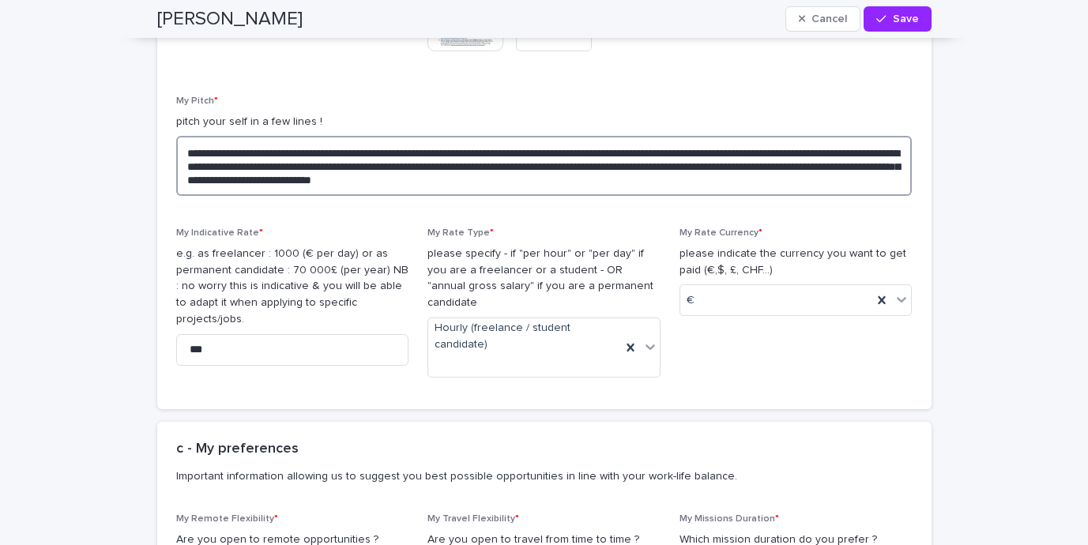
scroll to position [2427, 0]
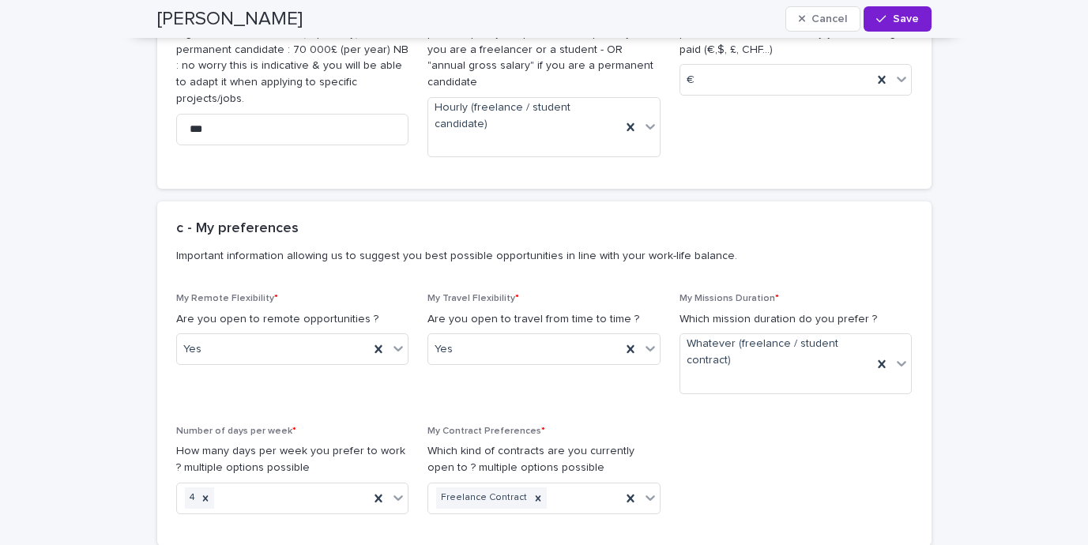
type textarea "**********"
drag, startPoint x: 884, startPoint y: 21, endPoint x: 877, endPoint y: 32, distance: 13.2
click at [883, 21] on div "button" at bounding box center [884, 18] width 16 height 11
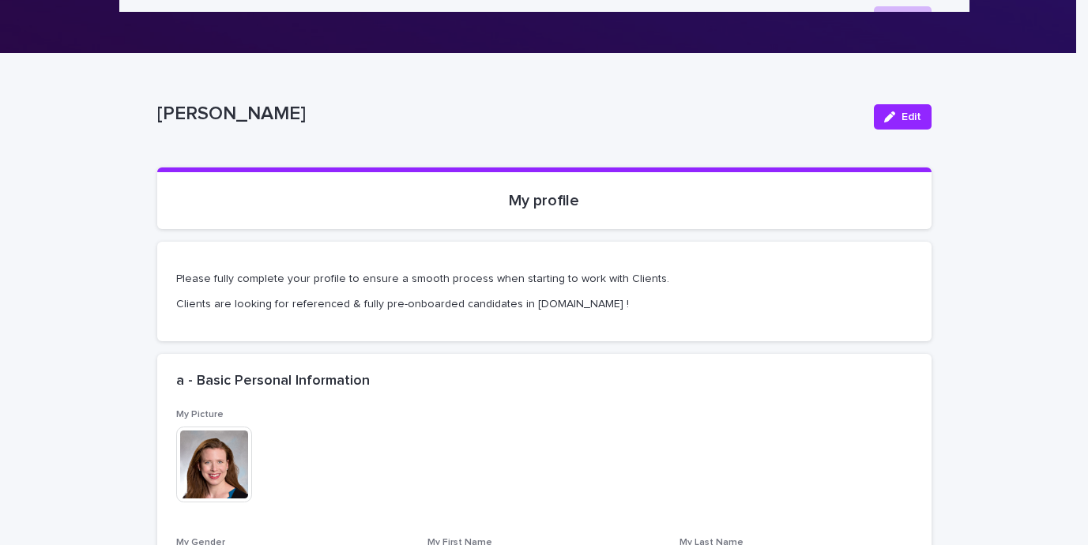
scroll to position [0, 0]
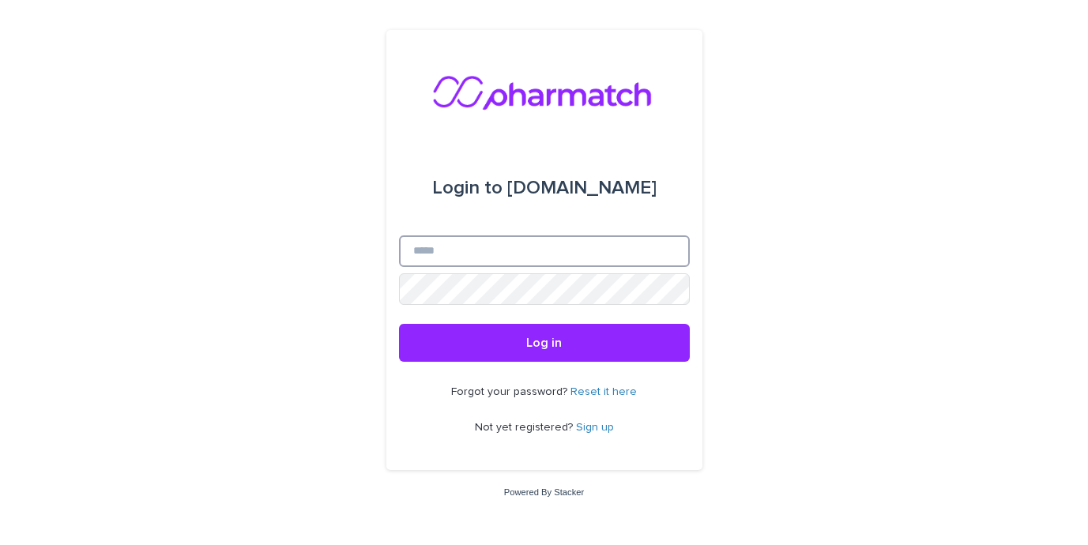
click at [515, 251] on input "Email" at bounding box center [544, 251] width 291 height 32
type input "**********"
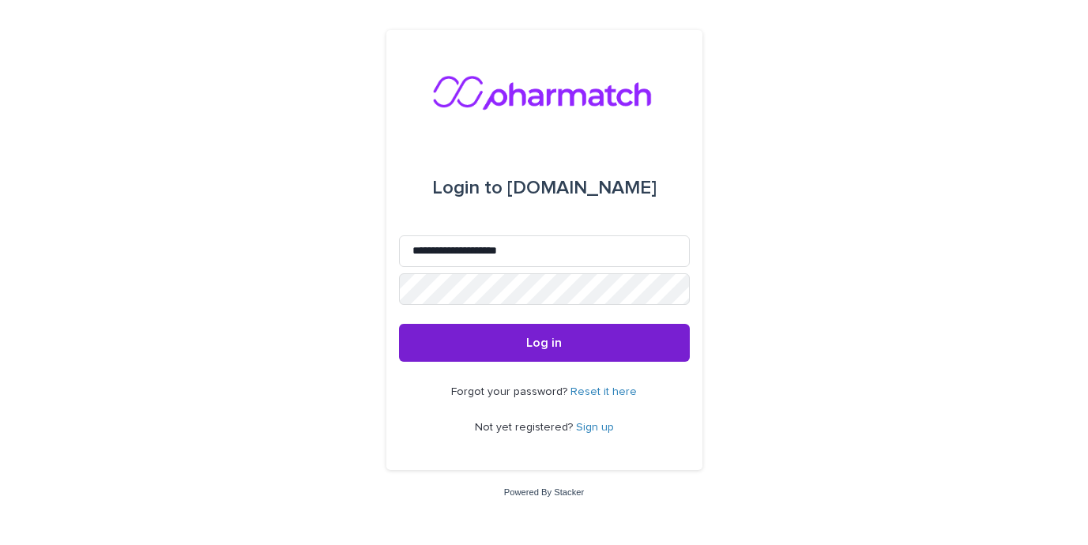
click at [579, 338] on button "Log in" at bounding box center [544, 343] width 291 height 38
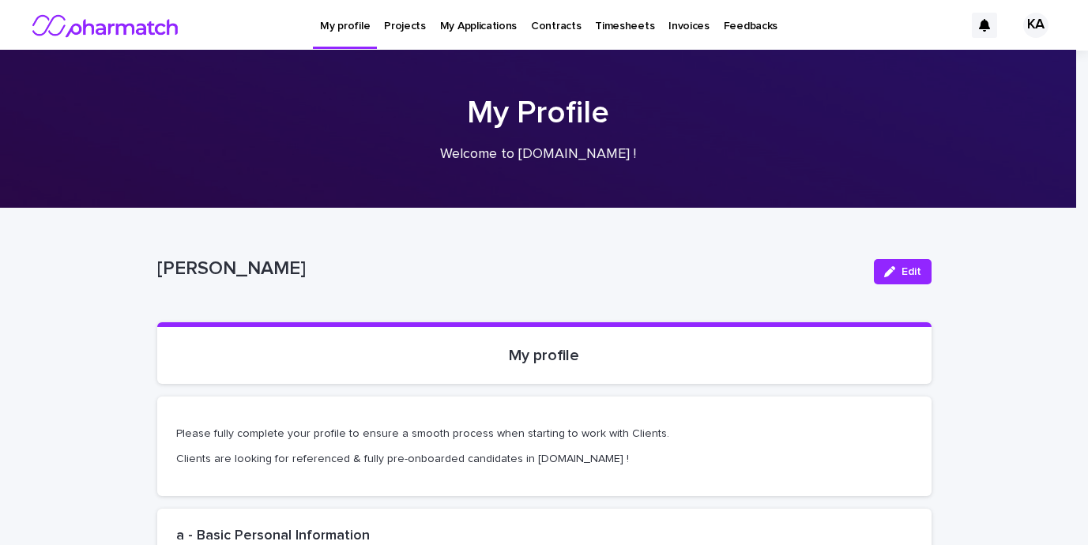
click at [400, 25] on p "Projects" at bounding box center [405, 16] width 42 height 33
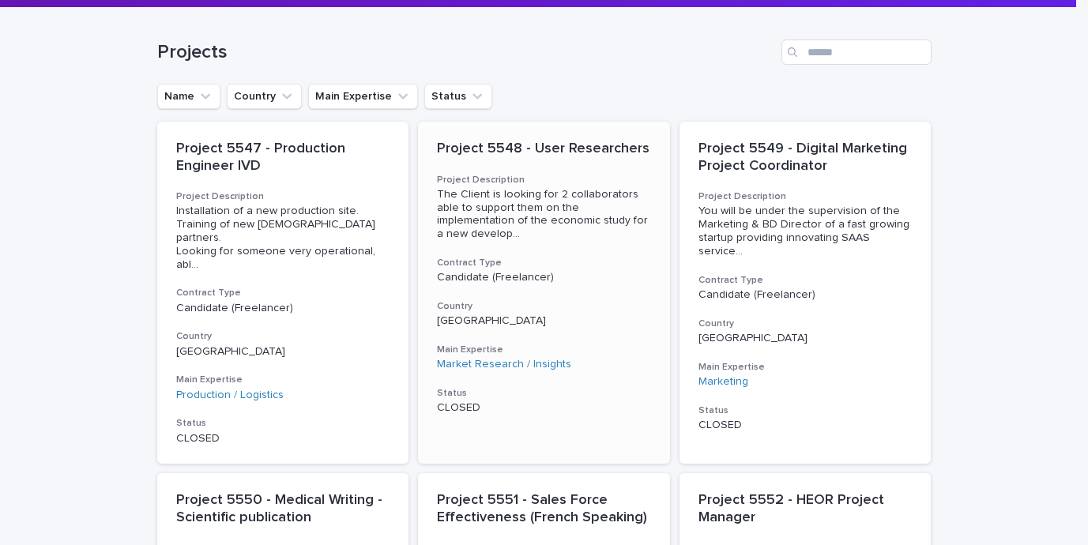
scroll to position [200, 0]
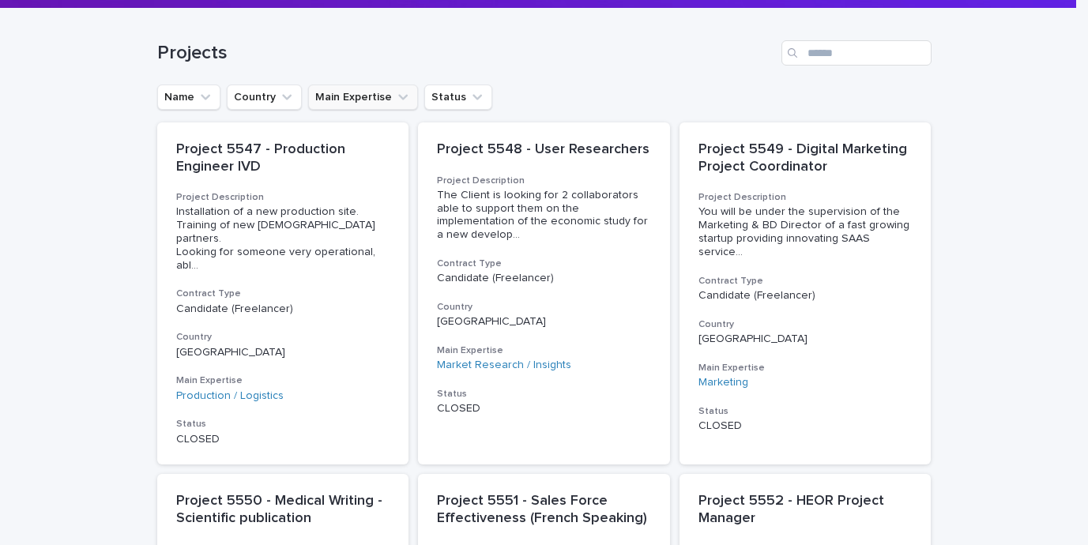
click at [372, 98] on button "Main Expertise" at bounding box center [363, 97] width 110 height 25
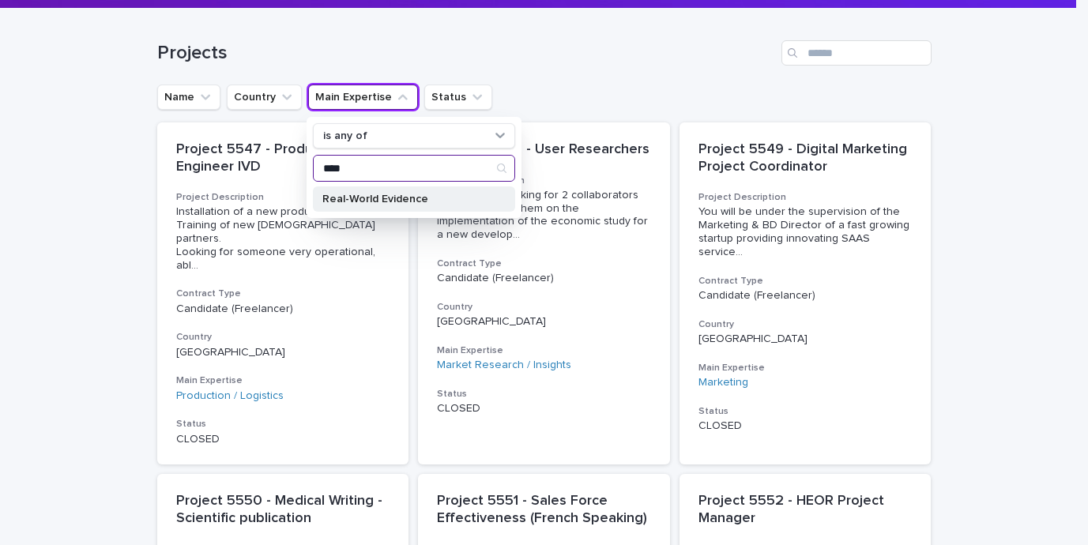
type input "****"
click at [352, 198] on p "Real-World Evidence" at bounding box center [406, 199] width 168 height 11
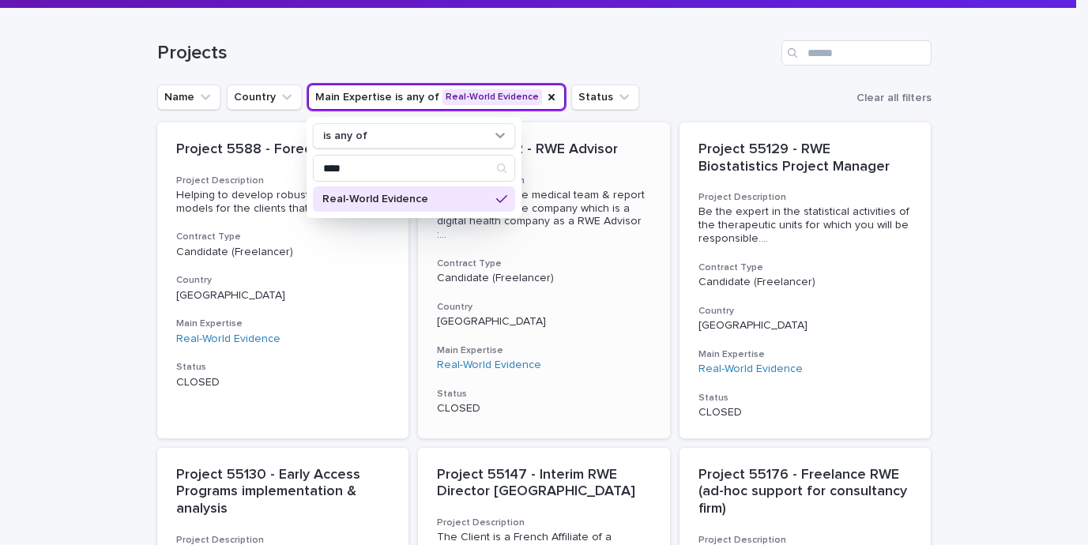
click at [559, 367] on div "Project 55112 - RWE Advisor Project Description To work within the medical team…" at bounding box center [544, 278] width 252 height 312
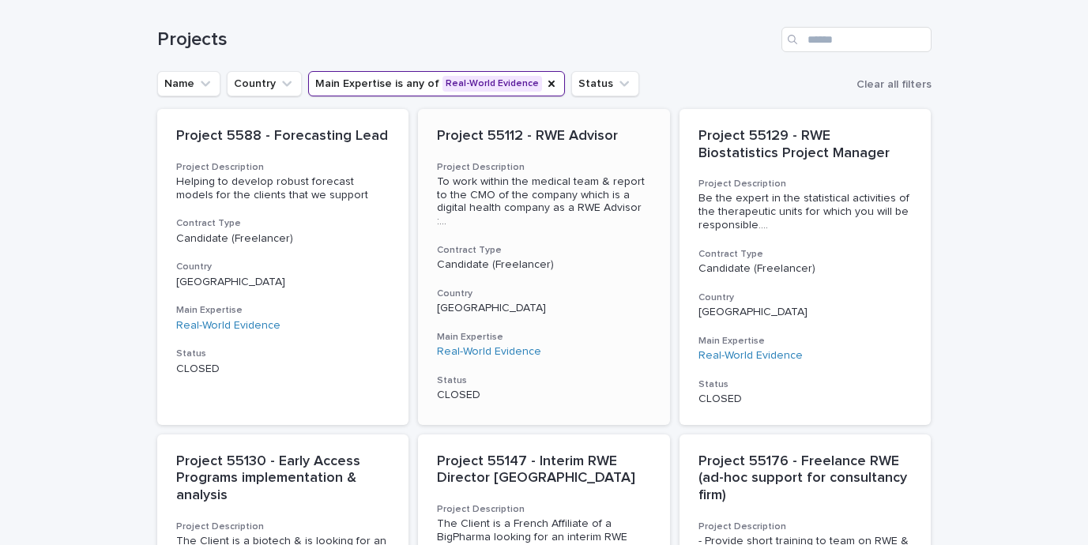
scroll to position [217, 0]
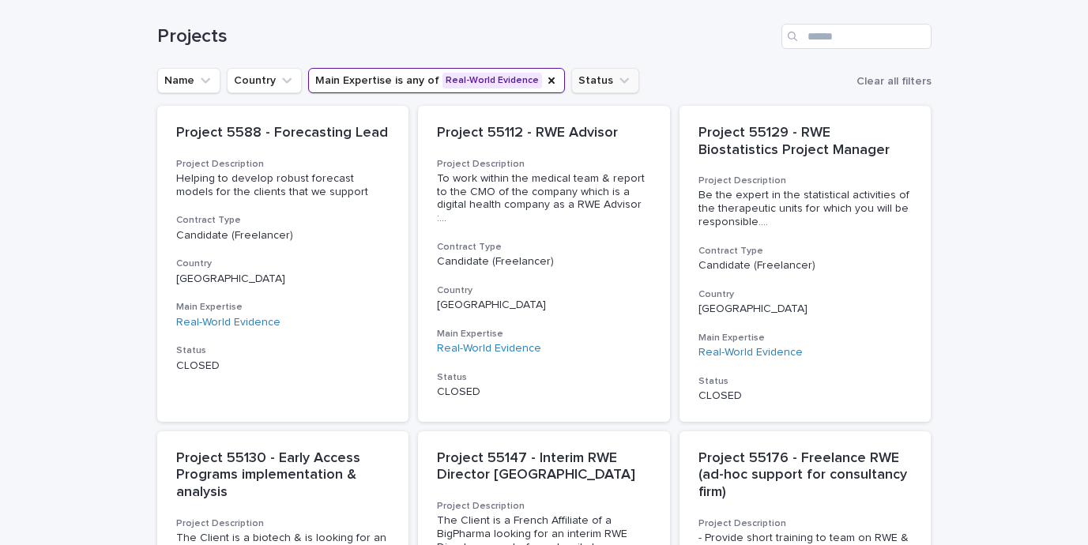
click at [581, 82] on button "Status" at bounding box center [605, 80] width 68 height 25
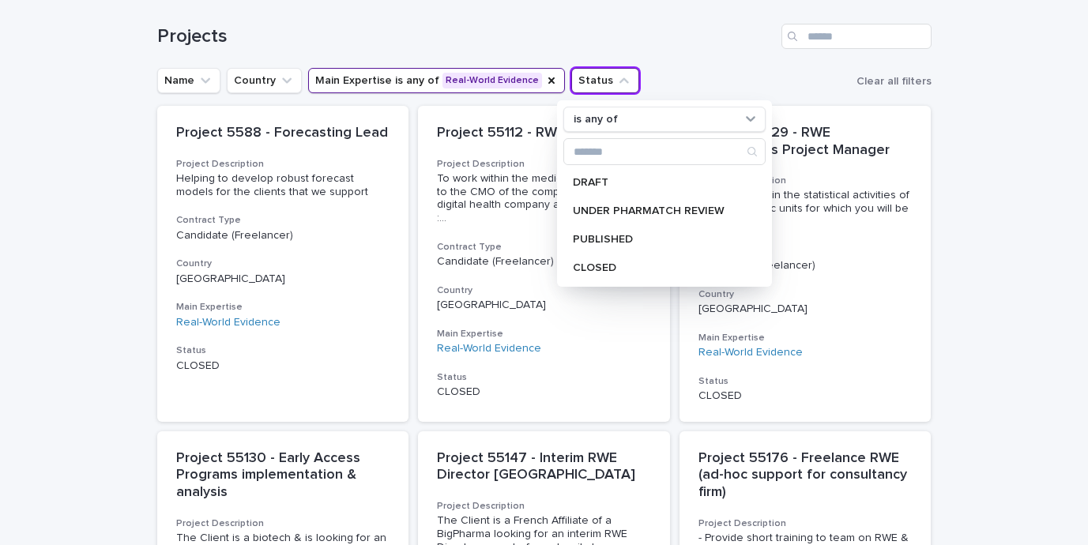
click at [597, 69] on button "Status" at bounding box center [605, 80] width 68 height 25
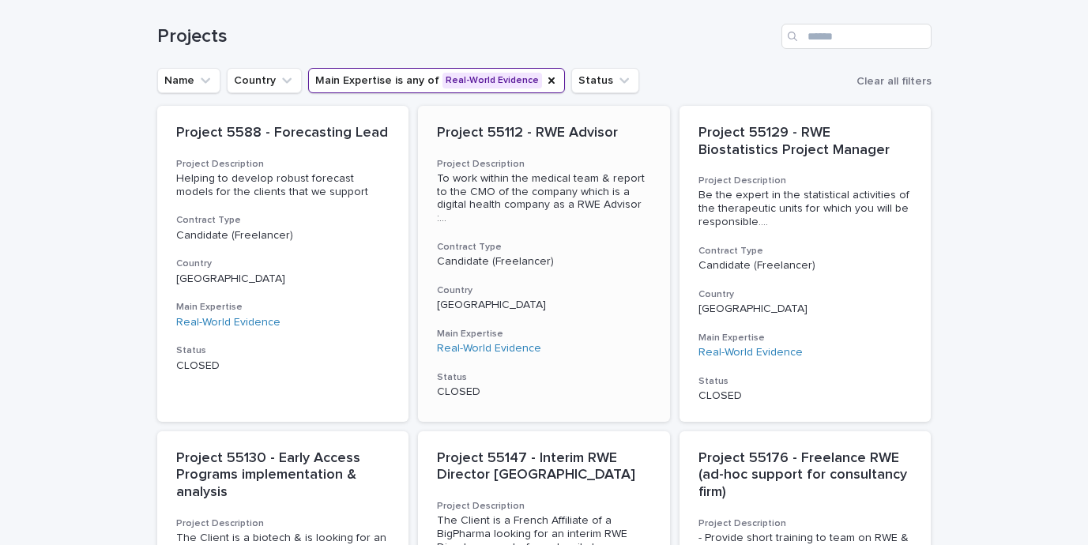
click at [578, 255] on p "Candidate (Freelancer)" at bounding box center [544, 261] width 214 height 13
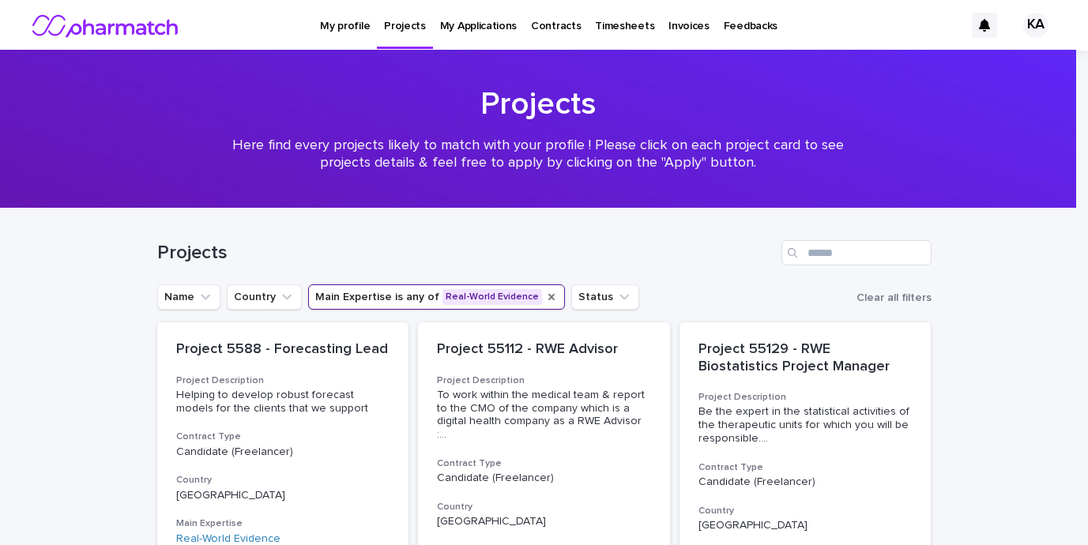
click at [545, 298] on icon "Main Expertise" at bounding box center [551, 297] width 13 height 13
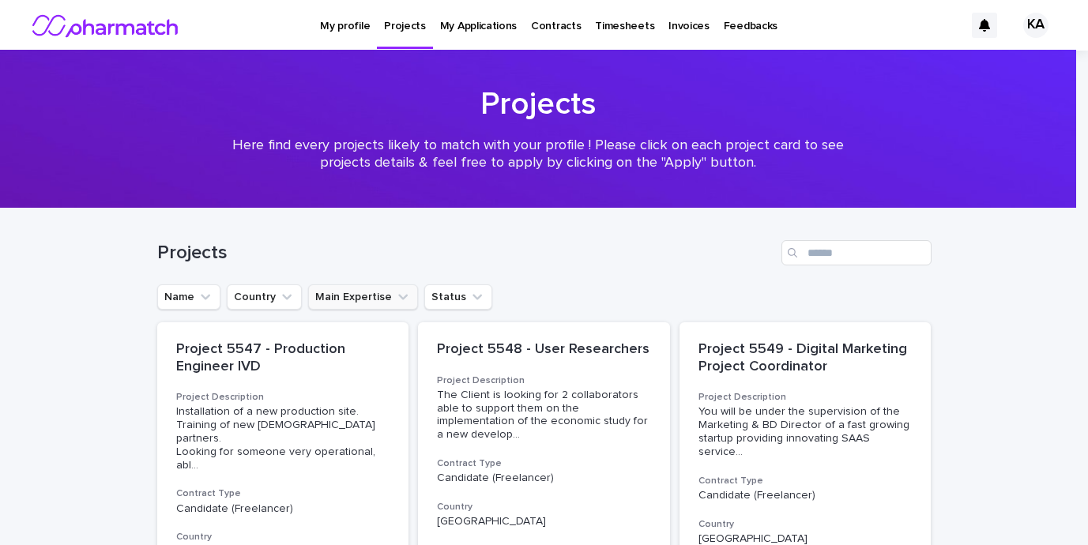
click at [395, 293] on icon "Main Expertise" at bounding box center [403, 297] width 16 height 16
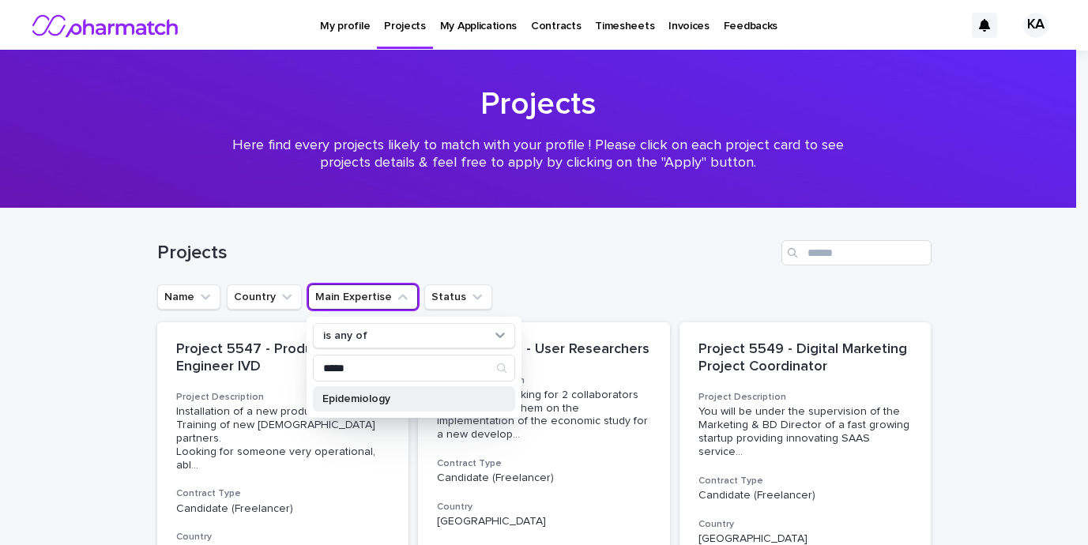
type input "*****"
click at [365, 404] on p "Epidemiology" at bounding box center [406, 399] width 168 height 11
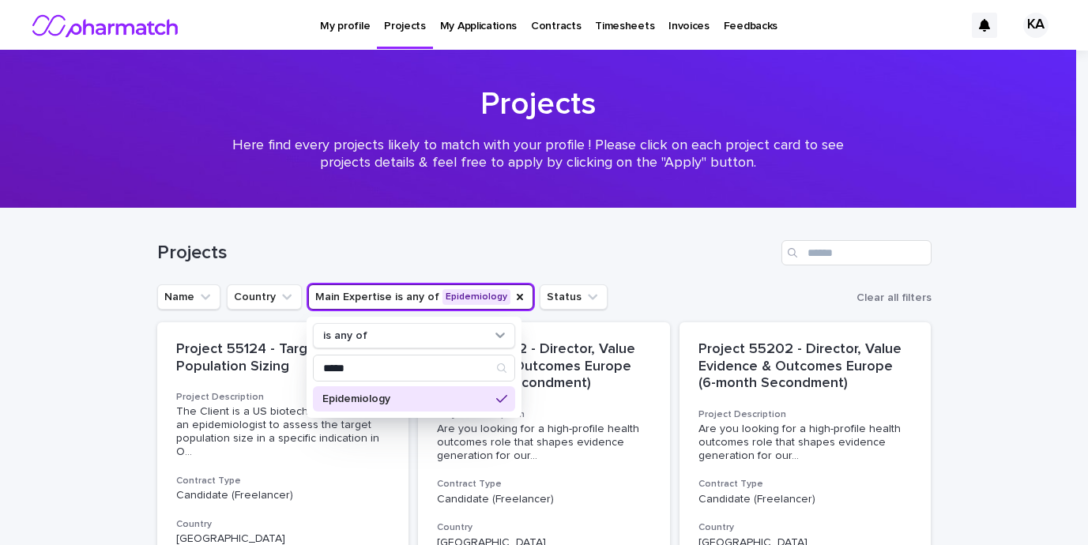
click at [517, 298] on icon "Main Expertise" at bounding box center [520, 297] width 6 height 6
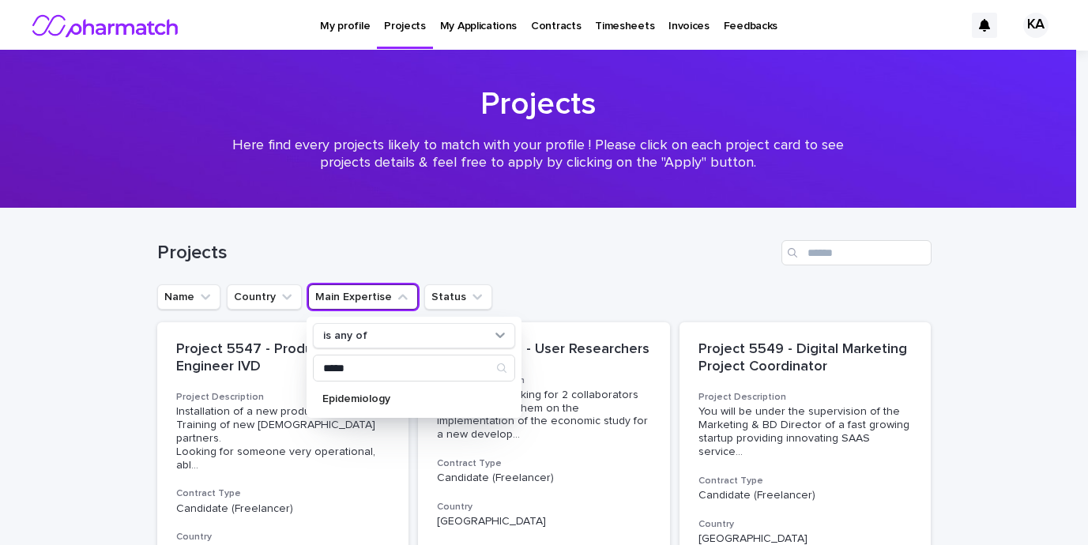
click at [295, 287] on ul "Name Country Main Expertise is any of ***** Epidemiology Status" at bounding box center [324, 297] width 341 height 32
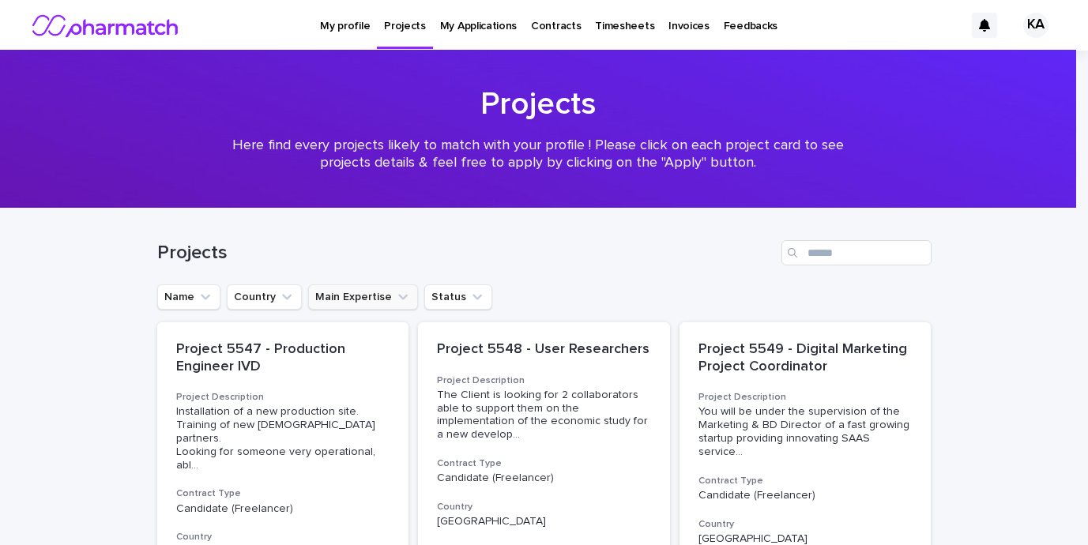
click at [327, 297] on button "Main Expertise" at bounding box center [363, 296] width 110 height 25
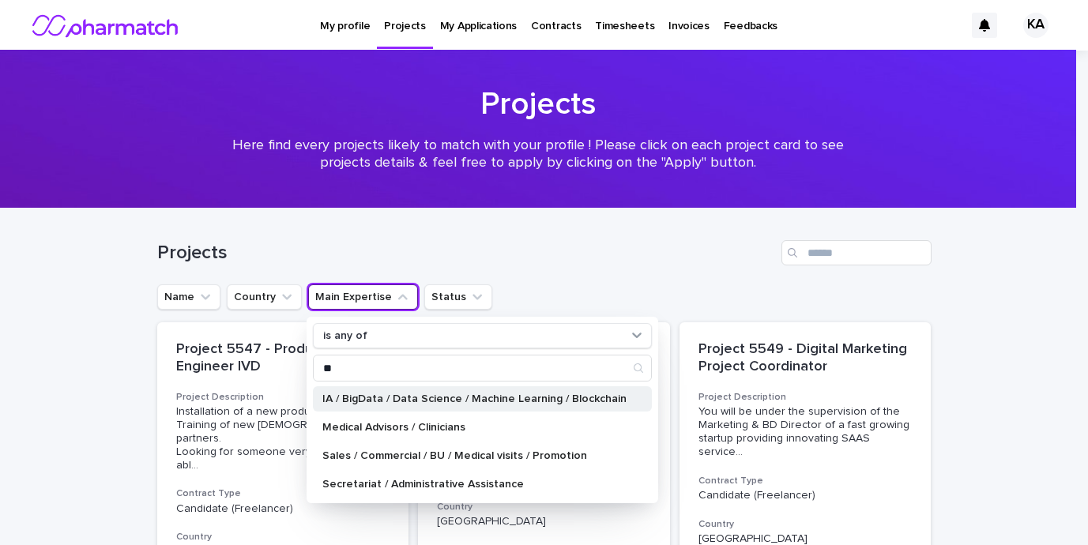
type input "**"
click at [409, 402] on p "IA / BigData / Data Science / Machine Learning / Blockchain" at bounding box center [474, 399] width 304 height 11
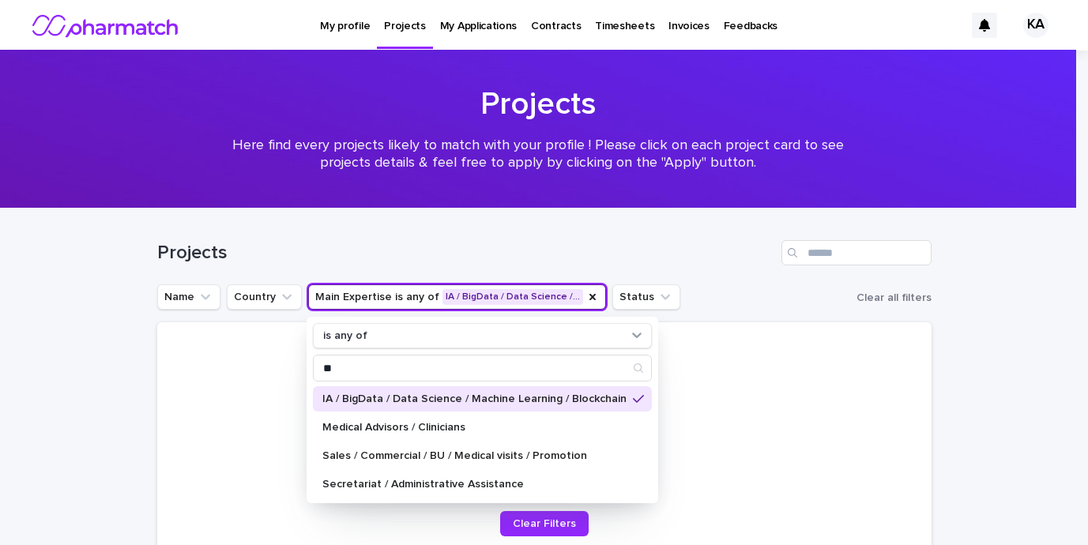
click at [788, 373] on div at bounding box center [544, 385] width 736 height 89
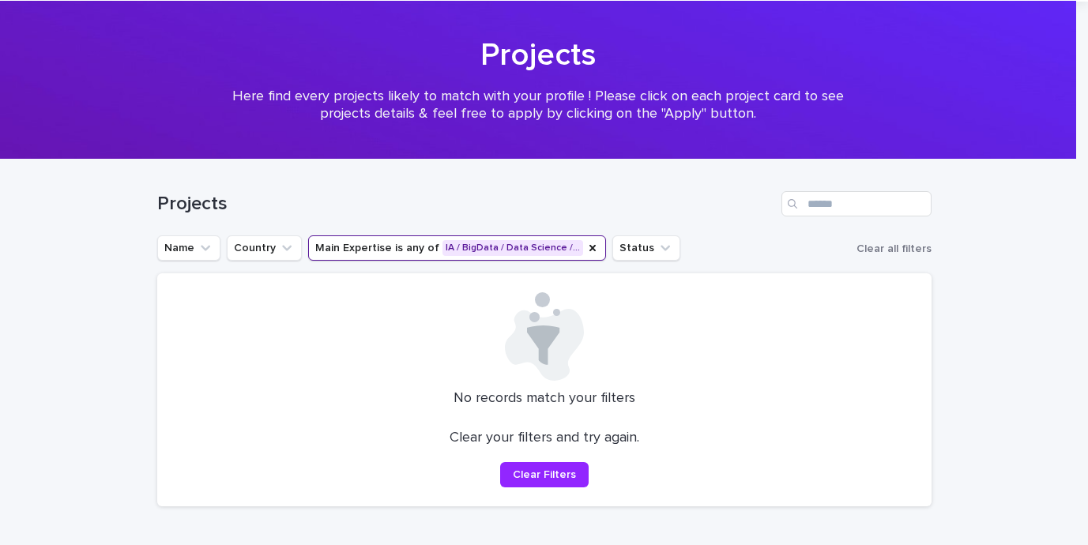
scroll to position [111, 0]
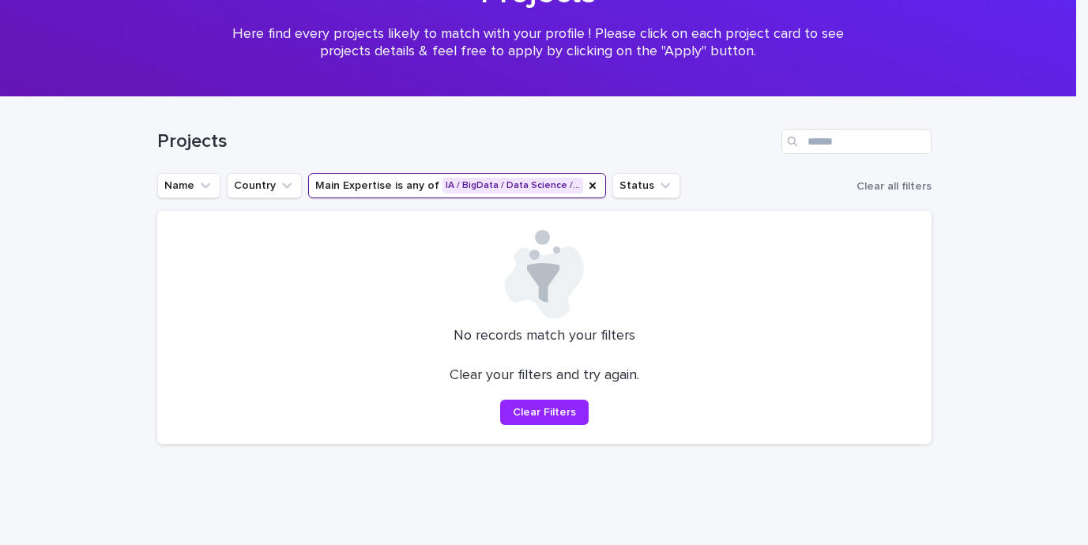
click at [586, 182] on icon "Main Expertise" at bounding box center [592, 185] width 13 height 13
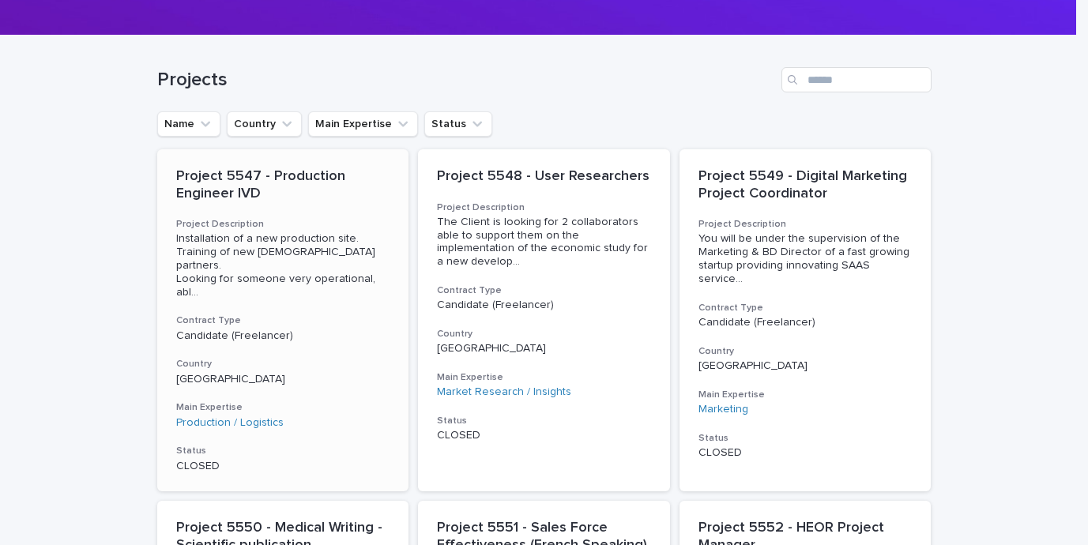
scroll to position [152, 0]
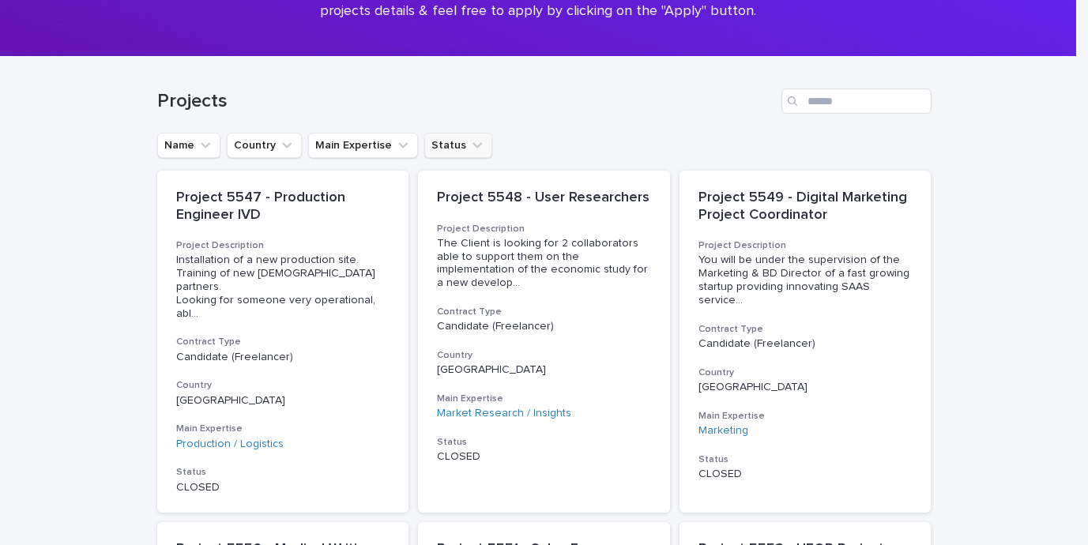
click at [444, 152] on button "Status" at bounding box center [458, 145] width 68 height 25
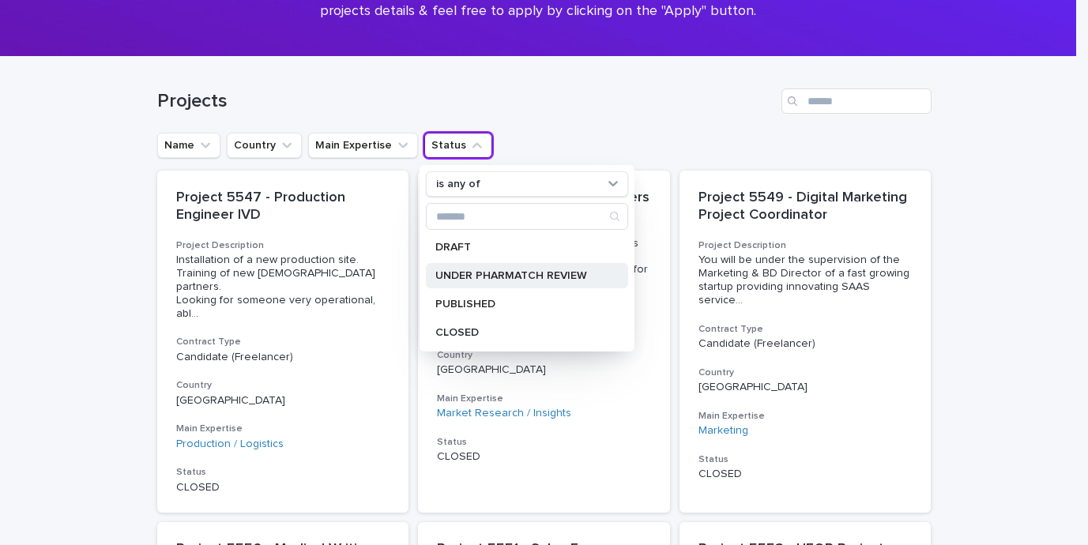
click at [477, 271] on p "UNDER PHARMATCH REVIEW" at bounding box center [519, 275] width 168 height 11
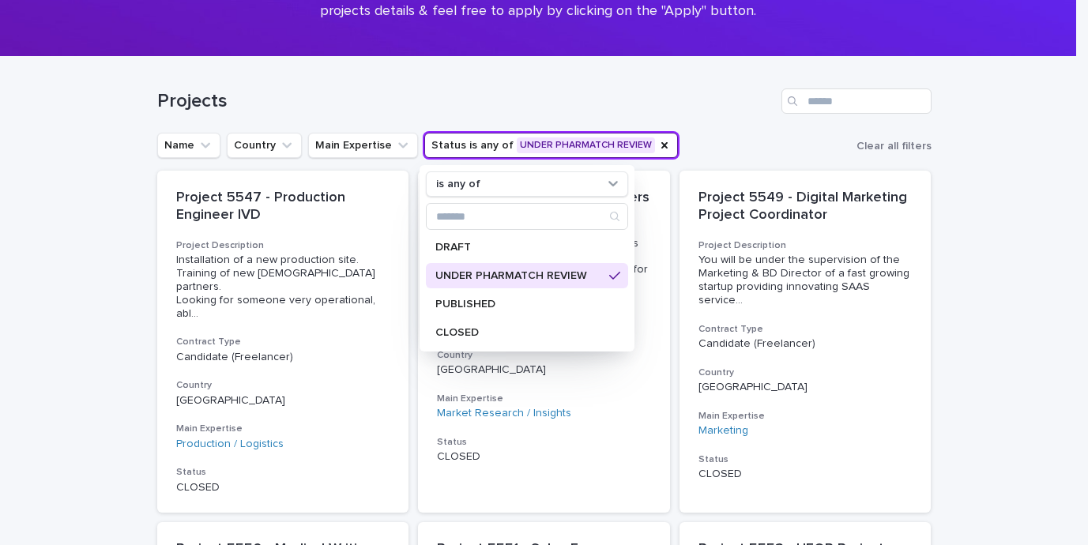
scroll to position [148, 0]
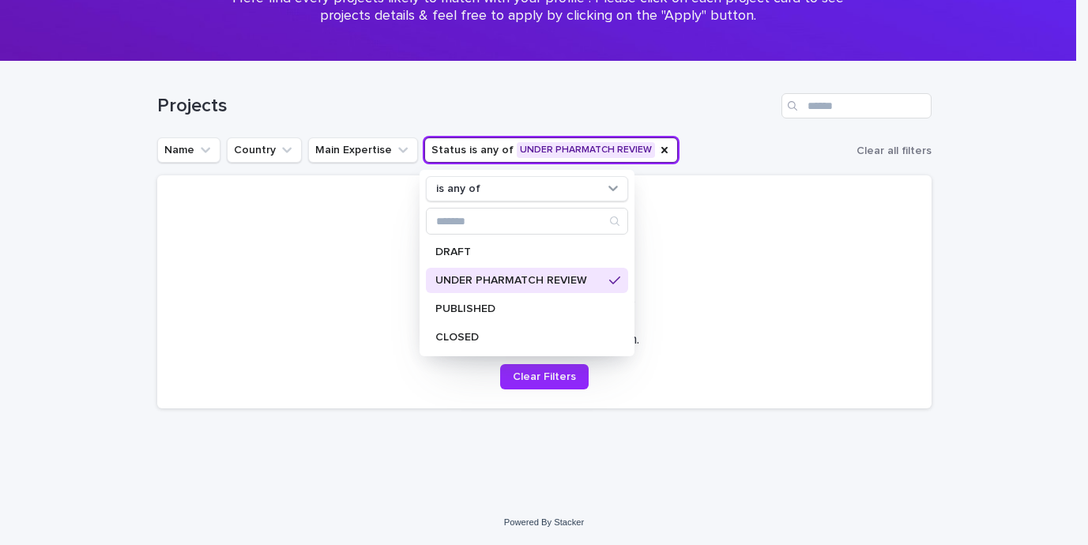
click at [877, 335] on div "Clear your filters and try again. Clear Filters" at bounding box center [544, 361] width 736 height 58
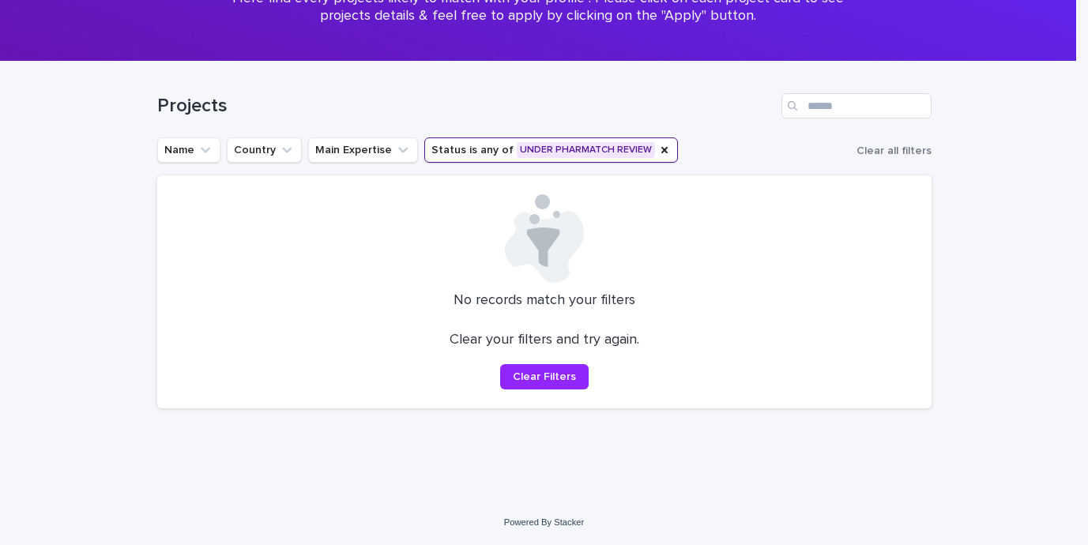
click at [650, 150] on button "Status is any of UNDER PHARMATCH REVIEW" at bounding box center [551, 149] width 254 height 25
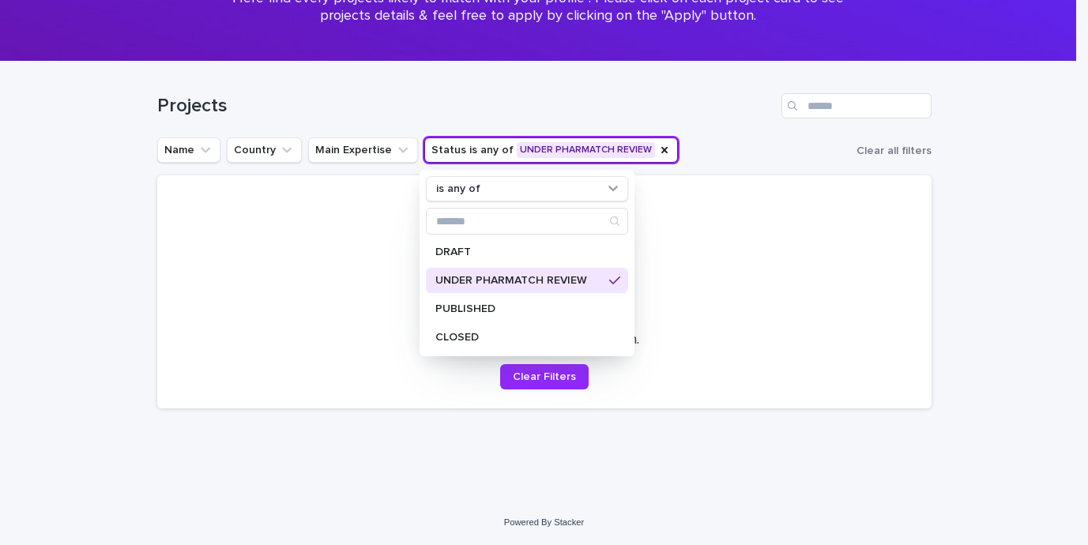
click at [461, 109] on h1 "Projects" at bounding box center [466, 106] width 618 height 23
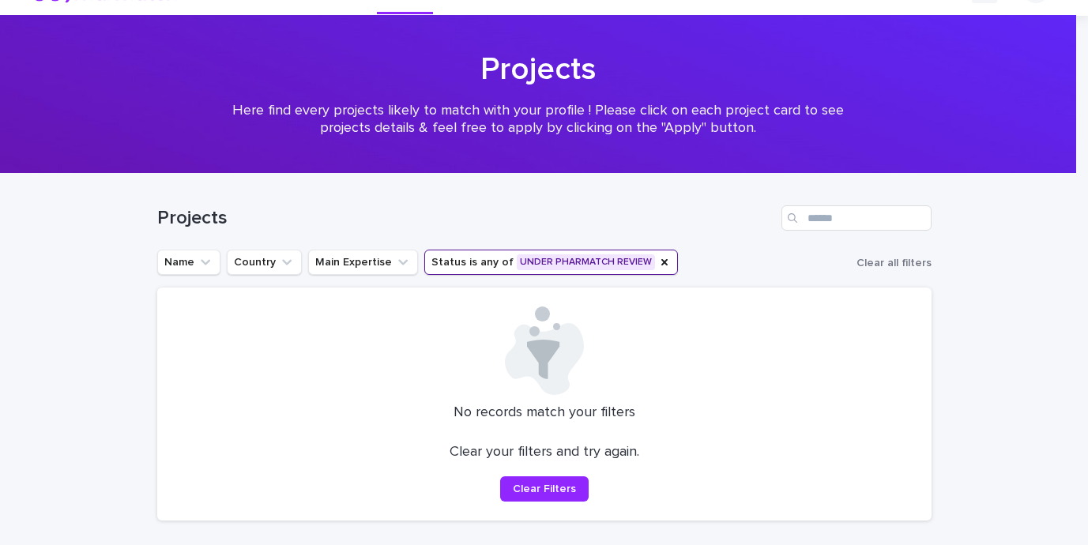
scroll to position [0, 0]
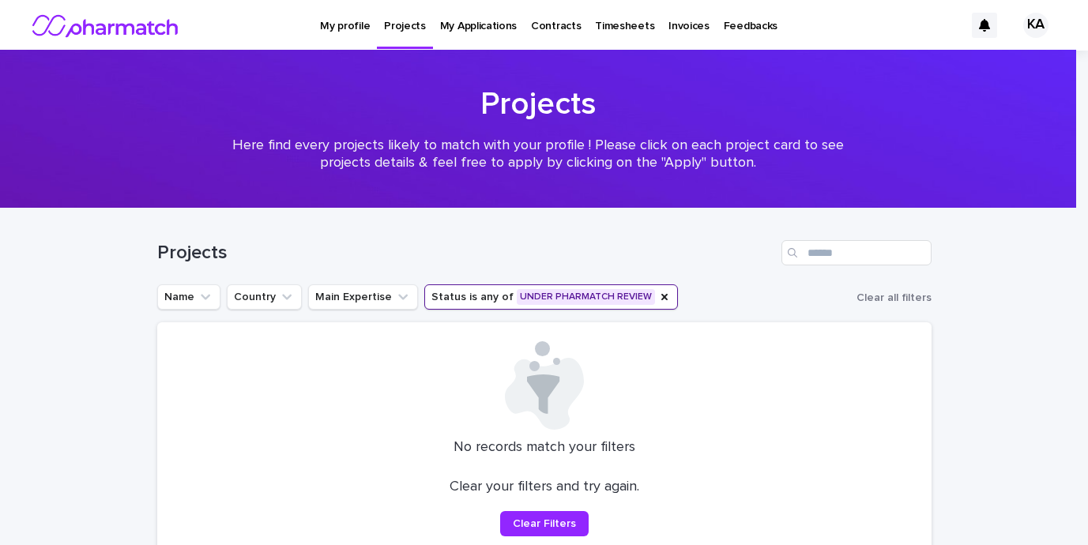
click at [469, 21] on p "My Applications" at bounding box center [478, 16] width 77 height 33
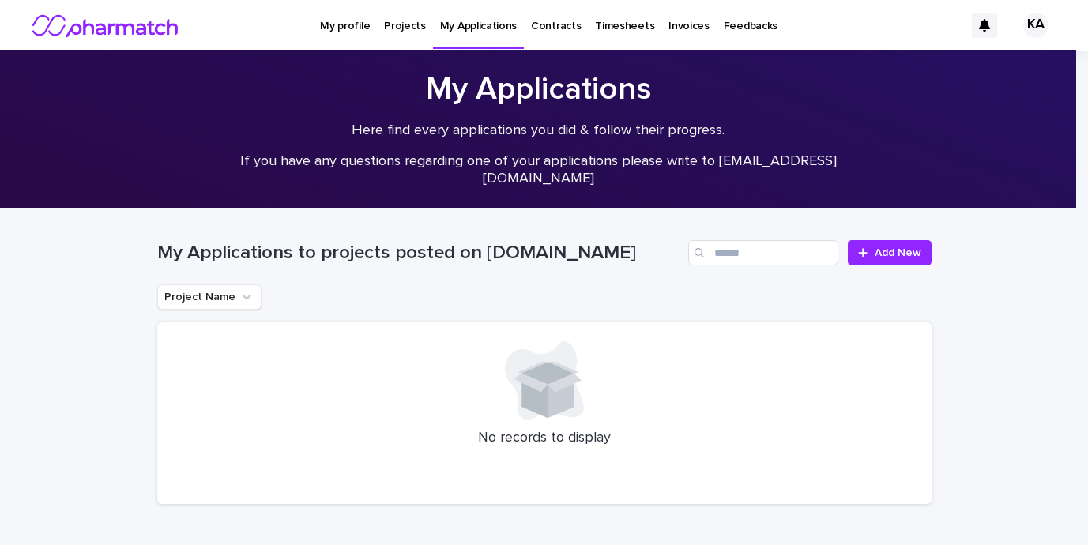
click at [545, 27] on p "Contracts" at bounding box center [556, 16] width 50 height 33
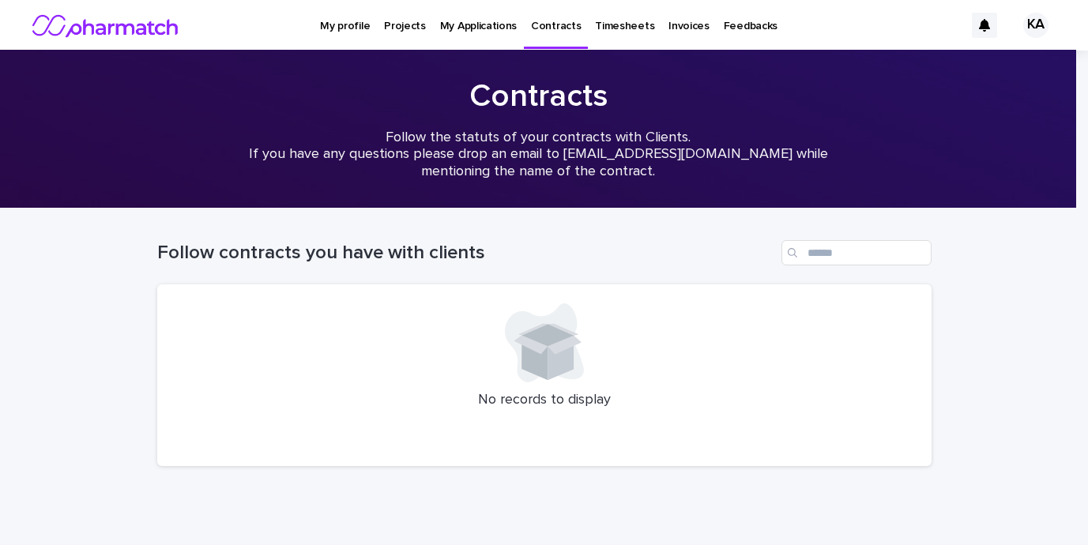
click at [361, 32] on p "My profile" at bounding box center [345, 16] width 50 height 33
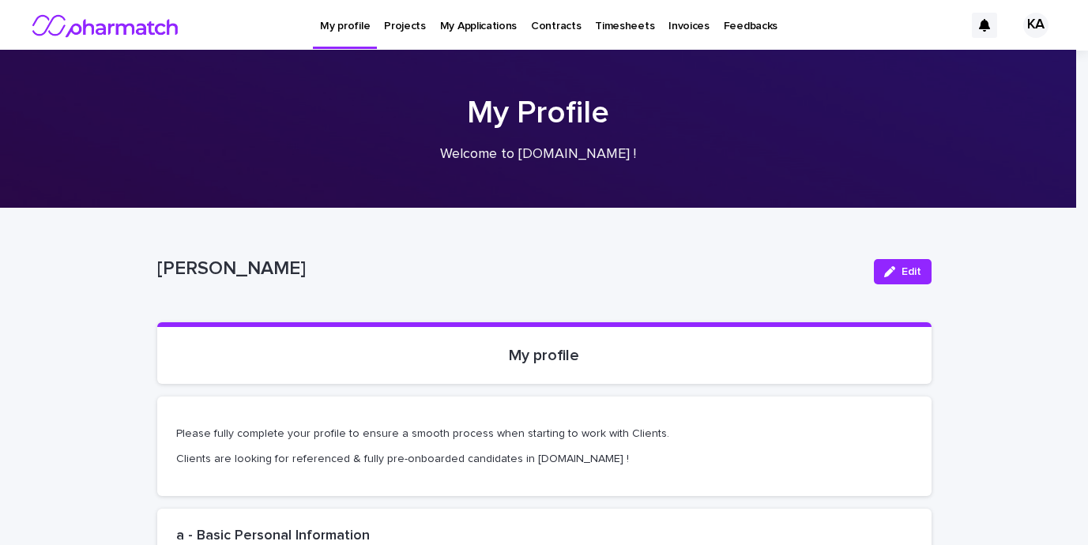
click at [733, 29] on p "Feedbacks" at bounding box center [751, 16] width 54 height 33
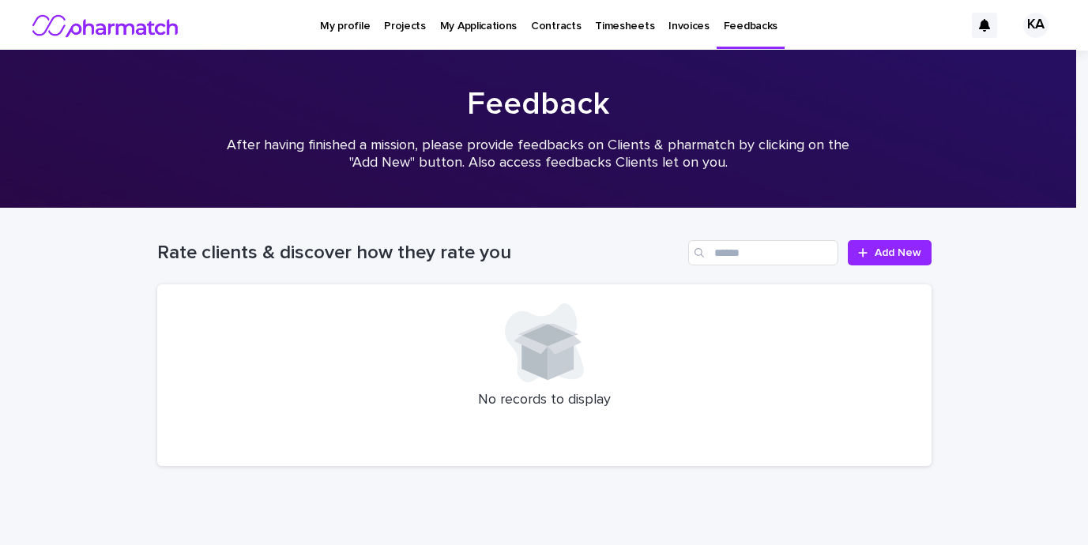
click at [669, 31] on p "Invoices" at bounding box center [689, 16] width 41 height 33
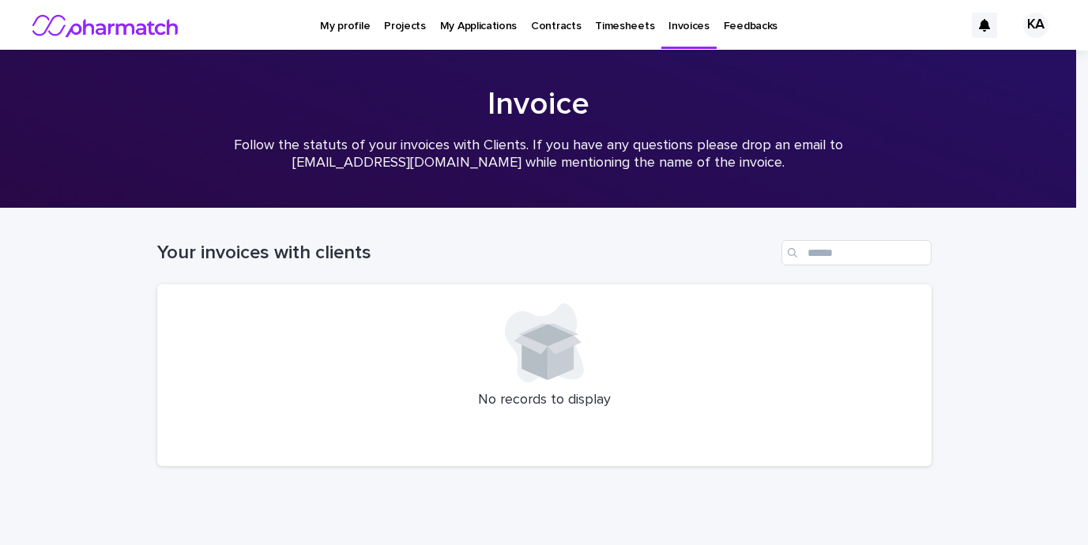
click at [606, 38] on link "Timesheets" at bounding box center [624, 24] width 73 height 49
